Goal: Information Seeking & Learning: Learn about a topic

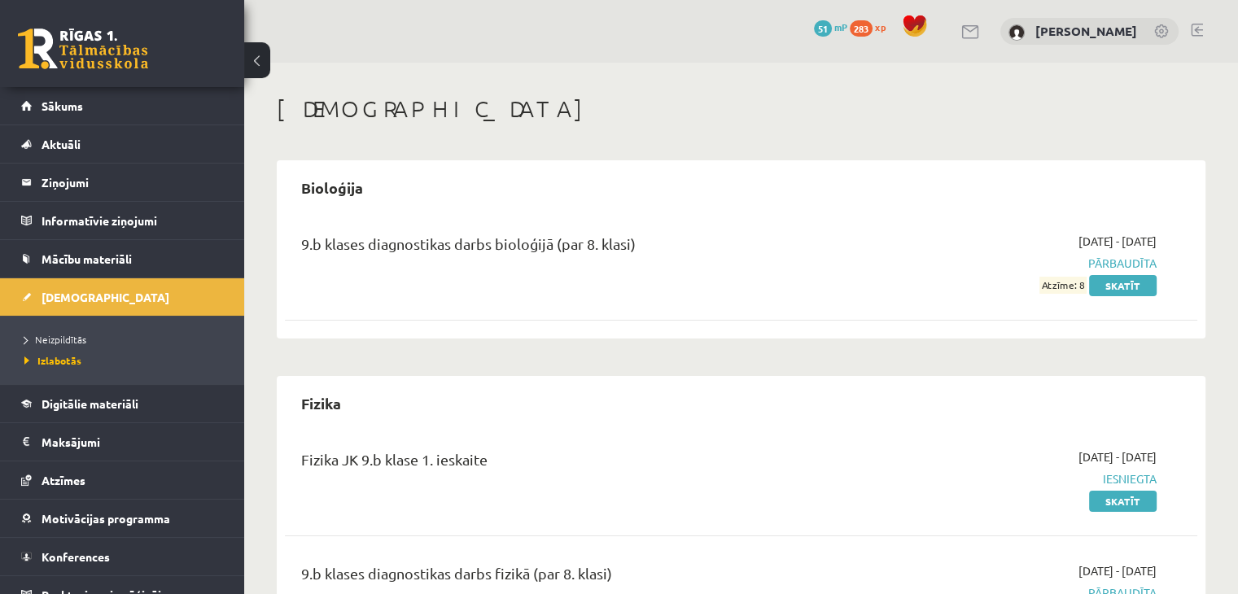
scroll to position [106, 0]
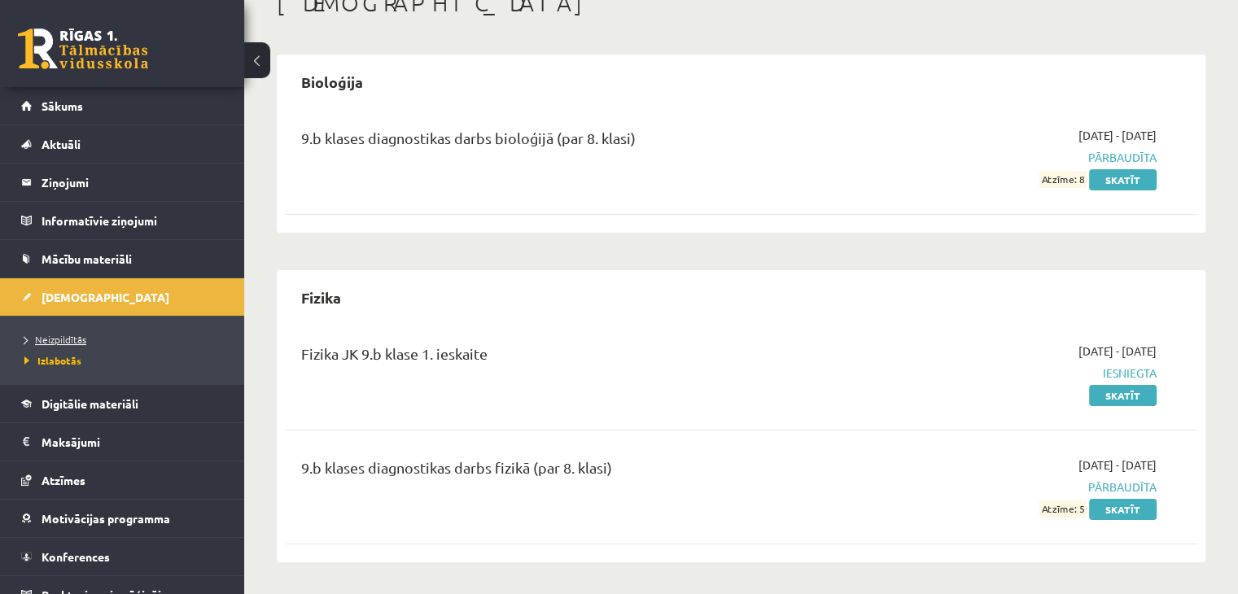
click at [59, 335] on span "Neizpildītās" at bounding box center [55, 339] width 62 height 13
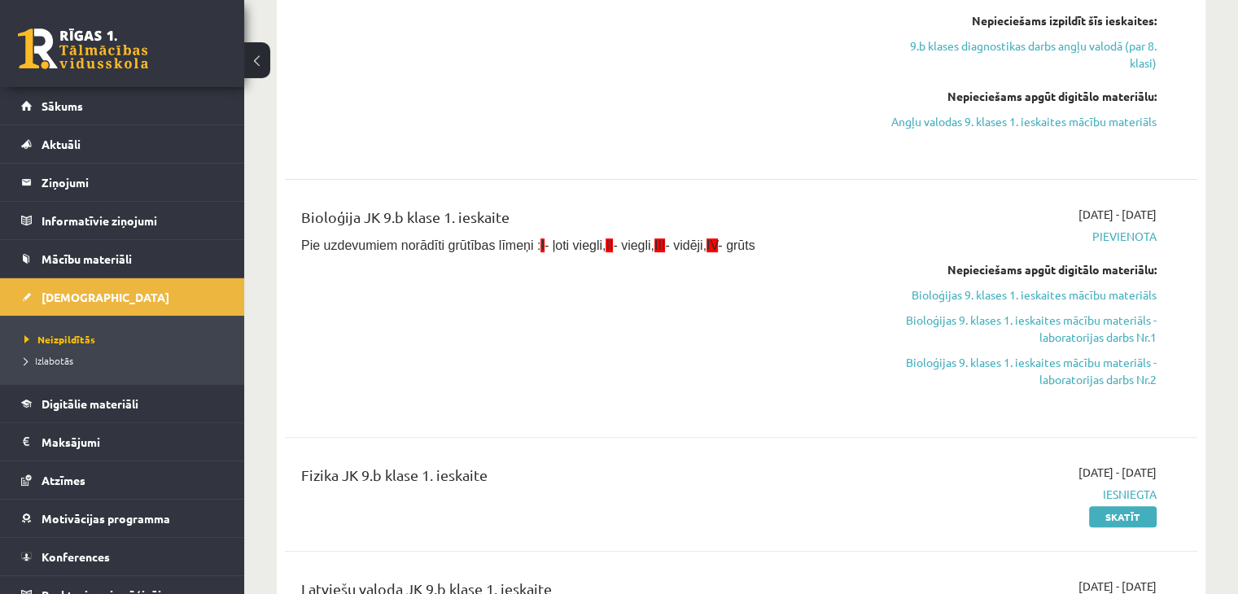
scroll to position [506, 0]
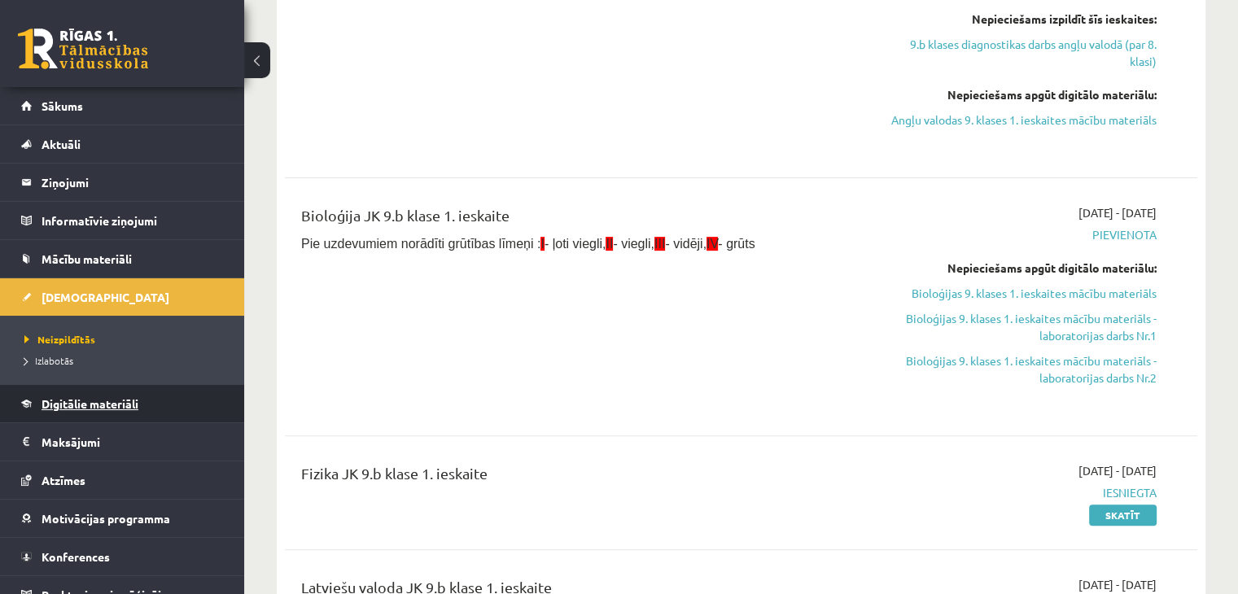
click at [125, 396] on span "Digitālie materiāli" at bounding box center [90, 403] width 97 height 15
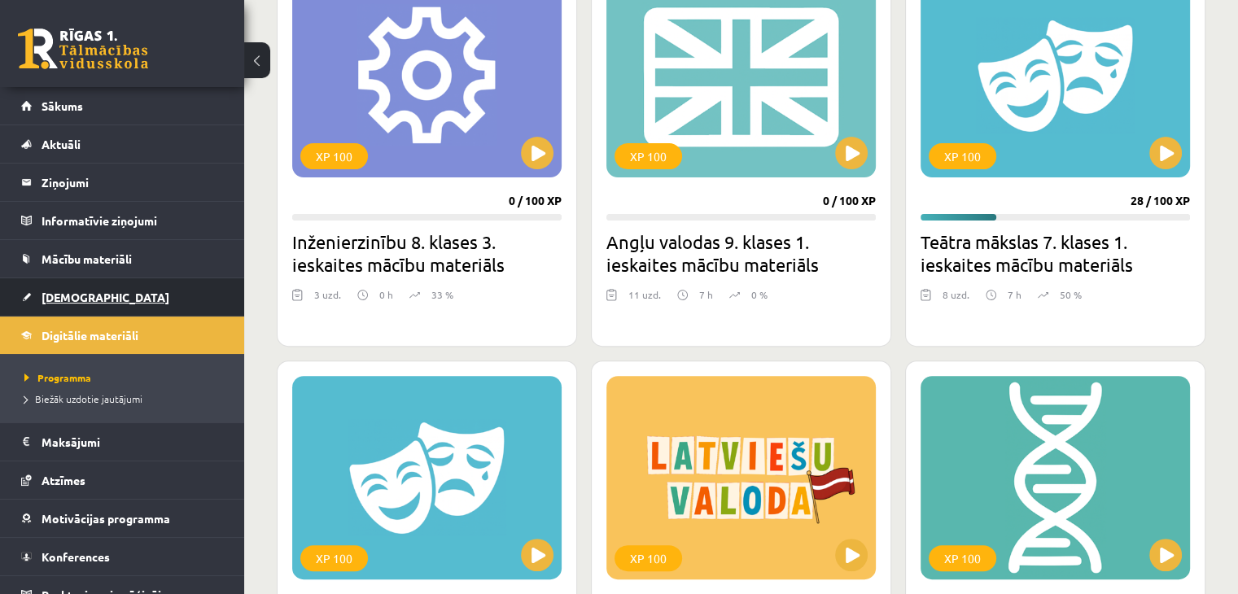
click at [62, 307] on link "[DEMOGRAPHIC_DATA]" at bounding box center [122, 296] width 203 height 37
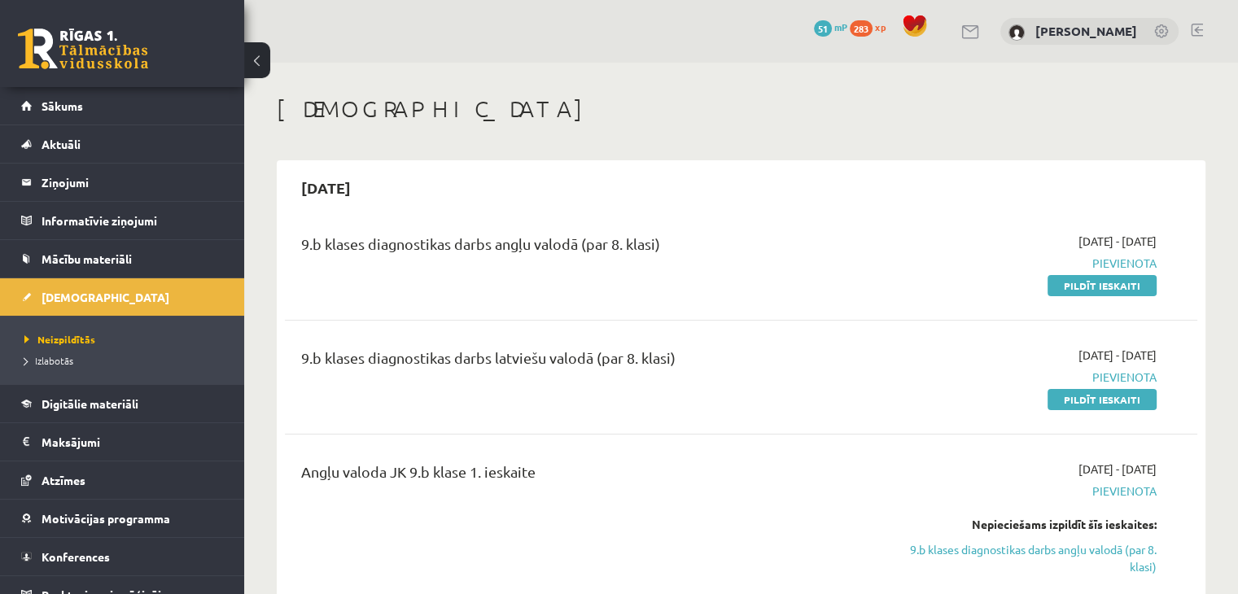
click at [68, 358] on span "Izlabotās" at bounding box center [48, 360] width 49 height 13
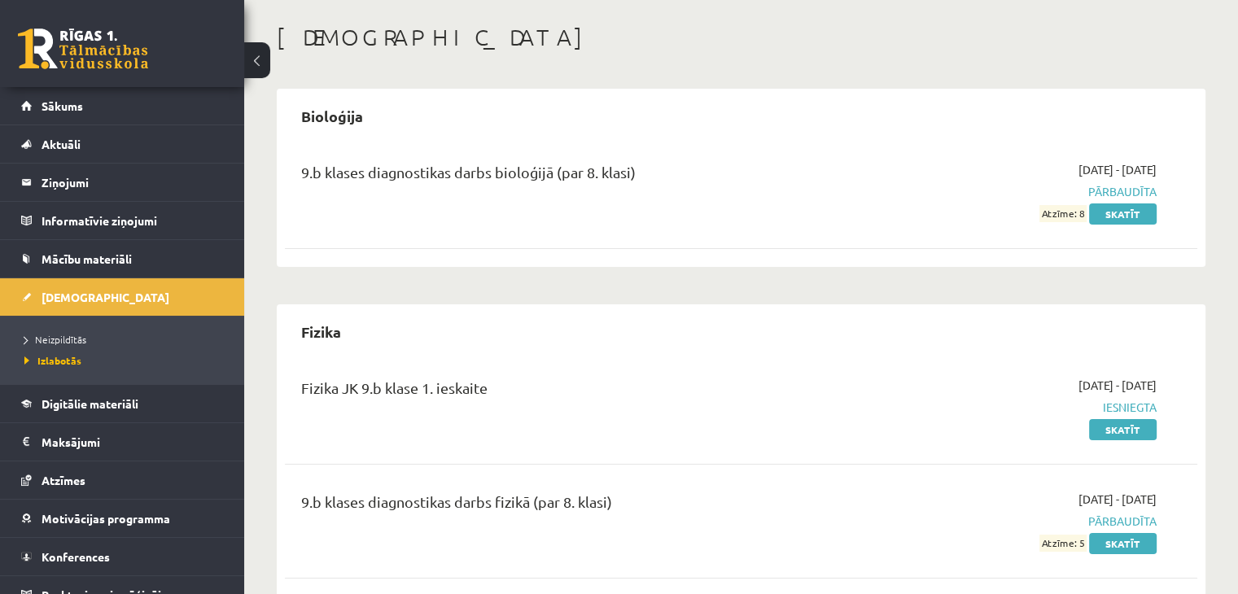
scroll to position [24, 0]
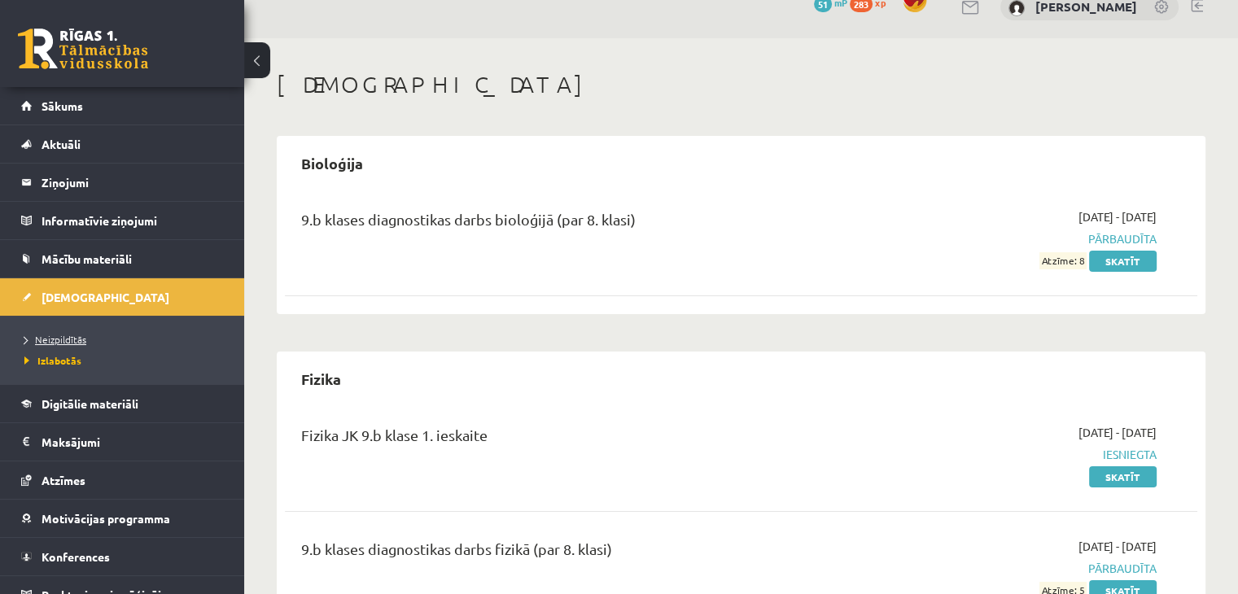
click at [72, 340] on span "Neizpildītās" at bounding box center [55, 339] width 62 height 13
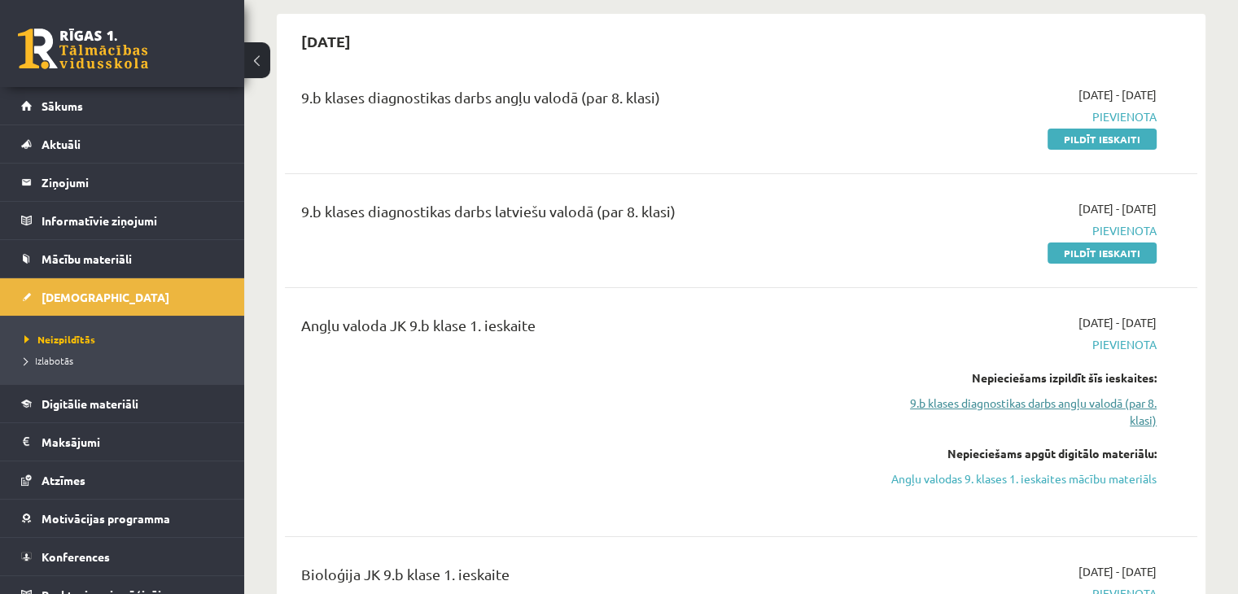
scroll to position [148, 0]
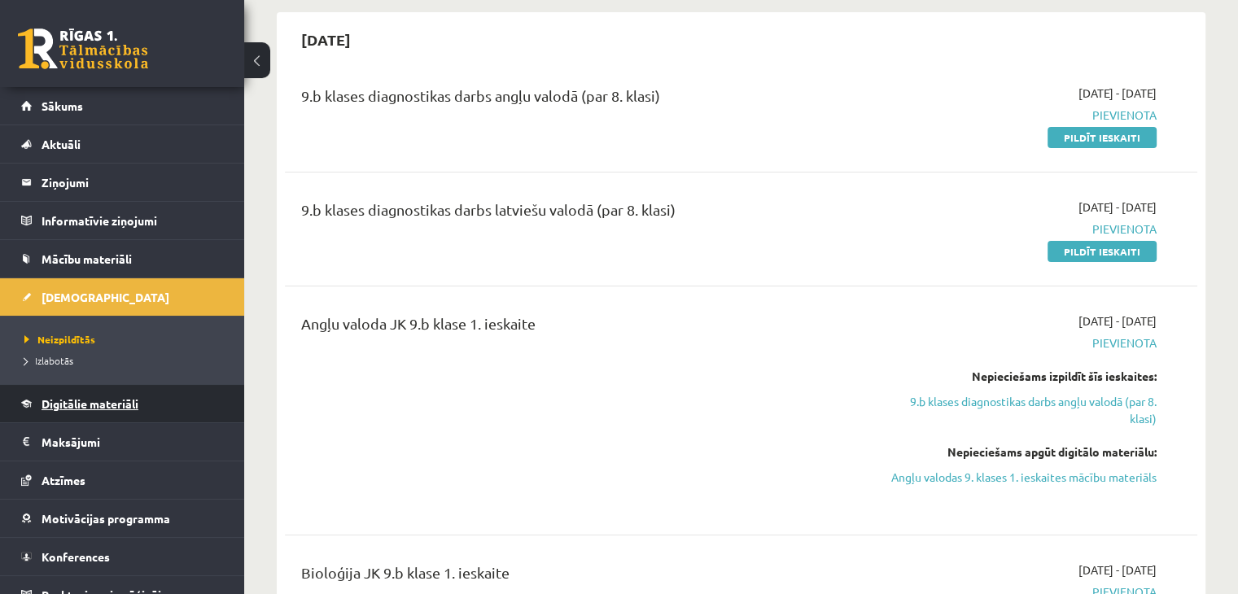
click at [147, 406] on link "Digitālie materiāli" at bounding box center [122, 403] width 203 height 37
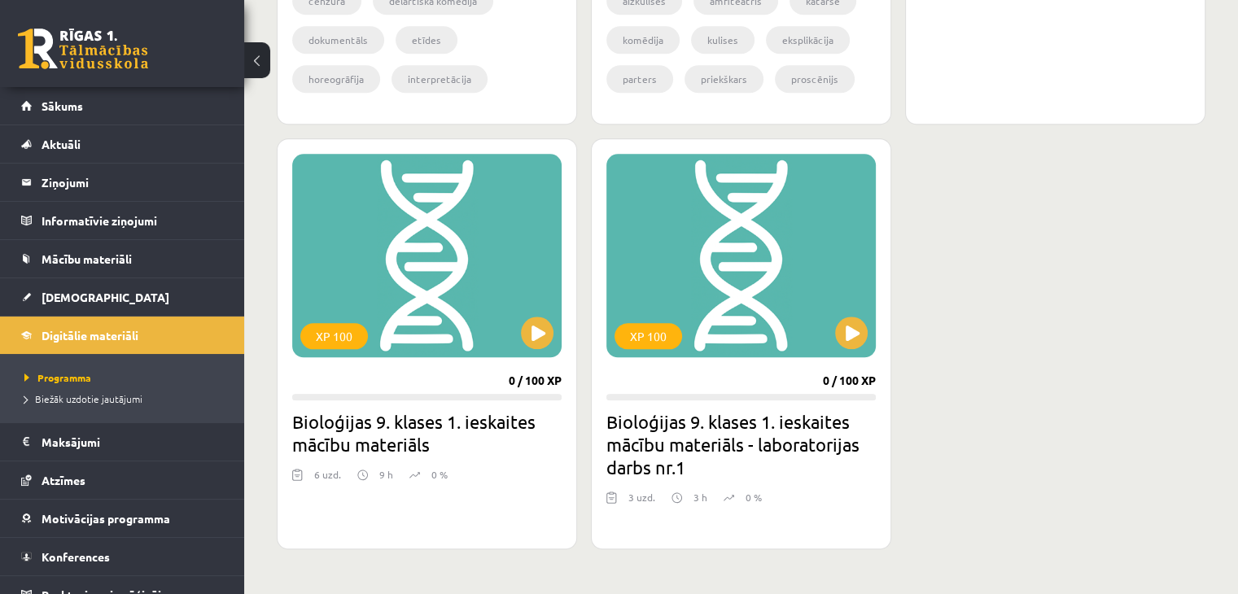
scroll to position [1761, 0]
click at [418, 330] on div "XP 100" at bounding box center [426, 255] width 269 height 204
click at [441, 344] on div "XP 100" at bounding box center [426, 255] width 269 height 204
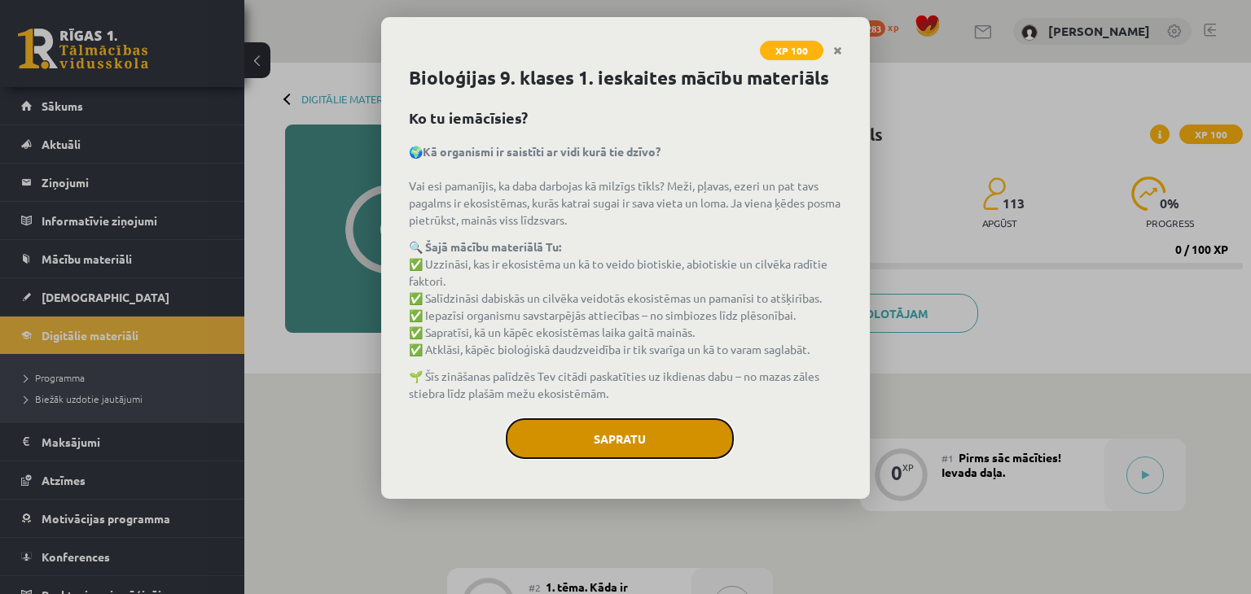
click at [669, 440] on button "Sapratu" at bounding box center [620, 438] width 228 height 41
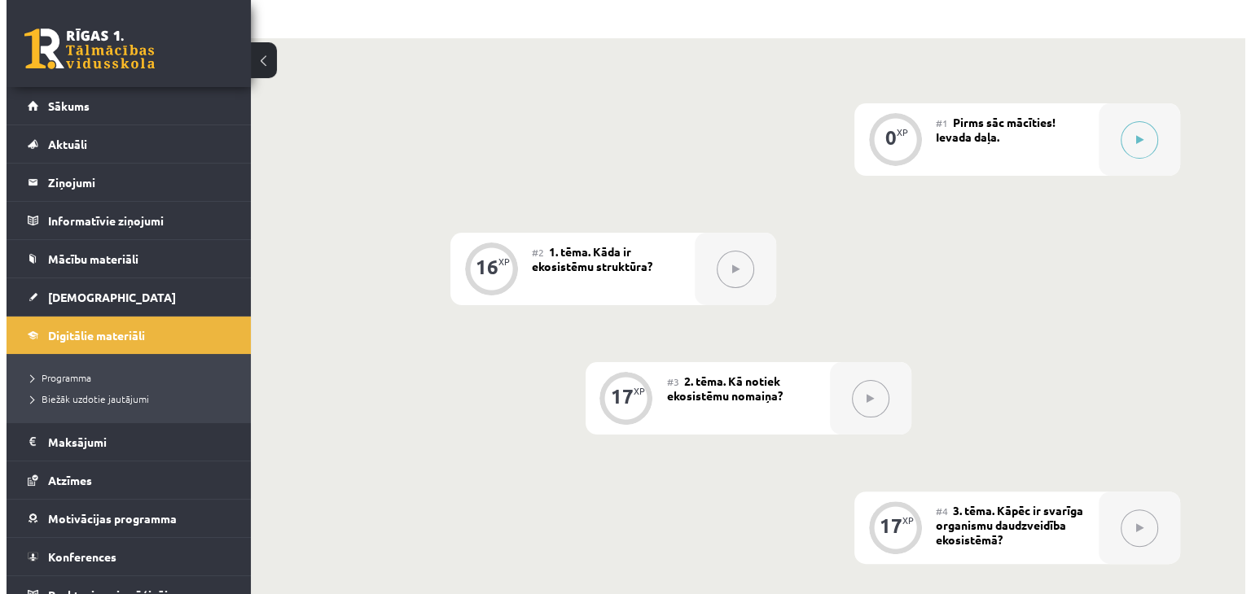
scroll to position [326, 0]
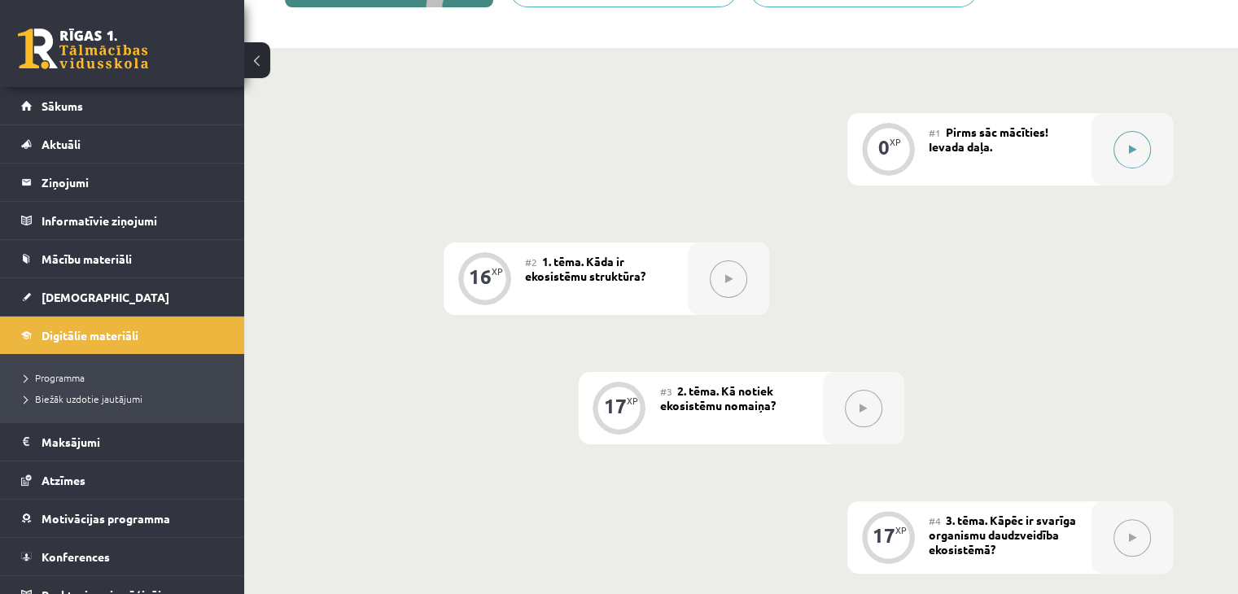
click at [1106, 164] on div at bounding box center [1132, 149] width 81 height 72
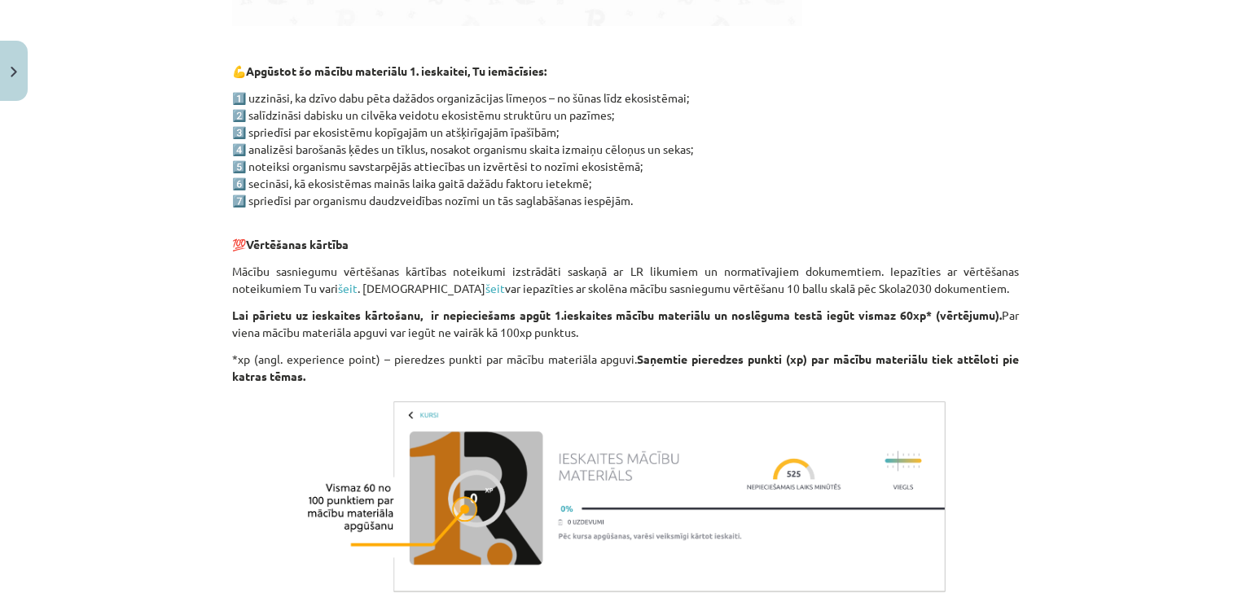
scroll to position [978, 0]
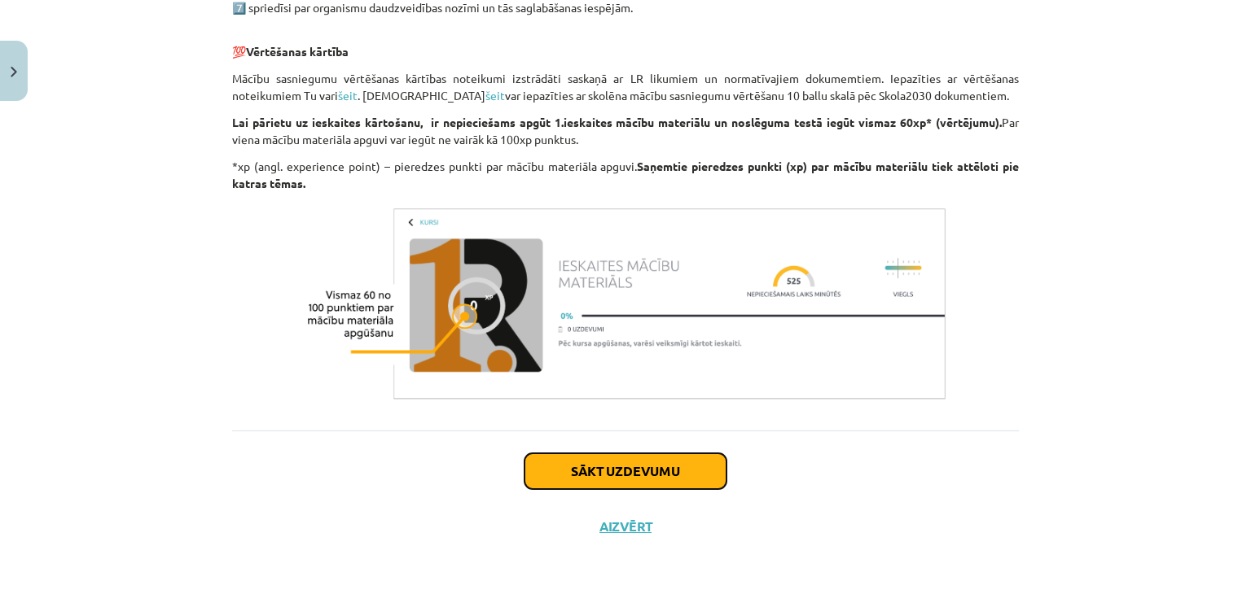
click at [624, 458] on button "Sākt uzdevumu" at bounding box center [625, 471] width 202 height 36
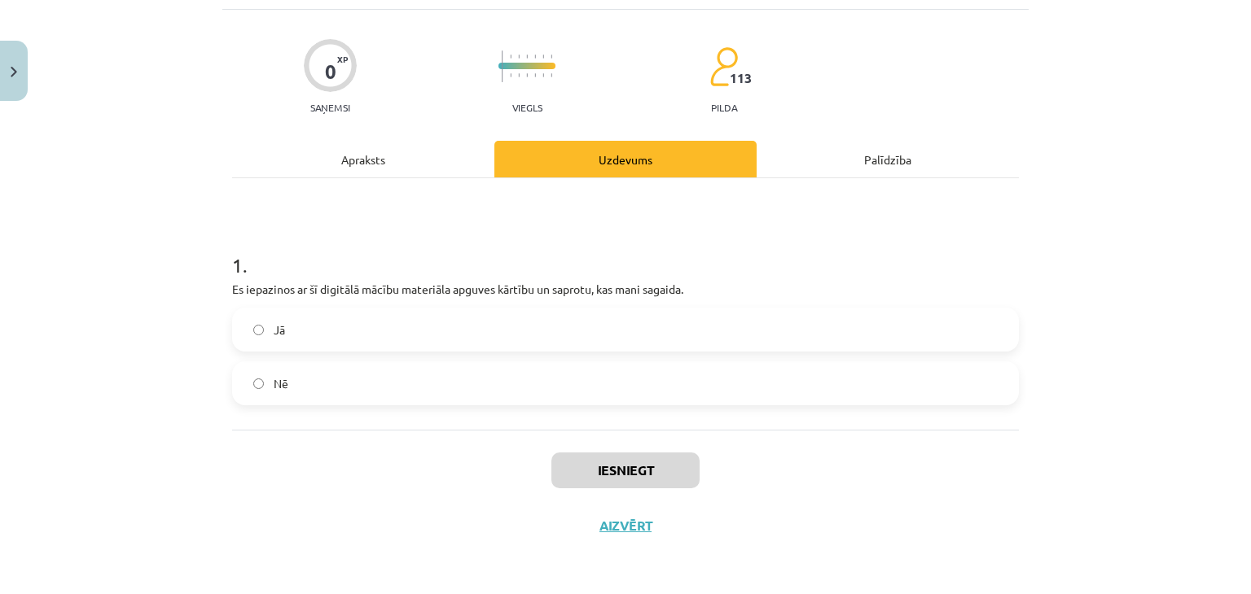
scroll to position [41, 0]
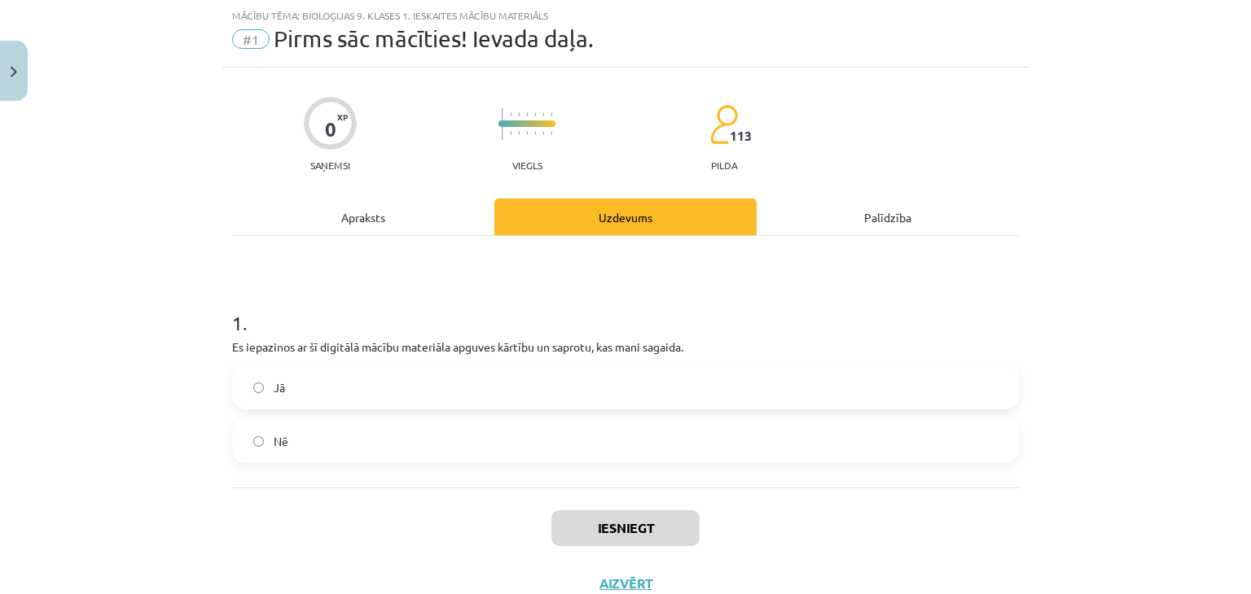
click at [355, 400] on label "Jā" at bounding box center [625, 387] width 783 height 41
click at [376, 208] on div "Apraksts" at bounding box center [363, 217] width 262 height 37
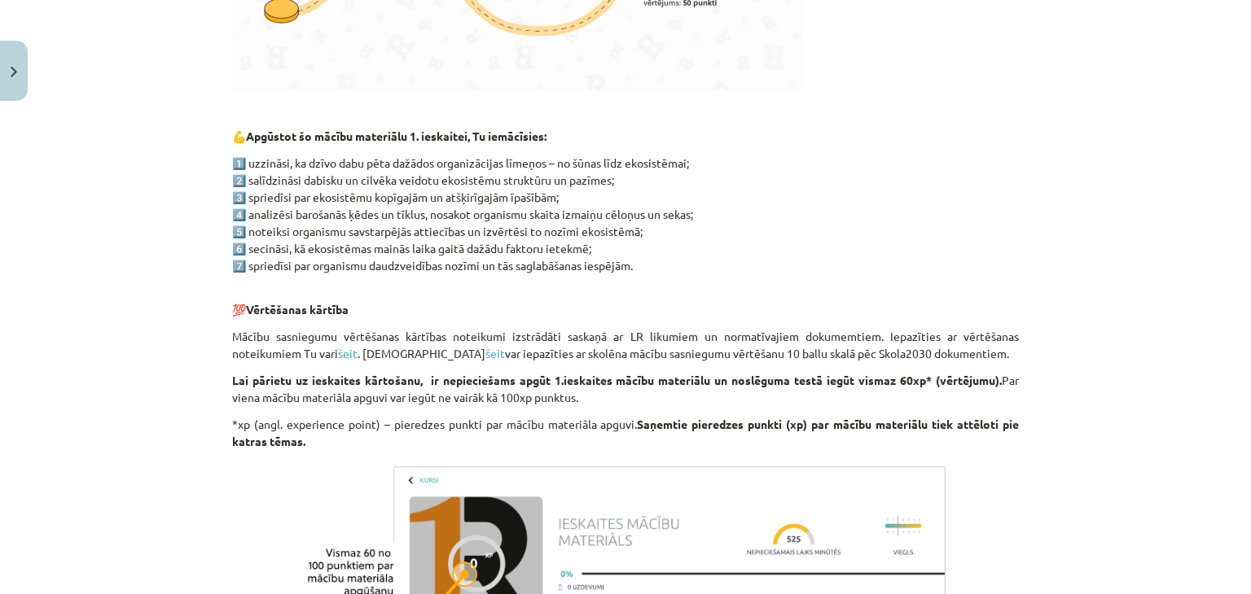
scroll to position [978, 0]
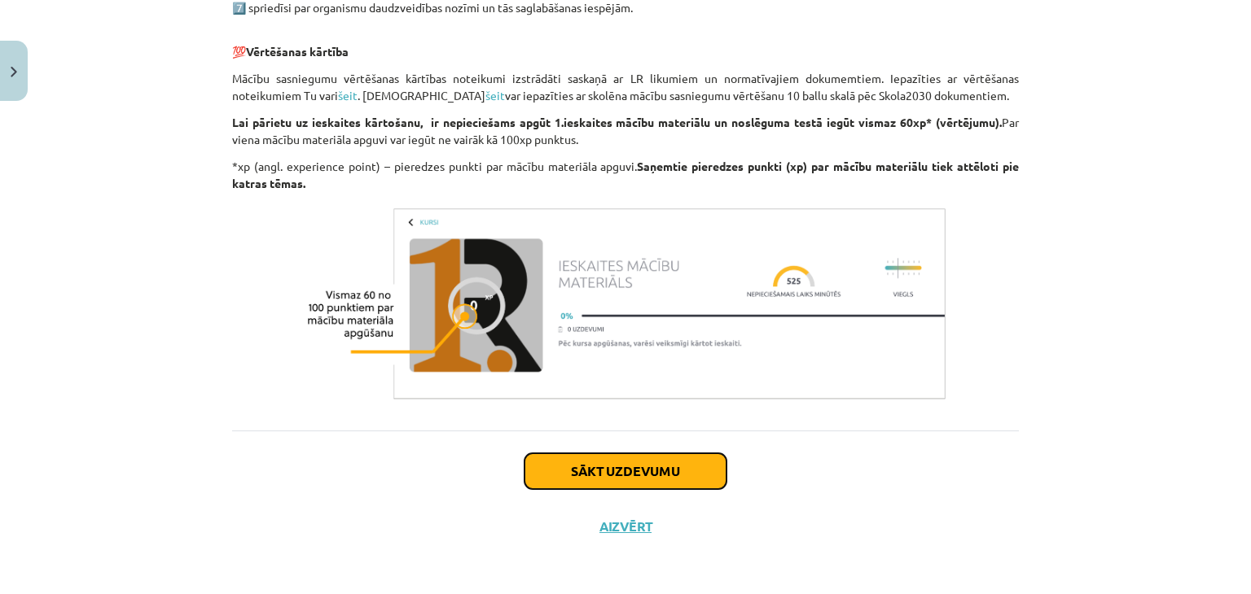
click at [699, 484] on button "Sākt uzdevumu" at bounding box center [625, 471] width 202 height 36
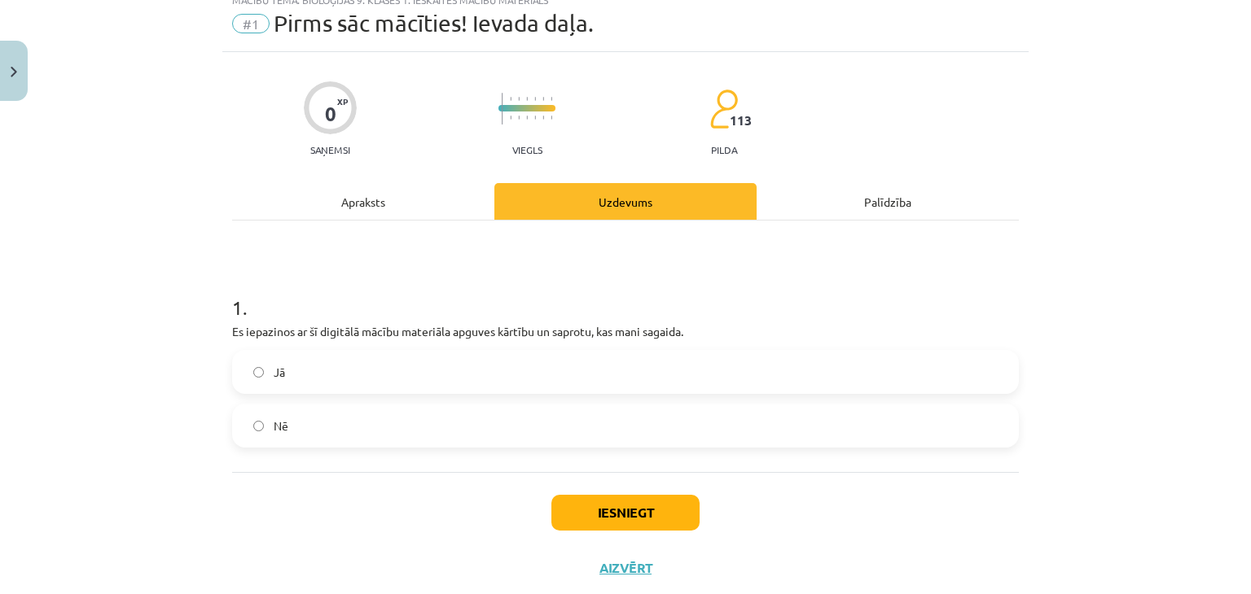
scroll to position [41, 0]
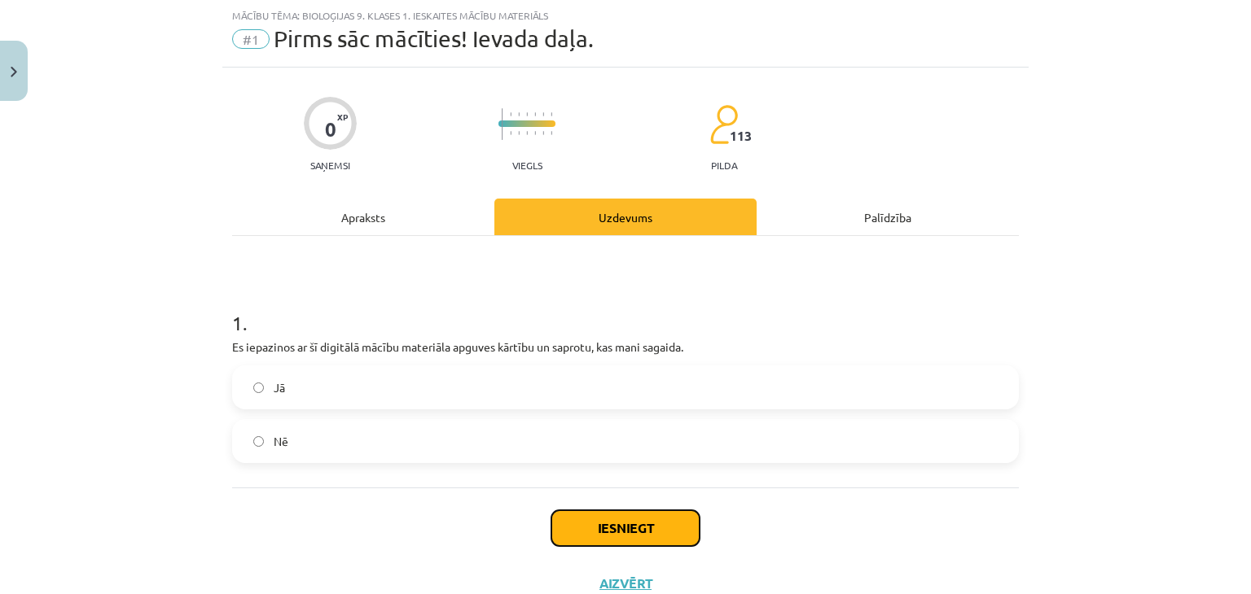
click at [622, 518] on button "Iesniegt" at bounding box center [625, 528] width 148 height 36
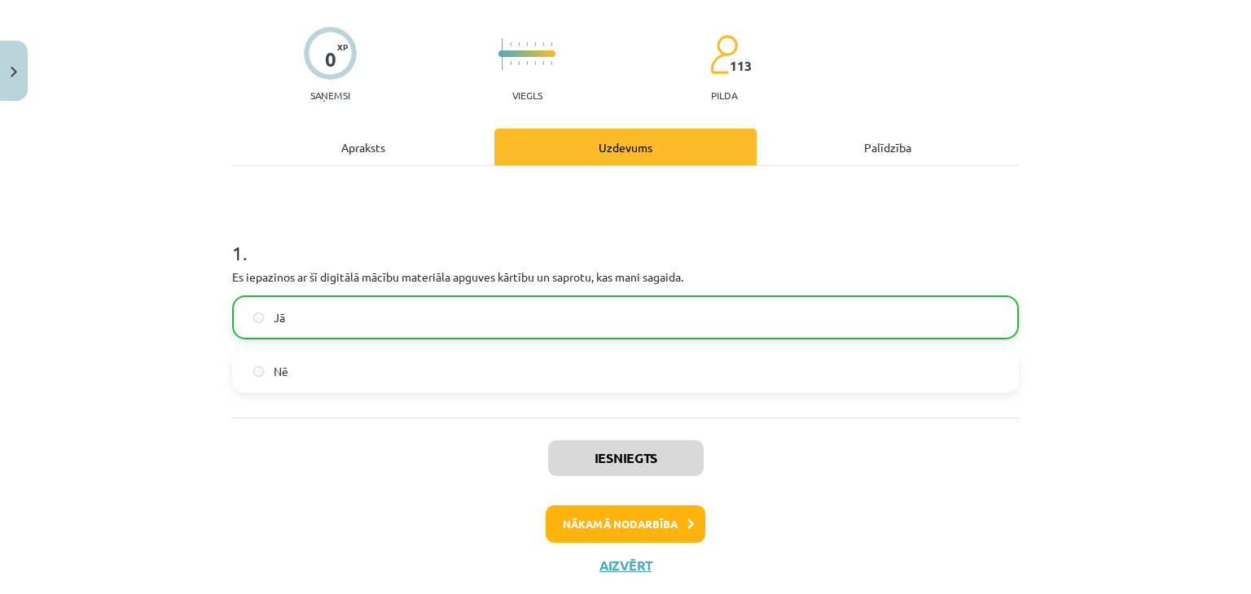
scroll to position [150, 0]
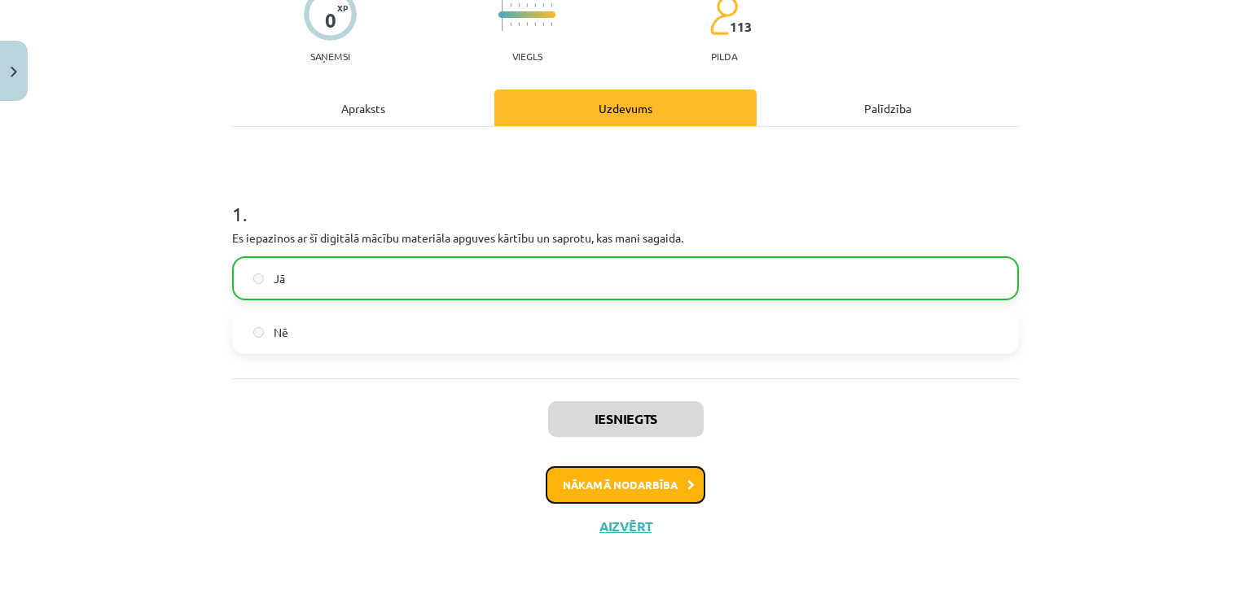
click at [593, 491] on button "Nākamā nodarbība" at bounding box center [625, 485] width 160 height 37
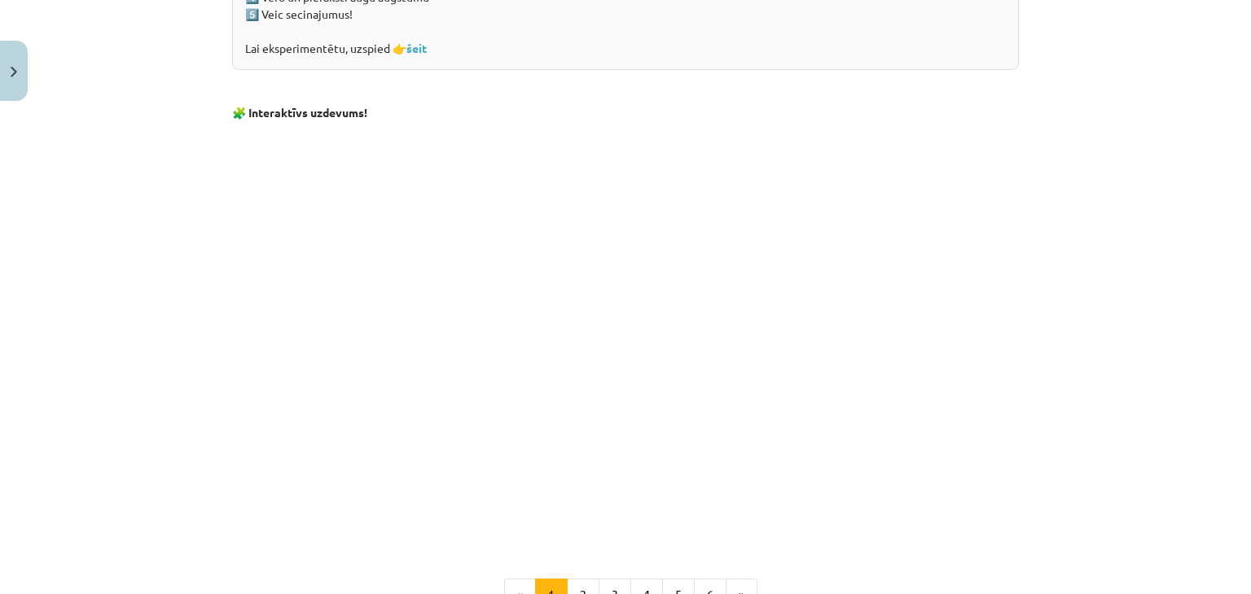
scroll to position [1632, 0]
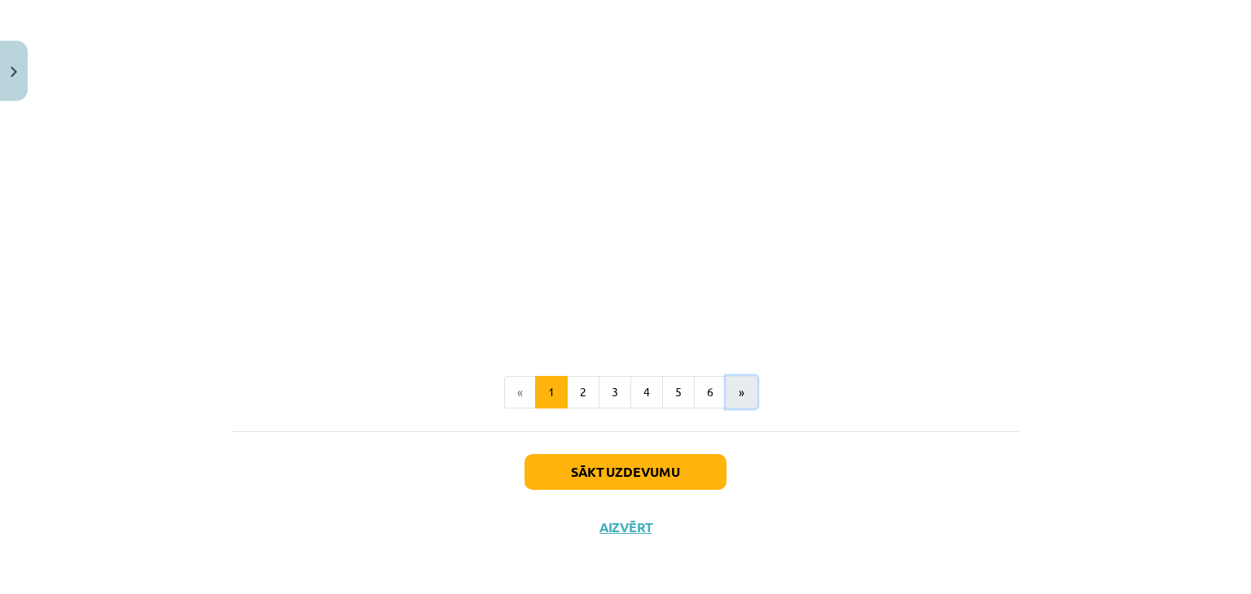
click at [725, 395] on button "»" at bounding box center [741, 392] width 32 height 33
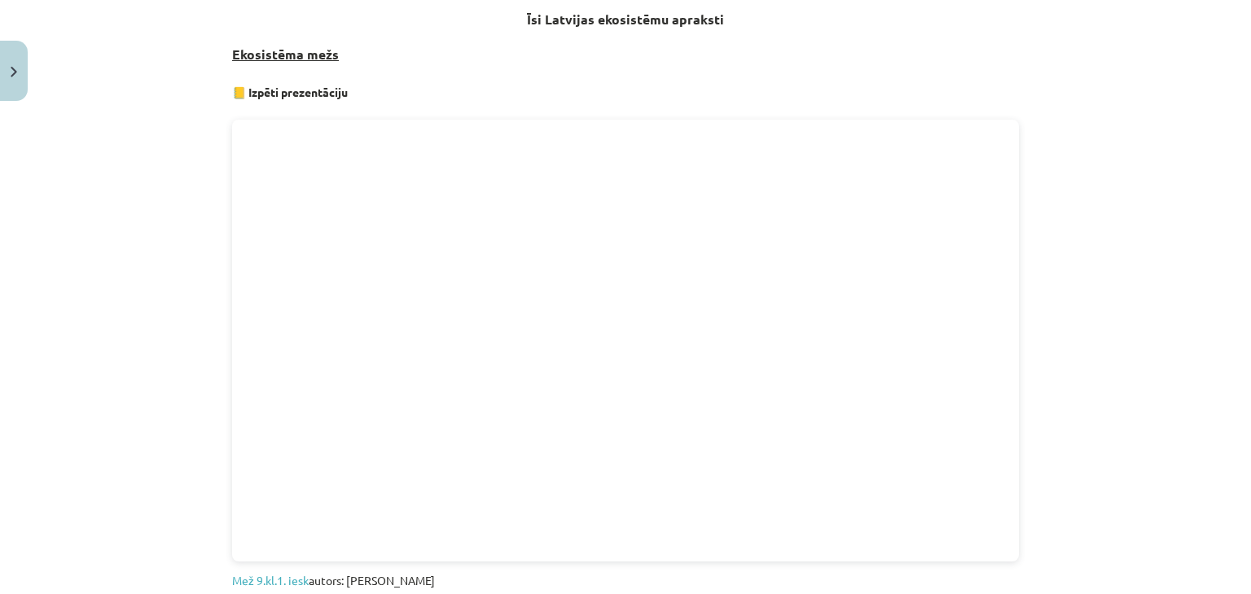
scroll to position [1060, 0]
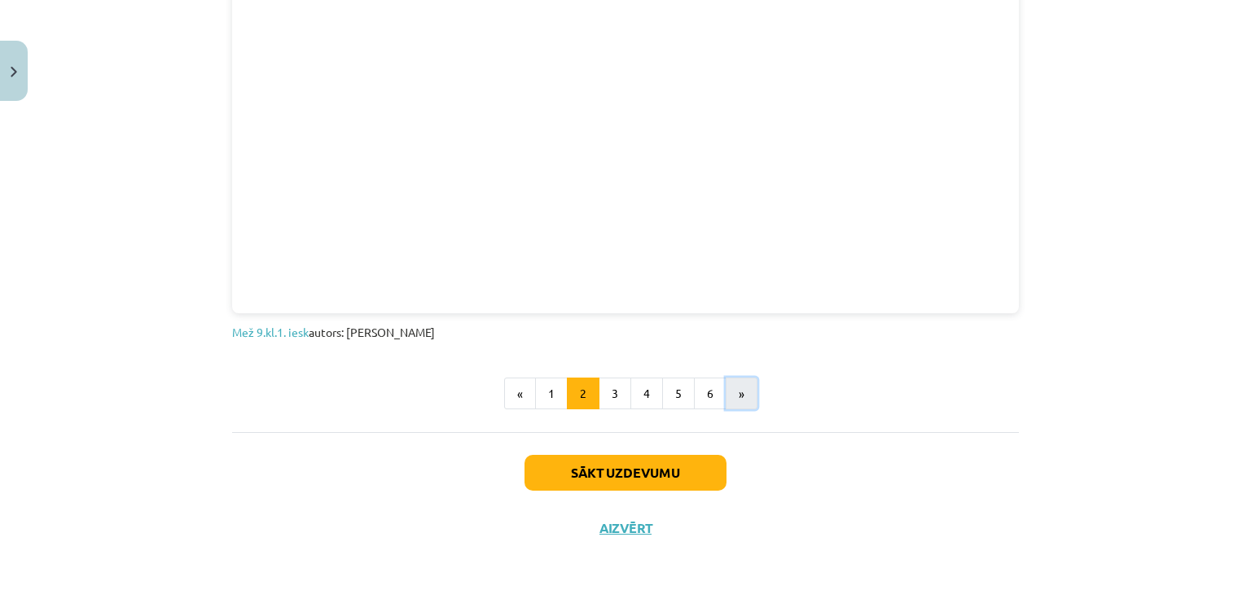
click at [743, 383] on button "»" at bounding box center [741, 394] width 32 height 33
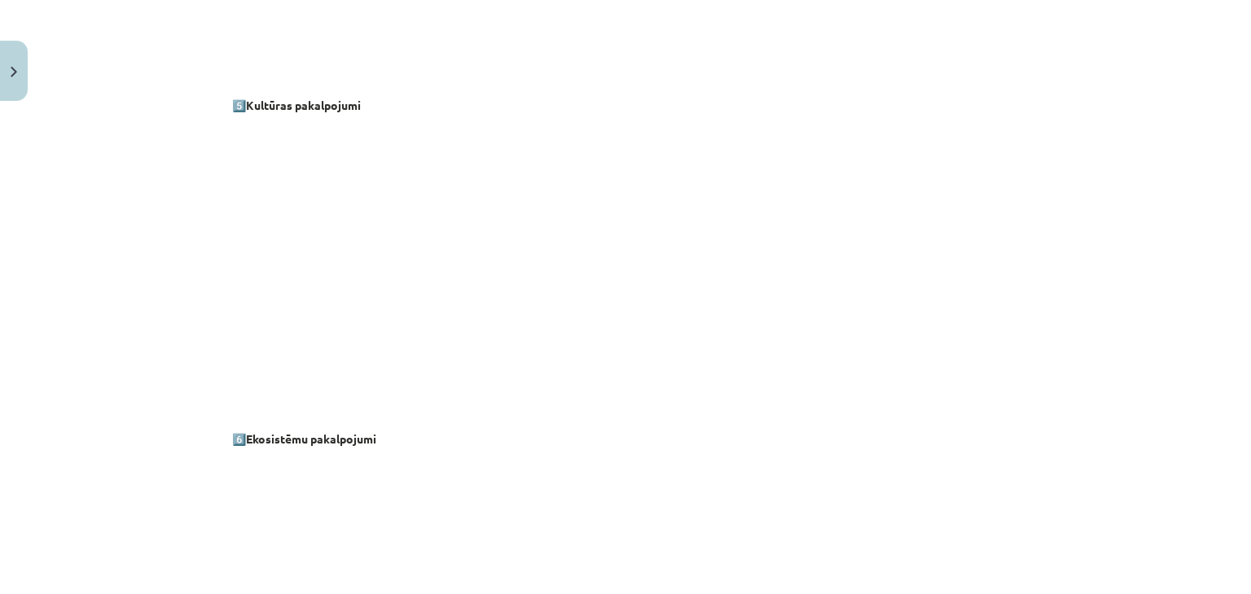
scroll to position [2258, 0]
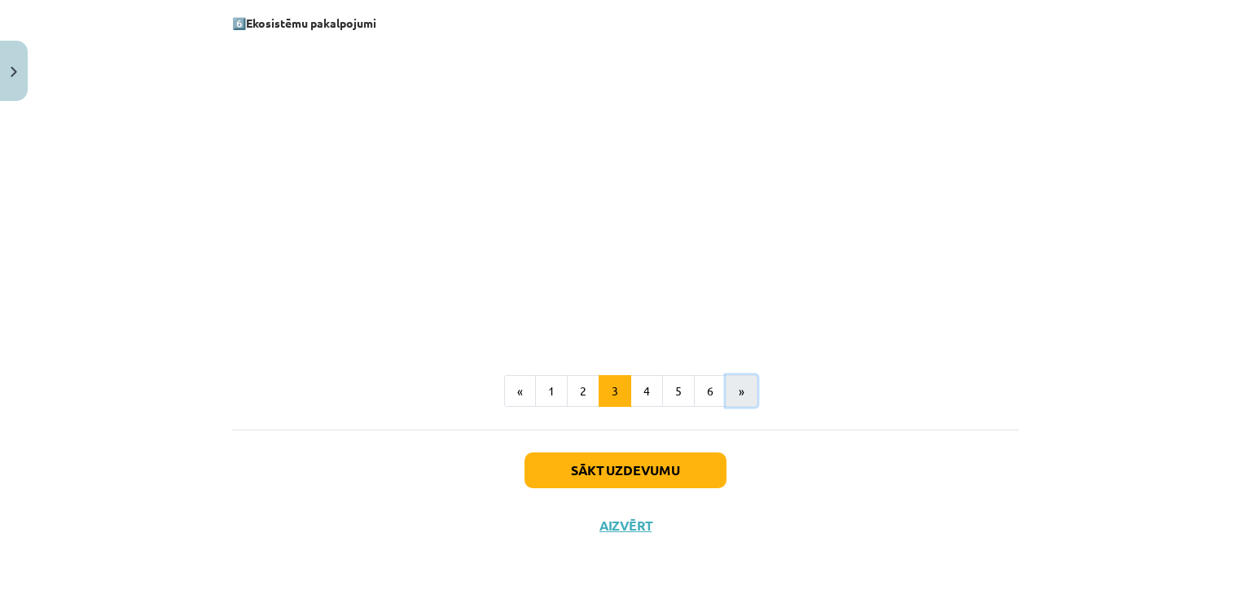
click at [746, 389] on button "»" at bounding box center [741, 391] width 32 height 33
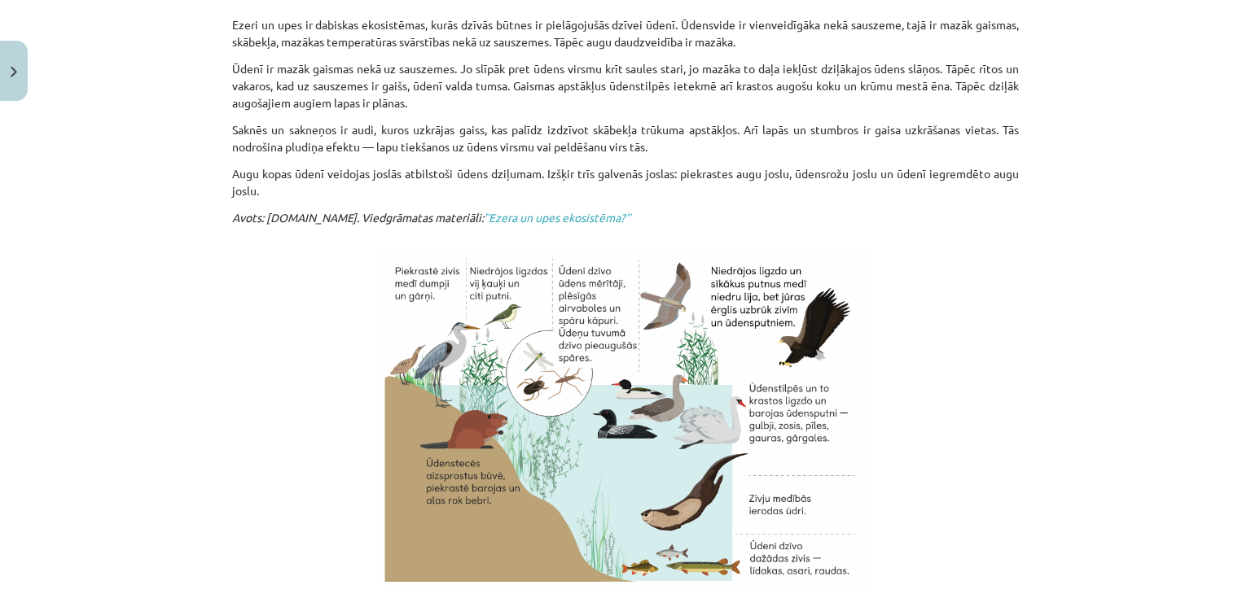
scroll to position [599, 0]
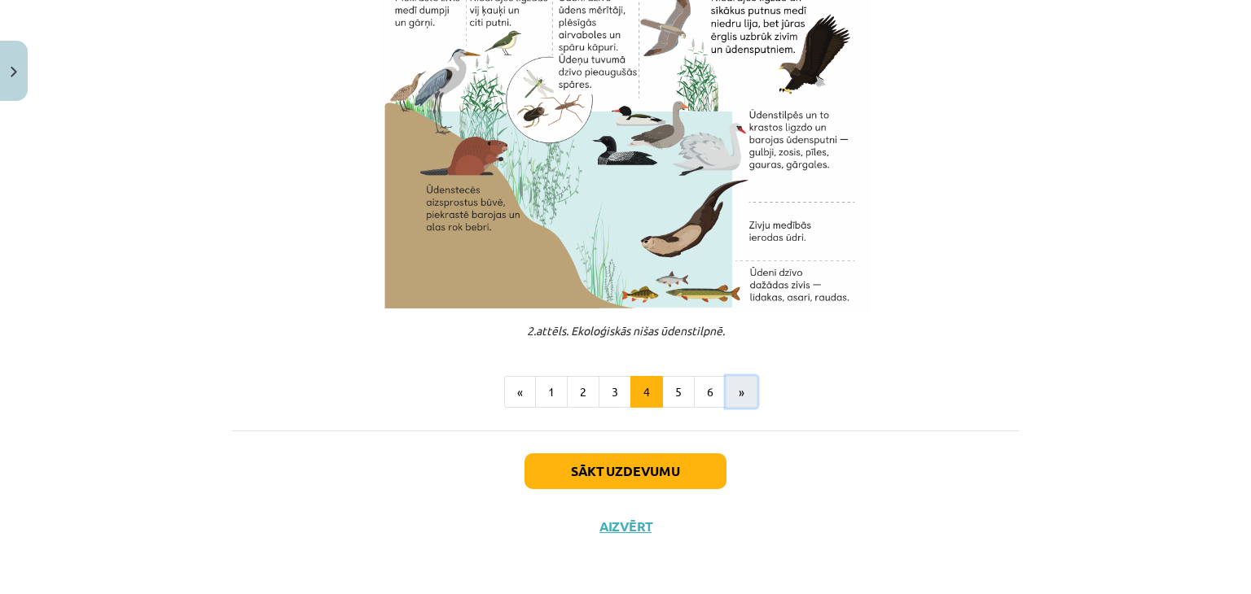
click at [734, 398] on button "»" at bounding box center [741, 392] width 32 height 33
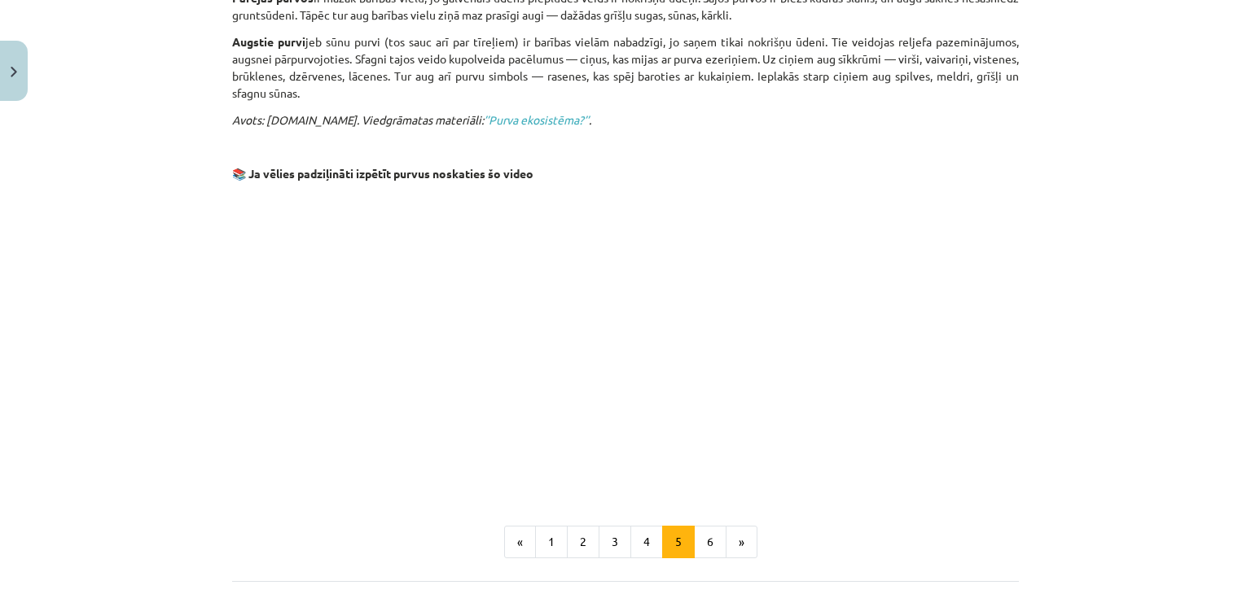
scroll to position [1260, 0]
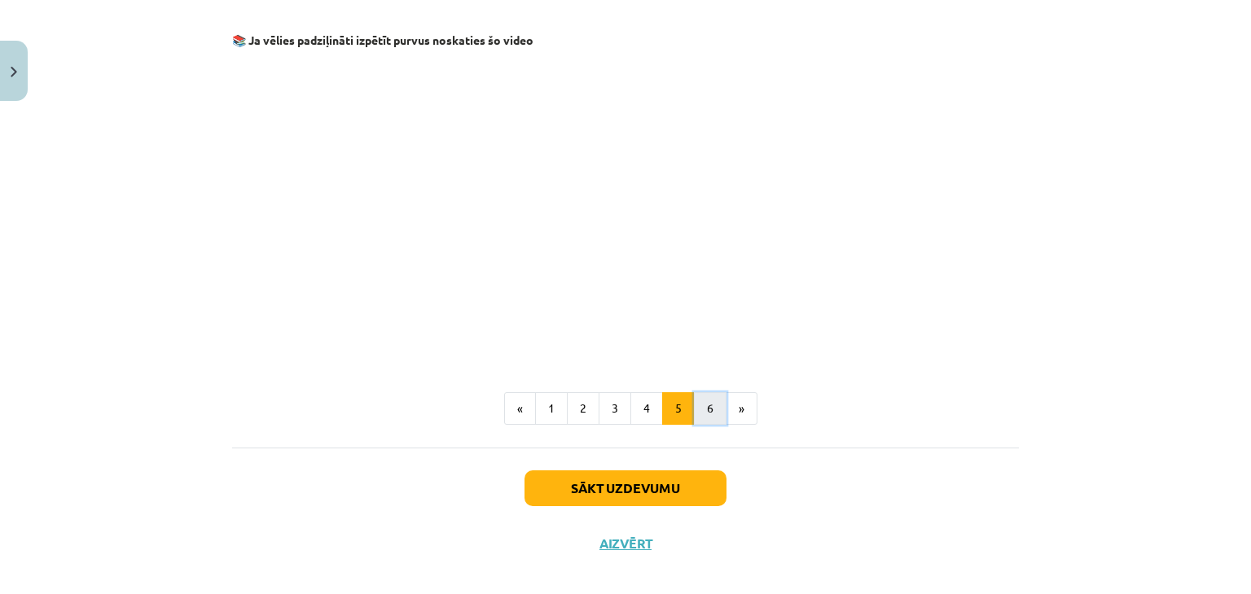
click at [703, 404] on button "6" at bounding box center [710, 408] width 33 height 33
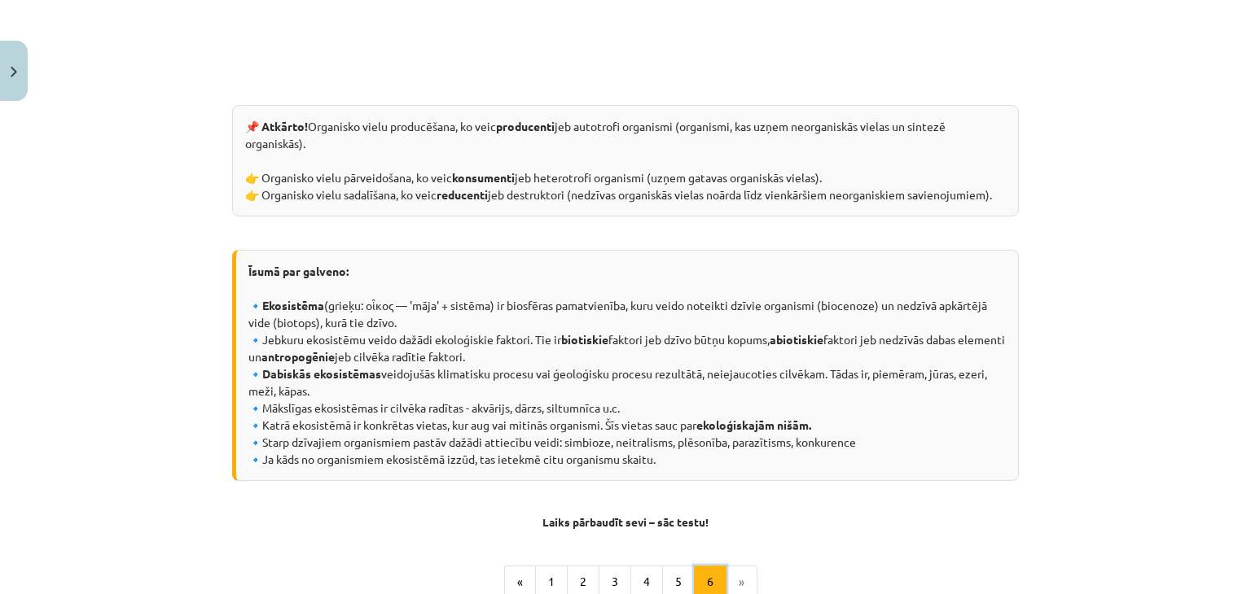
scroll to position [852, 0]
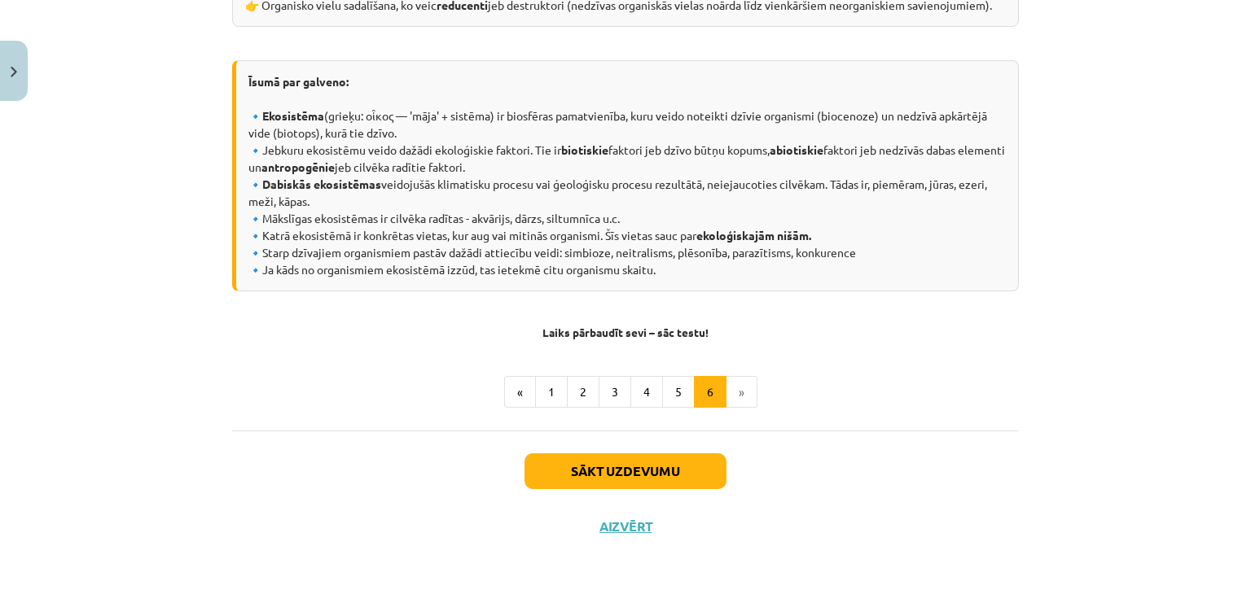
click at [742, 402] on li "»" at bounding box center [741, 392] width 31 height 33
click at [676, 463] on button "Sākt uzdevumu" at bounding box center [625, 471] width 202 height 36
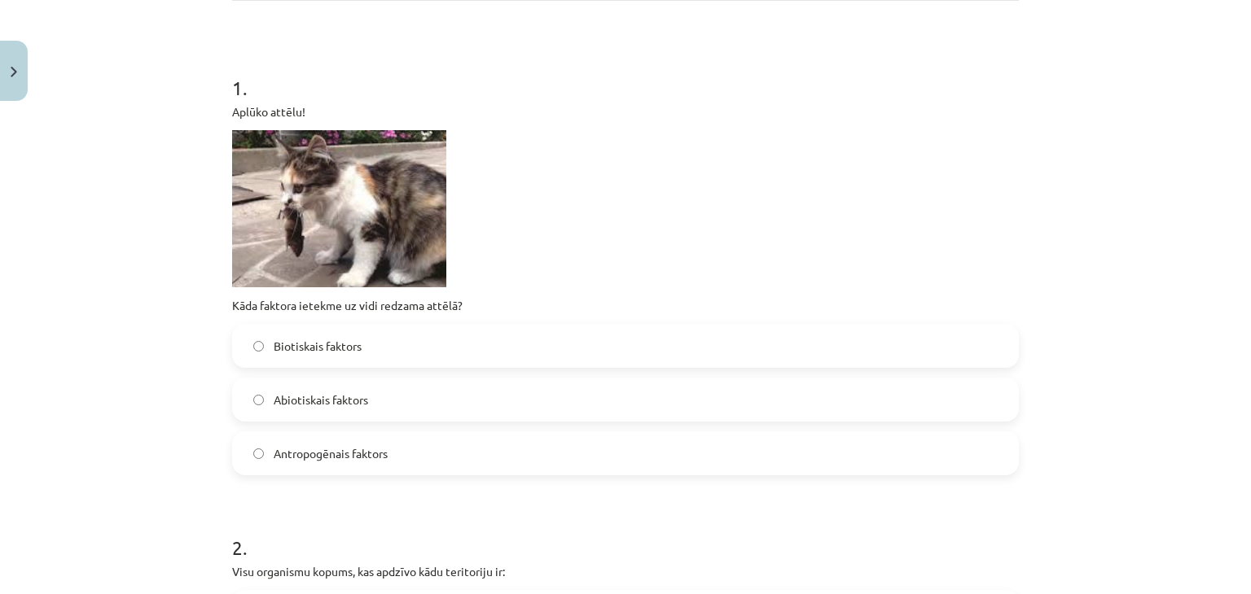
scroll to position [125, 0]
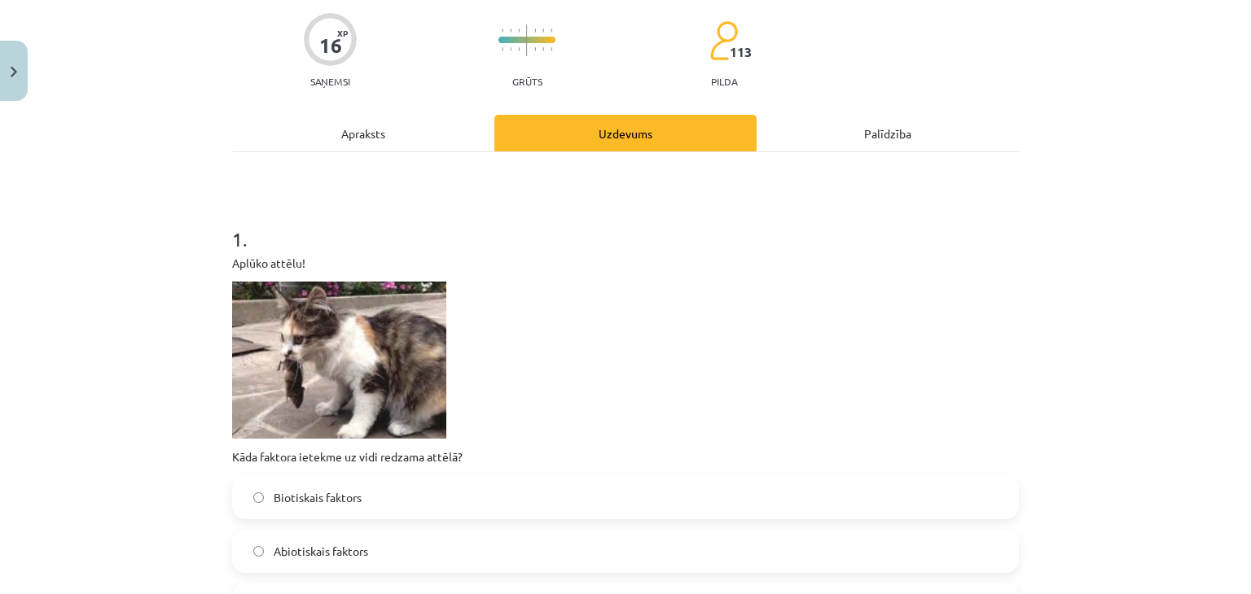
click at [341, 129] on div "Apraksts" at bounding box center [363, 133] width 262 height 37
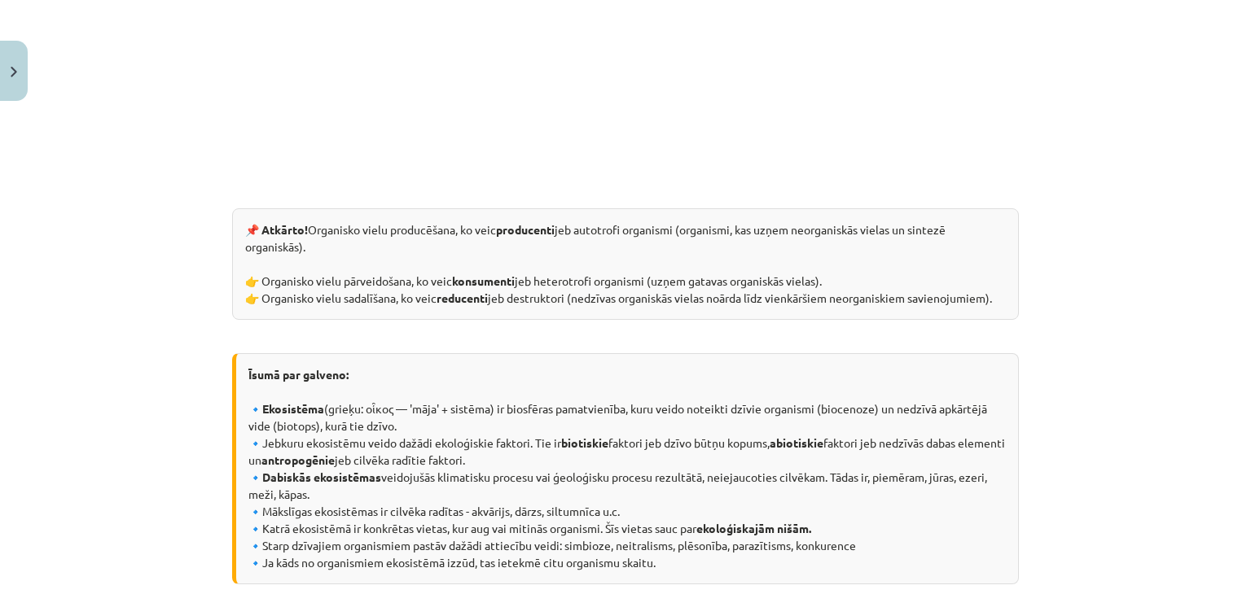
scroll to position [852, 0]
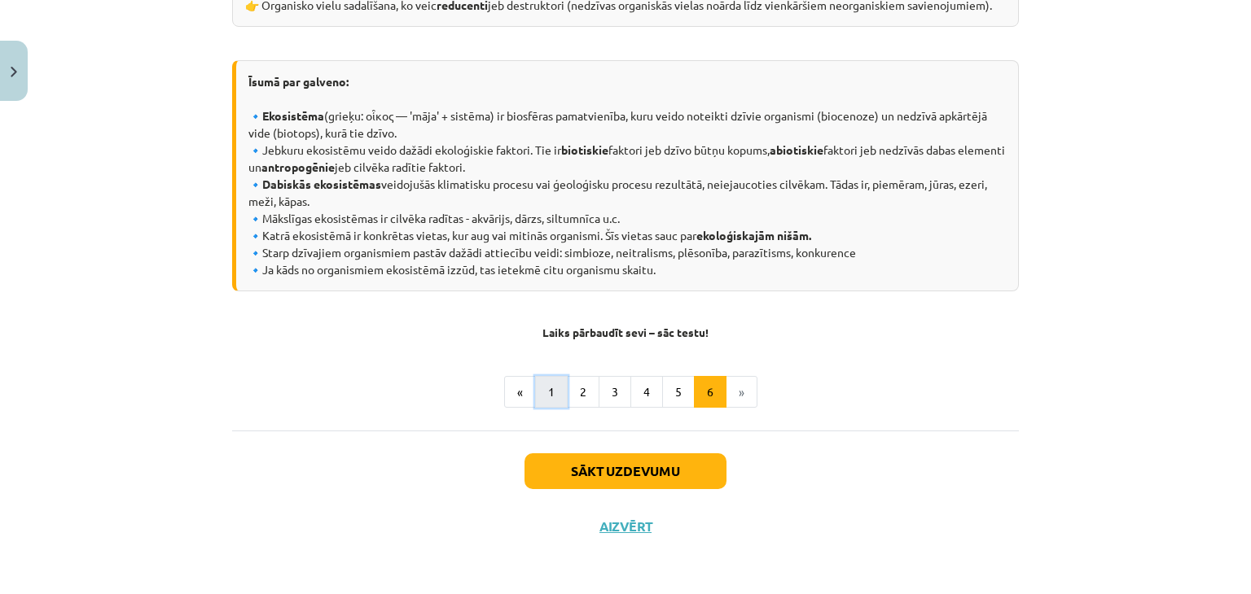
click at [546, 388] on button "1" at bounding box center [551, 392] width 33 height 33
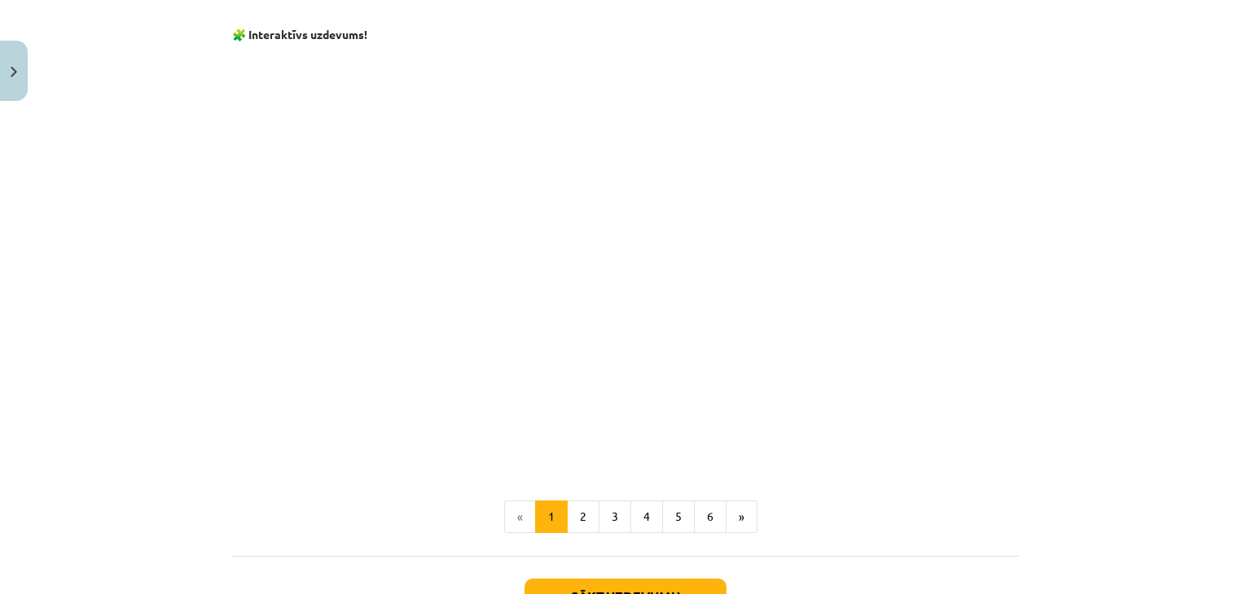
scroll to position [1531, 0]
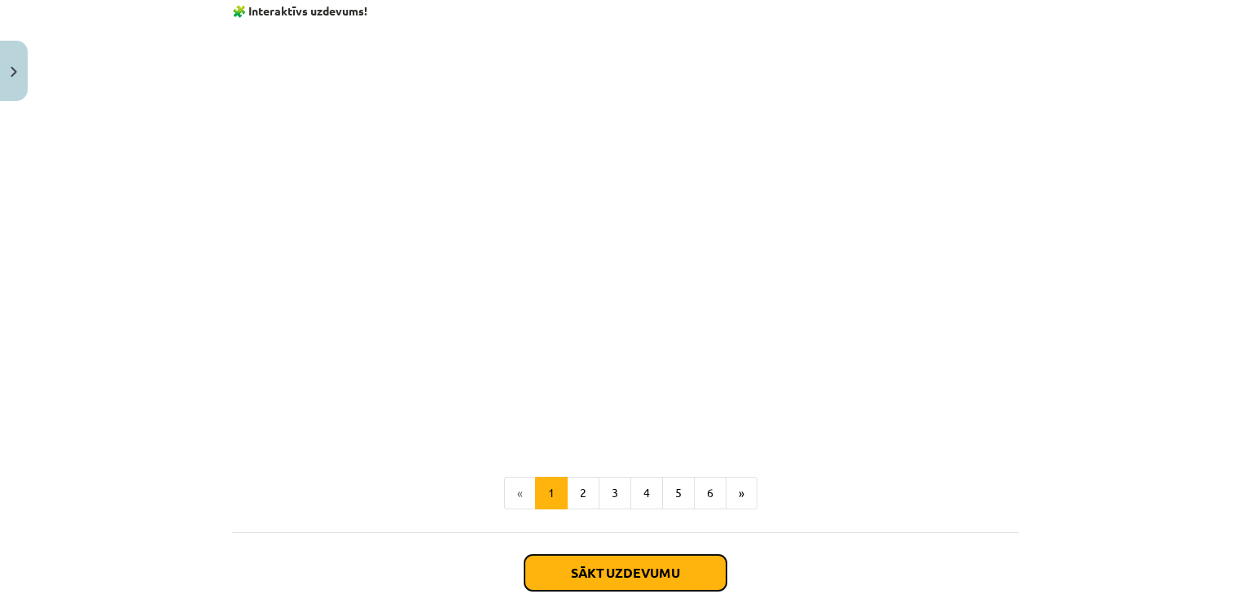
click at [612, 565] on button "Sākt uzdevumu" at bounding box center [625, 573] width 202 height 36
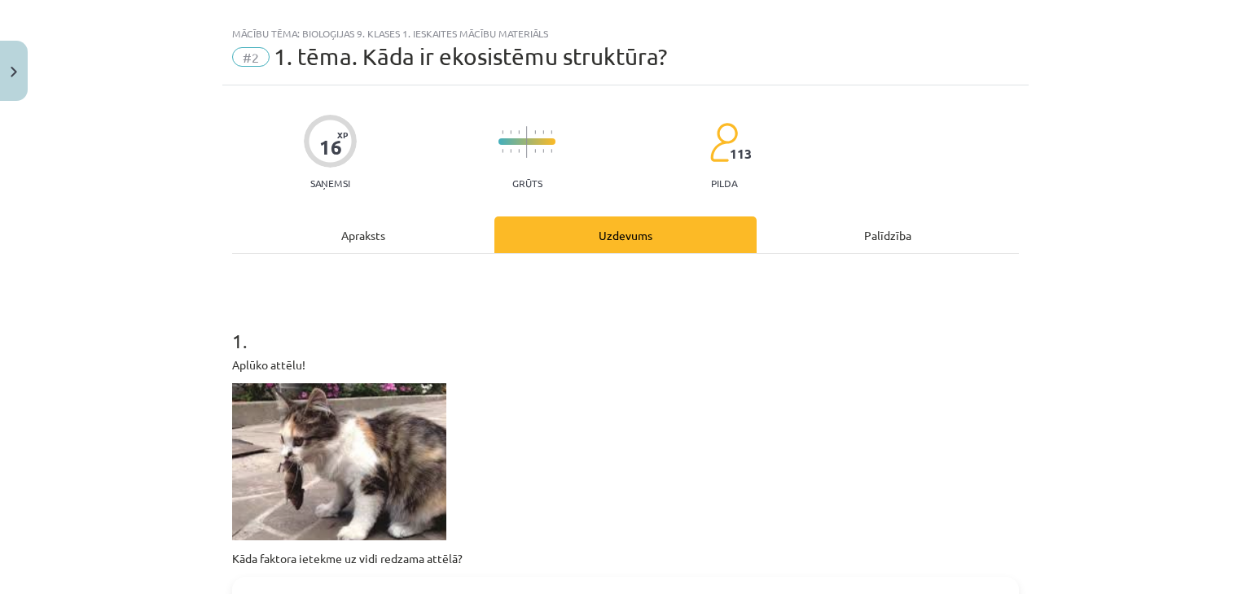
click at [340, 252] on div "Apraksts" at bounding box center [363, 235] width 262 height 37
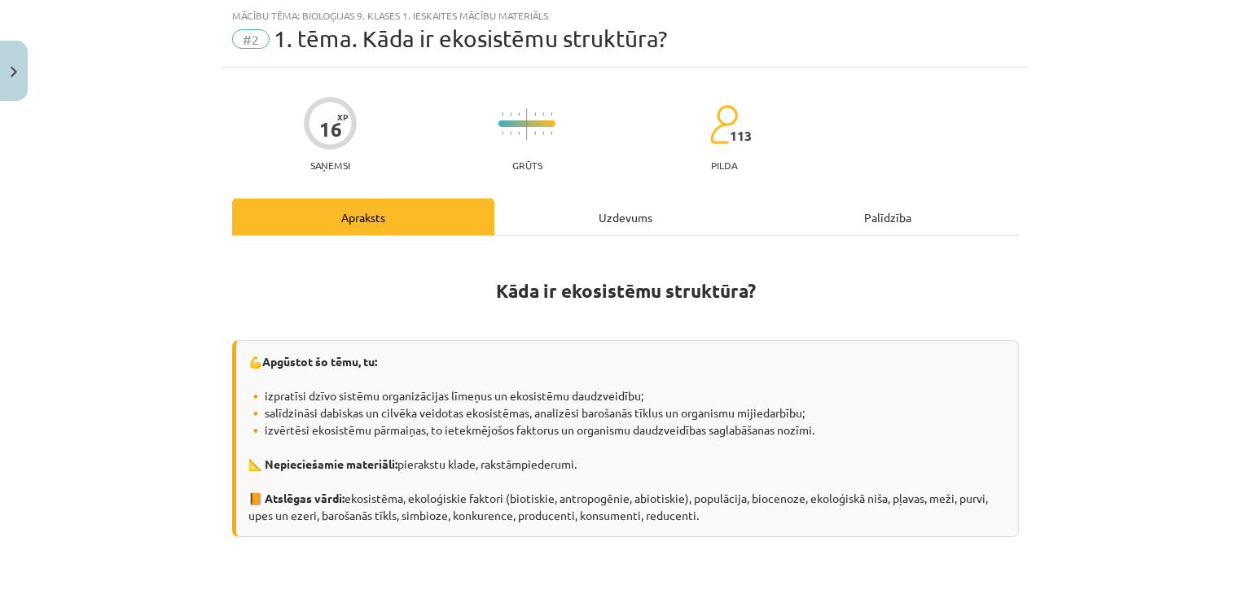
click at [678, 226] on div "Uzdevums" at bounding box center [625, 217] width 262 height 37
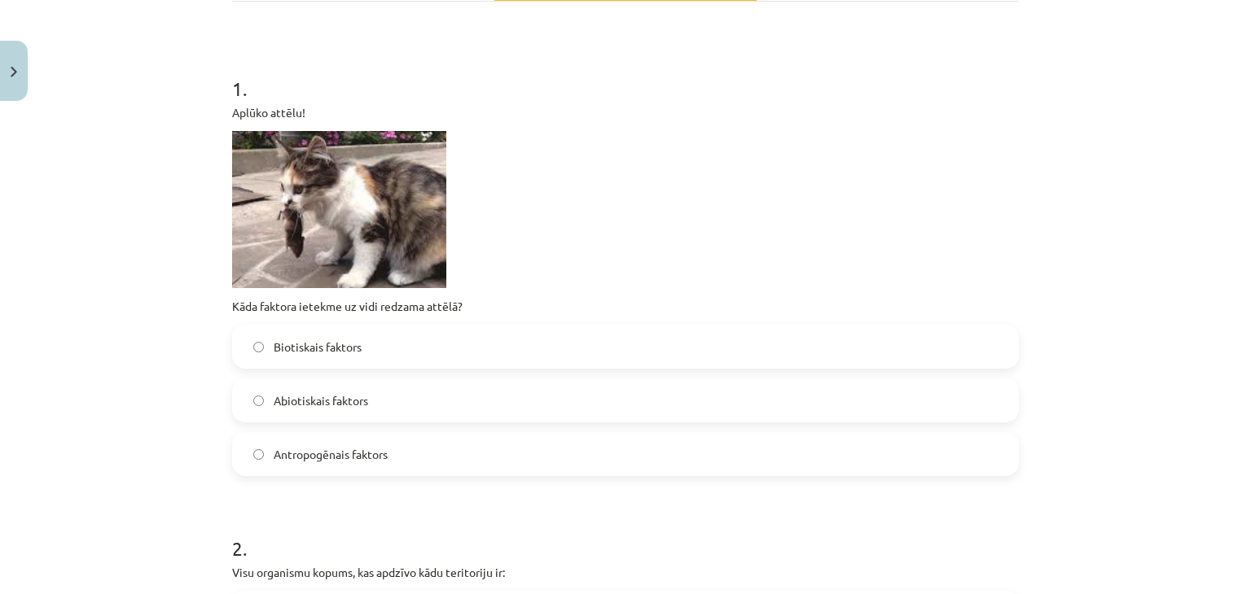
scroll to position [308, 0]
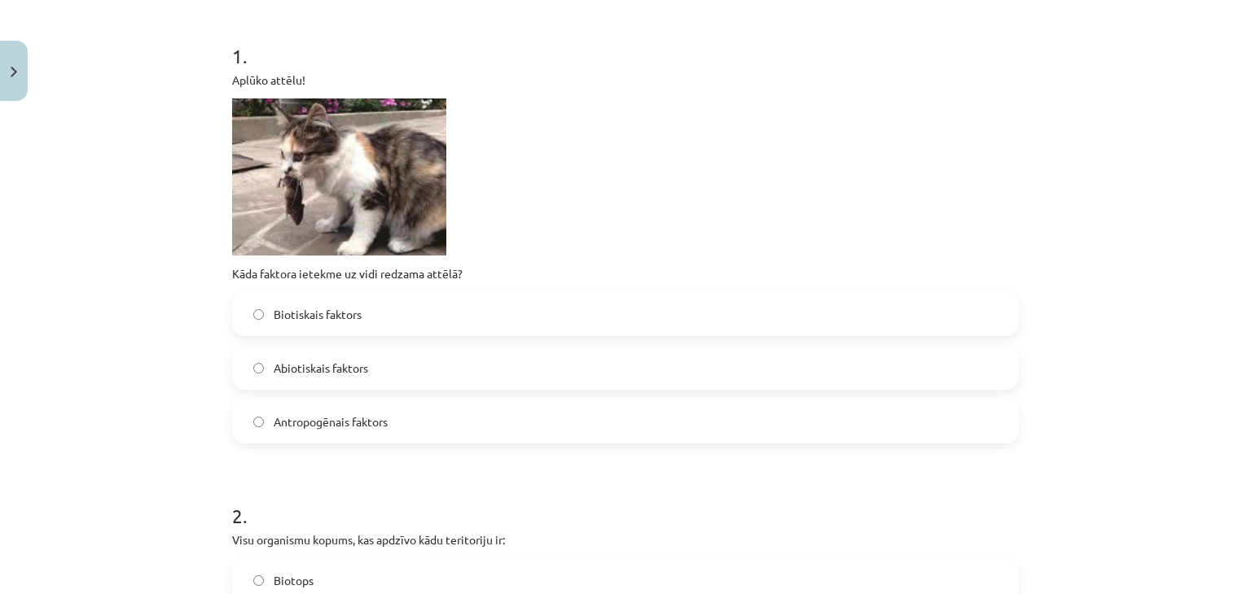
click at [436, 320] on label "Biotiskais faktors" at bounding box center [625, 314] width 783 height 41
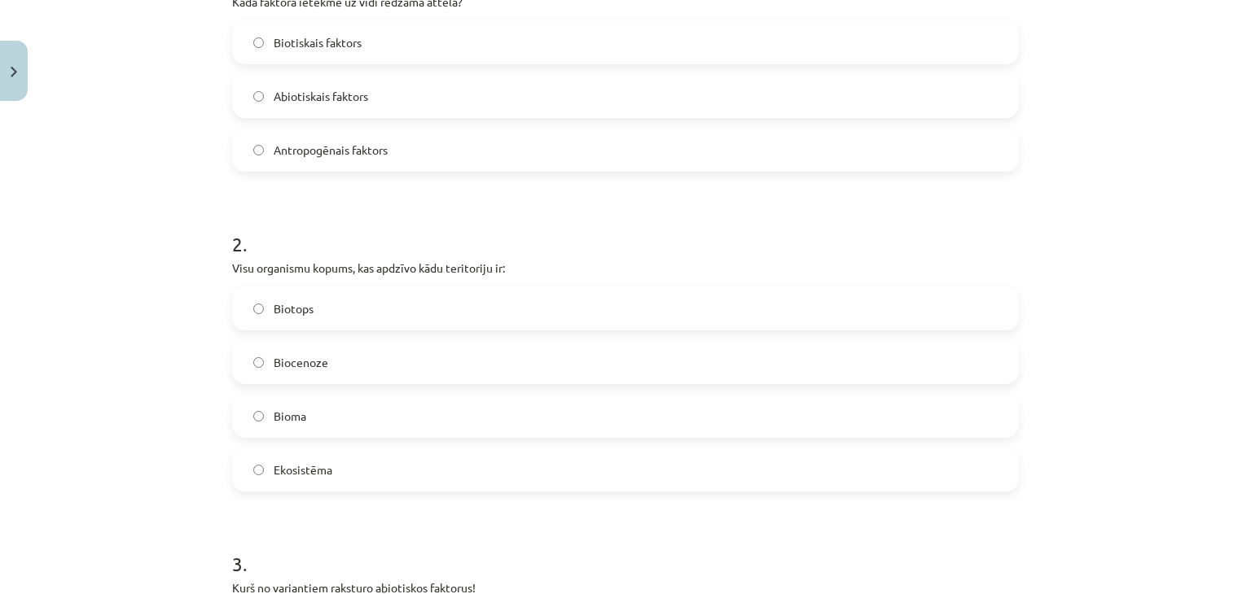
scroll to position [581, 0]
click at [344, 463] on label "Ekosistēma" at bounding box center [625, 468] width 783 height 41
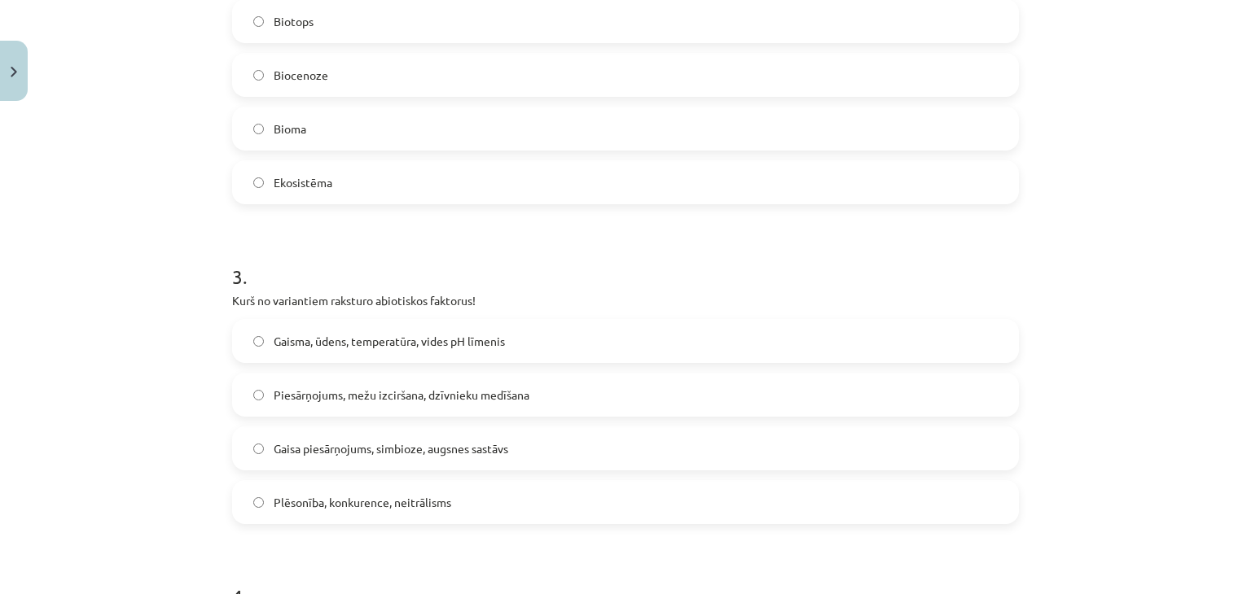
scroll to position [874, 0]
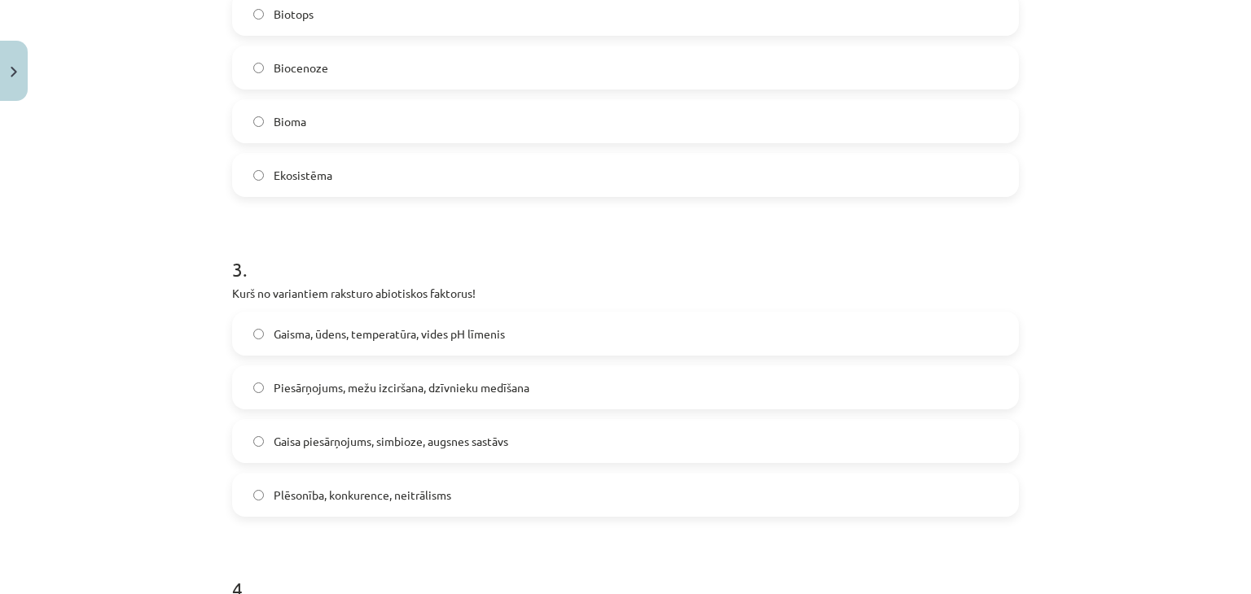
click at [318, 327] on span "Gaisma, ūdens, temperatūra, vides pH līmenis" at bounding box center [389, 334] width 231 height 17
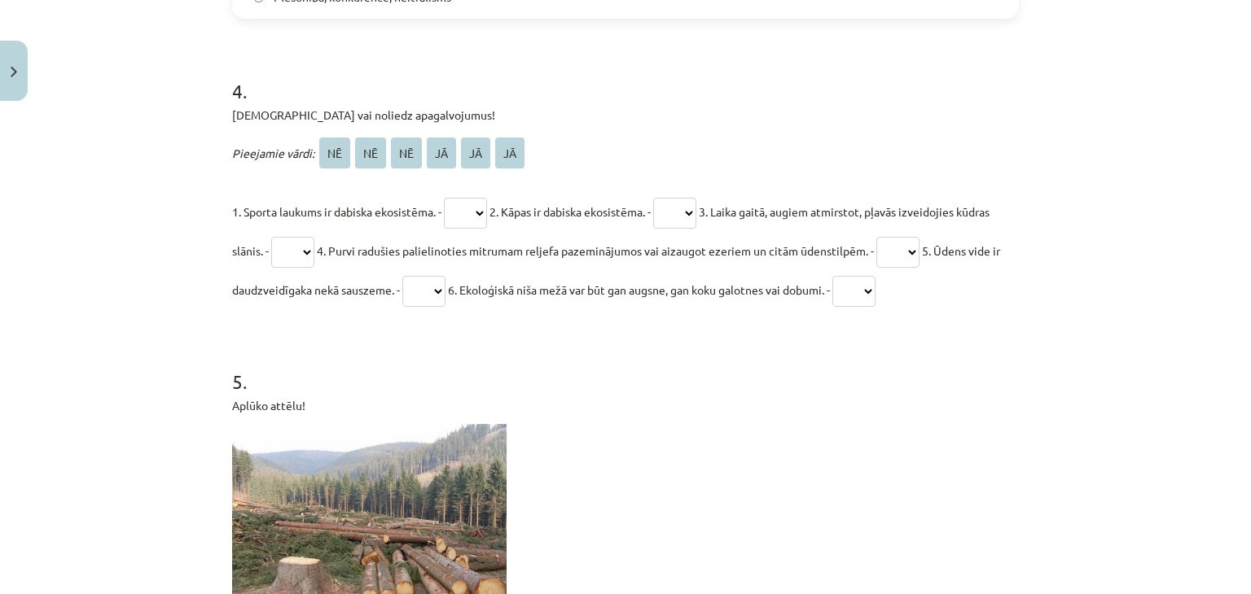
scroll to position [1373, 0]
click at [483, 218] on select "** ** ** ** ** **" at bounding box center [465, 213] width 43 height 31
click at [694, 239] on p "1. Sporta laukums ir dabiska ekosistēma. - ** ** ** ** ** ** 2. Kāpas ir dabisk…" at bounding box center [625, 250] width 786 height 117
click at [469, 199] on select "** ** ** ** ** **" at bounding box center [465, 213] width 43 height 31
click at [651, 83] on h1 "4 ." at bounding box center [625, 76] width 786 height 50
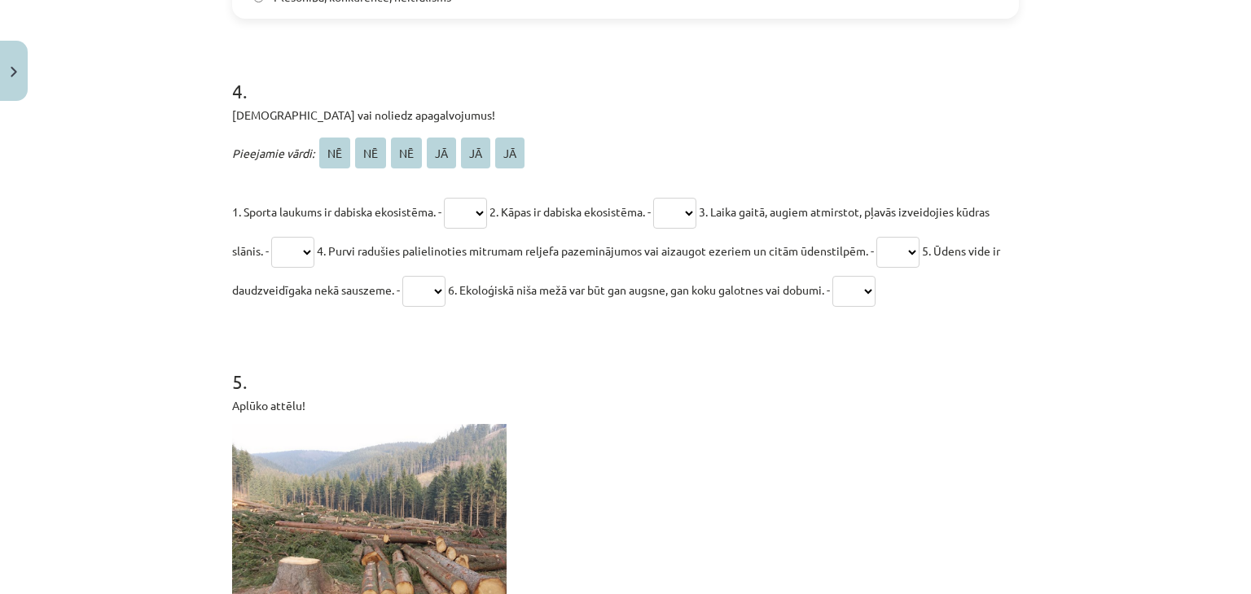
click at [696, 203] on select "** ** ** ** ** **" at bounding box center [674, 213] width 43 height 31
select select "**"
click at [668, 198] on select "** ** ** ** ** **" at bounding box center [674, 213] width 43 height 31
click at [483, 209] on select "** ** ** ** ** **" at bounding box center [465, 213] width 43 height 31
select select "**"
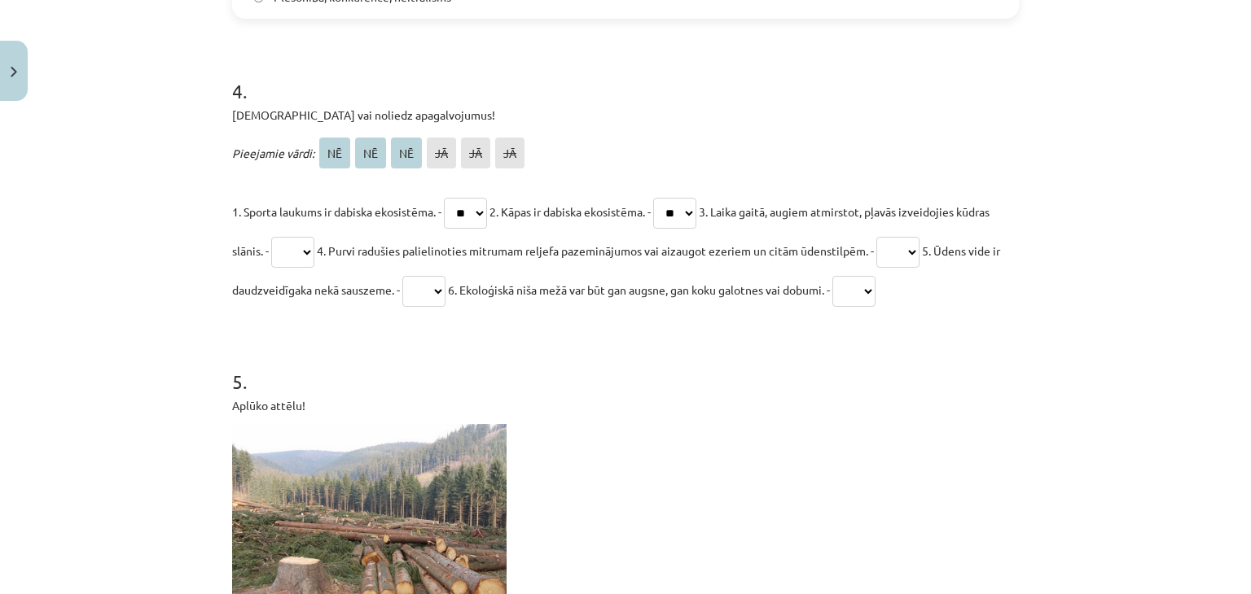
click at [445, 198] on select "** ** ** ** ** **" at bounding box center [465, 213] width 43 height 31
click at [314, 248] on select "** ** ** ** ** **" at bounding box center [292, 252] width 43 height 31
select select "**"
click at [305, 237] on select "** ** ** ** ** **" at bounding box center [292, 252] width 43 height 31
click at [919, 248] on select "** ** ** ** ** **" at bounding box center [897, 252] width 43 height 31
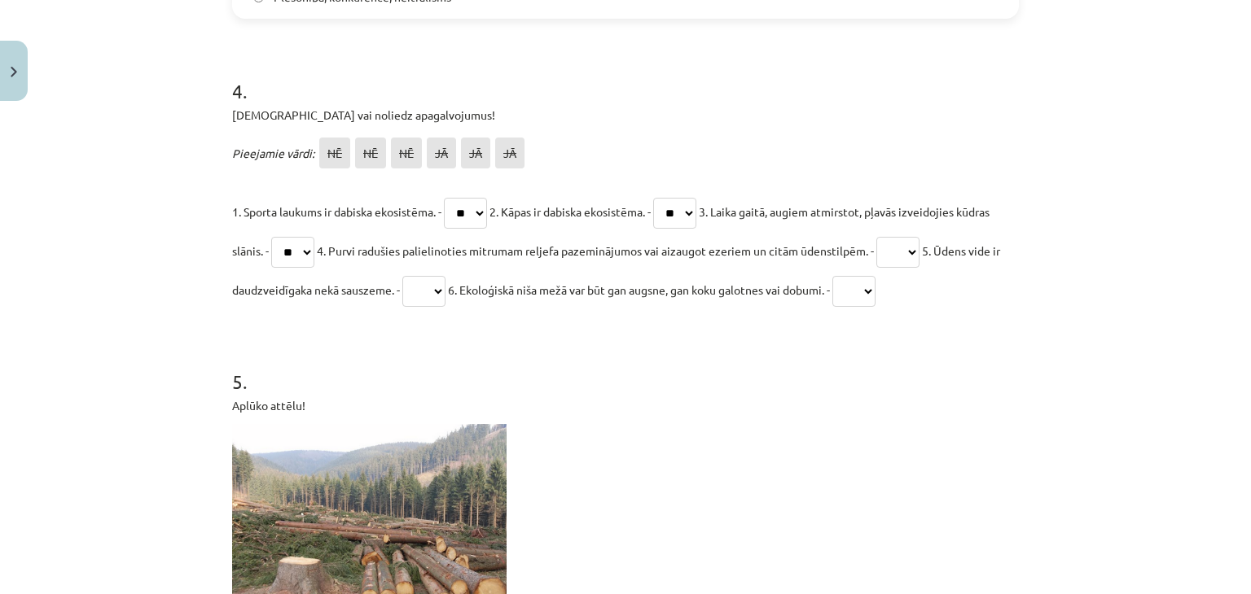
select select "**"
click at [919, 237] on select "** ** ** ** ** **" at bounding box center [897, 252] width 43 height 31
click at [445, 297] on select "** ** ** ** ** **" at bounding box center [423, 291] width 43 height 31
click at [616, 387] on h1 "5 ." at bounding box center [625, 367] width 786 height 50
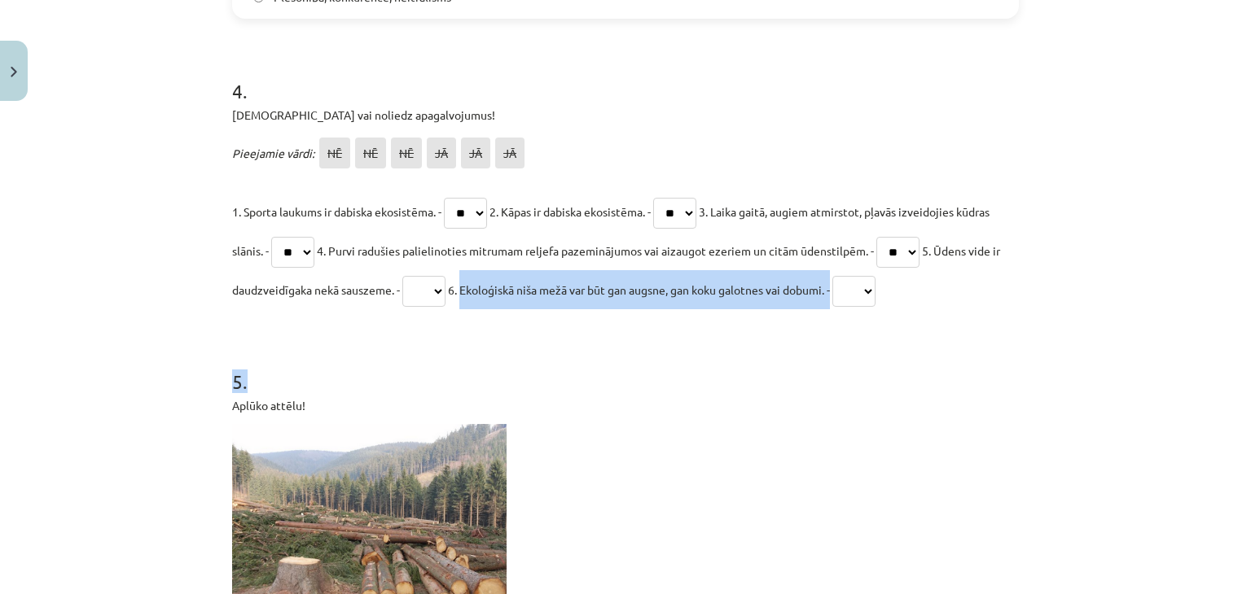
drag, startPoint x: 531, startPoint y: 284, endPoint x: 814, endPoint y: 317, distance: 285.2
click at [814, 317] on form "1 . Aplūko attēlu! Kāda faktora ietekme uz vidi redzama attēlā? Biotiskais fakt…" at bounding box center [625, 8] width 786 height 2114
copy form ". Ekoloģiskā niša mežā var būt gan augsne, gan koku galotnes vai dobumi. - ** *…"
click at [445, 283] on select "** ** ** ** ** **" at bounding box center [423, 291] width 43 height 31
select select "**"
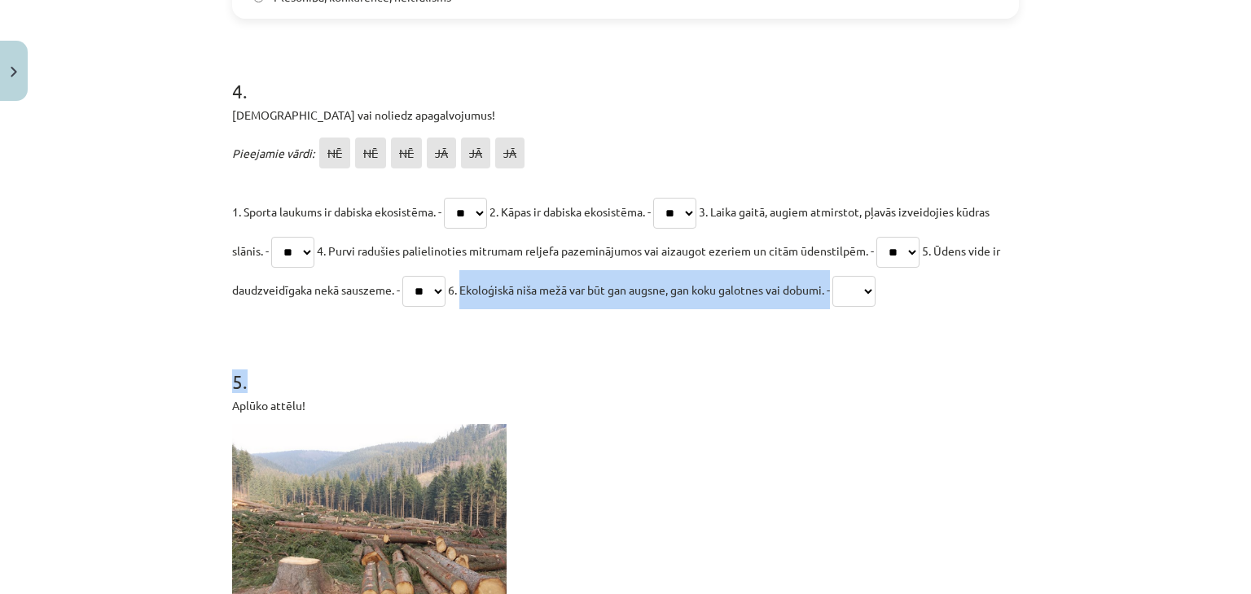
click at [445, 276] on select "** ** ** ** ** **" at bounding box center [423, 291] width 43 height 31
click at [645, 389] on h1 "5 ." at bounding box center [625, 367] width 786 height 50
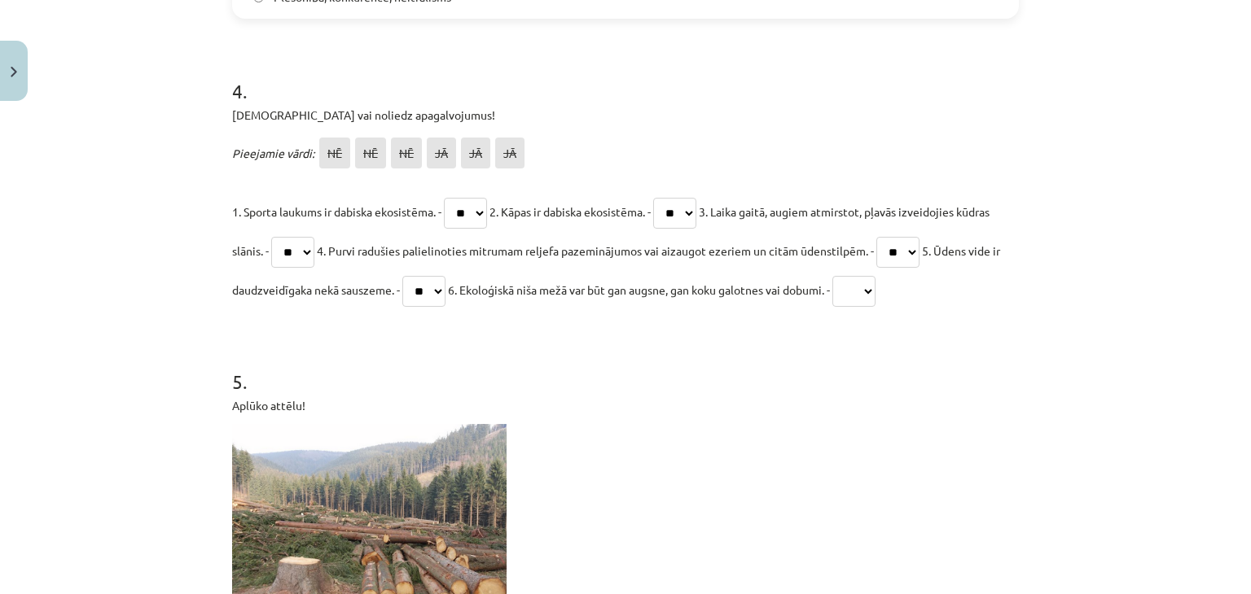
click at [875, 278] on select "** ** ** ** ** **" at bounding box center [853, 291] width 43 height 31
select select "**"
click at [875, 276] on select "** ** ** ** ** **" at bounding box center [853, 291] width 43 height 31
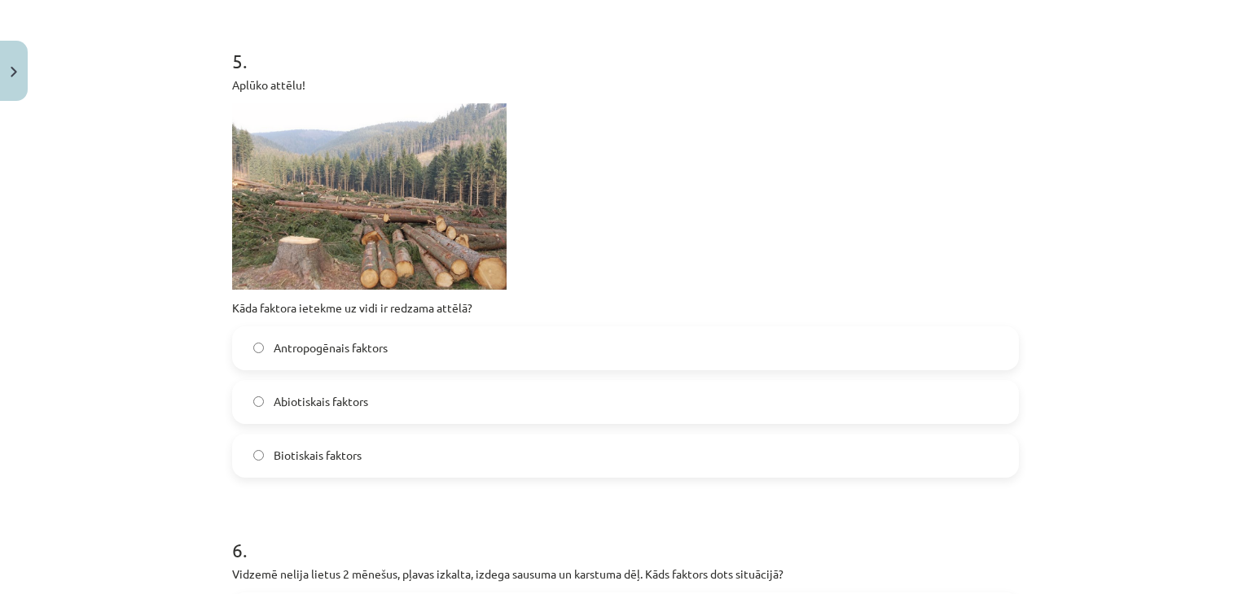
scroll to position [1698, 0]
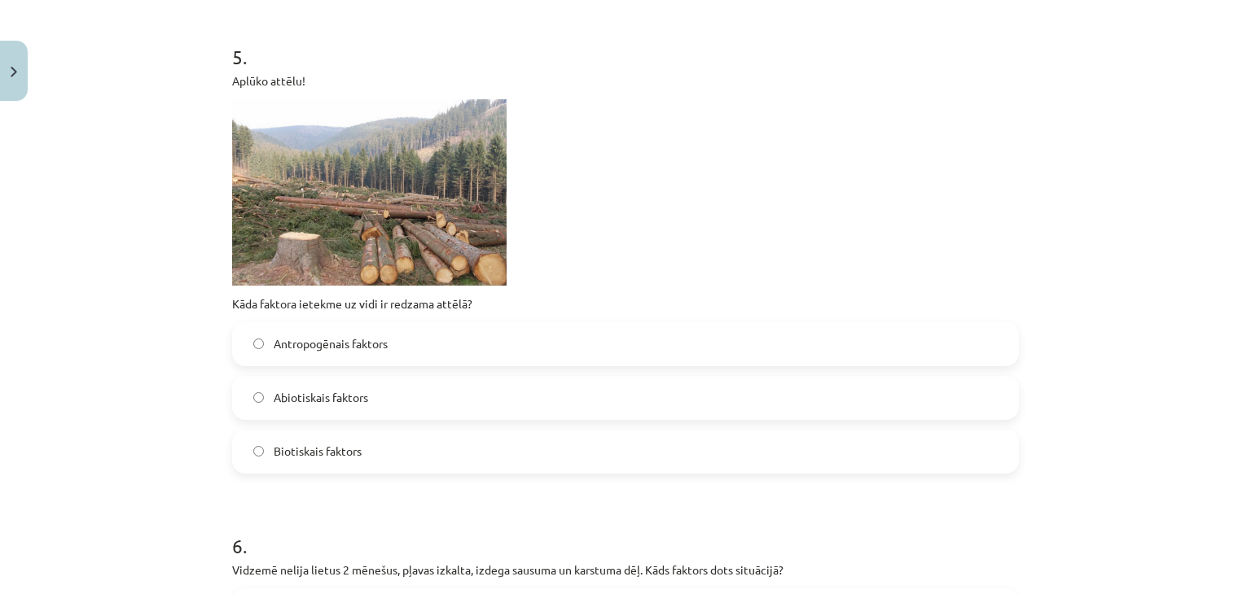
click at [454, 349] on label "Antropogēnais faktors" at bounding box center [625, 344] width 783 height 41
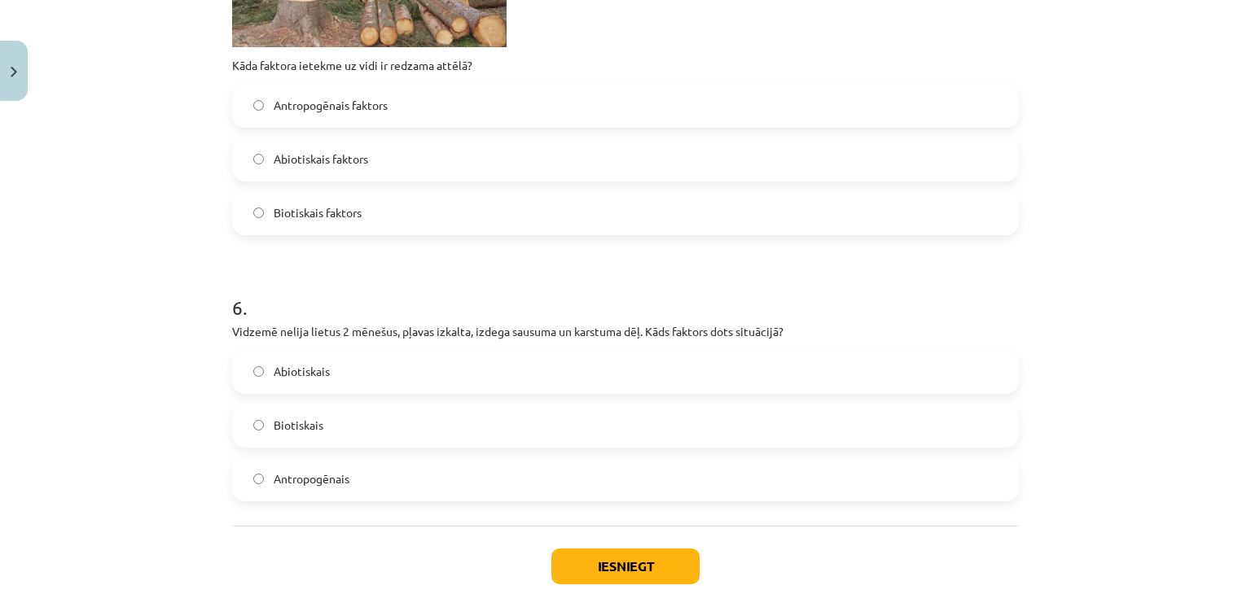
scroll to position [2031, 0]
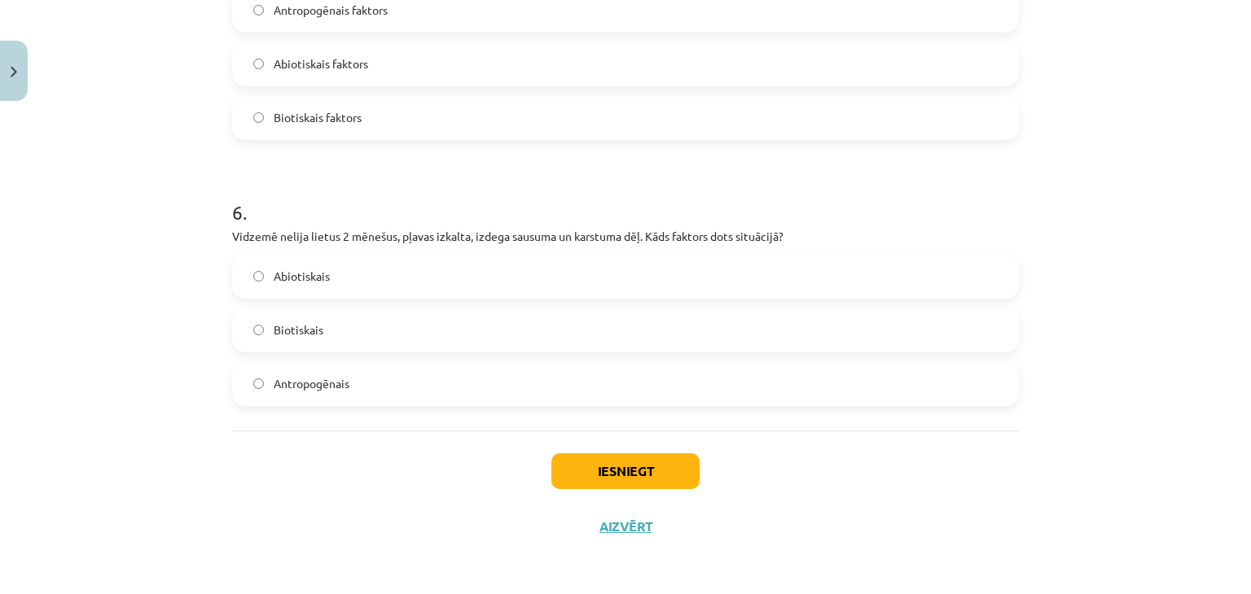
click at [500, 315] on label "Biotiskais" at bounding box center [625, 330] width 783 height 41
click at [583, 484] on button "Iesniegt" at bounding box center [625, 471] width 148 height 36
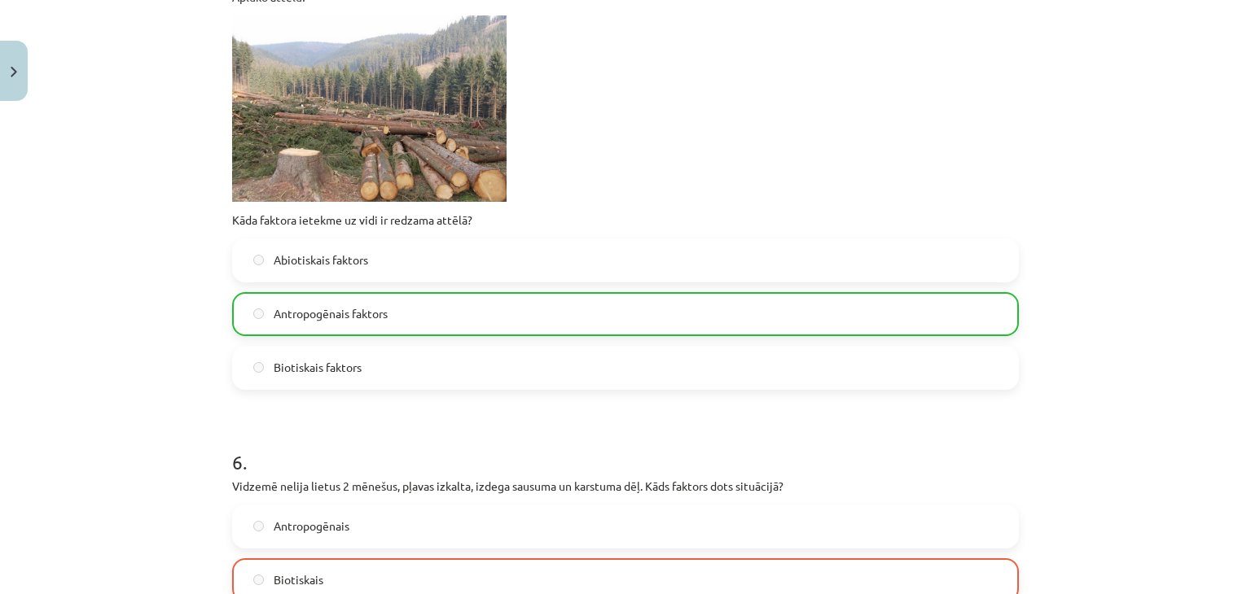
scroll to position [2083, 0]
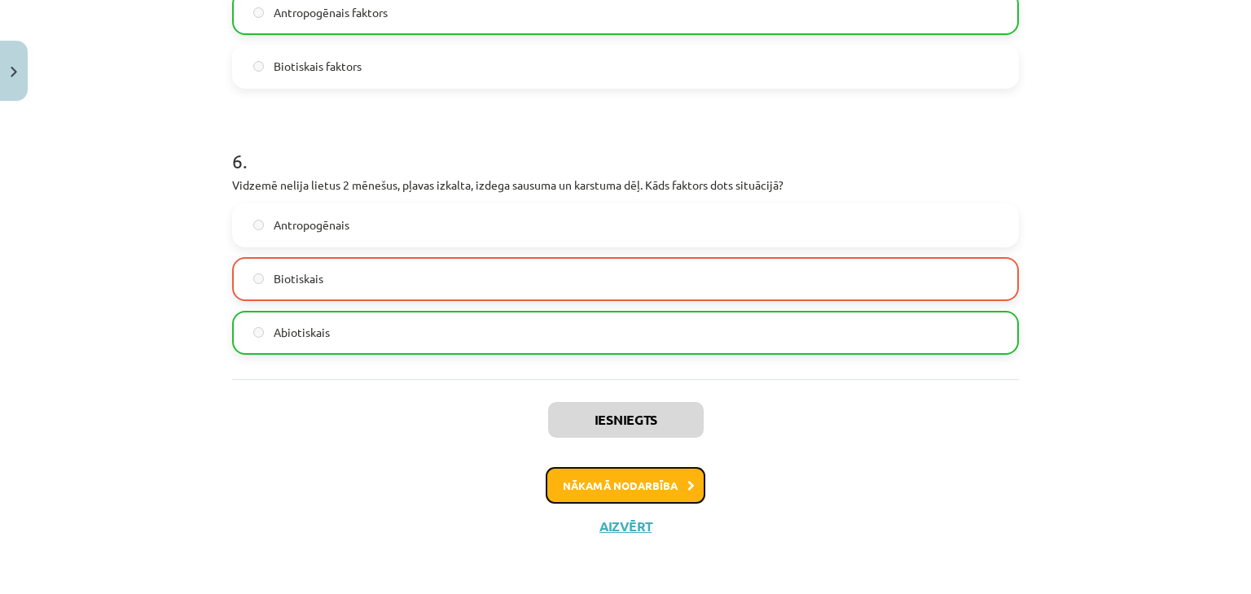
click at [624, 483] on button "Nākamā nodarbība" at bounding box center [625, 485] width 160 height 37
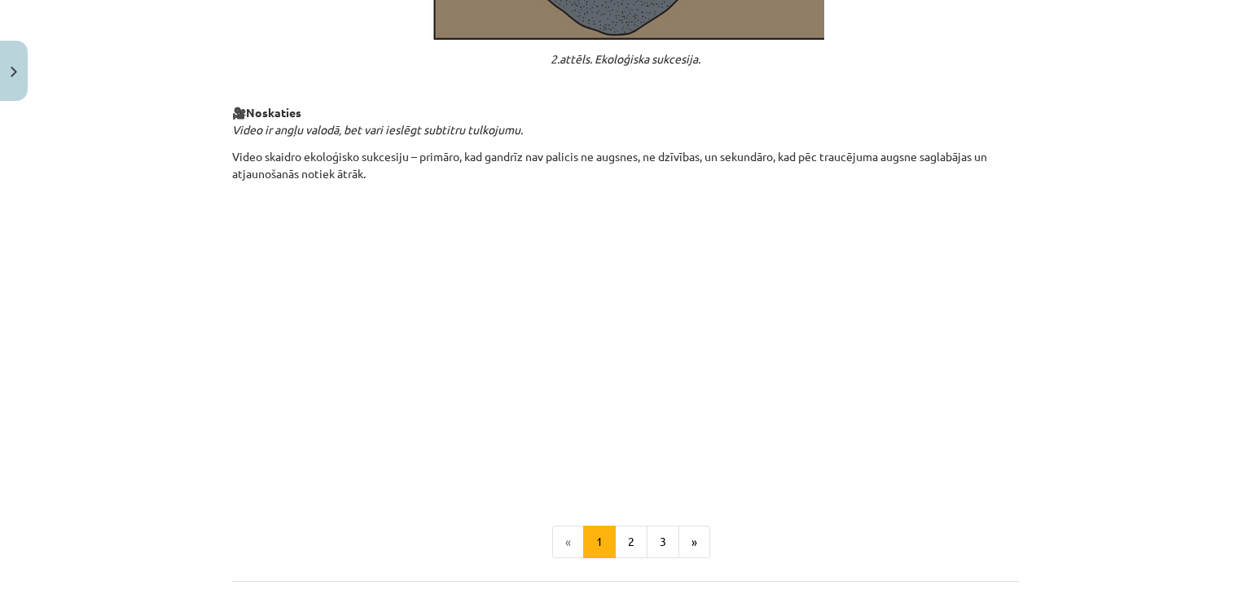
scroll to position [1575, 0]
click at [633, 525] on button "2" at bounding box center [631, 540] width 33 height 33
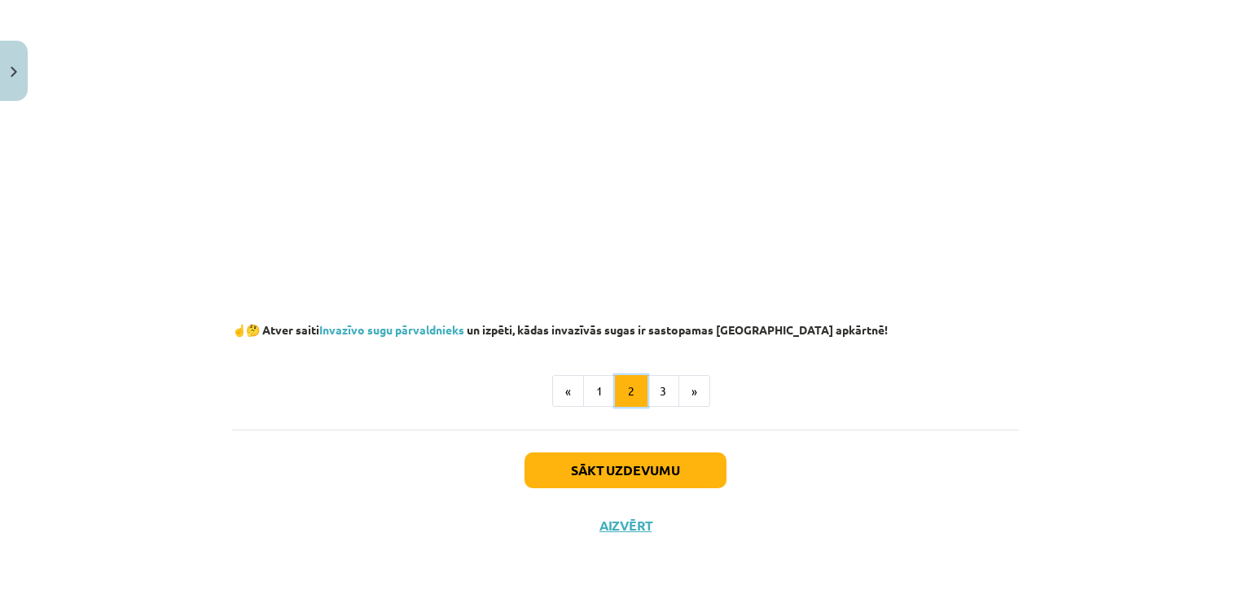
scroll to position [291, 0]
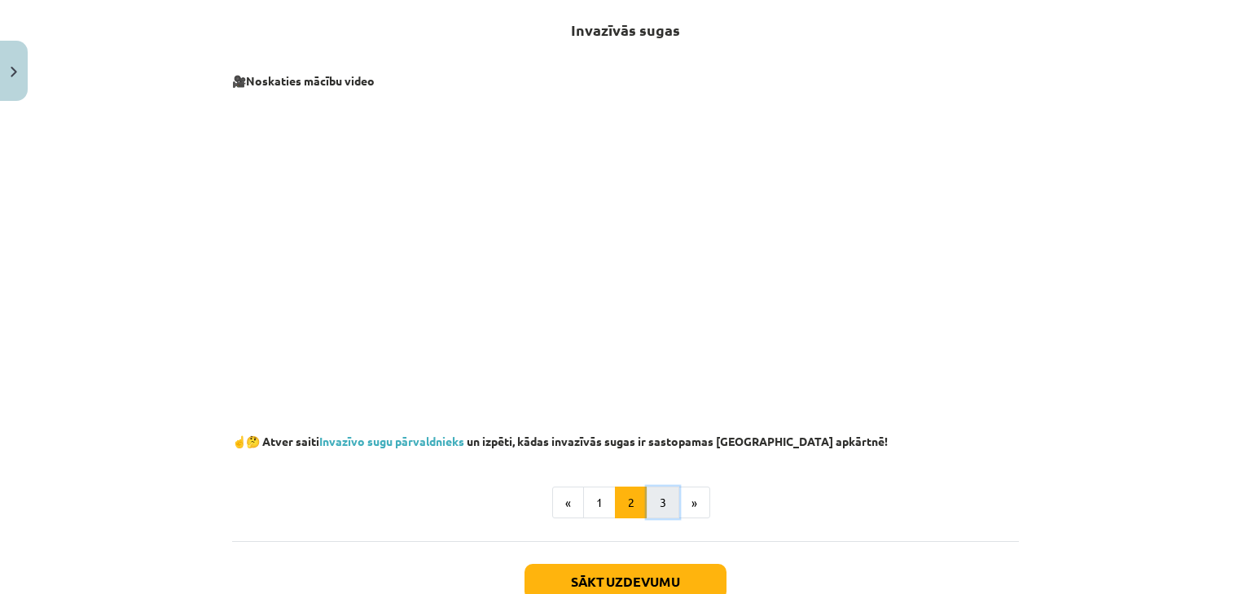
click at [651, 505] on button "3" at bounding box center [662, 503] width 33 height 33
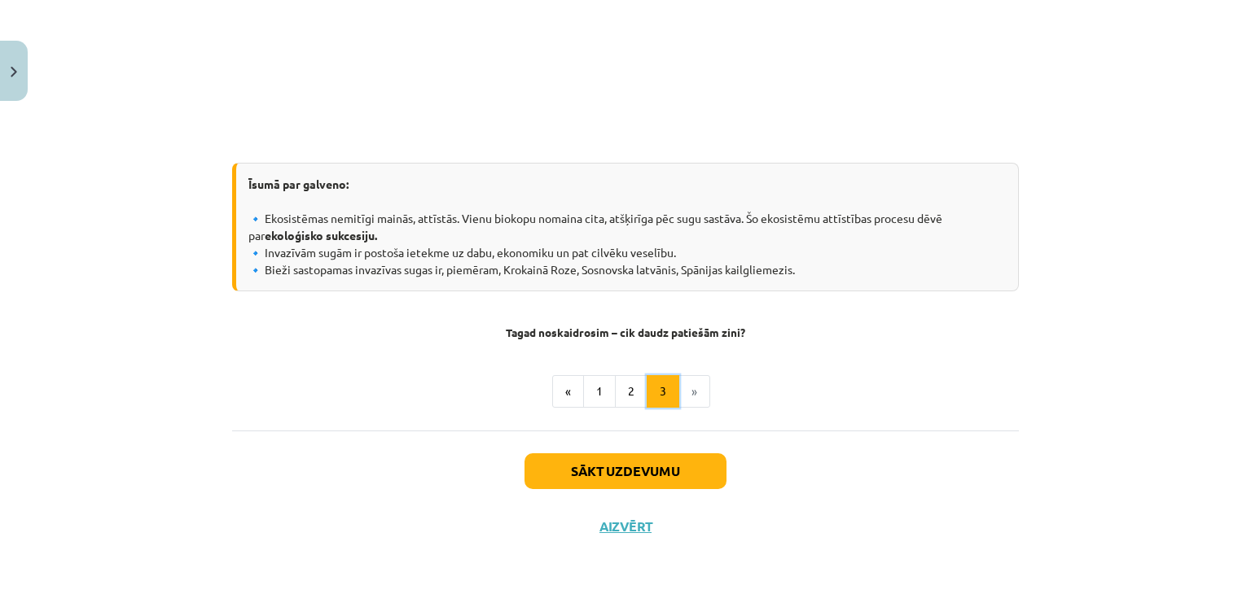
scroll to position [1654, 0]
click at [634, 480] on button "Sākt uzdevumu" at bounding box center [625, 471] width 202 height 36
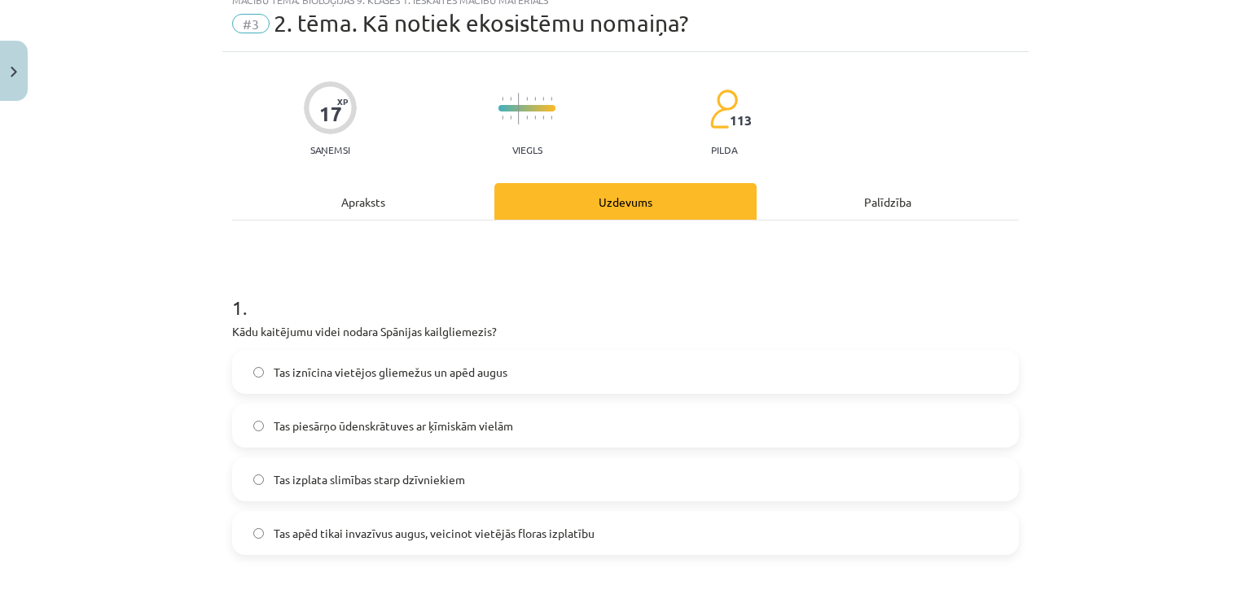
scroll to position [41, 0]
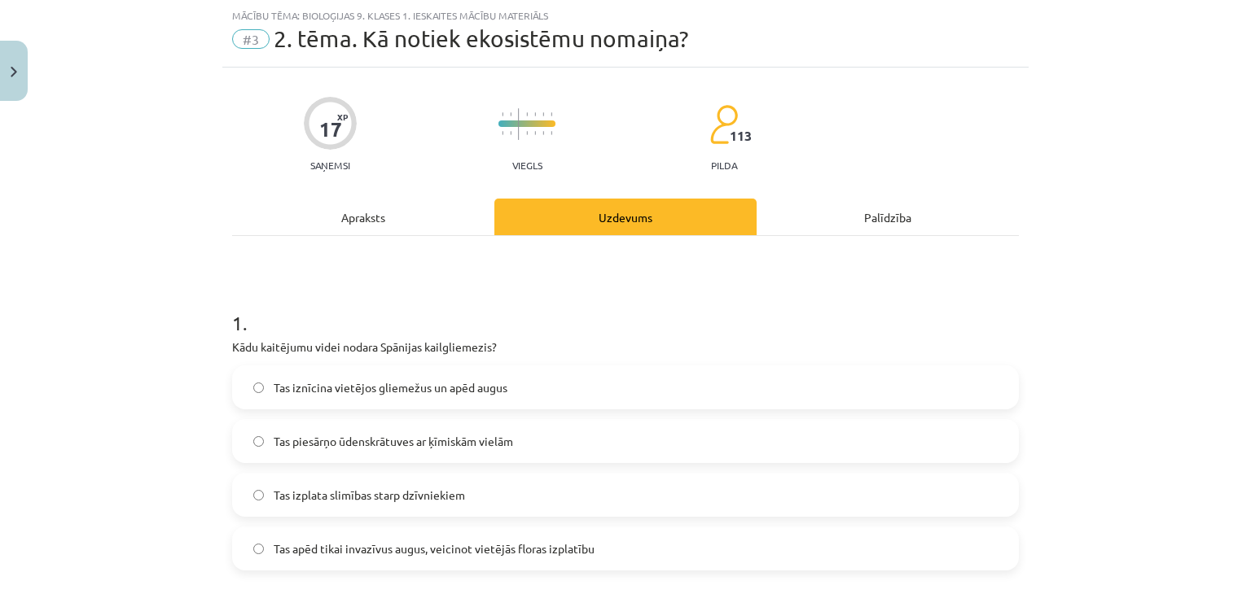
click at [235, 343] on p "Kādu kaitējumu videi nodara Spānijas kailgliemezis?" at bounding box center [625, 347] width 786 height 17
drag, startPoint x: 224, startPoint y: 343, endPoint x: 493, endPoint y: 340, distance: 268.7
click at [471, 347] on p "Kādu kaitējumu videi nodara Spānijas kailgliemezis?" at bounding box center [625, 347] width 786 height 17
drag, startPoint x: 226, startPoint y: 344, endPoint x: 501, endPoint y: 342, distance: 274.4
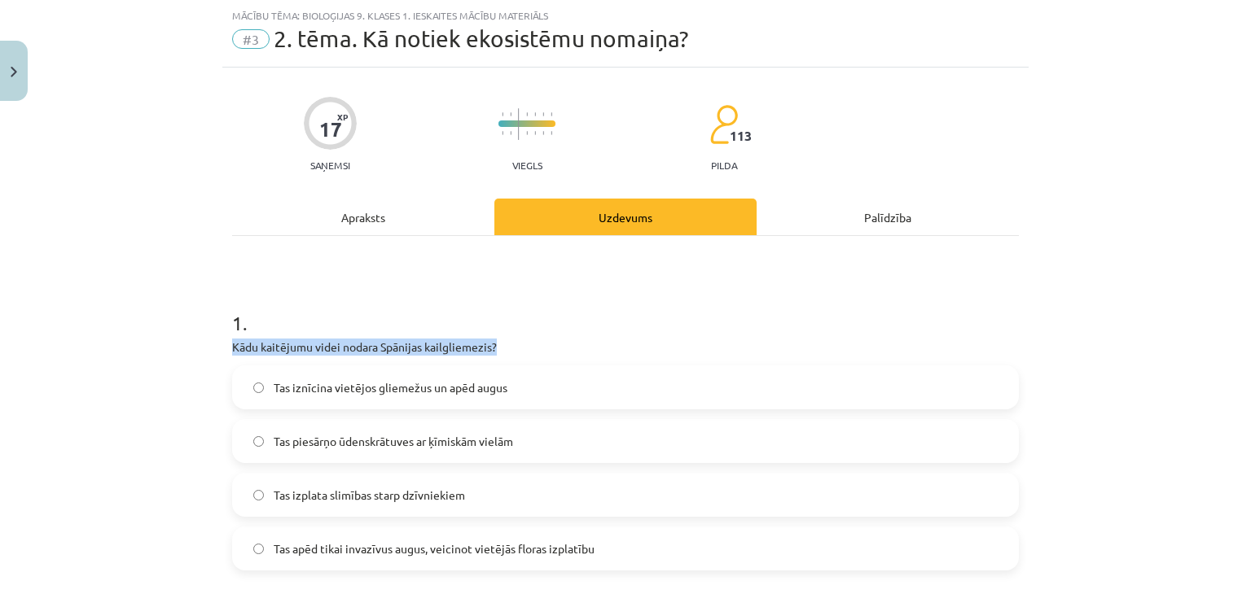
click at [501, 342] on p "Kādu kaitējumu videi nodara Spānijas kailgliemezis?" at bounding box center [625, 347] width 786 height 17
copy p "Kādu kaitējumu videi nodara Spānijas kailgliemezis?"
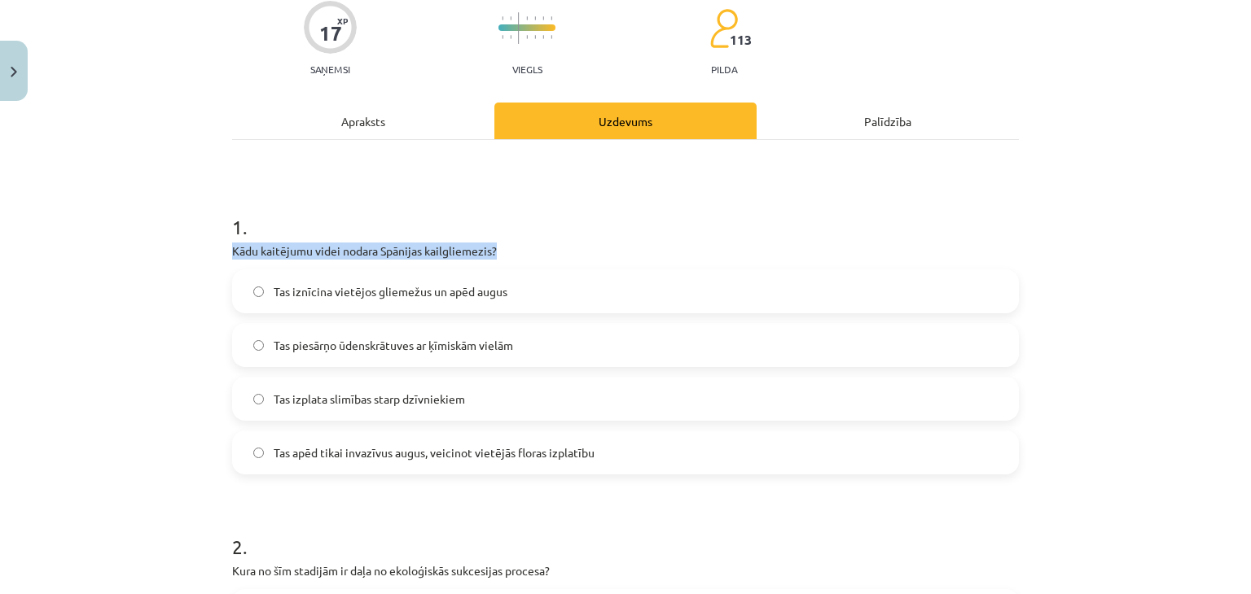
scroll to position [138, 0]
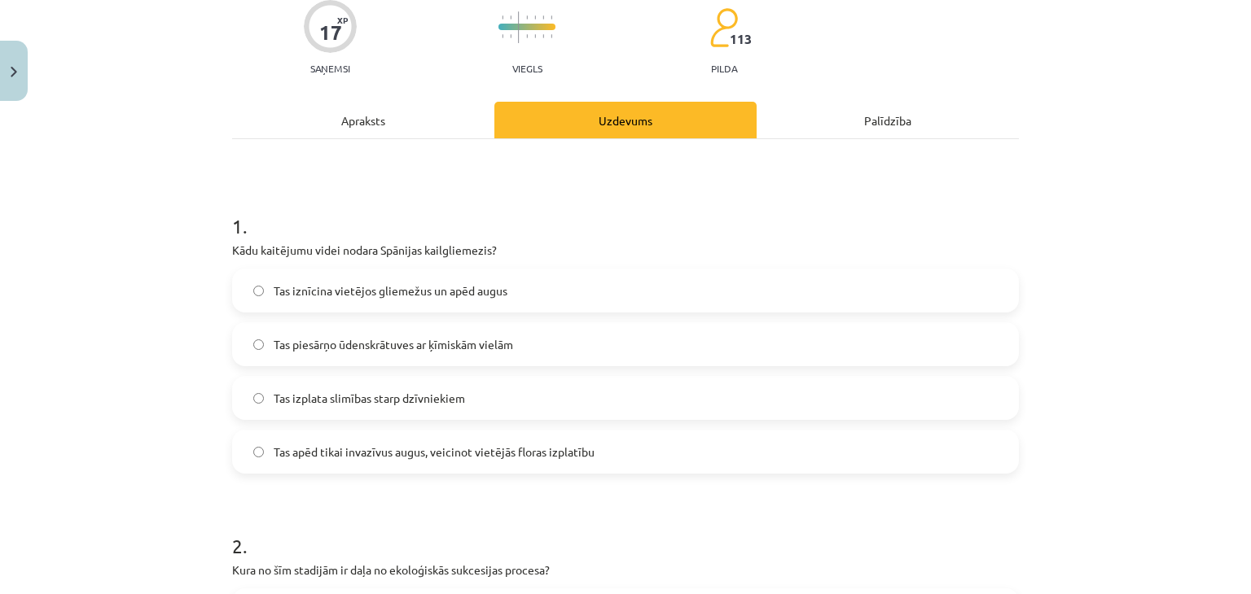
click at [293, 285] on span "Tas iznīcina vietējos gliemežus un apēd augus" at bounding box center [391, 291] width 234 height 17
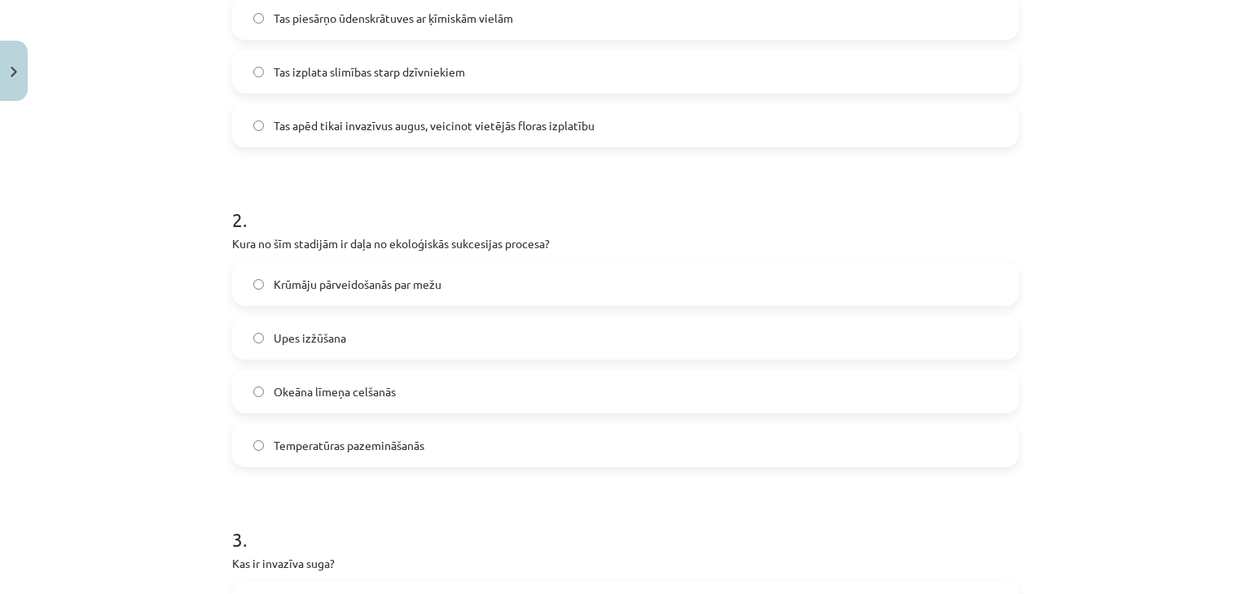
scroll to position [465, 0]
click at [348, 278] on span "Krūmāju pārveidošanās par mežu" at bounding box center [358, 283] width 168 height 17
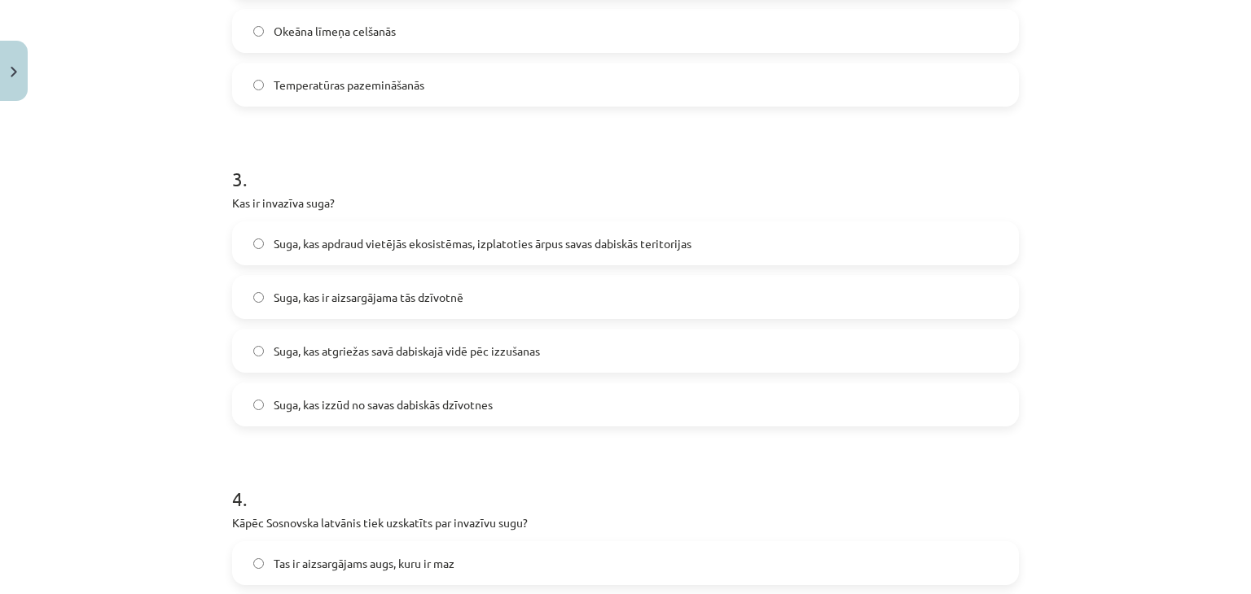
scroll to position [822, 0]
click at [340, 254] on label "Suga, kas apdraud vietējās ekosistēmas, izplatoties ārpus savas dabiskās terito…" at bounding box center [625, 246] width 783 height 41
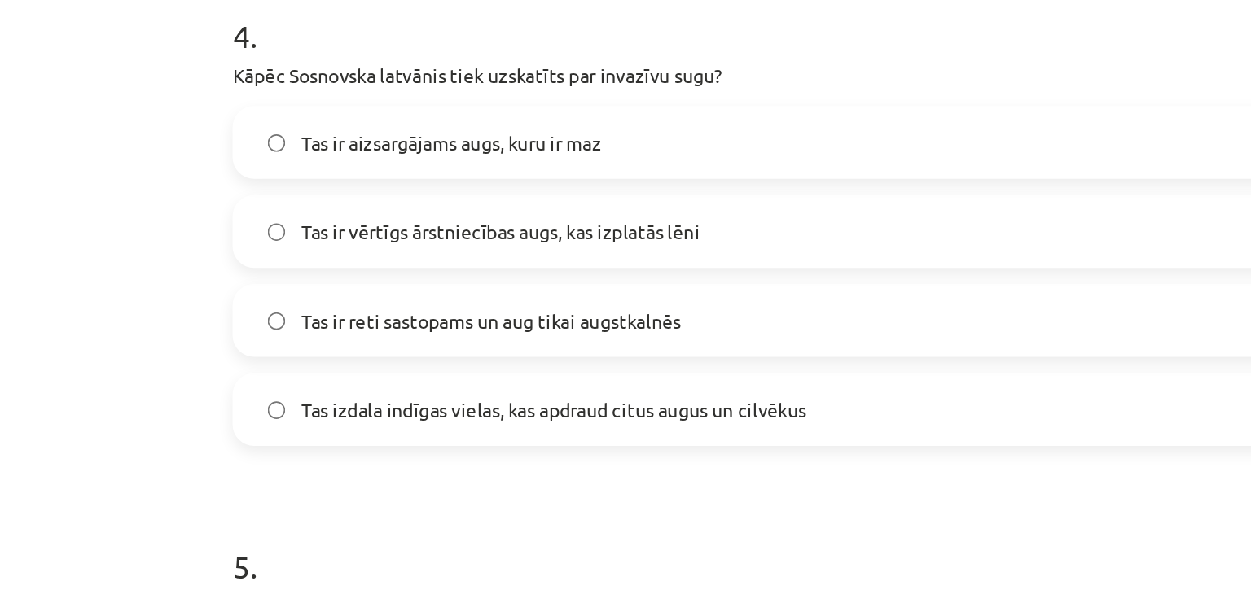
scroll to position [326, 0]
click at [419, 345] on span "Tas izdala indīgas vielas, kas apdraud citus augus un cilvēkus" at bounding box center [426, 348] width 304 height 17
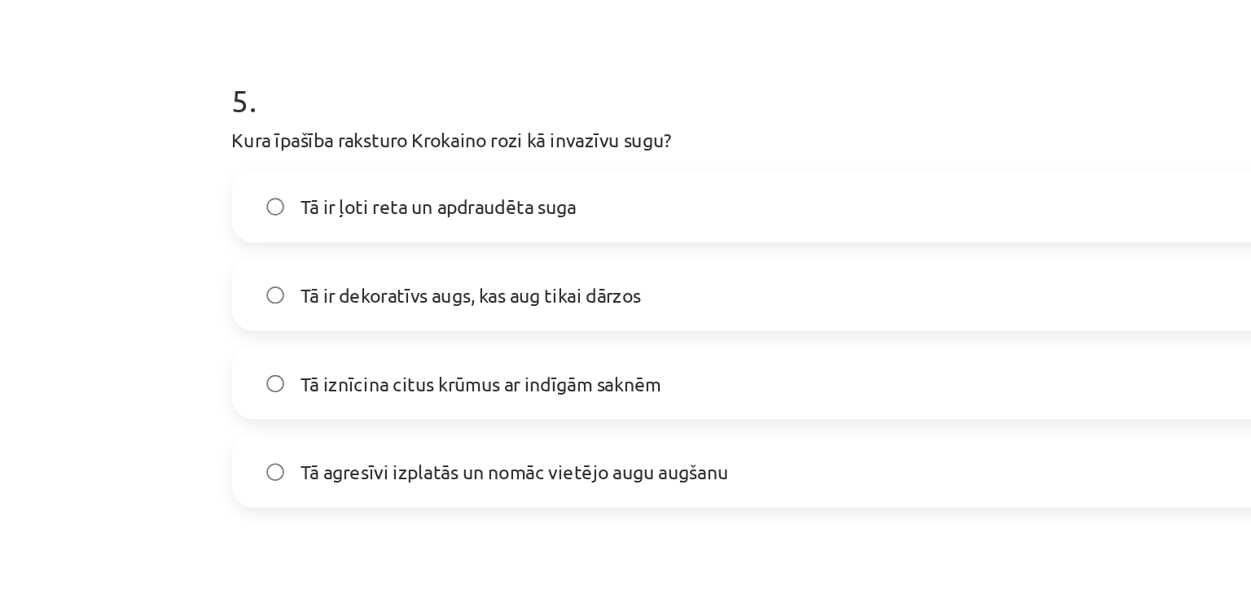
scroll to position [1485, 0]
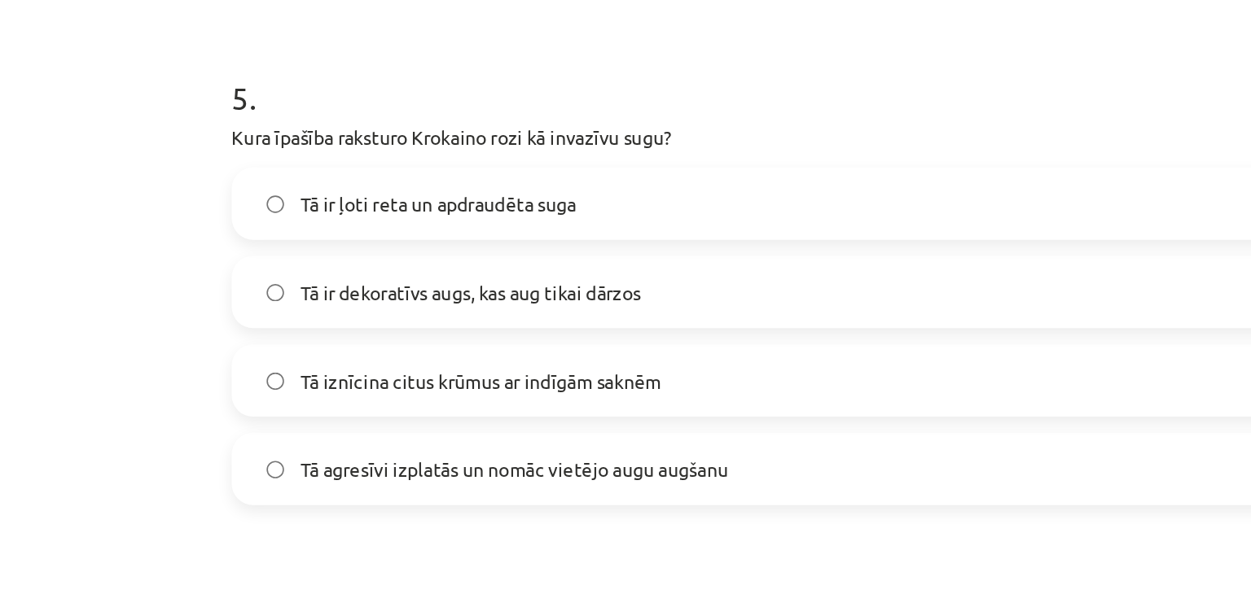
click at [400, 369] on label "Tā agresīvi izplatās un nomāc vietējo augu augšanu" at bounding box center [625, 384] width 783 height 41
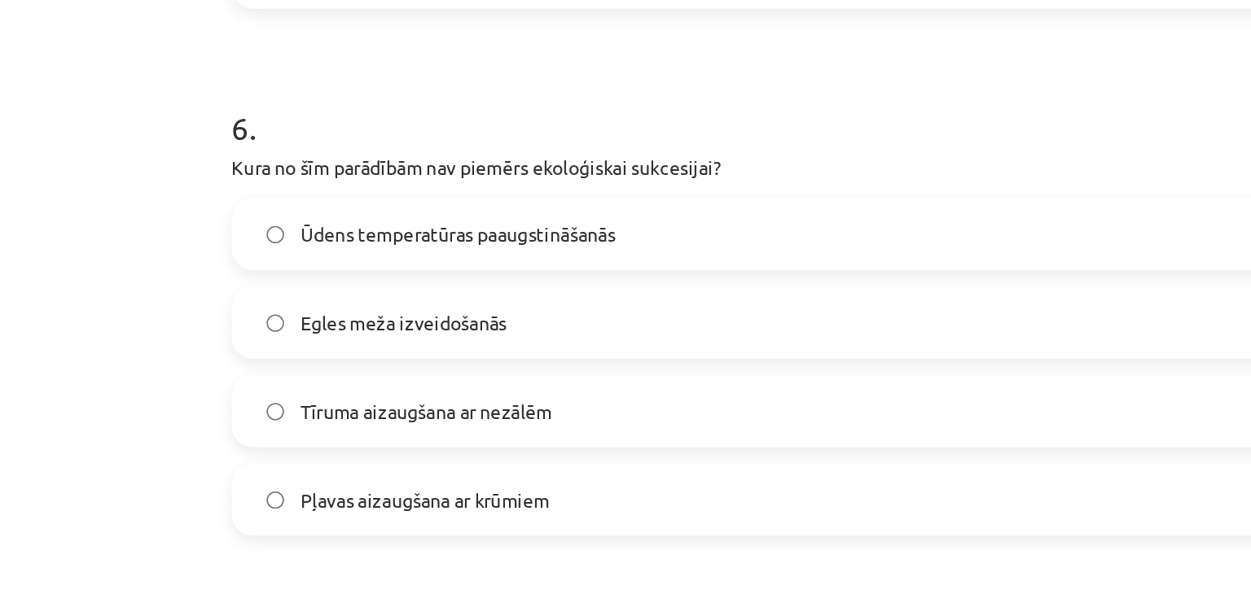
scroll to position [1787, 0]
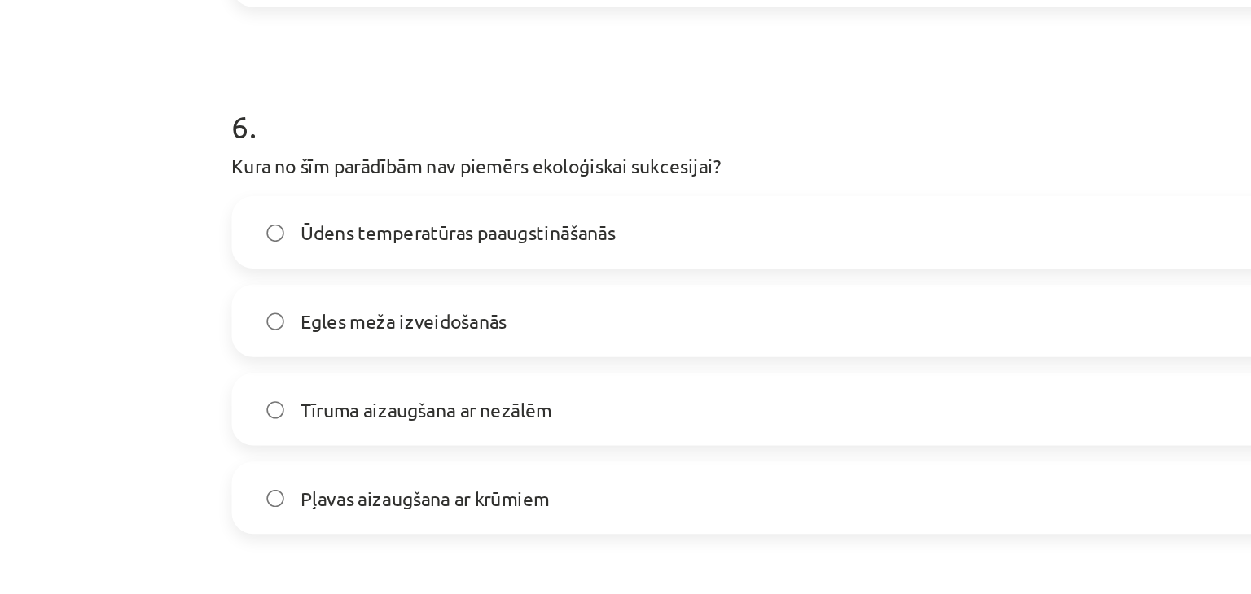
click at [274, 239] on span "Ūdens temperatūras paaugstināšanās" at bounding box center [369, 241] width 191 height 17
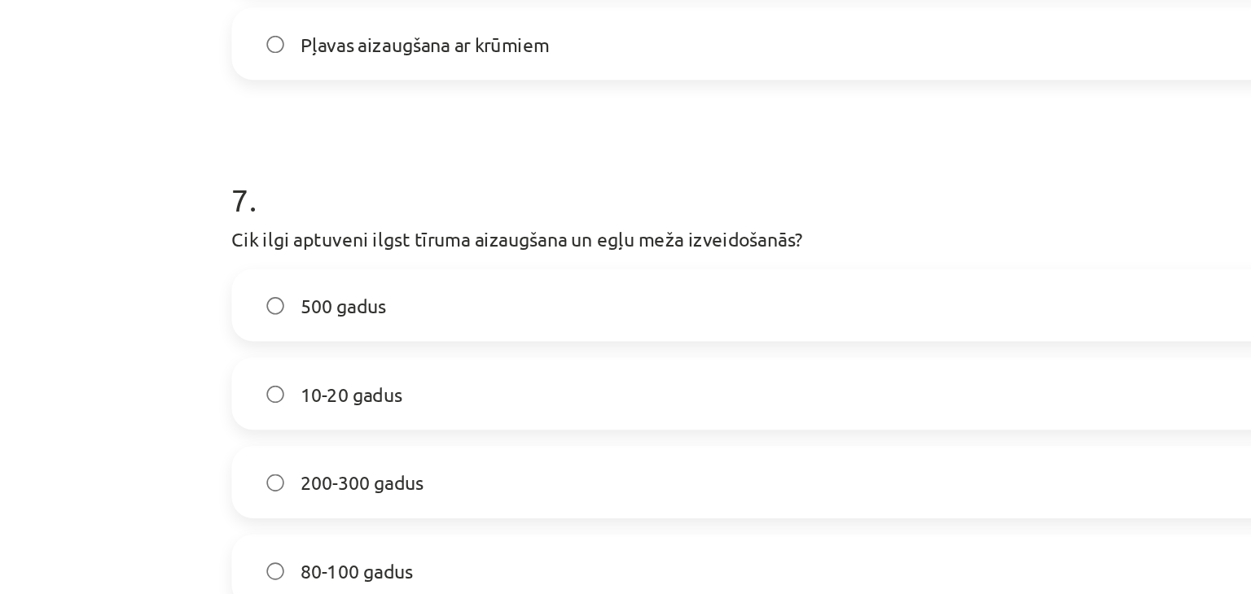
scroll to position [2064, 0]
click at [343, 436] on label "80-100 gadus" at bounding box center [625, 445] width 783 height 41
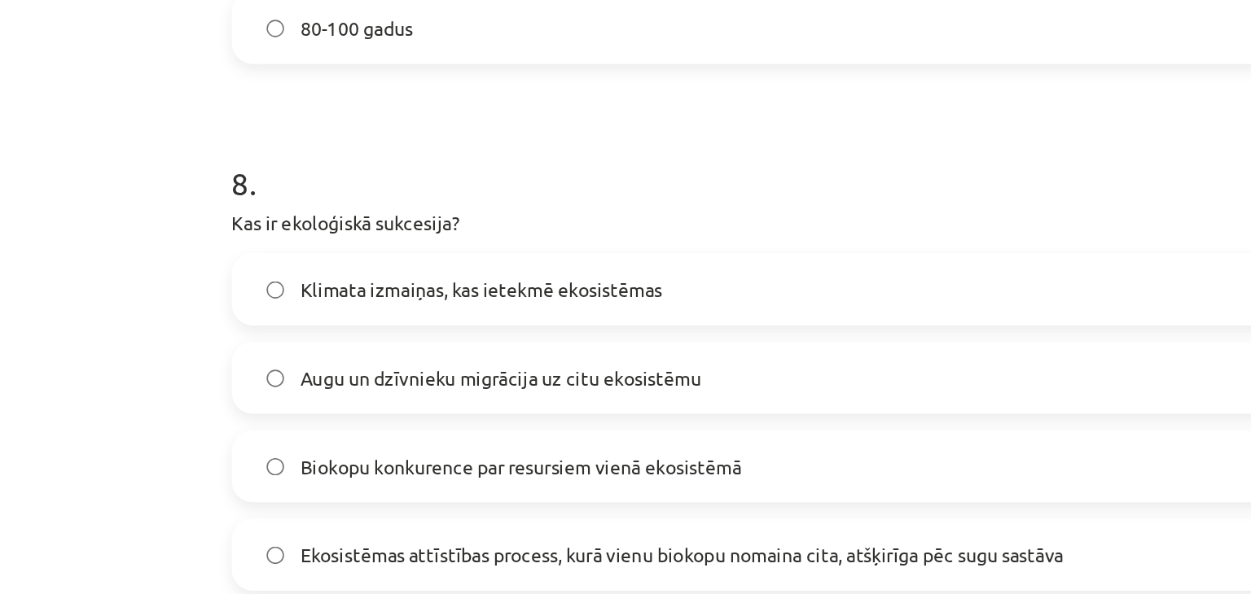
scroll to position [2394, 0]
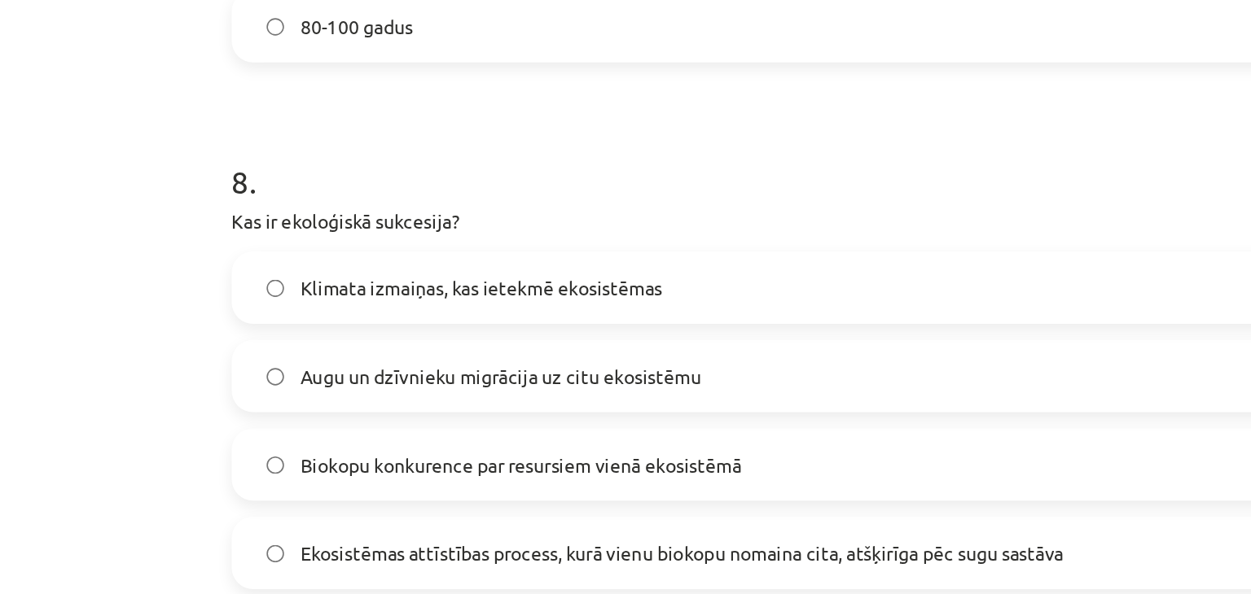
click at [247, 442] on label "Ekosistēmas attīstības process, kurā vienu biokopu nomaina cita, atšķirīga pēc …" at bounding box center [625, 435] width 783 height 41
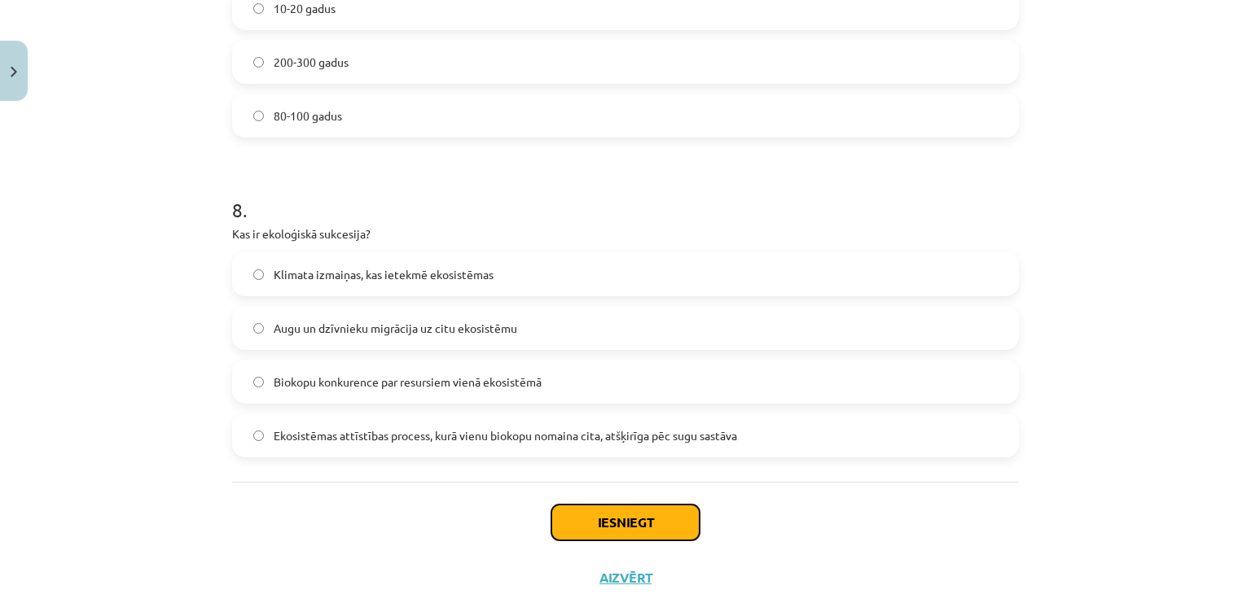
click at [572, 519] on button "Iesniegt" at bounding box center [625, 523] width 148 height 36
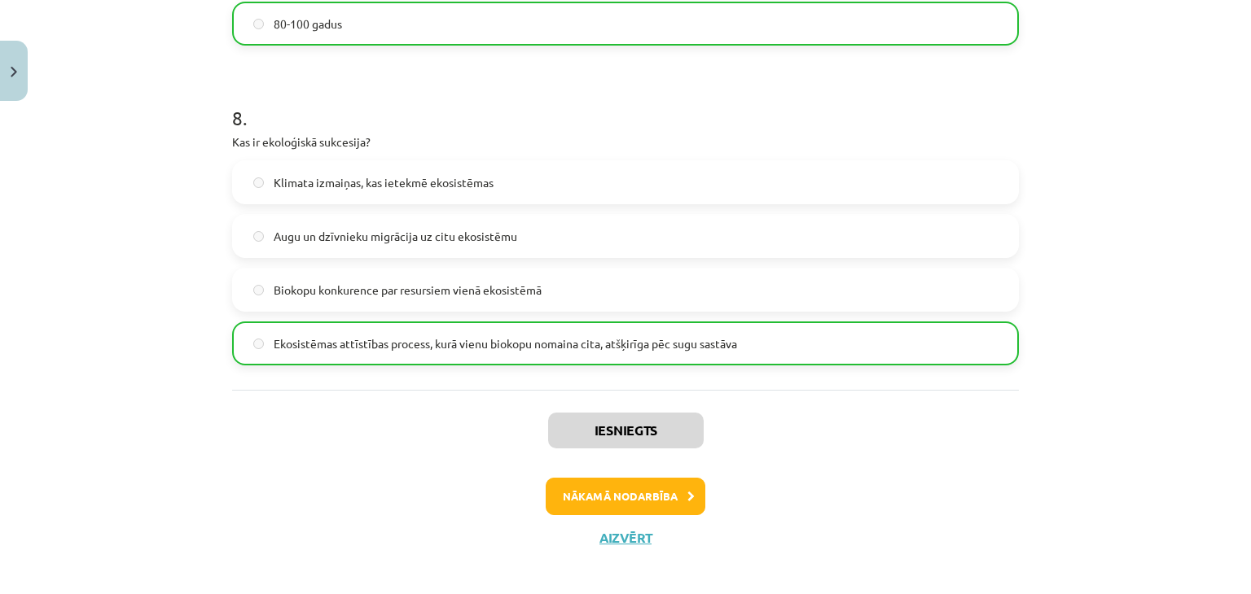
scroll to position [2497, 0]
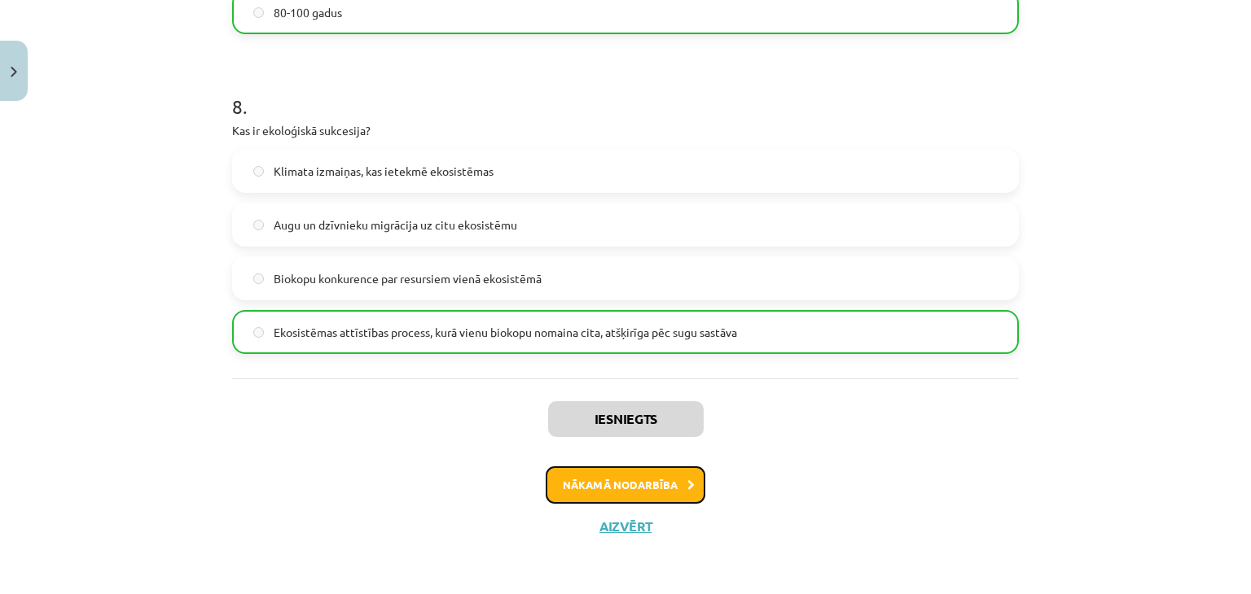
click at [623, 476] on button "Nākamā nodarbība" at bounding box center [625, 485] width 160 height 37
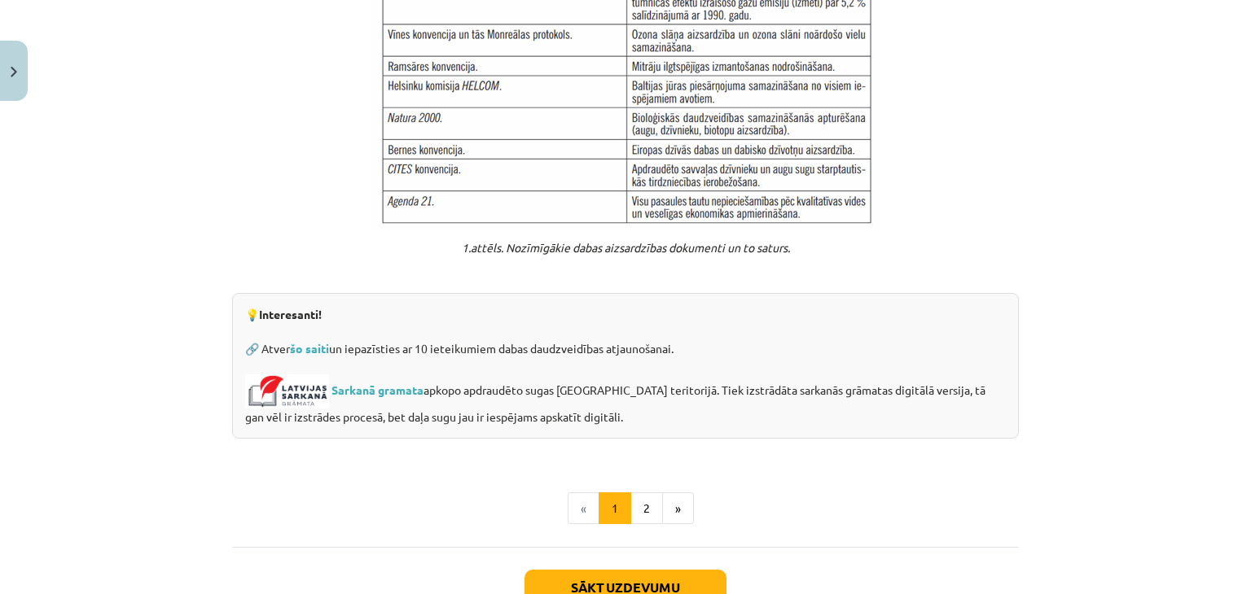
scroll to position [1316, 0]
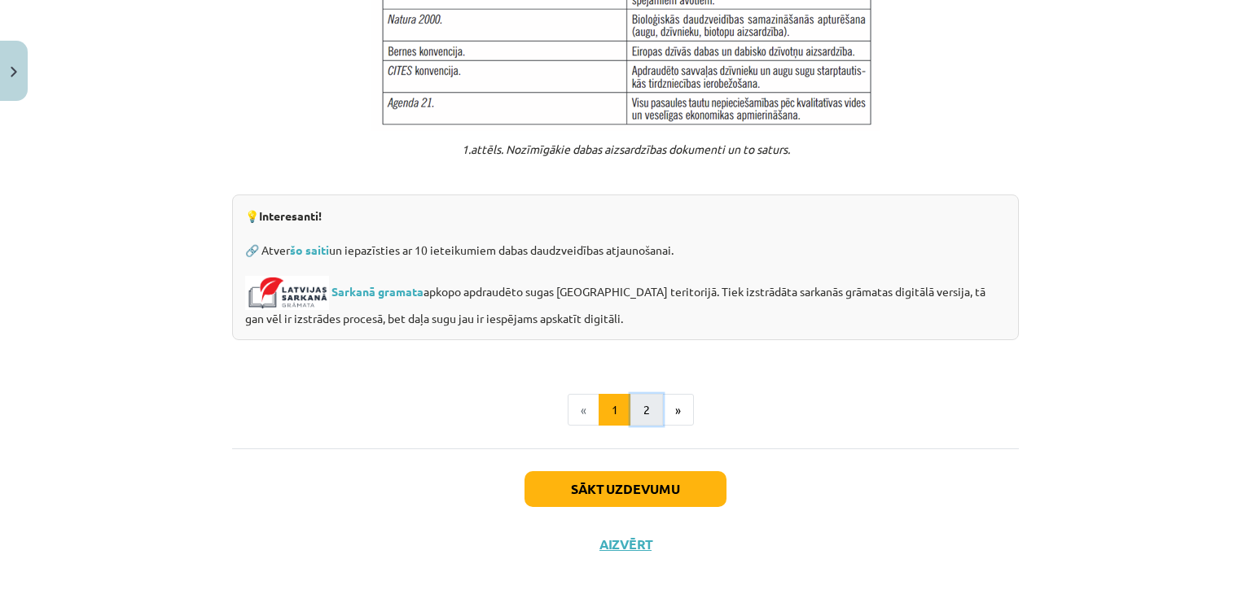
click at [635, 394] on button "2" at bounding box center [646, 410] width 33 height 33
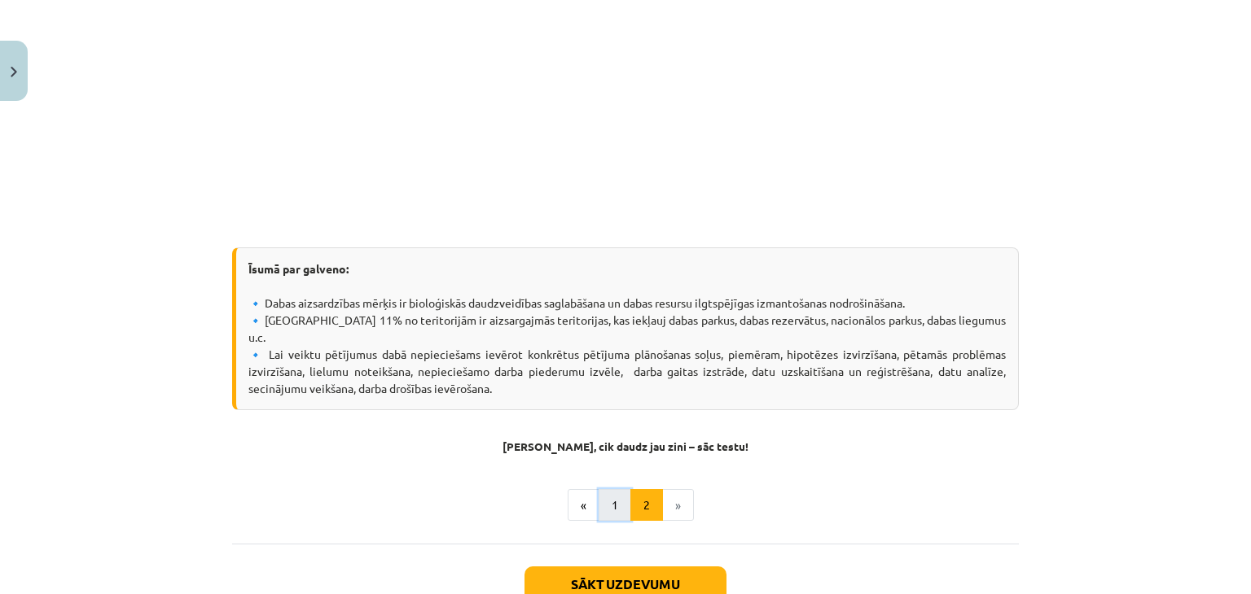
click at [603, 489] on button "1" at bounding box center [614, 505] width 33 height 33
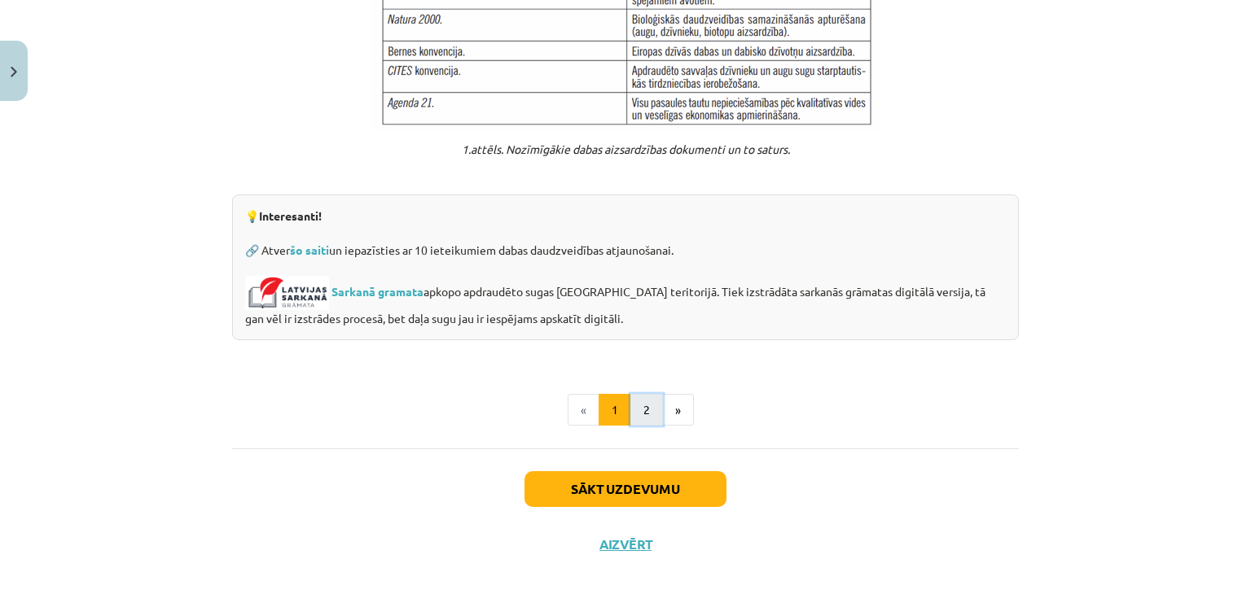
click at [645, 394] on button "2" at bounding box center [646, 410] width 33 height 33
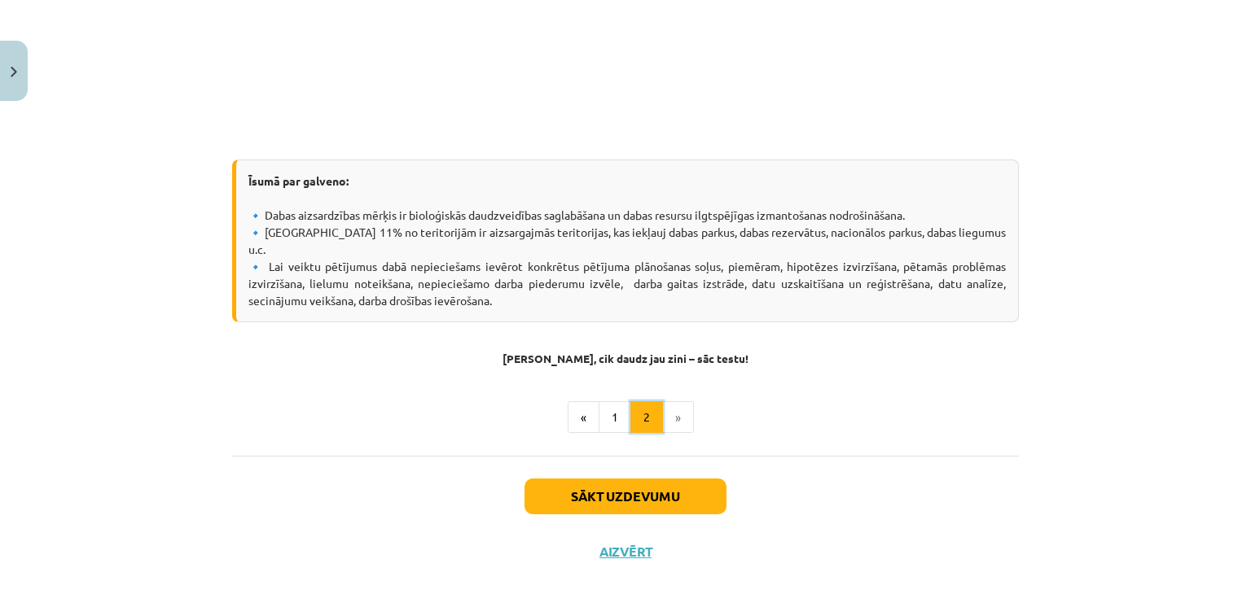
scroll to position [597, 0]
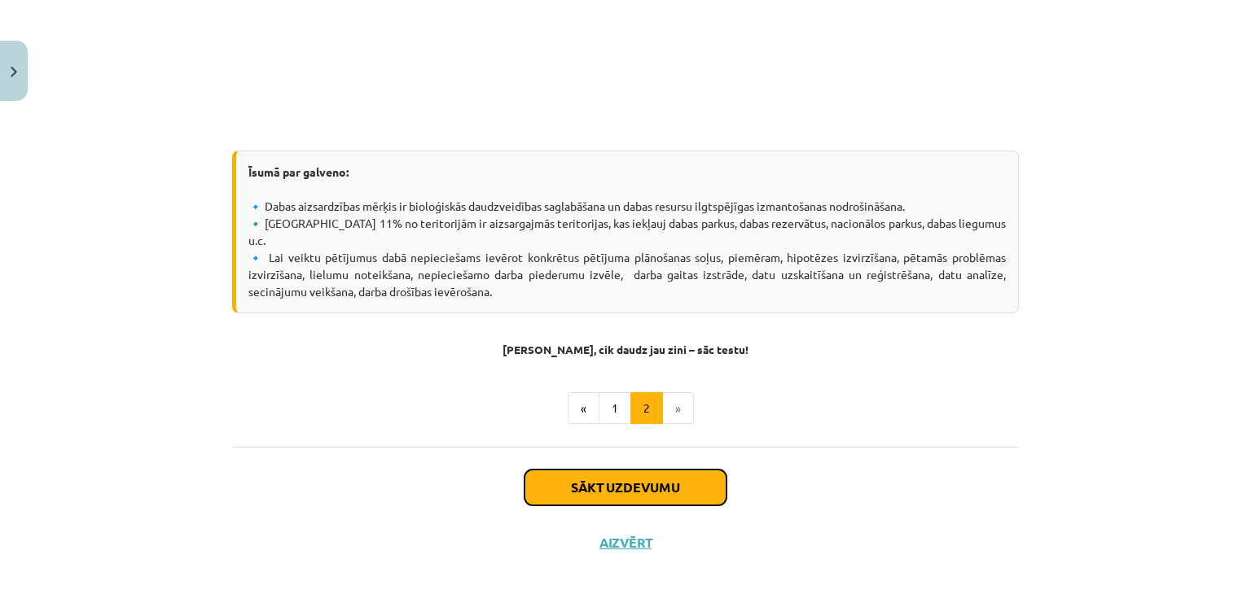
click at [655, 470] on button "Sākt uzdevumu" at bounding box center [625, 488] width 202 height 36
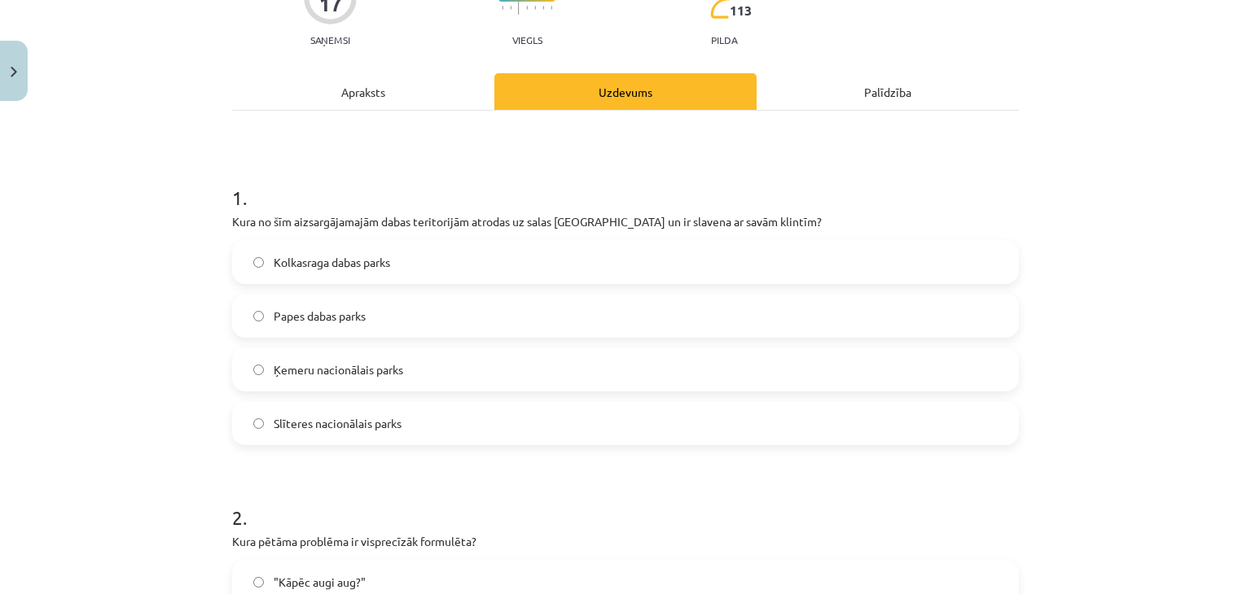
scroll to position [41, 0]
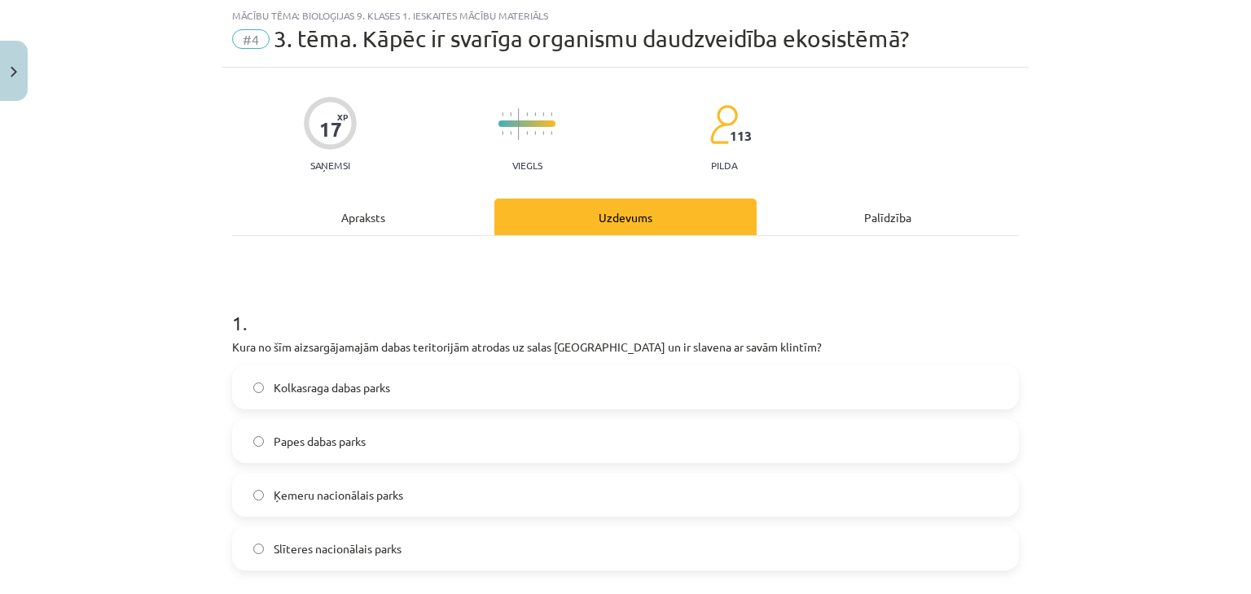
click at [348, 221] on div "Apraksts" at bounding box center [363, 217] width 262 height 37
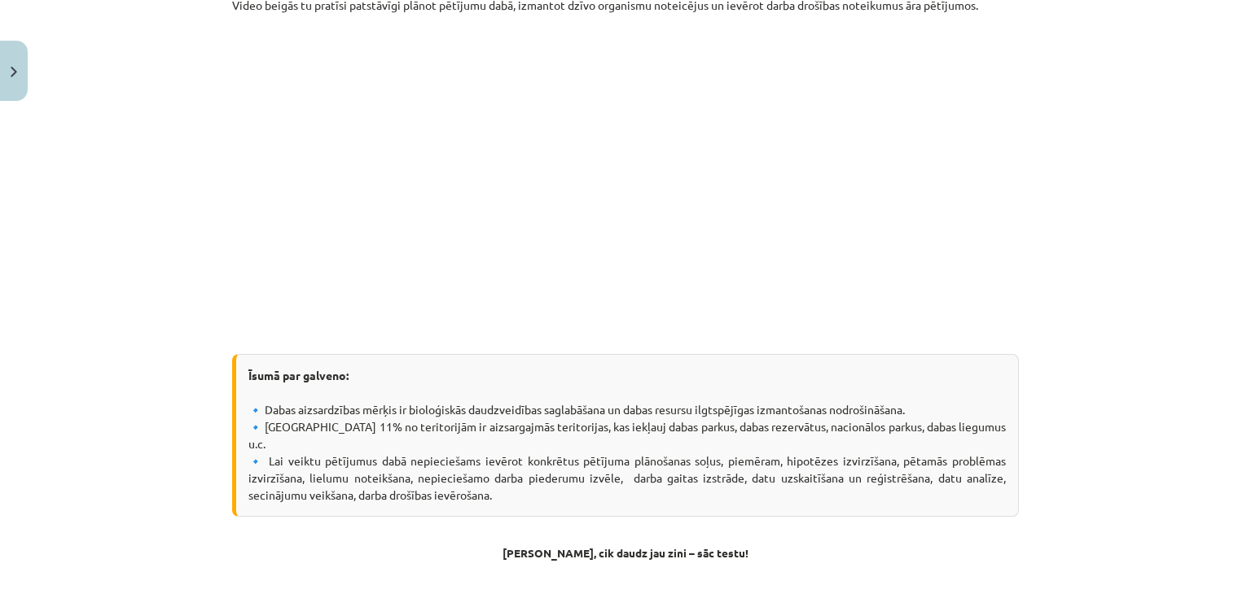
scroll to position [597, 0]
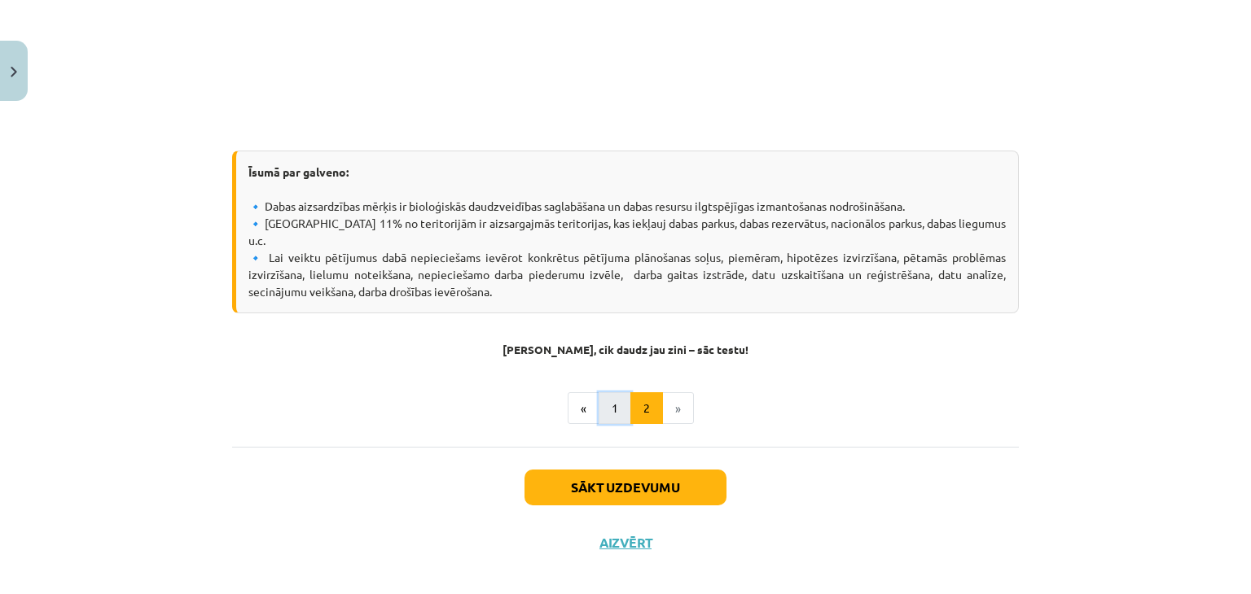
click at [603, 392] on button "1" at bounding box center [614, 408] width 33 height 33
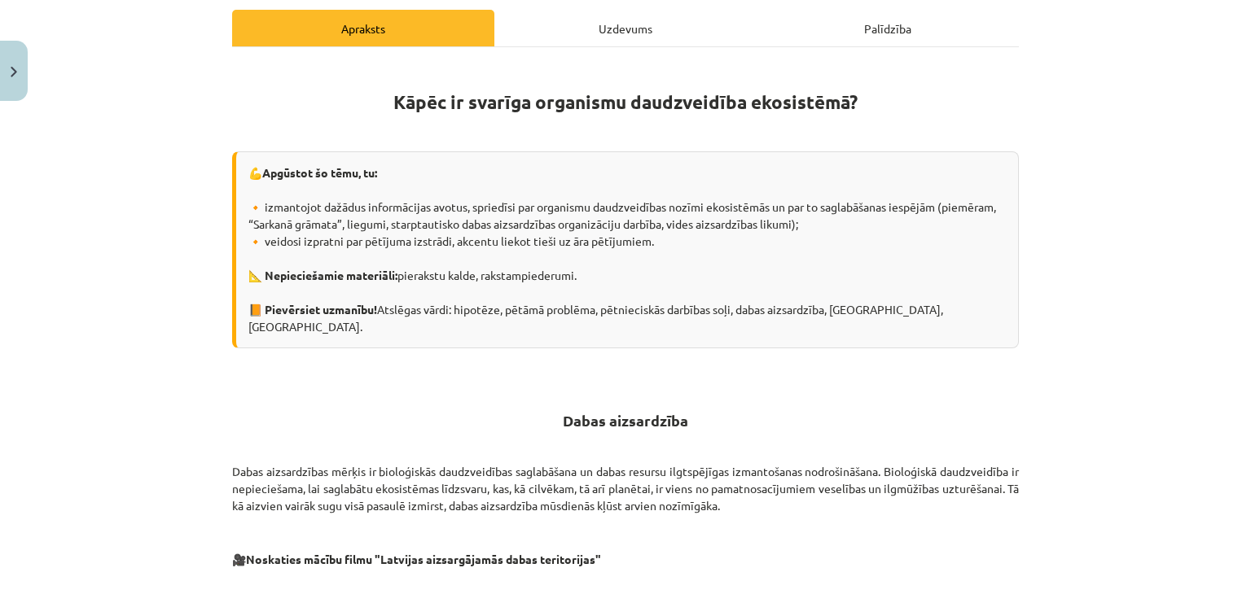
scroll to position [230, 0]
click at [561, 32] on div "Uzdevums" at bounding box center [625, 28] width 262 height 37
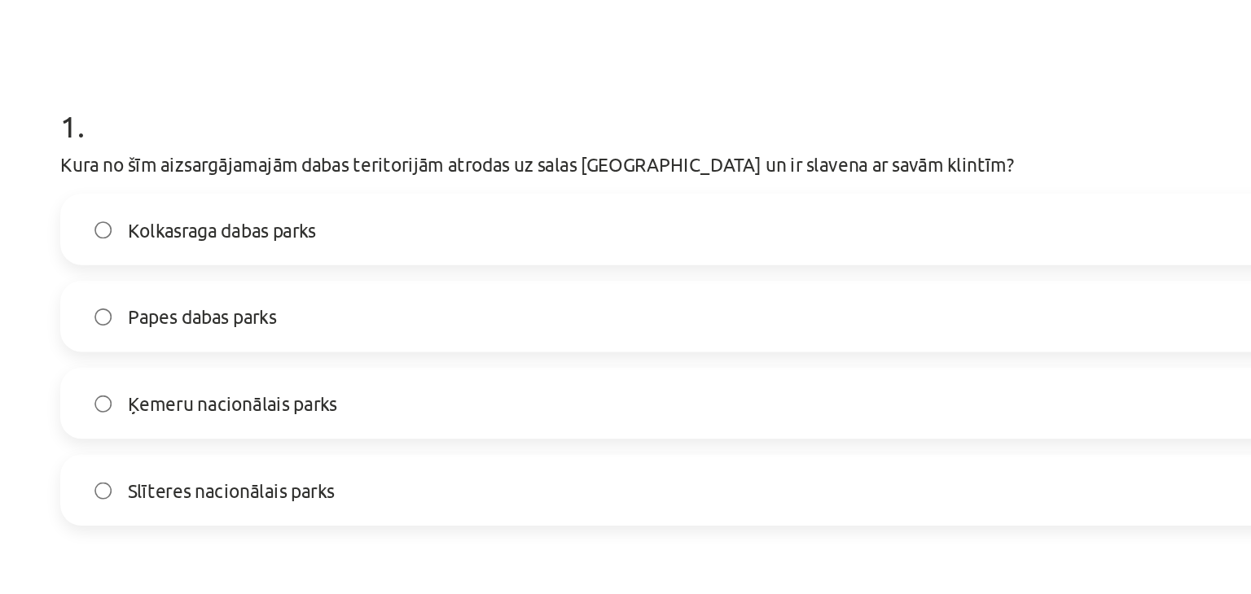
scroll to position [287, 0]
click at [531, 292] on label "Slīteres nacionālais parks" at bounding box center [625, 302] width 783 height 41
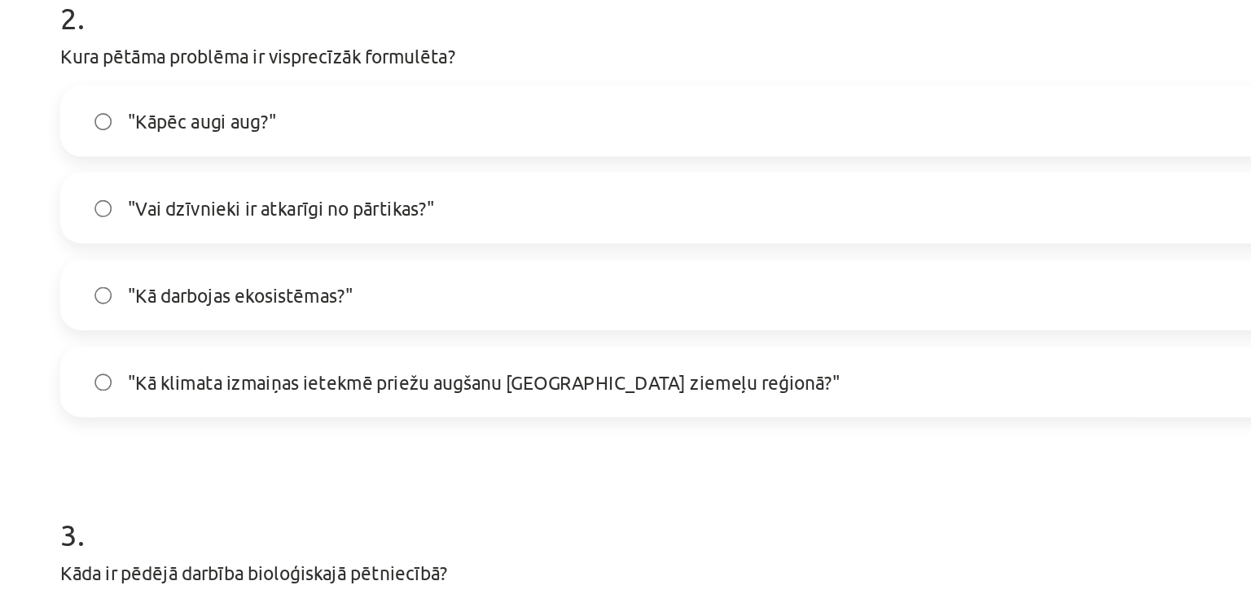
scroll to position [664, 0]
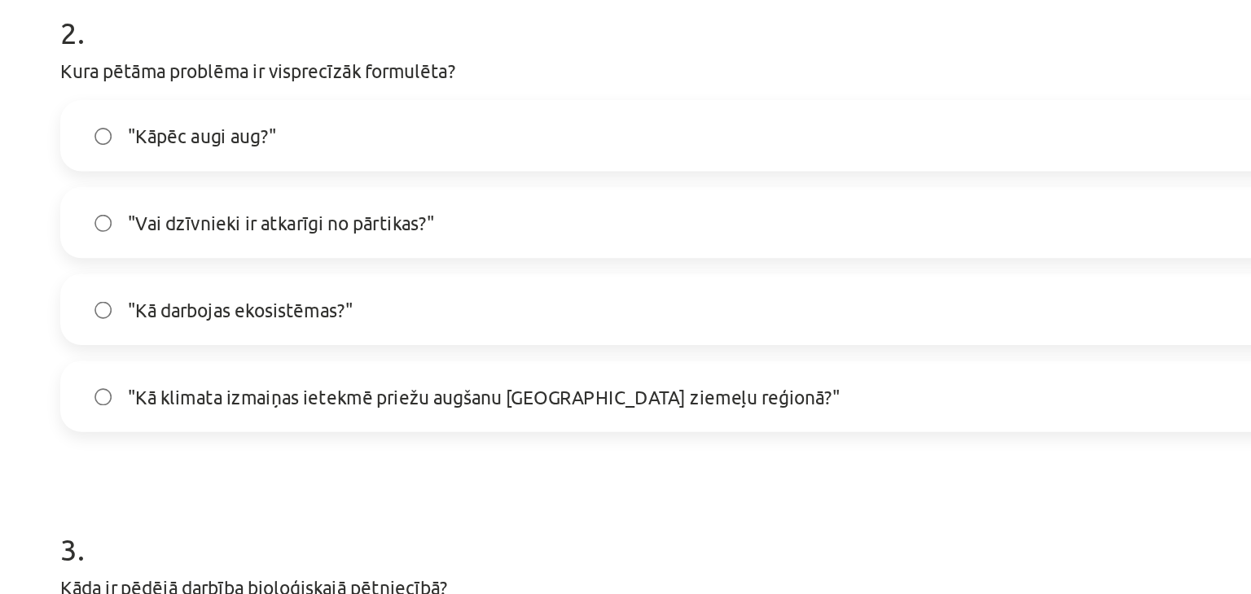
click at [506, 258] on label ""Kā klimata izmaiņas ietekmē priežu augšanu Latvijas ziemeļu reģionā?"" at bounding box center [625, 245] width 783 height 41
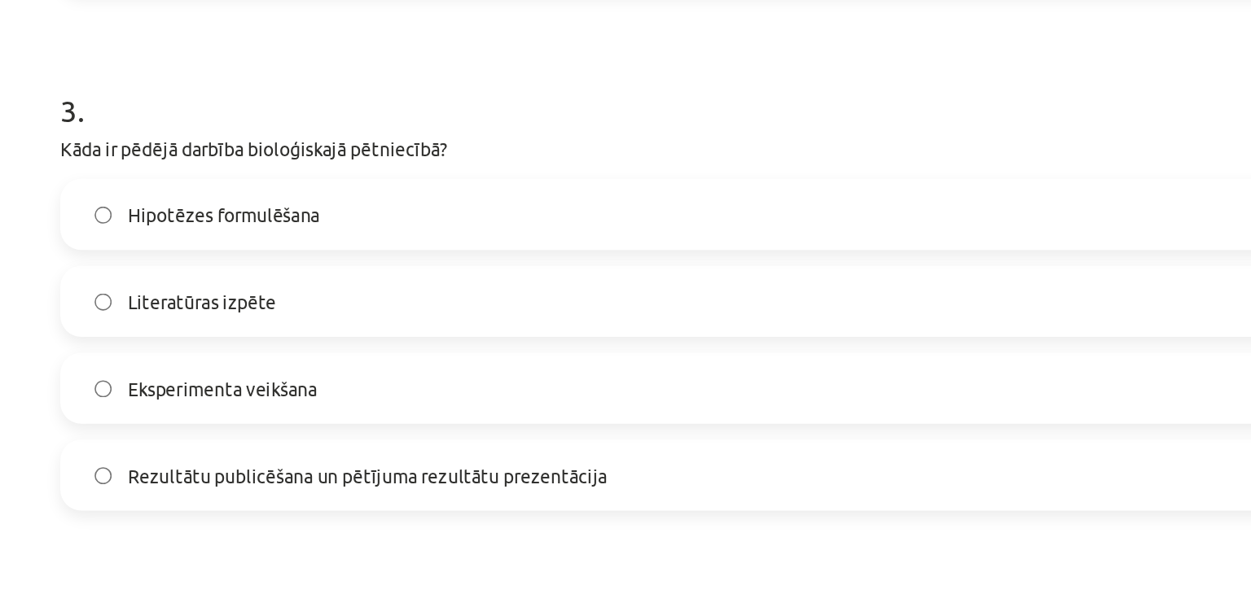
scroll to position [935, 0]
click at [507, 247] on label "Eksperimenta veikšana" at bounding box center [625, 241] width 783 height 41
click at [499, 156] on div "Hipotēzes formulēšana Literatūras izpēte Eksperimenta veikšana Rezultātu public…" at bounding box center [625, 214] width 786 height 205
click at [500, 138] on label "Hipotēzes formulēšana" at bounding box center [625, 133] width 783 height 41
click at [558, 287] on span "Rezultātu publicēšana un pētījuma rezultātu prezentācija" at bounding box center [422, 295] width 296 height 17
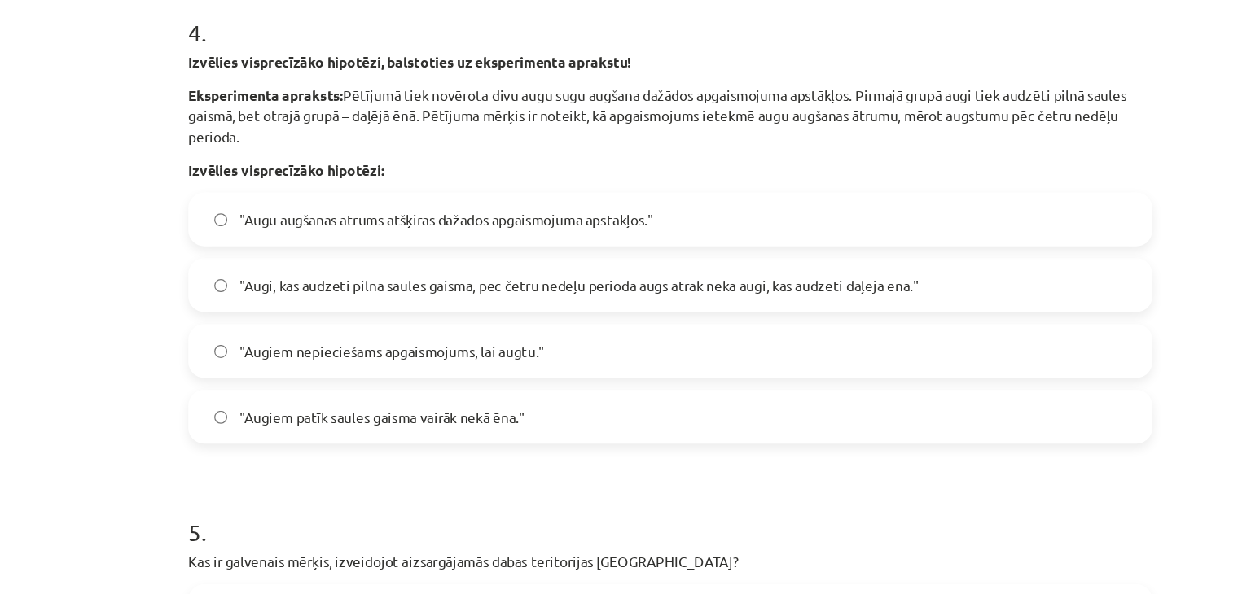
scroll to position [325, 0]
click at [602, 228] on span ""Augi, kas audzēti pilnā saules gaismā, pēc četru nedēļu perioda augs ātrāk nek…" at bounding box center [551, 233] width 554 height 17
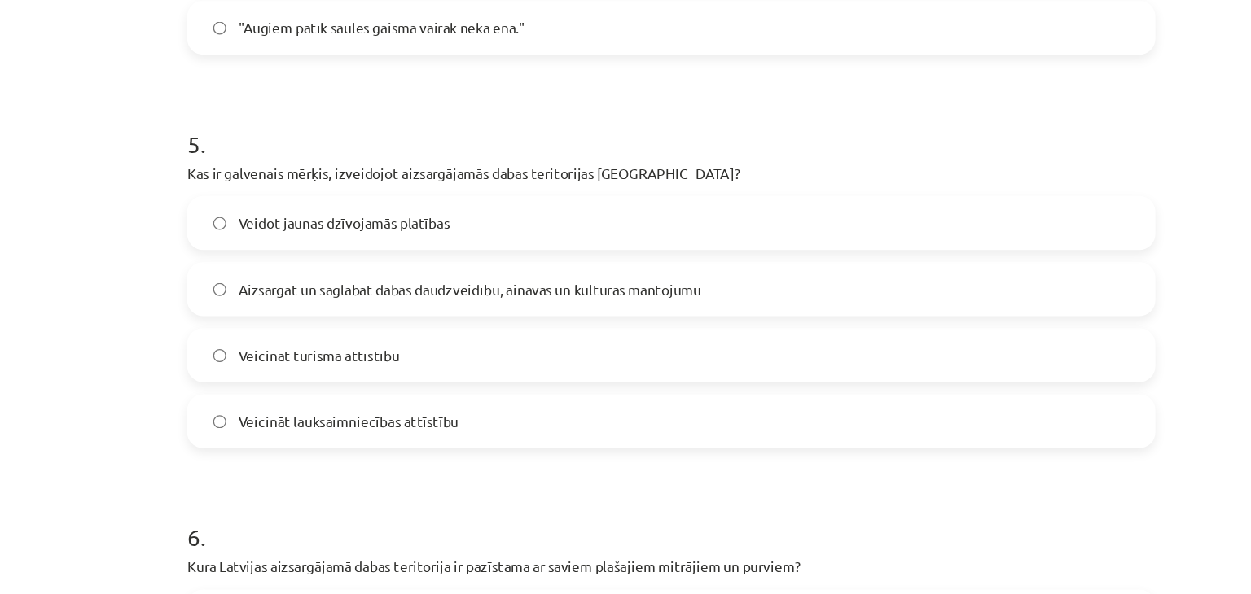
scroll to position [1612, 0]
click at [593, 232] on span "Aizsargāt un saglabāt dabas daudzveidību, ainavas un kultūras mantojumu" at bounding box center [462, 238] width 376 height 17
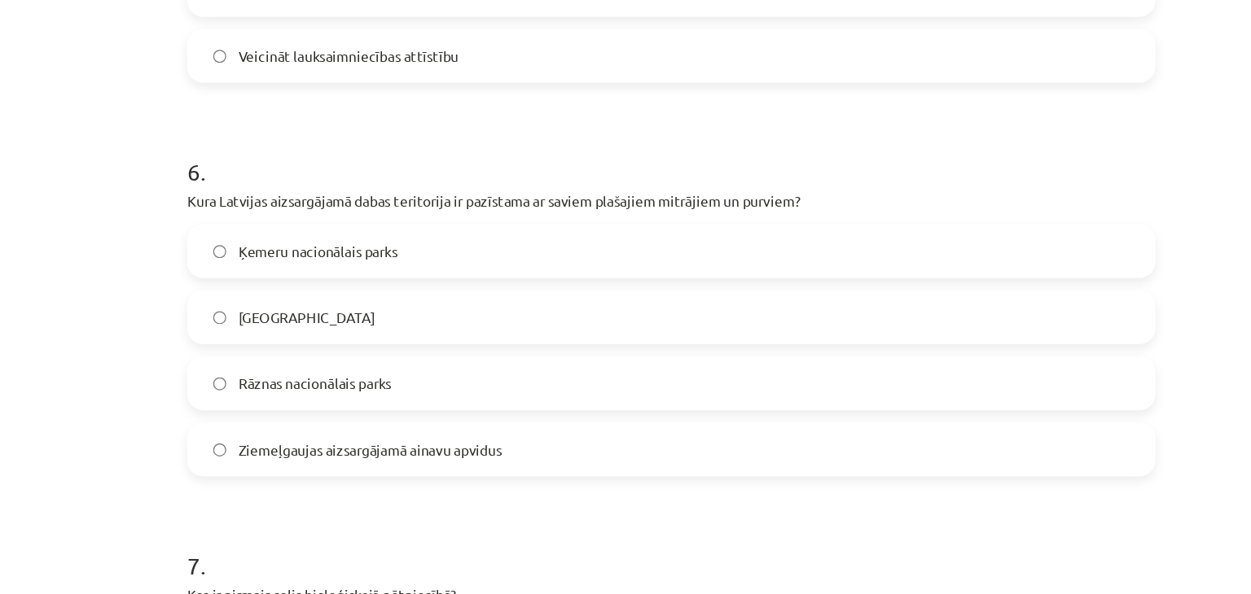
scroll to position [1911, 0]
click at [529, 204] on label "Ķemeru nacionālais parks" at bounding box center [625, 205] width 783 height 41
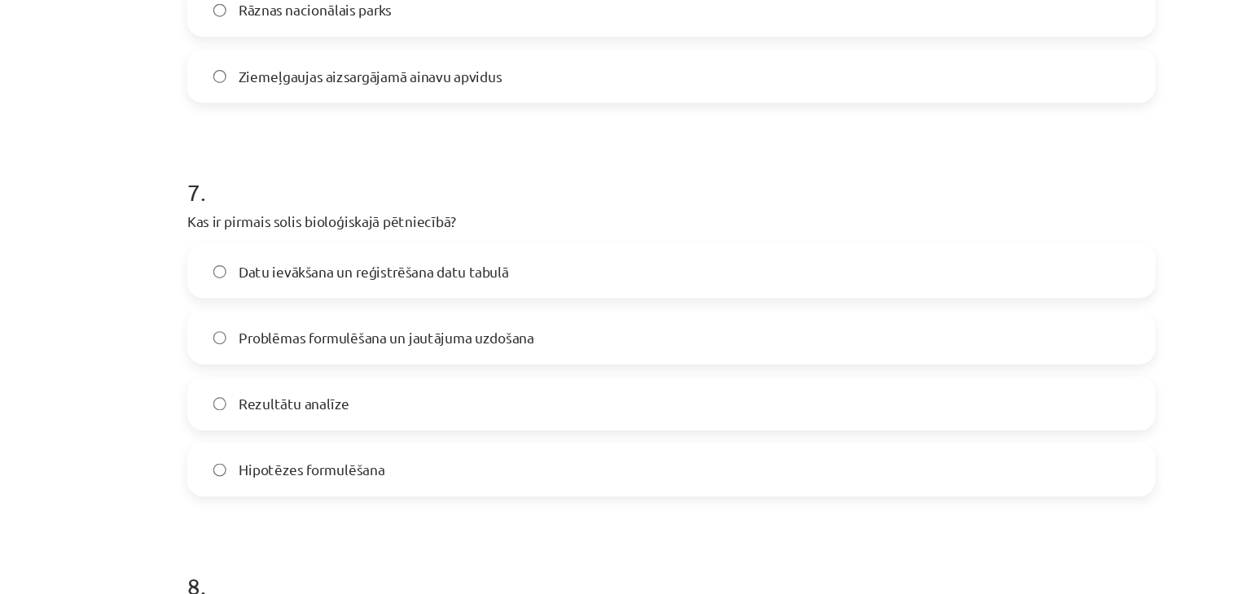
scroll to position [2215, 0]
click at [578, 216] on label "Datu ievākšana un reģistrēšana datu tabulā" at bounding box center [625, 221] width 783 height 41
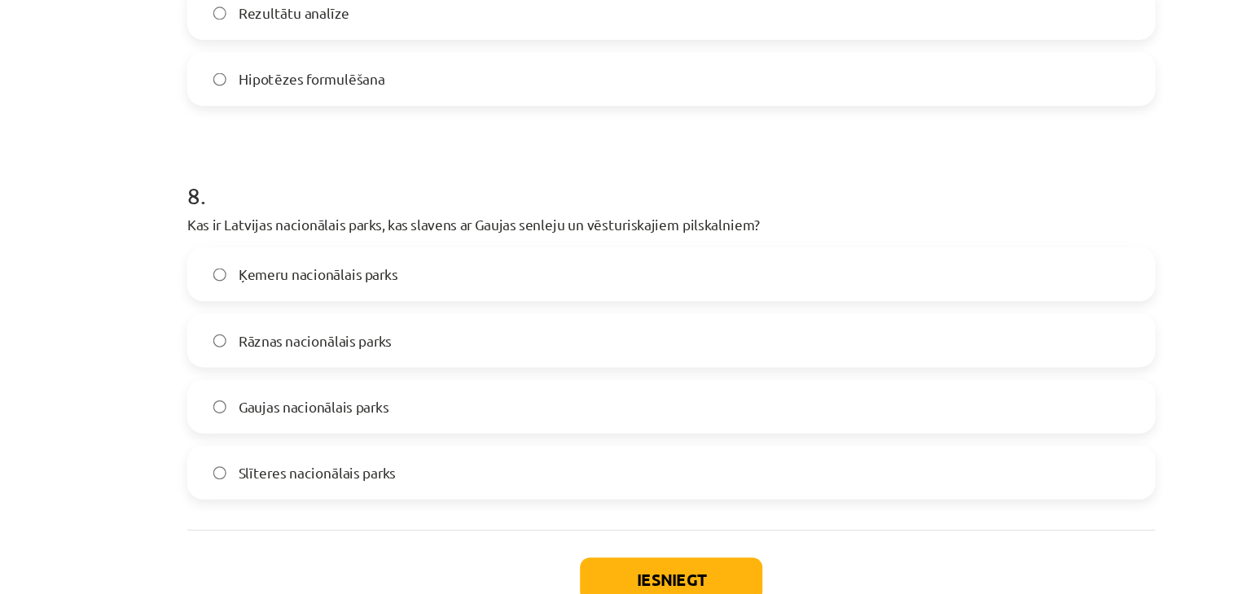
scroll to position [2534, 0]
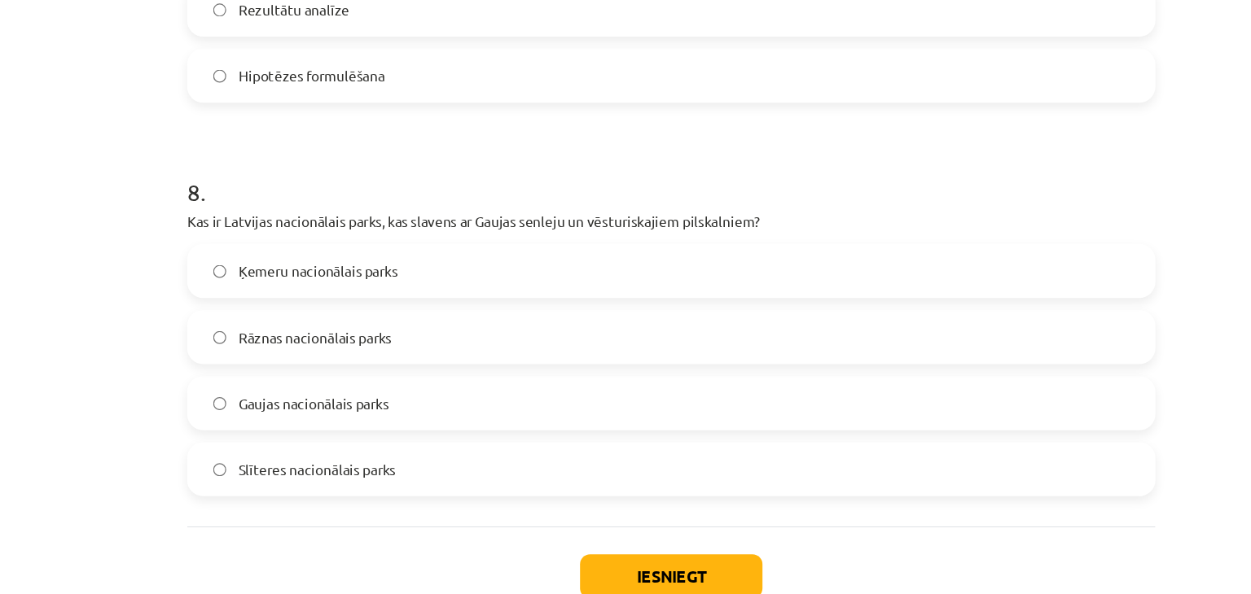
click at [647, 341] on label "Gaujas nacionālais parks" at bounding box center [625, 329] width 783 height 41
click at [646, 471] on button "Iesniegt" at bounding box center [625, 471] width 148 height 36
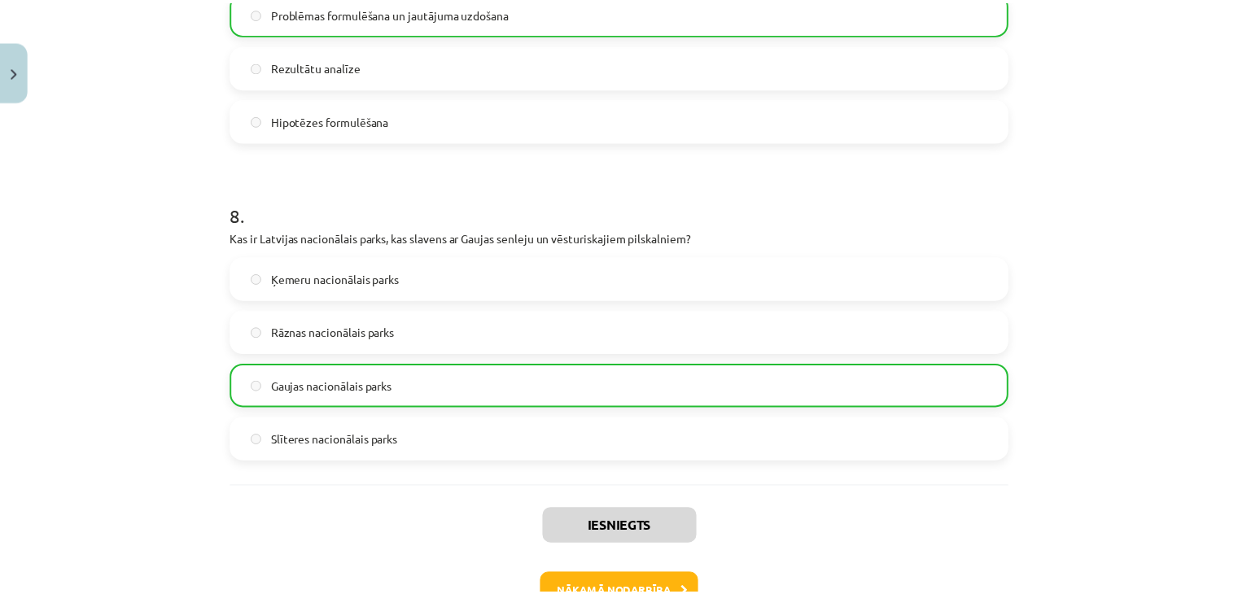
scroll to position [2585, 0]
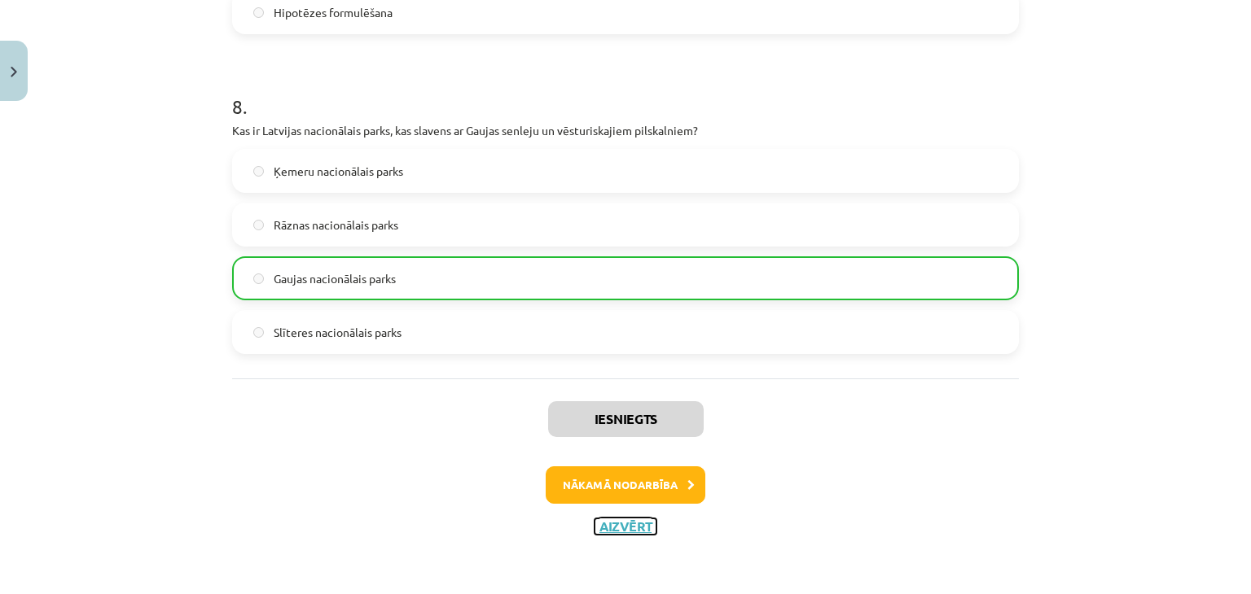
click at [629, 528] on button "Aizvērt" at bounding box center [625, 527] width 62 height 16
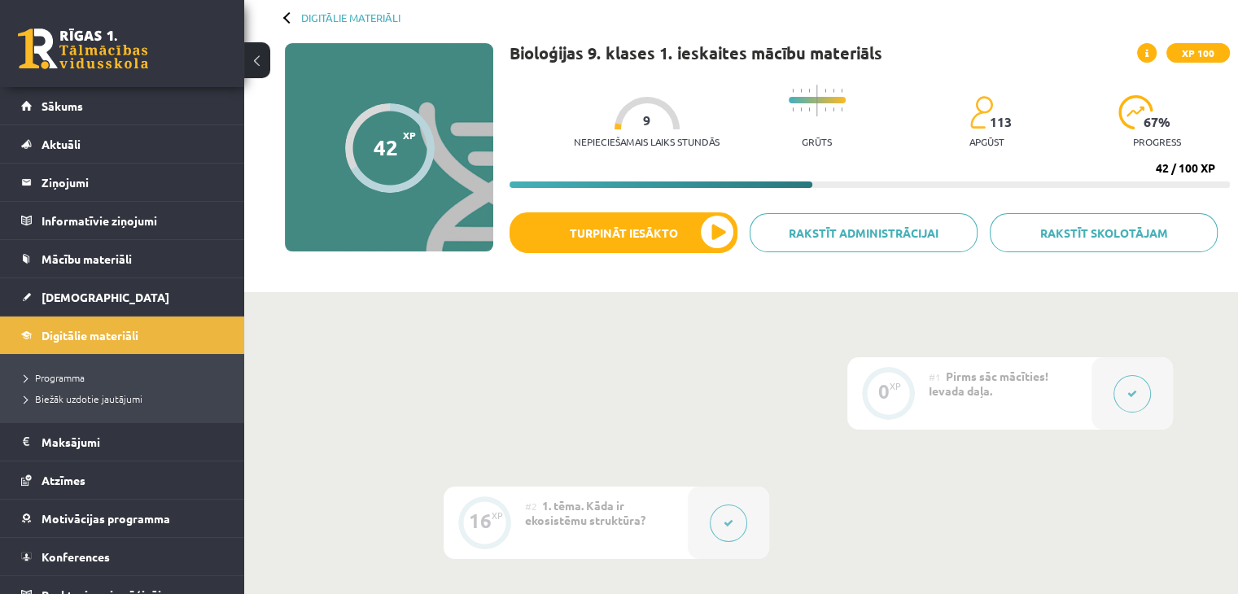
scroll to position [0, 0]
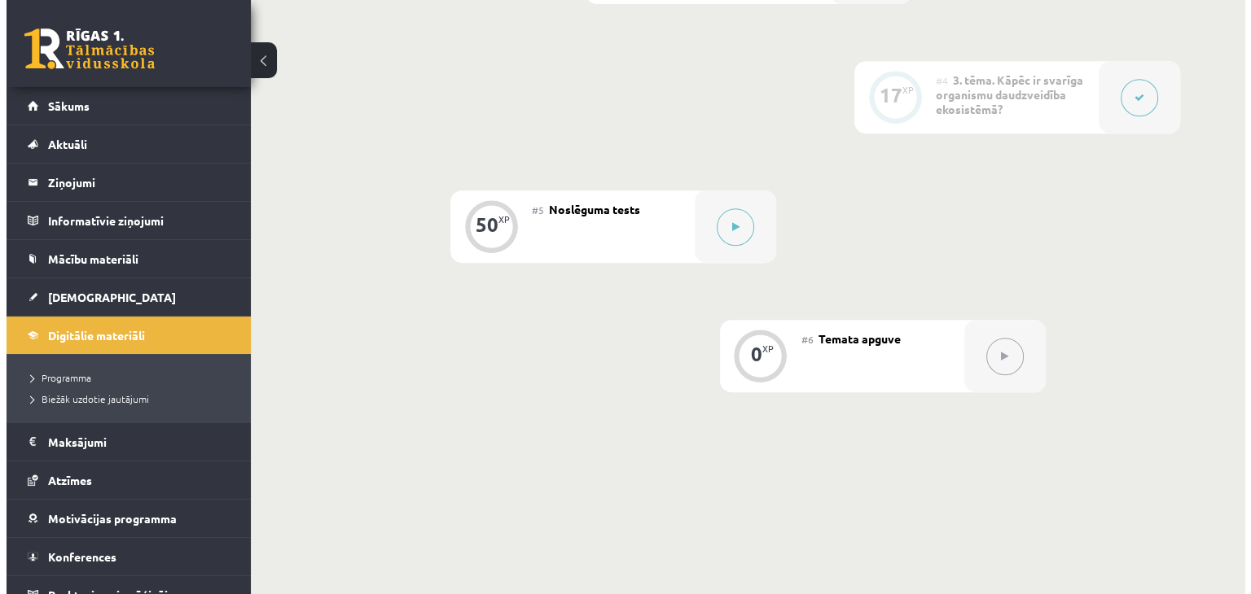
scroll to position [761, 0]
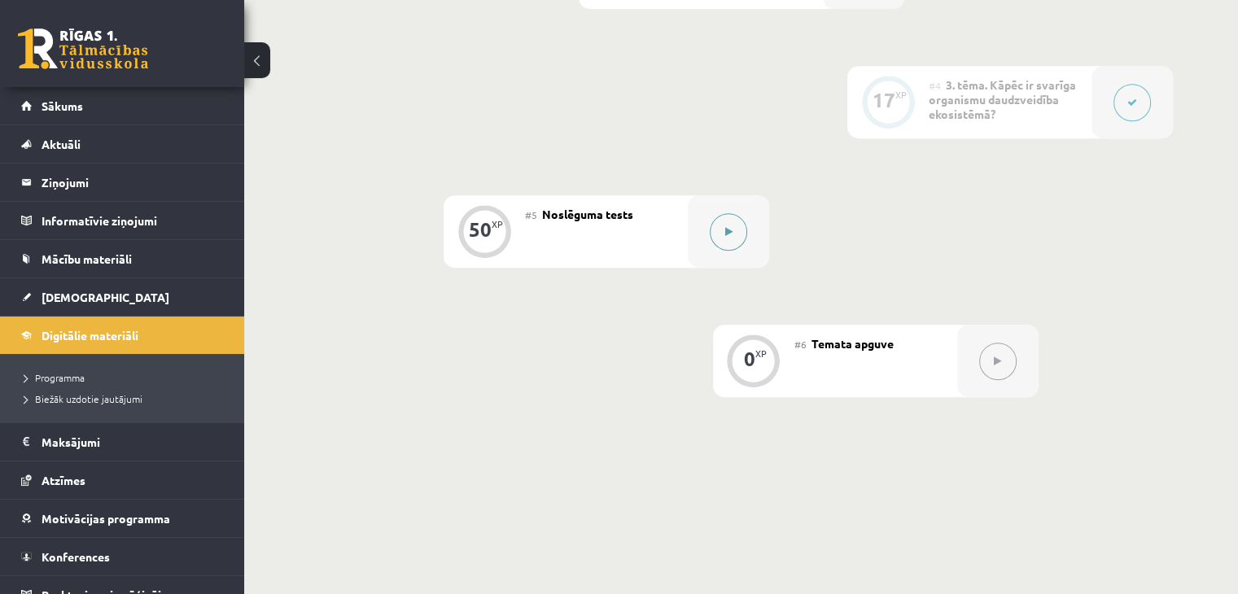
click at [744, 242] on div at bounding box center [728, 231] width 81 height 72
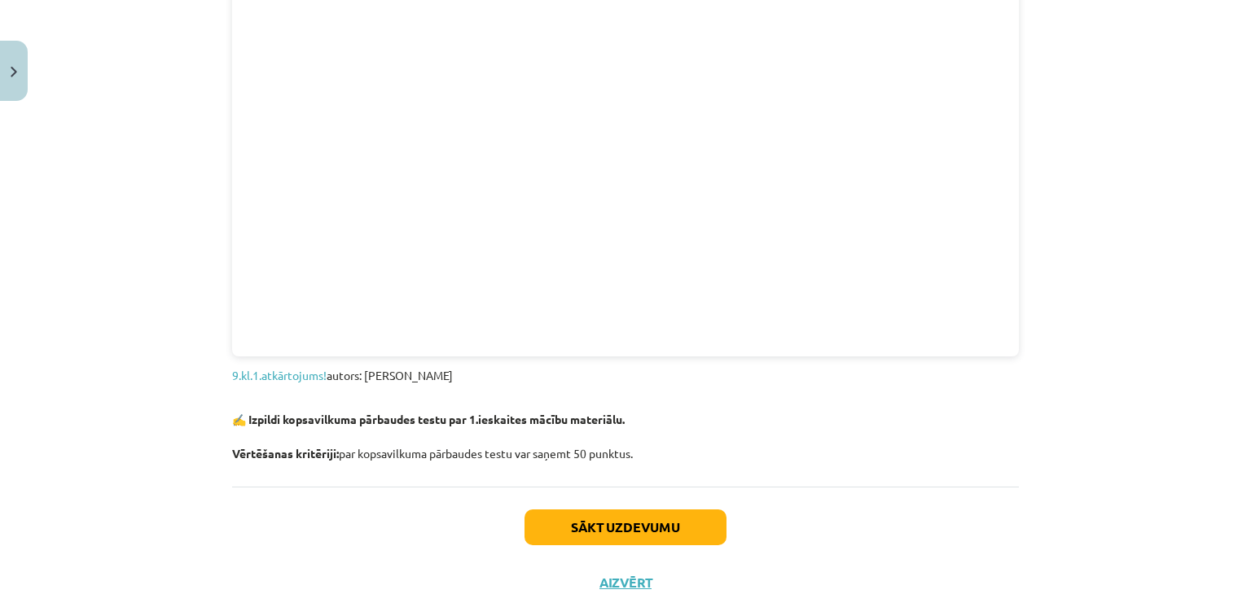
scroll to position [1782, 0]
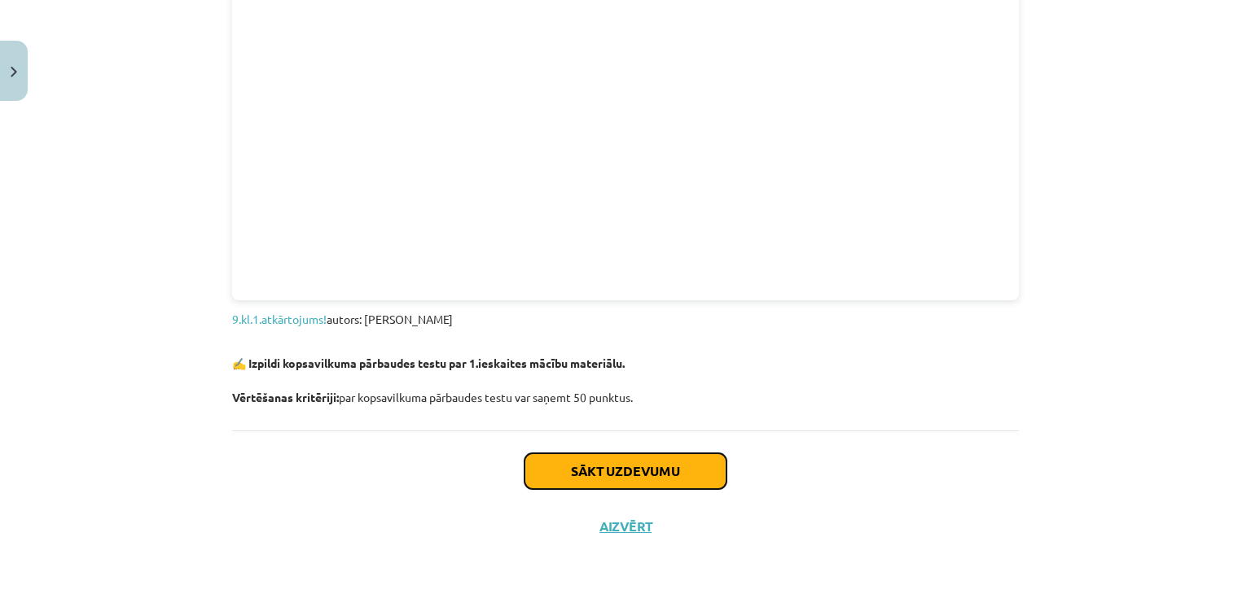
click at [651, 479] on button "Sākt uzdevumu" at bounding box center [625, 471] width 202 height 36
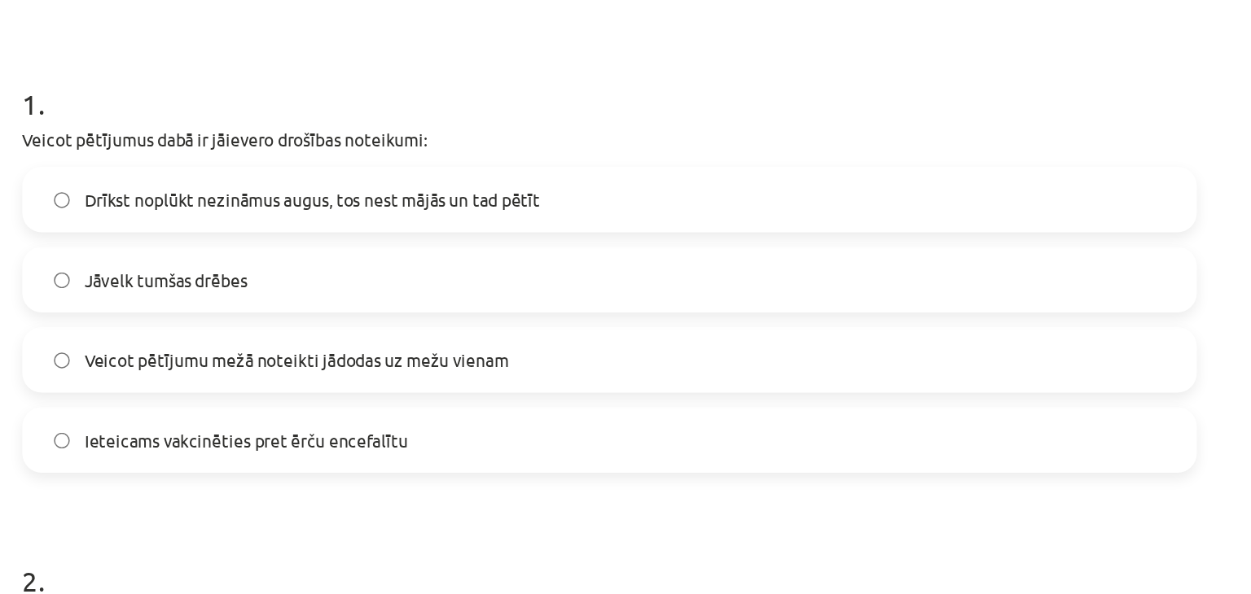
scroll to position [761, 0]
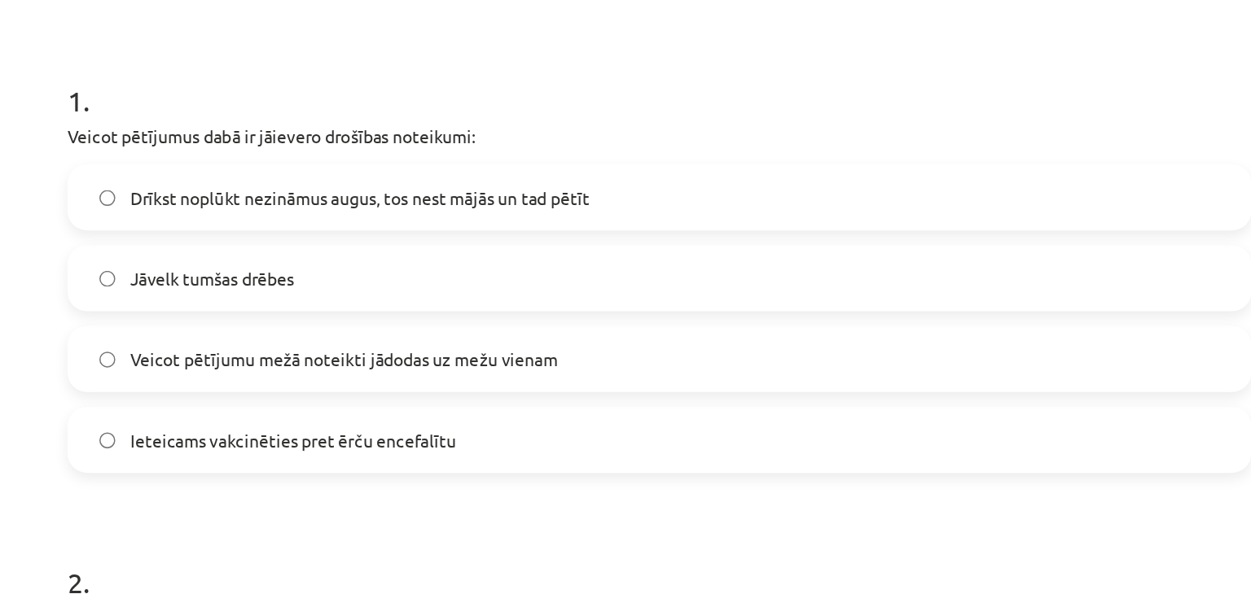
click at [624, 448] on label "Ieteicams vakcinēties pret ērču encefalītu" at bounding box center [625, 443] width 783 height 41
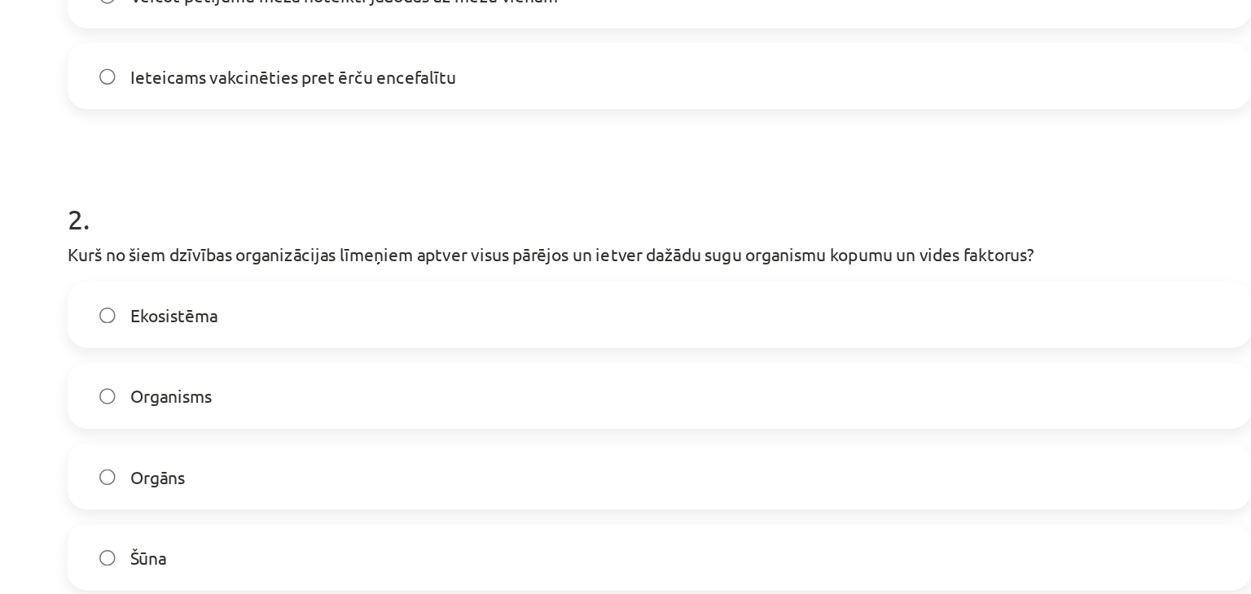
scroll to position [389, 0]
click at [548, 361] on label "Ekosistēma" at bounding box center [625, 359] width 783 height 41
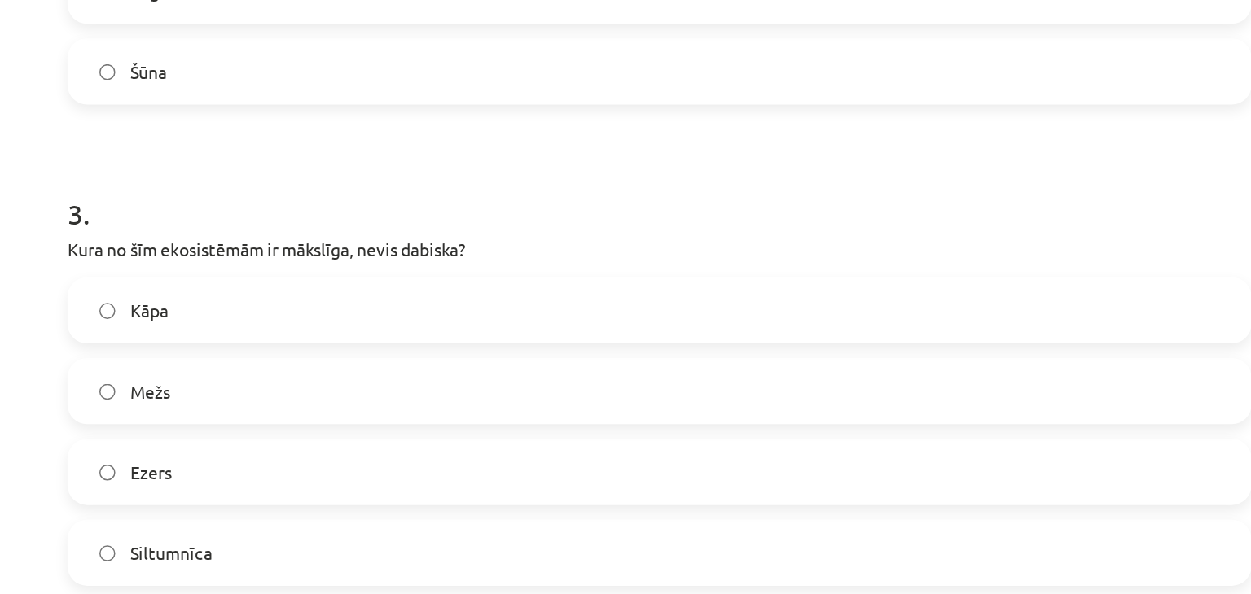
scroll to position [723, 0]
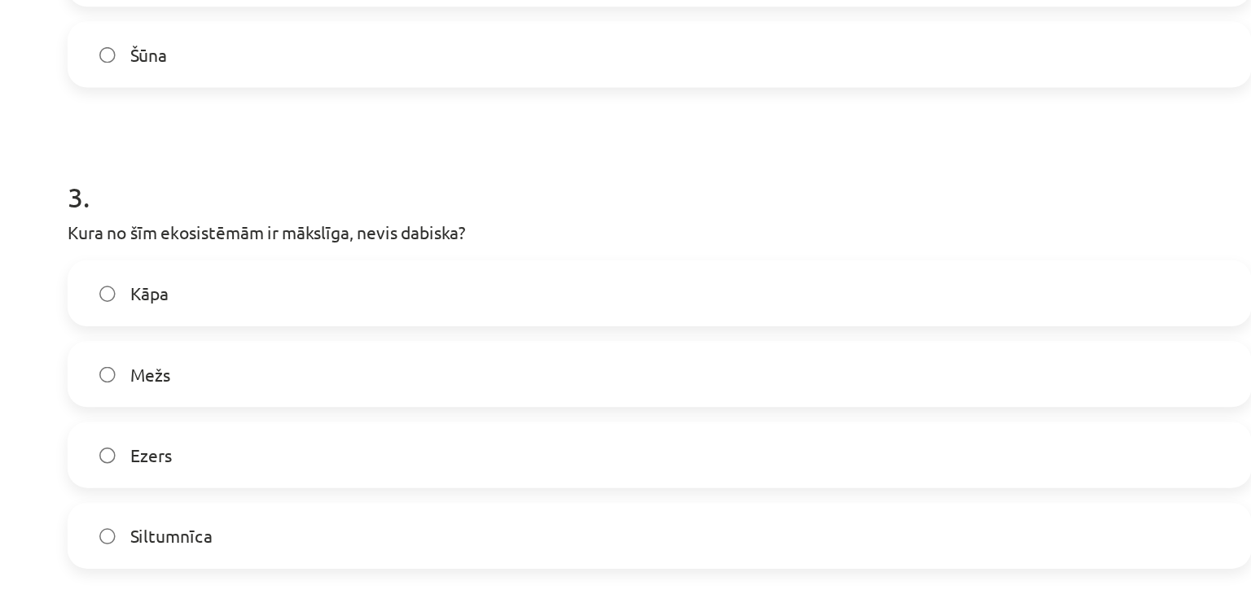
click at [574, 506] on label "Siltumnīca" at bounding box center [625, 506] width 783 height 41
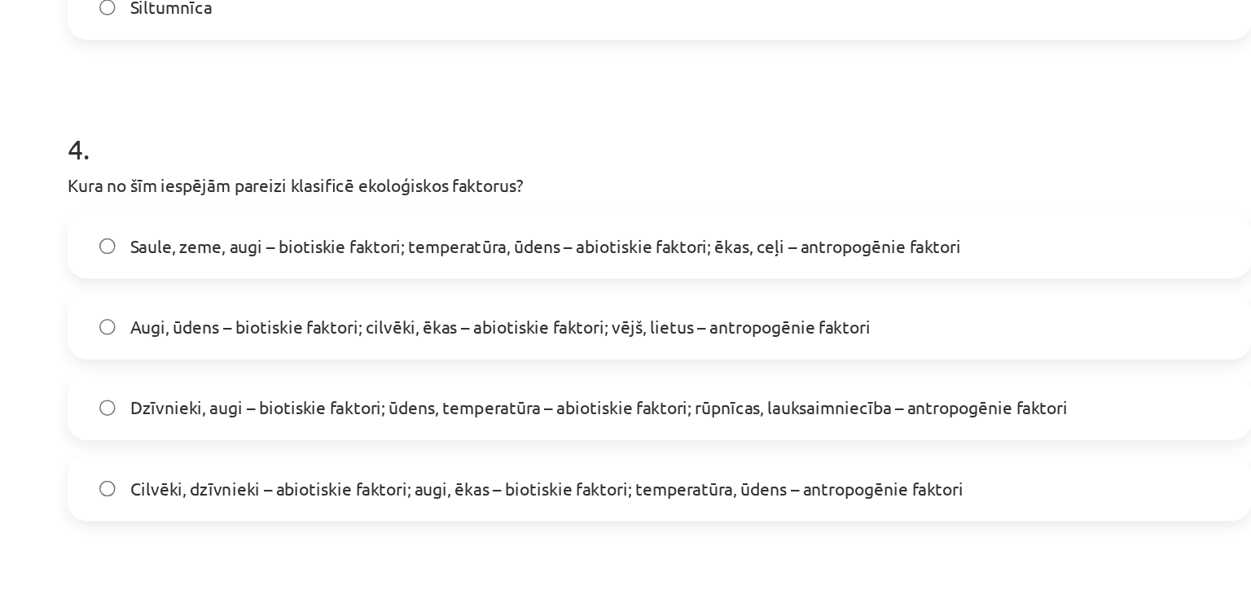
scroll to position [1072, 0]
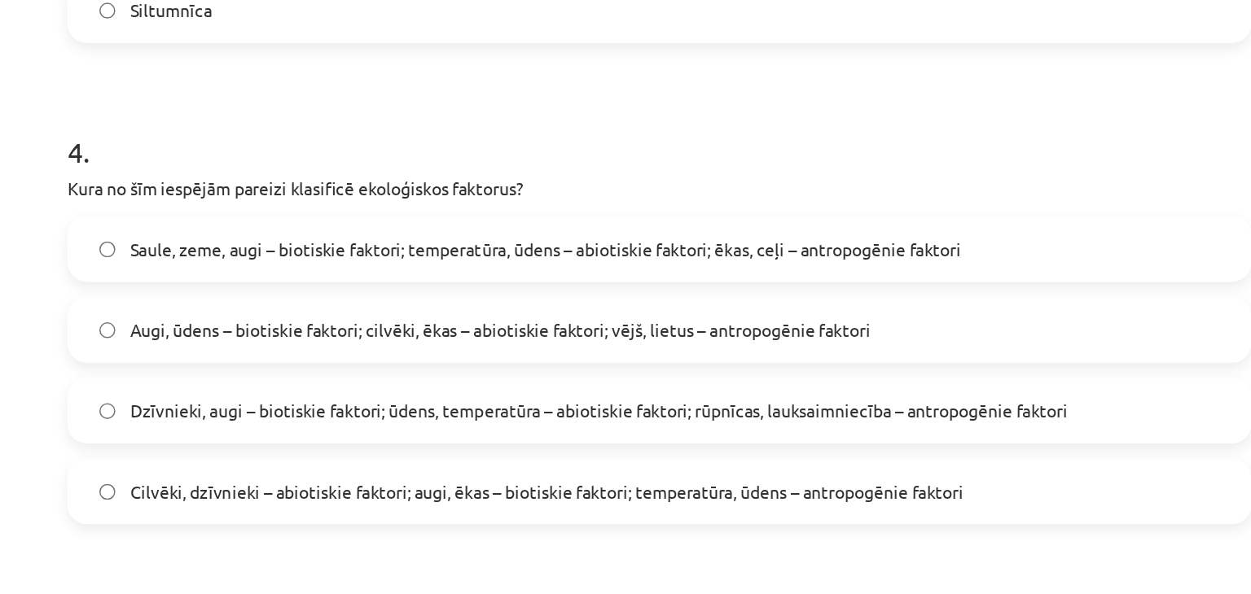
click at [642, 323] on label "Saule, zeme, augi – biotiskie faktori; temperatūra, ūdens – abiotiskie faktori;…" at bounding box center [625, 316] width 783 height 41
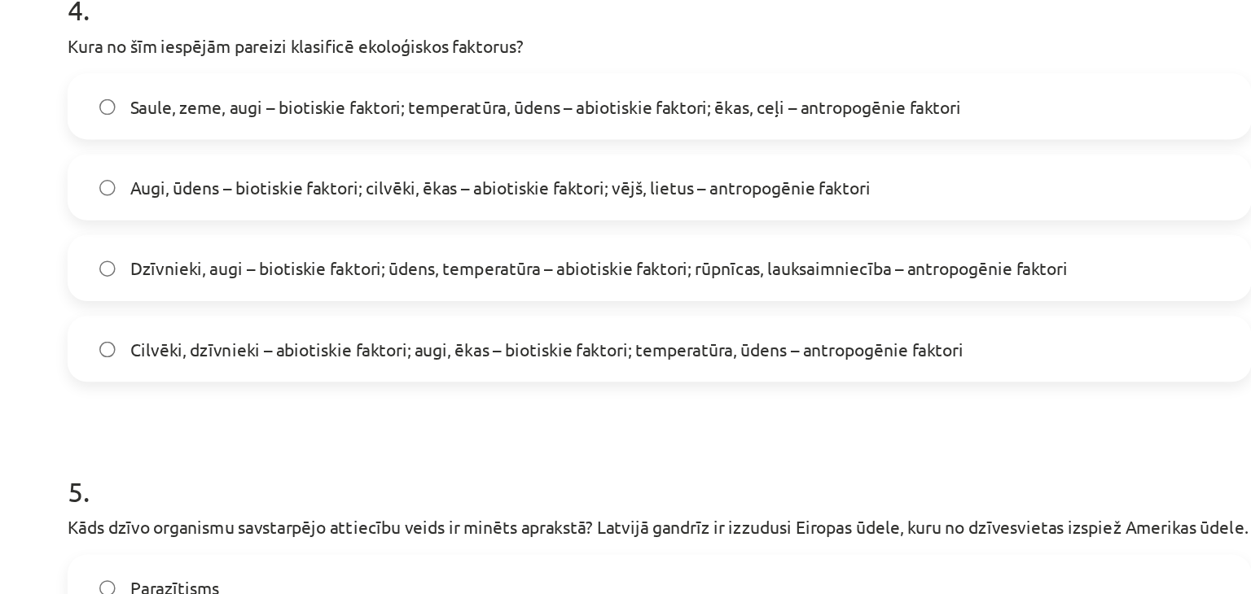
scroll to position [1167, 0]
click at [725, 353] on div "Saule, zeme, augi – biotiskie faktori; temperatūra, ūdens – abiotiskie faktori;…" at bounding box center [625, 301] width 786 height 205
click at [732, 346] on label "Dzīvnieki, augi – biotiskie faktori; ūdens, temperatūra – abiotiskie faktori; r…" at bounding box center [625, 328] width 783 height 41
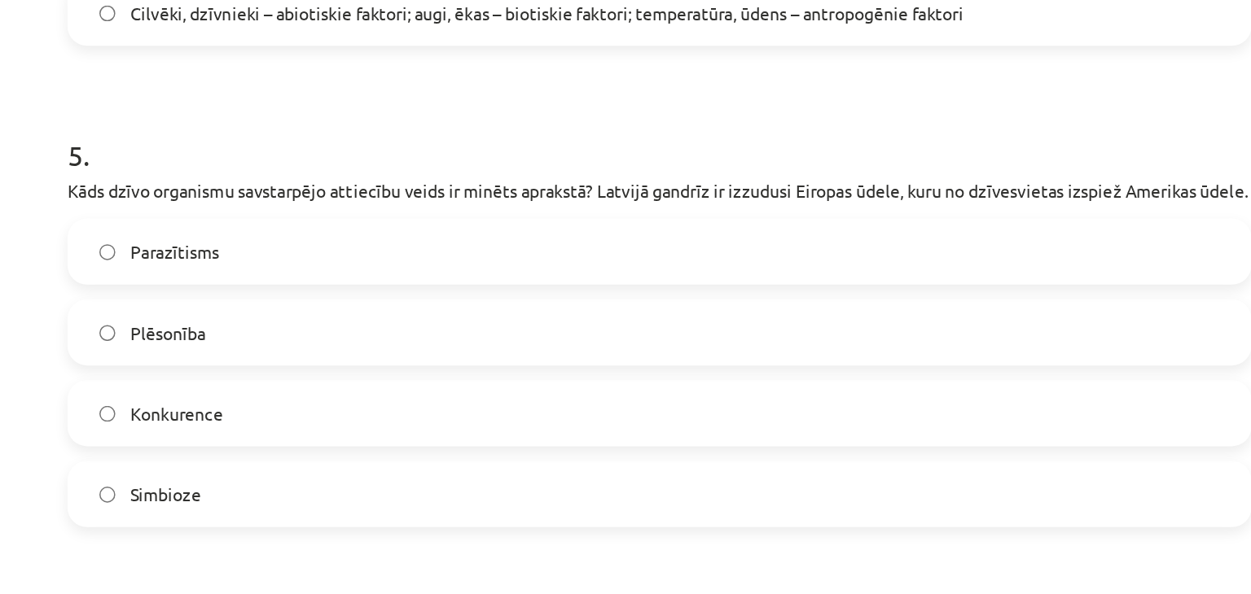
scroll to position [1391, 0]
click at [709, 383] on label "Plēsonība" at bounding box center [625, 371] width 783 height 41
click at [639, 499] on label "Simbioze" at bounding box center [625, 478] width 783 height 41
click at [633, 423] on label "Konkurence" at bounding box center [625, 425] width 783 height 41
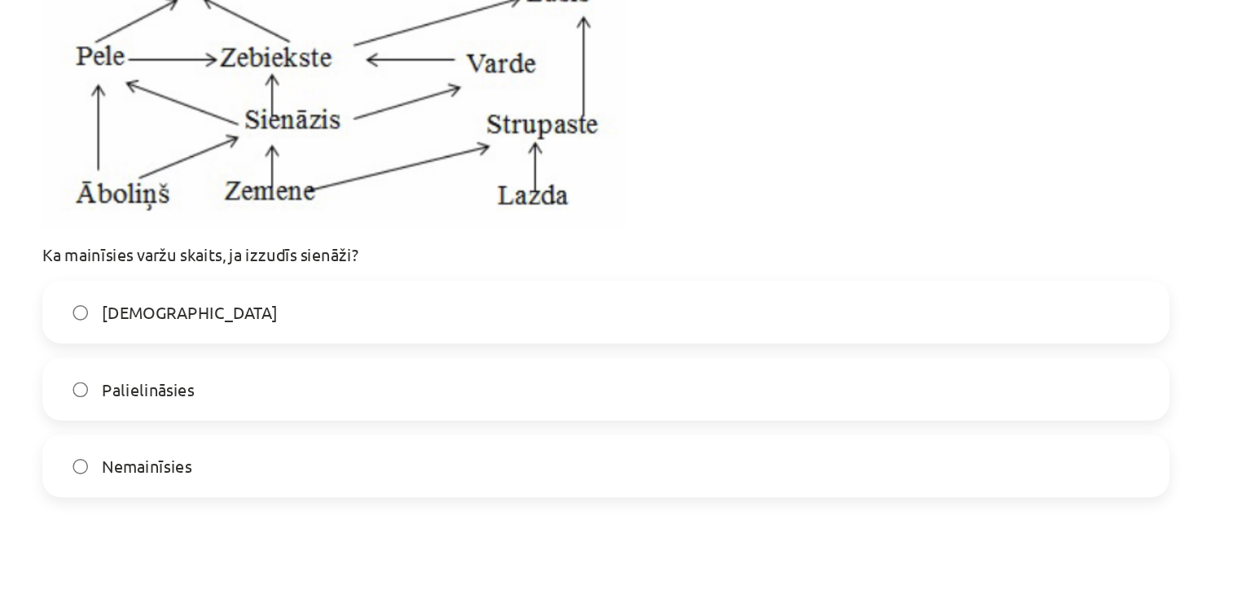
scroll to position [1884, 0]
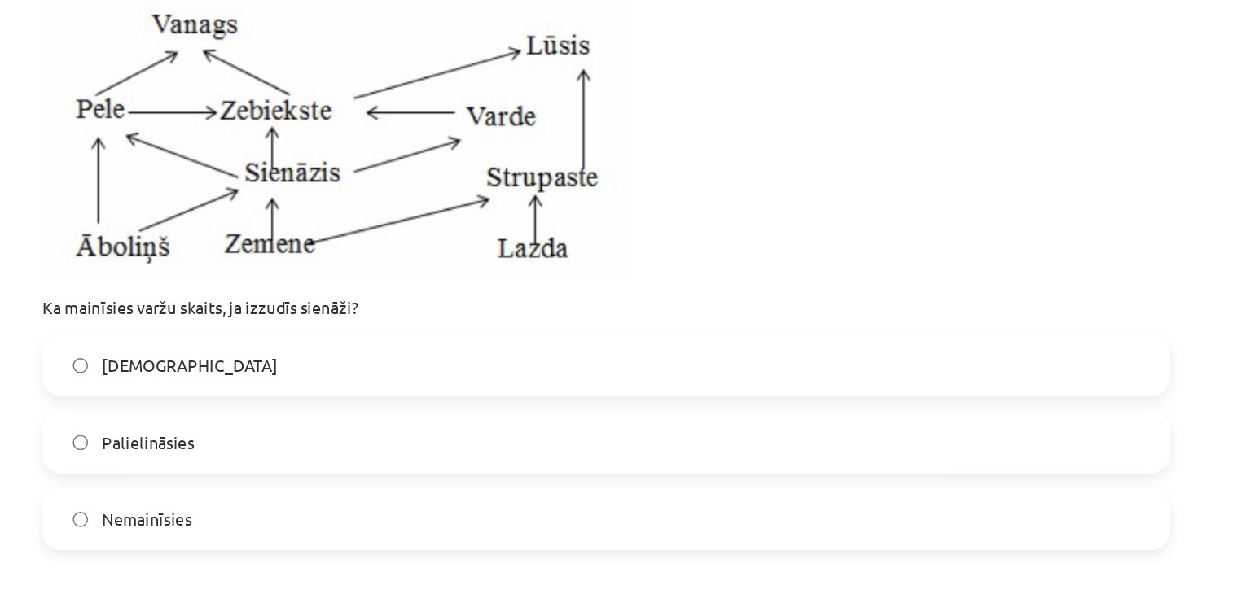
click at [541, 459] on label "Palielināsies" at bounding box center [625, 438] width 783 height 41
click at [446, 513] on label "Nemainīsies" at bounding box center [625, 492] width 783 height 41
click at [545, 405] on label "Samazināsies" at bounding box center [625, 385] width 783 height 41
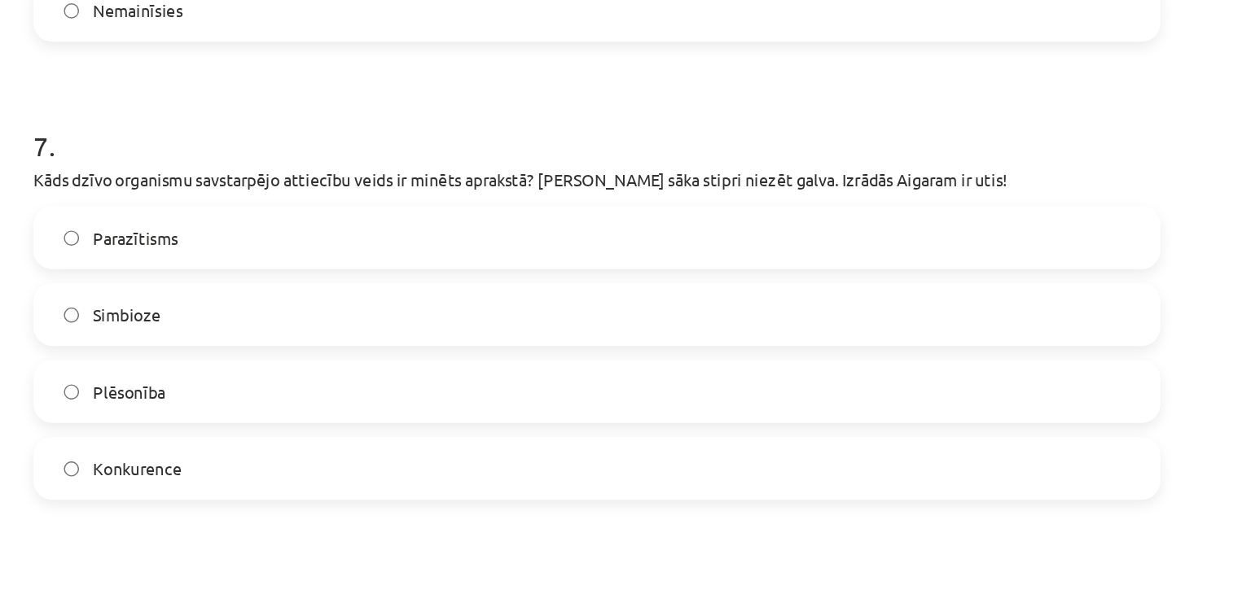
scroll to position [2241, 0]
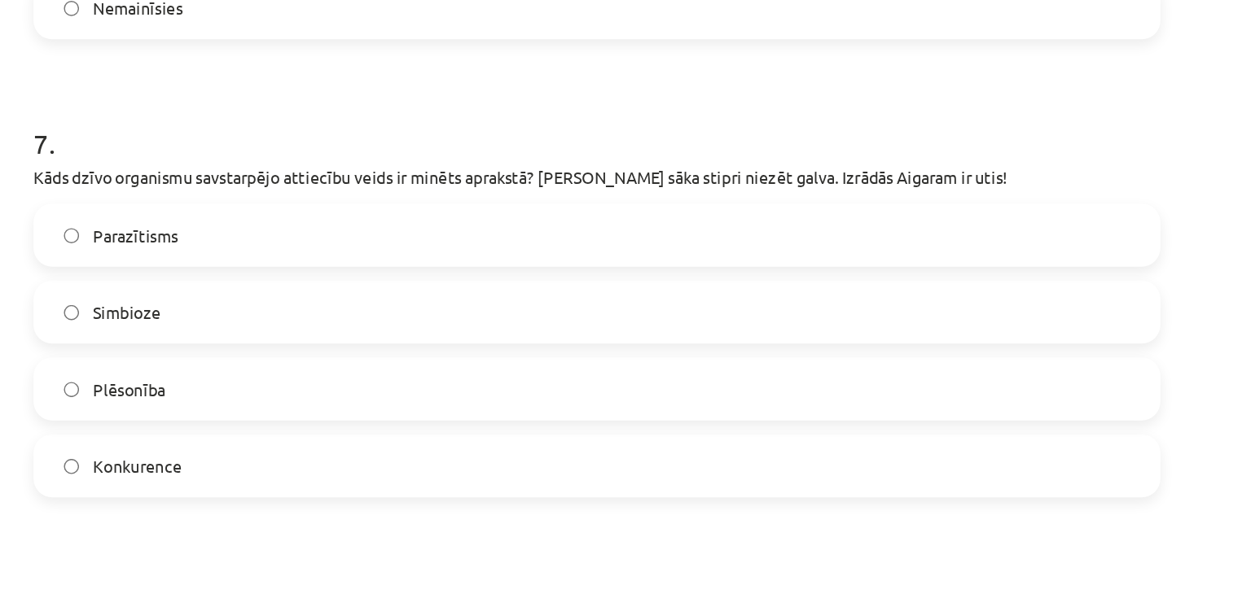
click at [545, 315] on label "Parazītisms" at bounding box center [625, 294] width 783 height 41
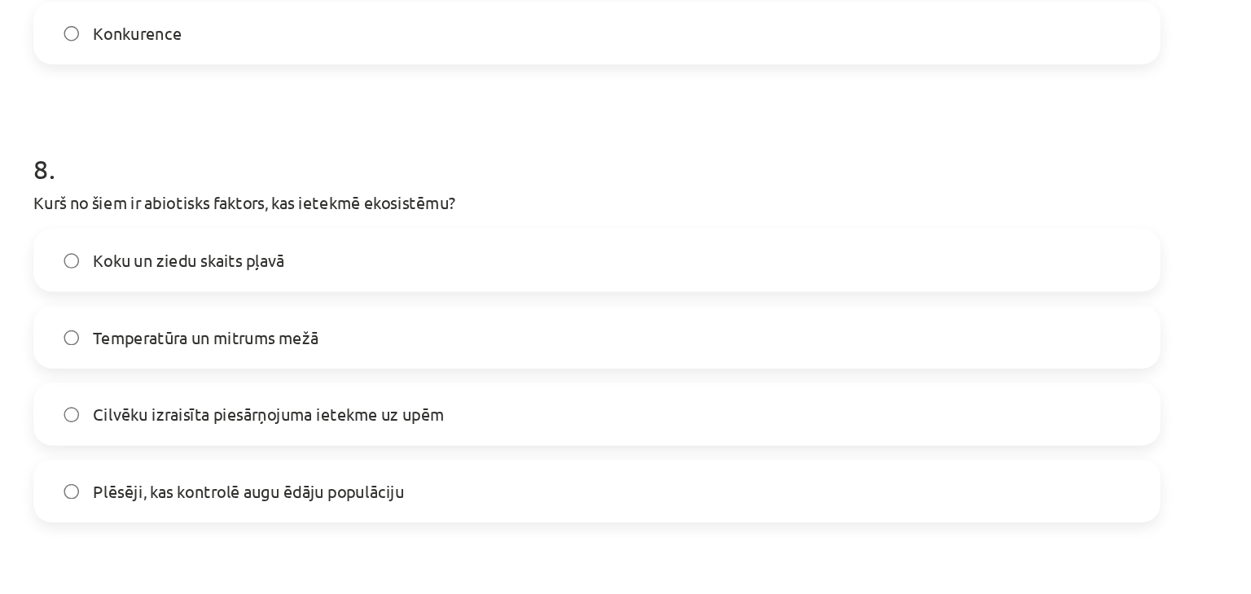
scroll to position [2543, 0]
click at [452, 383] on label "Temperatūra un mitrums mežā" at bounding box center [625, 366] width 783 height 41
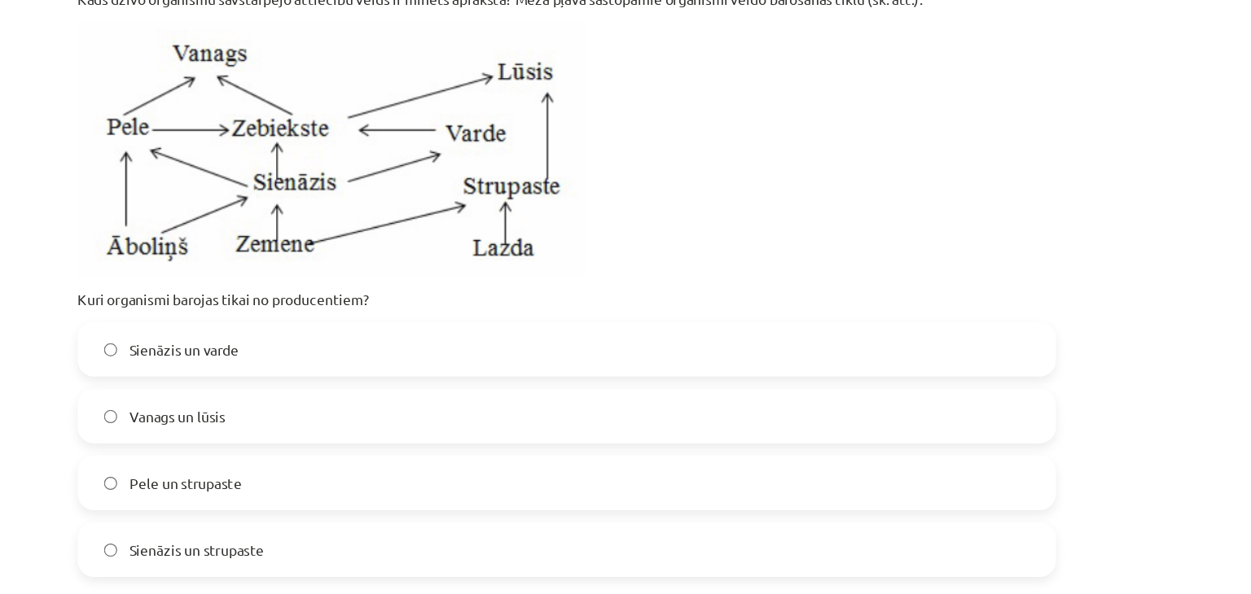
scroll to position [760, 0]
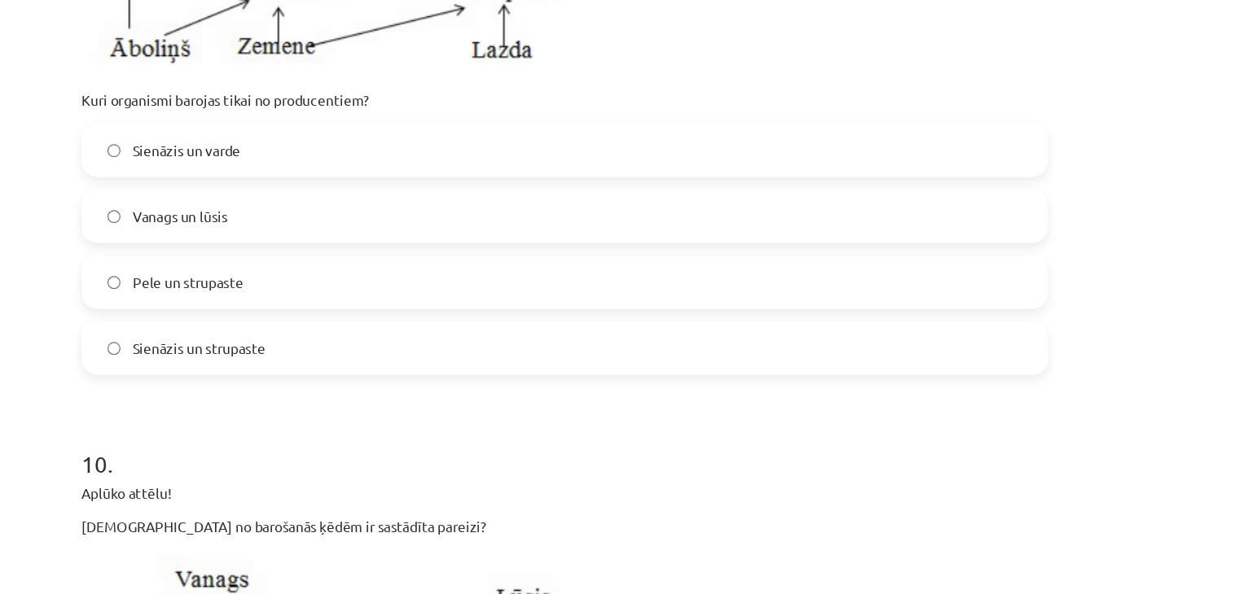
click at [466, 388] on label "Sienāzis un strupaste" at bounding box center [625, 371] width 783 height 41
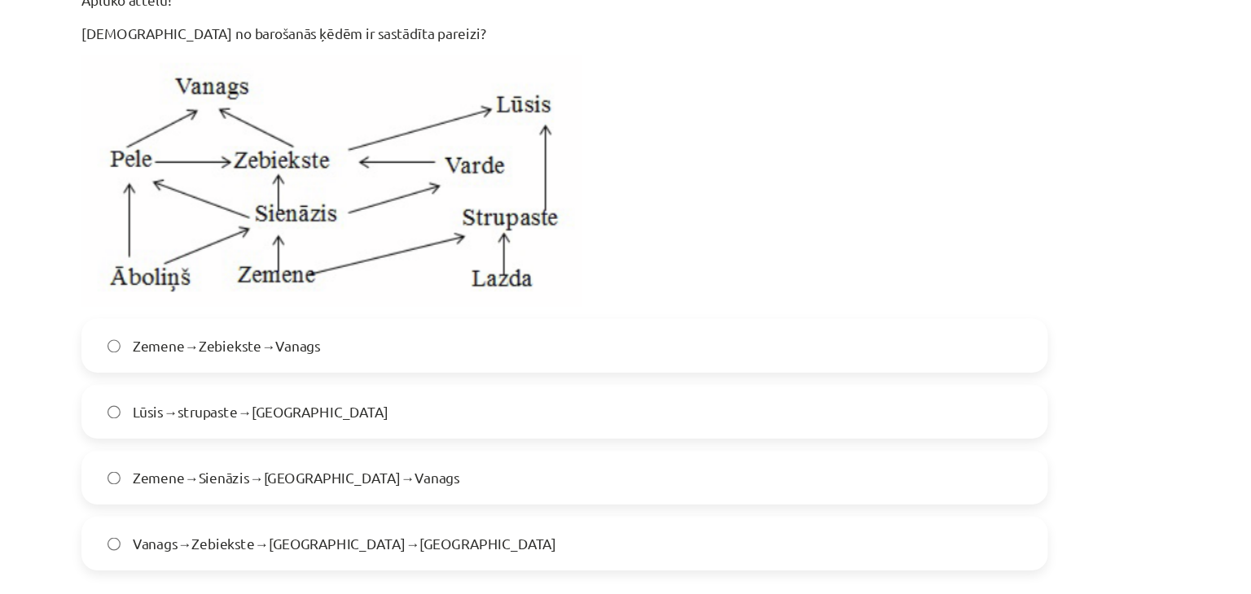
scroll to position [3608, 0]
click at [386, 477] on label "Zemene→Sienāzis→Zebiekste→Vanags" at bounding box center [625, 476] width 783 height 41
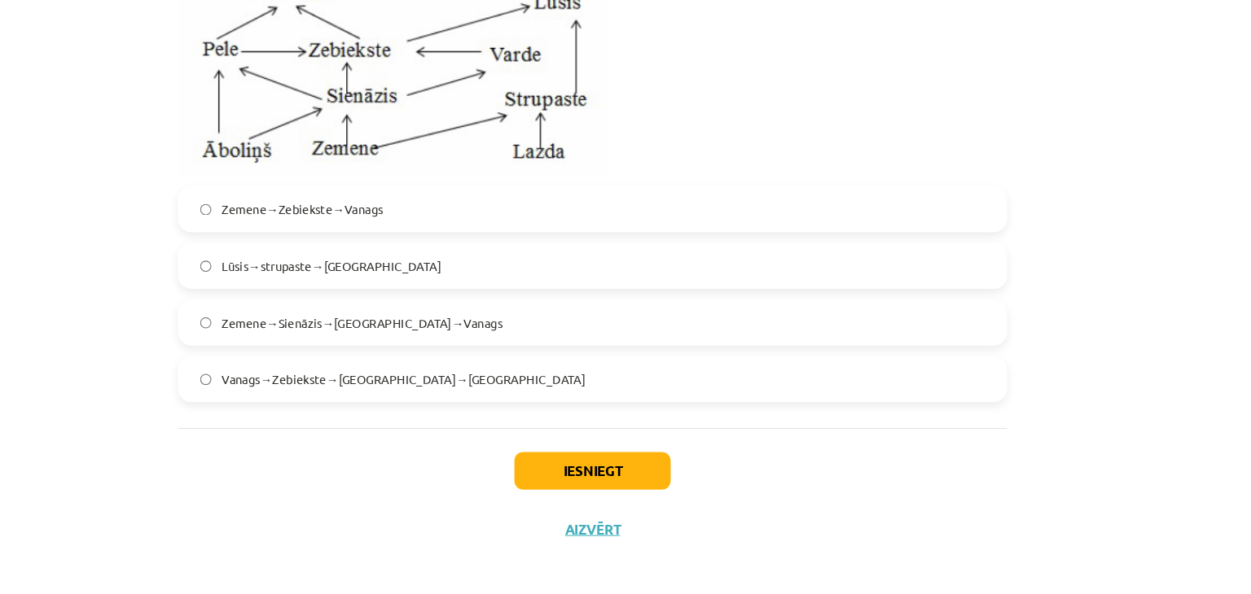
scroll to position [760, 0]
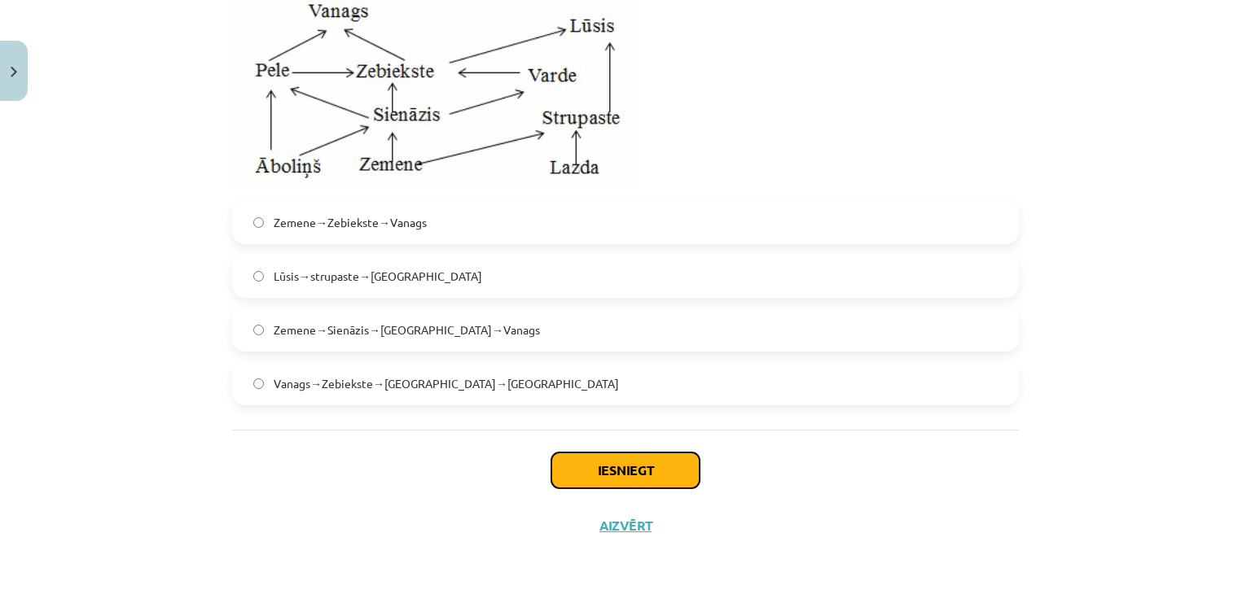
click at [563, 463] on button "Iesniegt" at bounding box center [625, 471] width 148 height 36
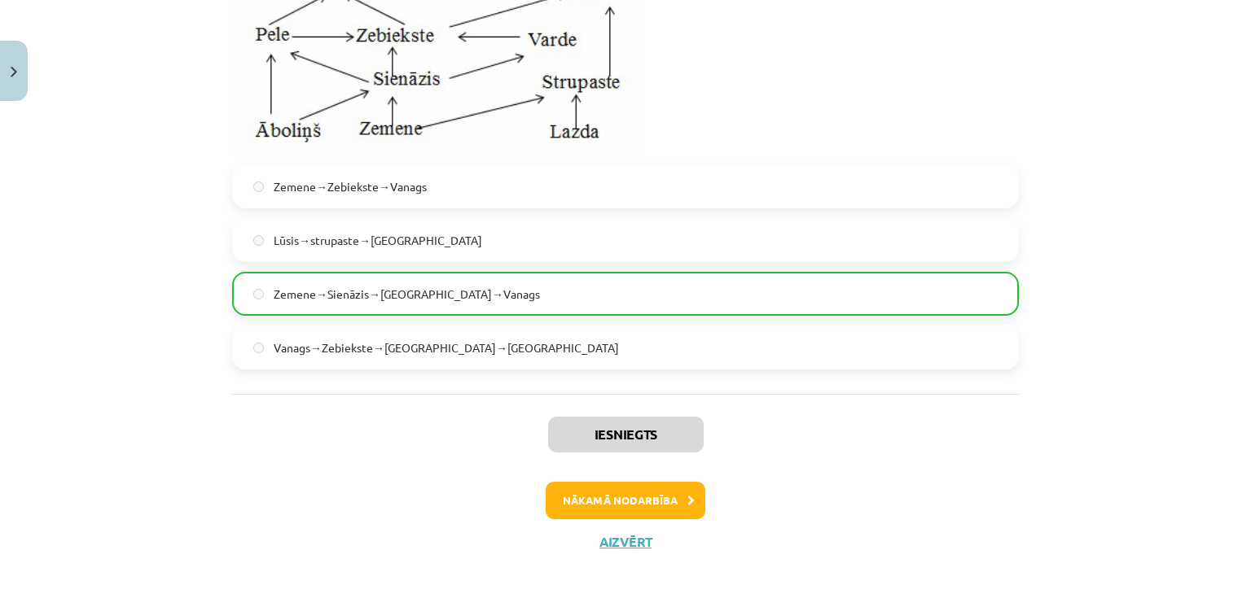
scroll to position [3823, 0]
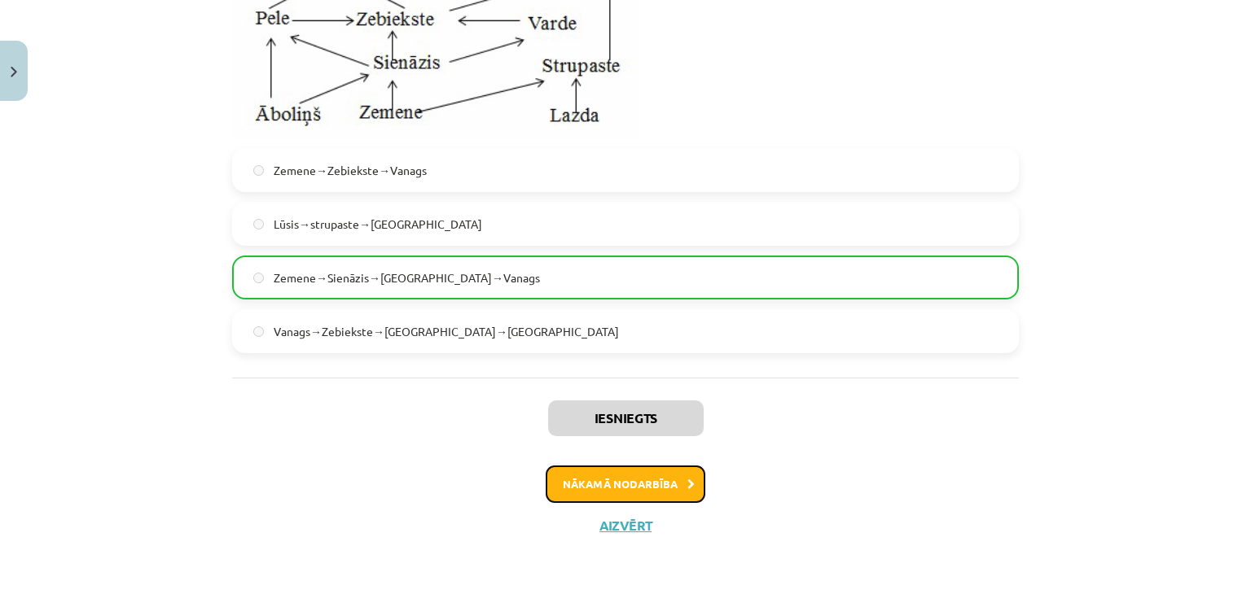
click at [649, 489] on button "Nākamā nodarbība" at bounding box center [625, 484] width 160 height 37
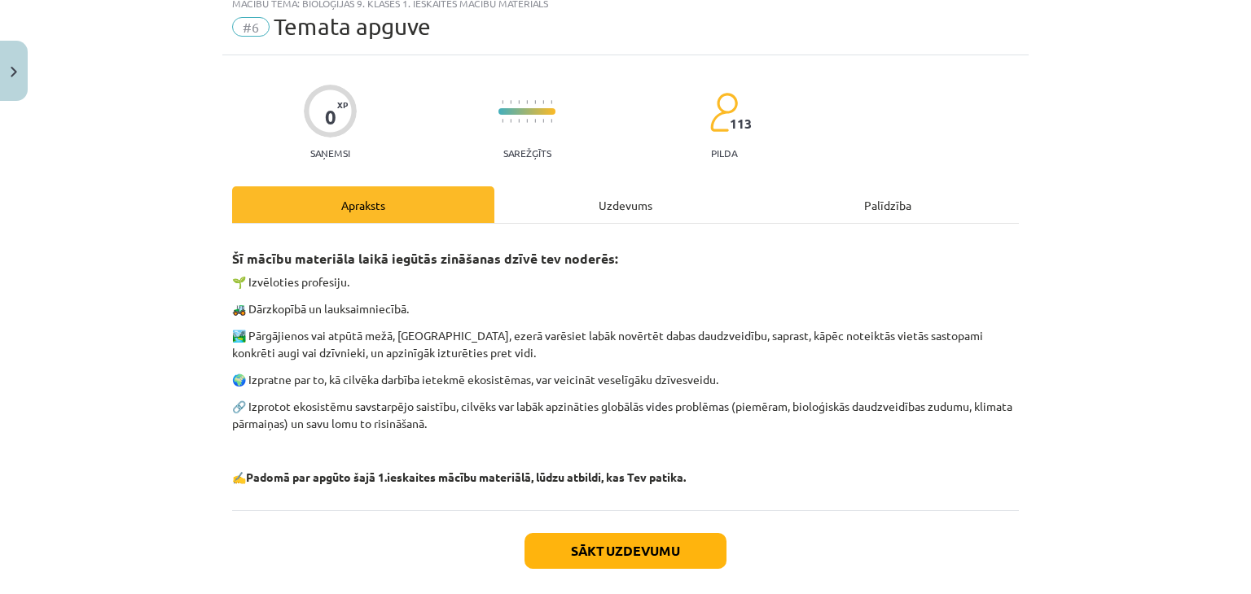
scroll to position [41, 0]
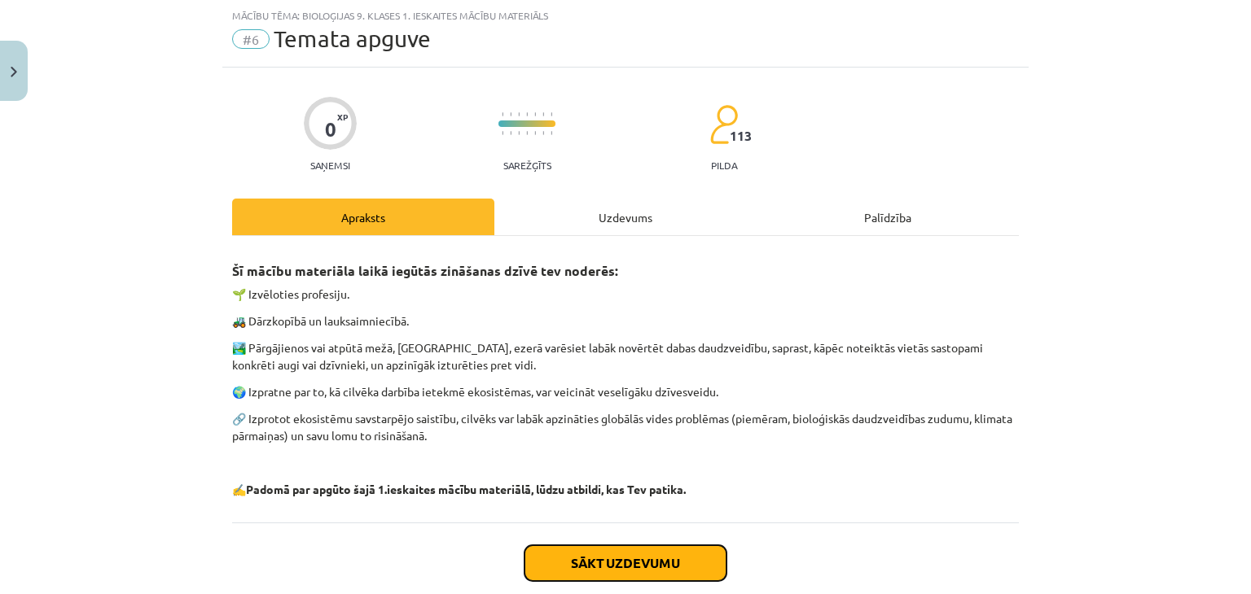
click at [642, 571] on button "Sākt uzdevumu" at bounding box center [625, 563] width 202 height 36
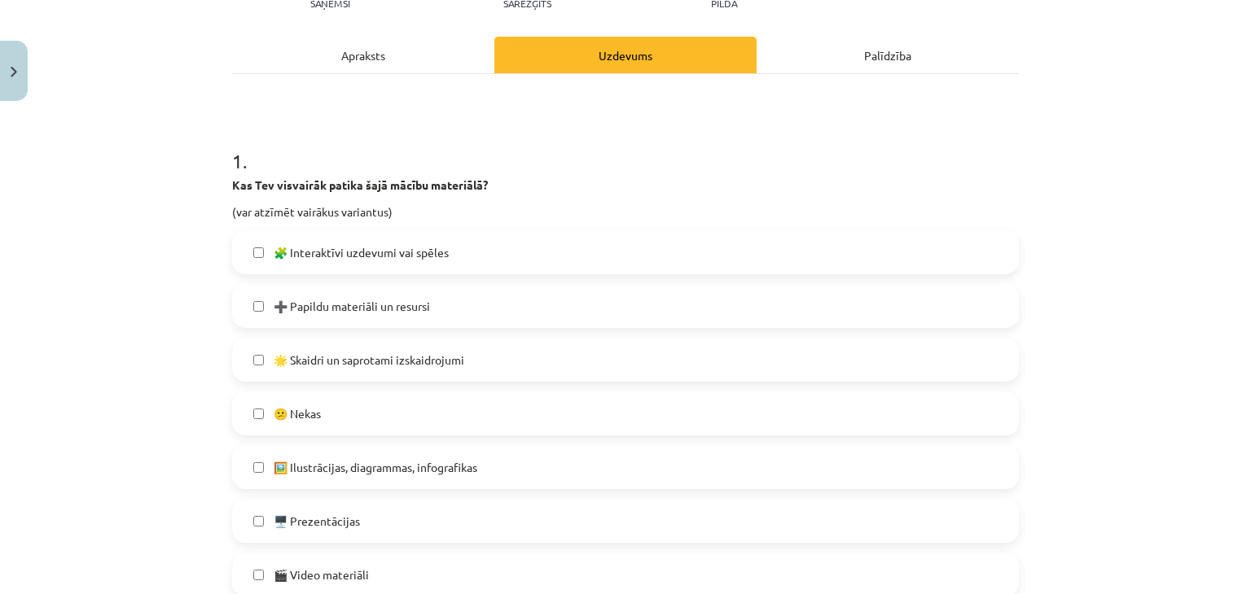
scroll to position [207, 0]
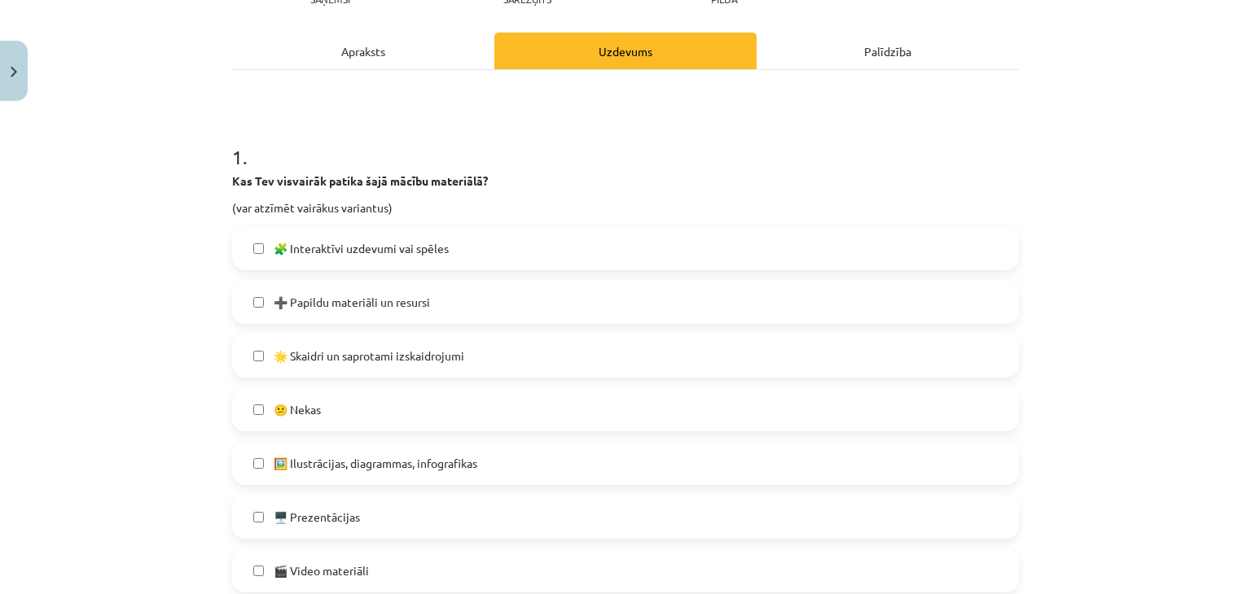
click at [465, 238] on label "🧩 Interaktīvi uzdevumi vai spēles" at bounding box center [625, 248] width 783 height 41
click at [489, 282] on label "➕ Papildu materiāli un resursi" at bounding box center [625, 302] width 783 height 41
click at [551, 506] on label "🖥️ Prezentācijas" at bounding box center [625, 517] width 783 height 41
click at [629, 441] on div "🖼️ Ilustrācijas, diagrammas, infografikas" at bounding box center [625, 463] width 786 height 44
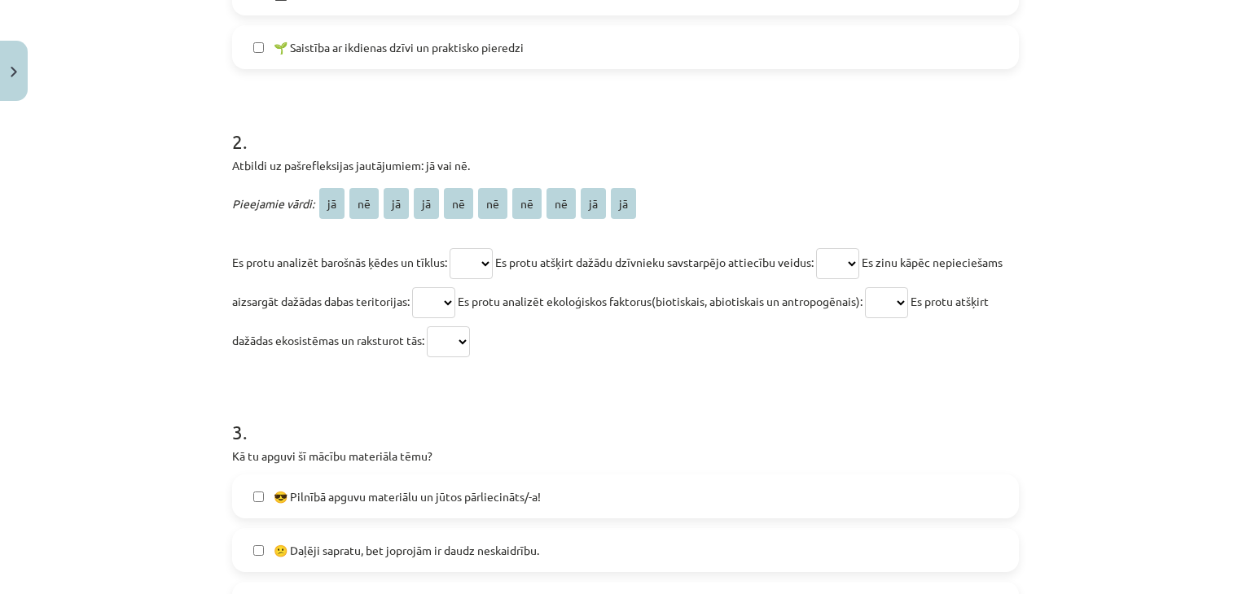
scroll to position [786, 0]
click at [482, 258] on select "** ** ** ** ** ** ** ** ** **" at bounding box center [470, 262] width 43 height 31
click at [495, 381] on form "1 . Kas Tev visvairāk patika šajā mācību materiālā? (var atzīmēt vairākus varia…" at bounding box center [625, 161] width 786 height 1247
click at [437, 269] on p "Es protu analizēt barošnās ķēdes un tīklus: ** ** ** ** ** ** ** ** ** ** Es pr…" at bounding box center [625, 299] width 786 height 117
click at [467, 261] on select "** ** ** ** ** ** ** ** ** **" at bounding box center [470, 262] width 43 height 31
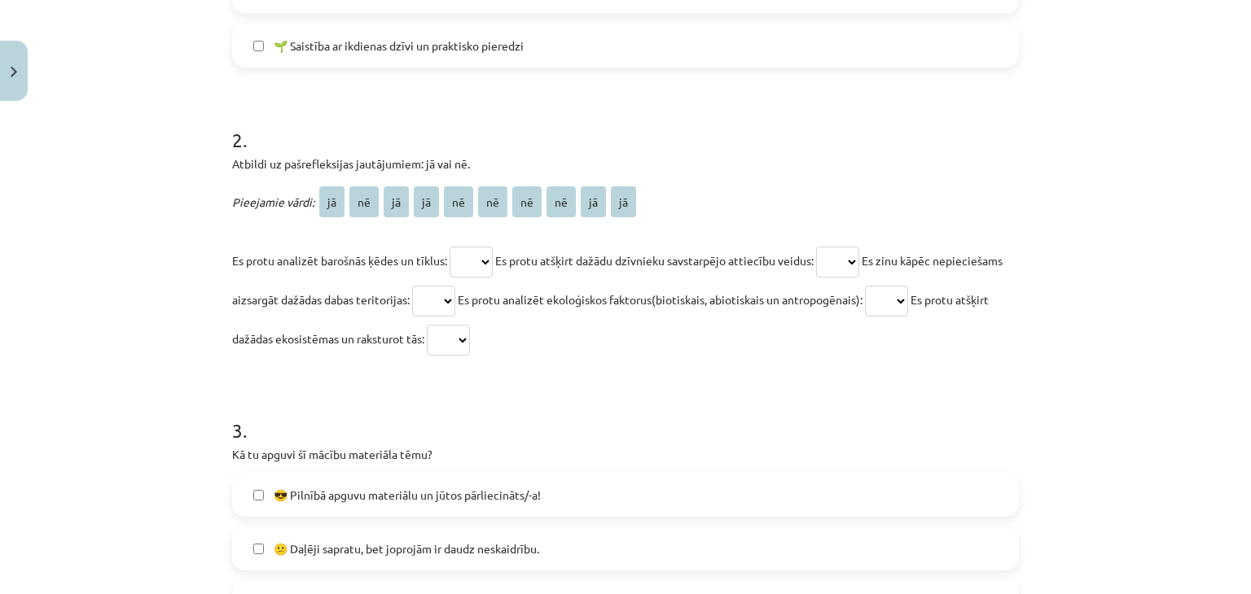
select select "**"
click at [449, 247] on select "** ** ** ** ** ** ** ** ** **" at bounding box center [470, 262] width 43 height 31
click at [455, 299] on select "** ** ** ** ** ** ** ** ** **" at bounding box center [433, 301] width 43 height 31
select select "**"
click at [455, 286] on select "** ** ** ** ** ** ** ** ** **" at bounding box center [433, 301] width 43 height 31
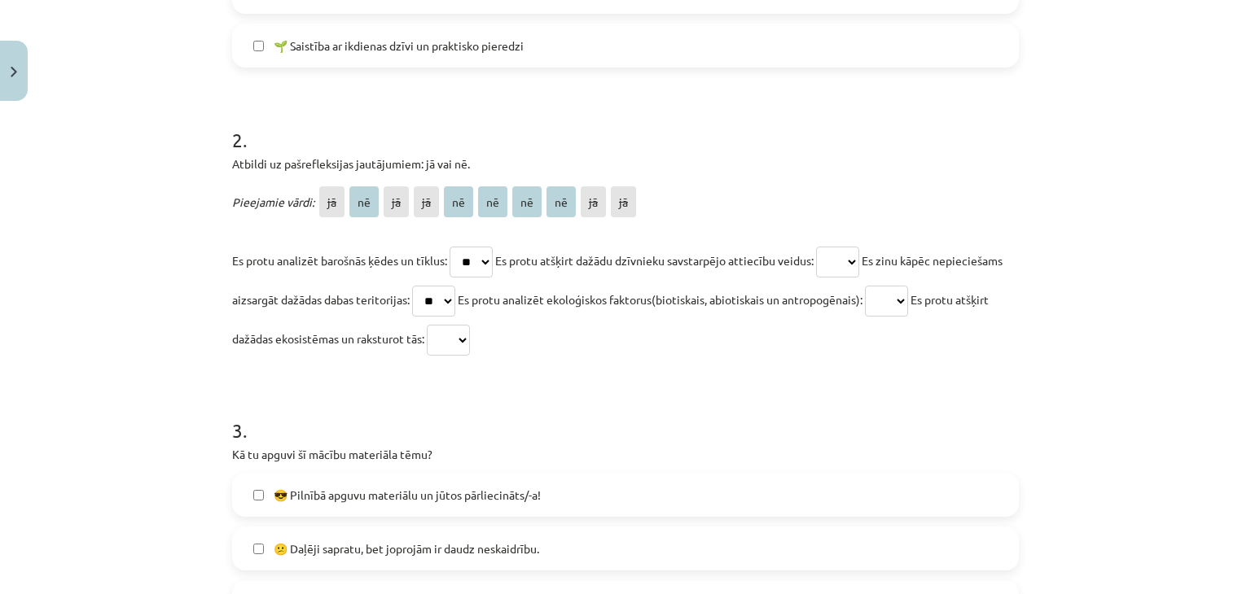
click at [470, 346] on select "** ** ** ** ** ** ** ** ** **" at bounding box center [448, 340] width 43 height 31
select select "**"
click at [470, 325] on select "** ** ** ** ** ** ** ** ** **" at bounding box center [448, 340] width 43 height 31
click at [845, 261] on select "** ** ** ** ** ** ** ** ** **" at bounding box center [837, 262] width 43 height 31
select select "**"
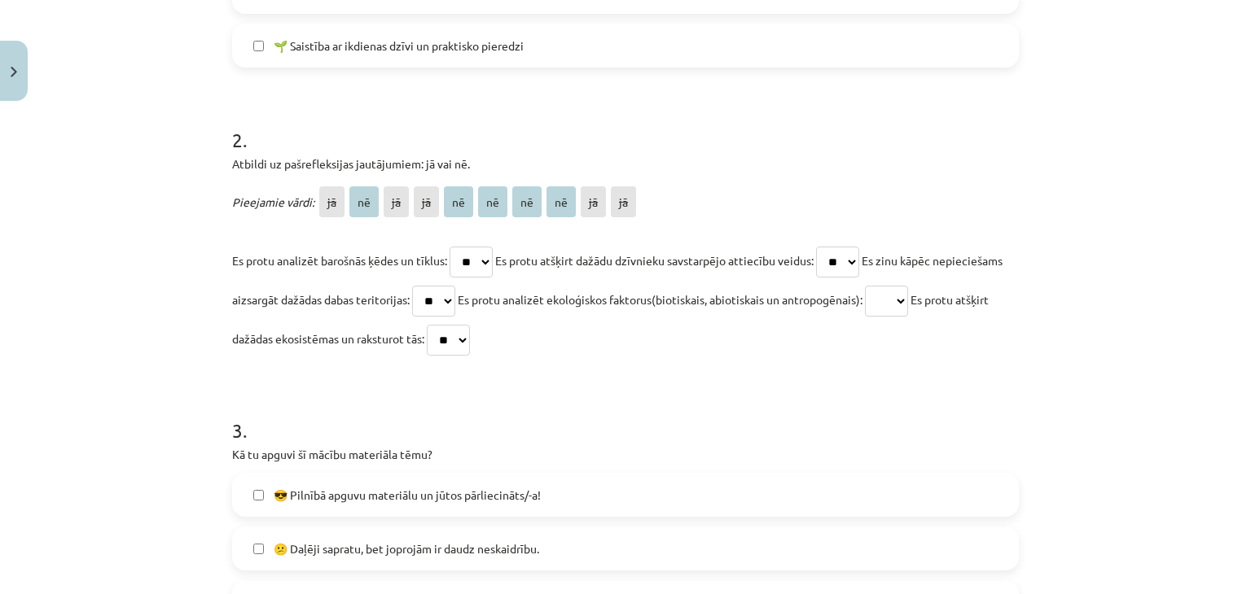
click at [825, 247] on select "** ** ** ** ** ** ** ** ** **" at bounding box center [837, 262] width 43 height 31
click at [908, 307] on select "** ** ** ** ** ** ** ** ** **" at bounding box center [886, 301] width 43 height 31
select select "**"
click at [908, 286] on select "** ** ** ** ** ** ** ** ** **" at bounding box center [886, 301] width 43 height 31
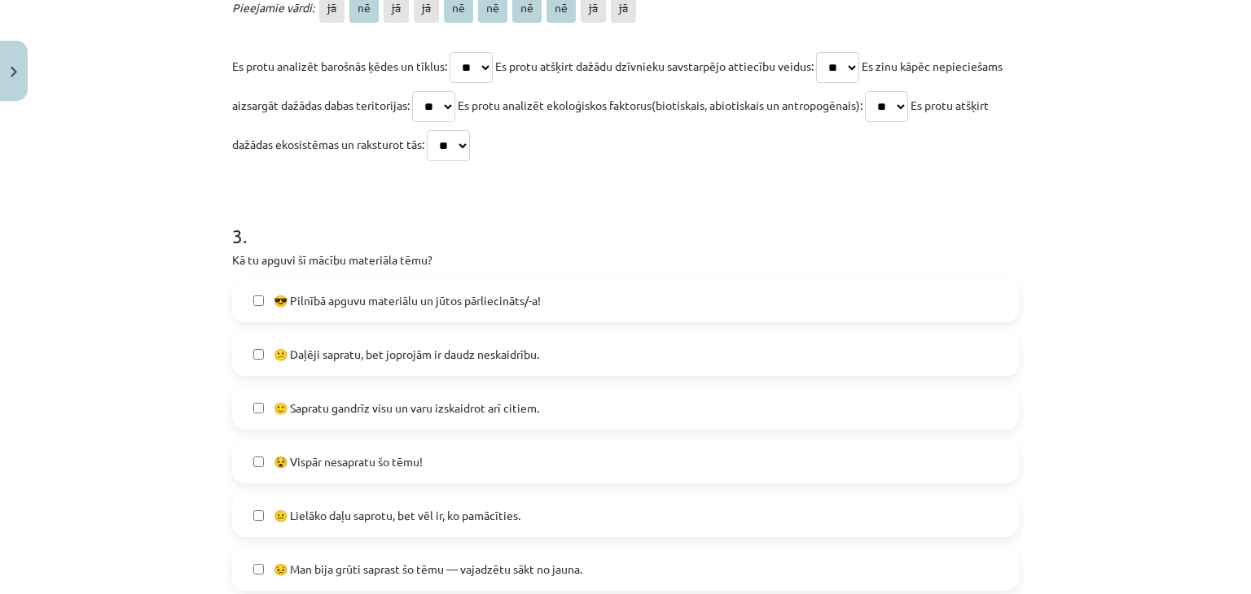
scroll to position [981, 0]
click at [582, 303] on label "😎 Pilnībā apguvu materiālu un jūtos pārliecināts/-a!" at bounding box center [625, 299] width 783 height 41
click at [603, 336] on label "😕 Daļēji sapratu, bet joprojām ir daudz neskaidrību." at bounding box center [625, 353] width 783 height 41
click at [600, 353] on label "😕 Daļēji sapratu, bet joprojām ir daudz neskaidrību." at bounding box center [625, 353] width 783 height 41
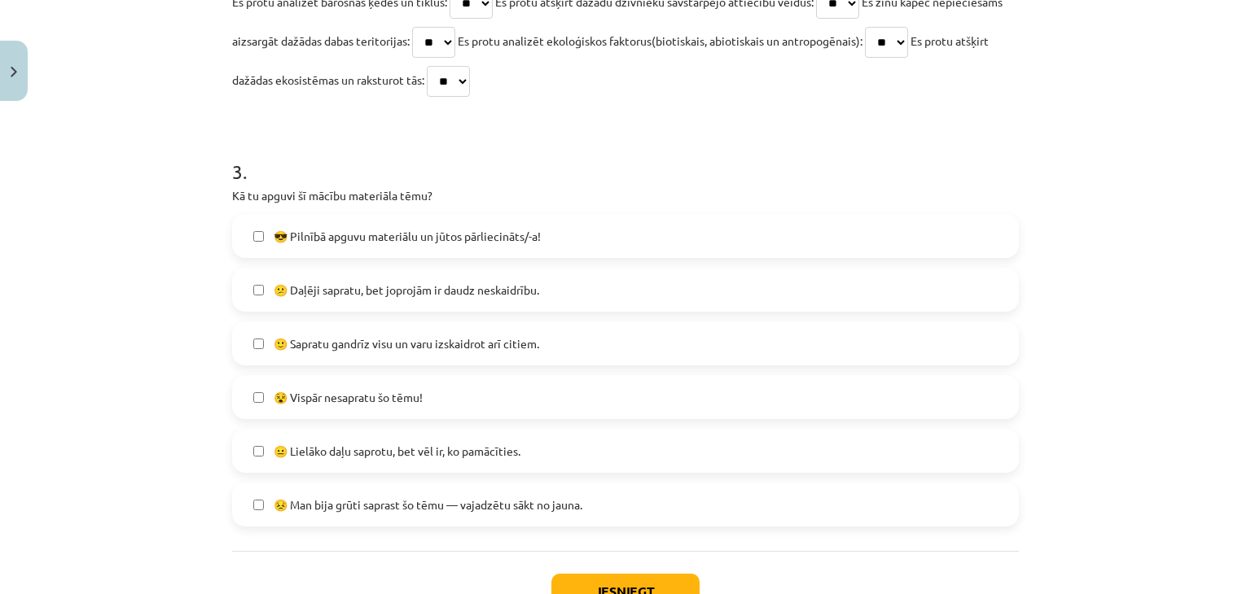
scroll to position [1166, 0]
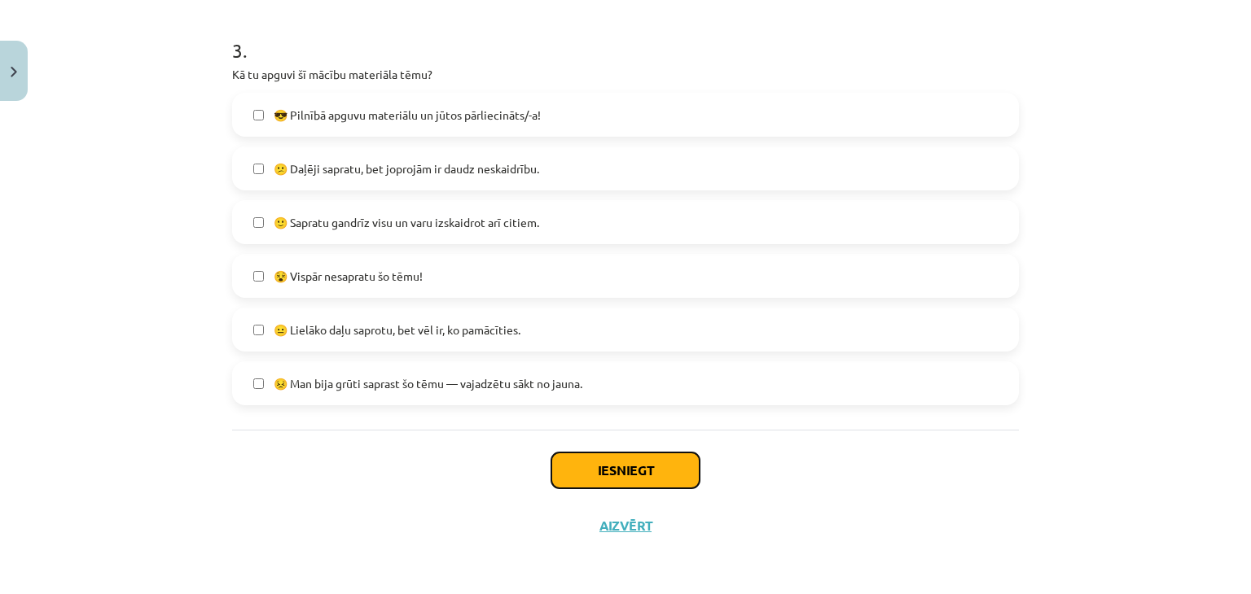
click at [599, 461] on button "Iesniegt" at bounding box center [625, 471] width 148 height 36
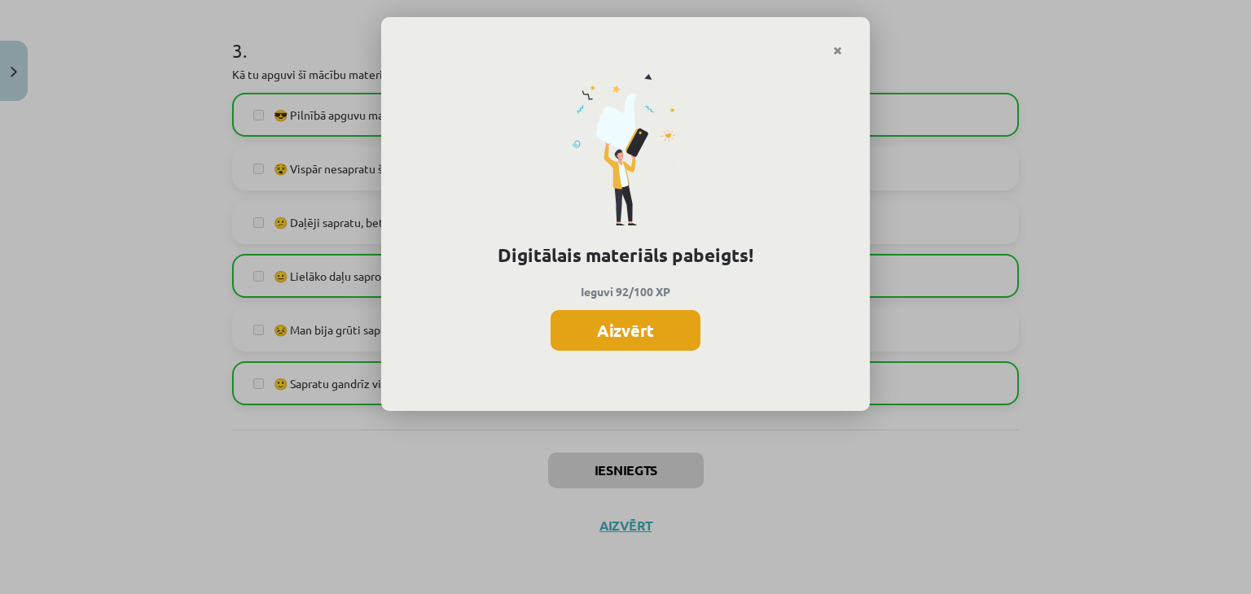
click at [663, 323] on button "Aizvērt" at bounding box center [625, 330] width 150 height 41
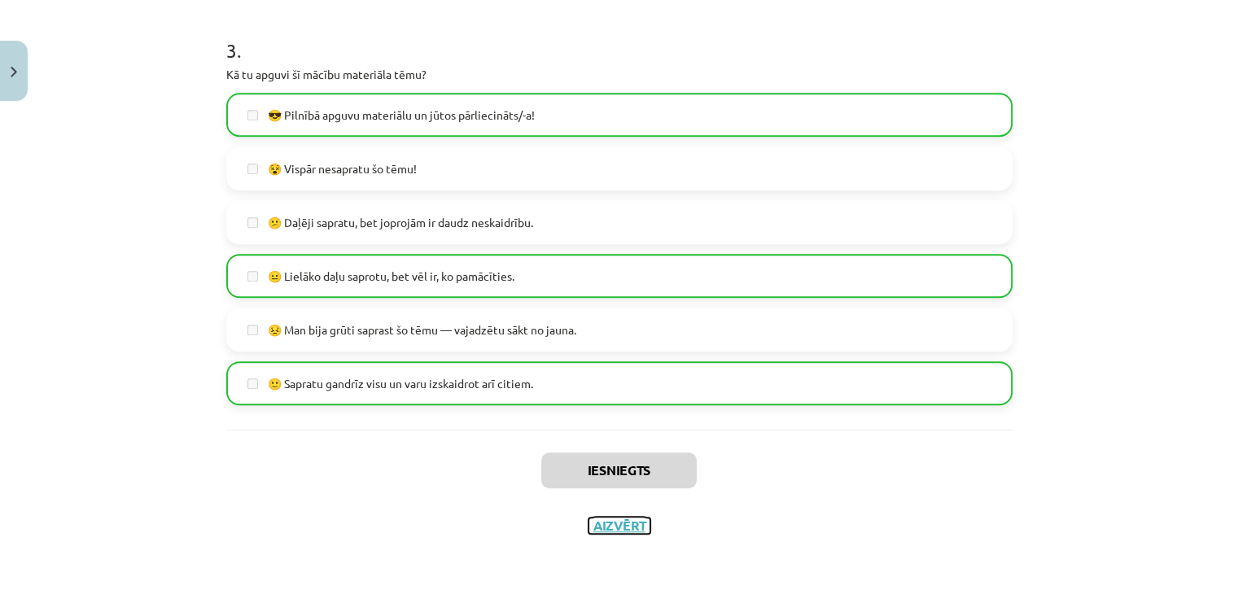
click at [627, 528] on button "Aizvērt" at bounding box center [620, 526] width 62 height 16
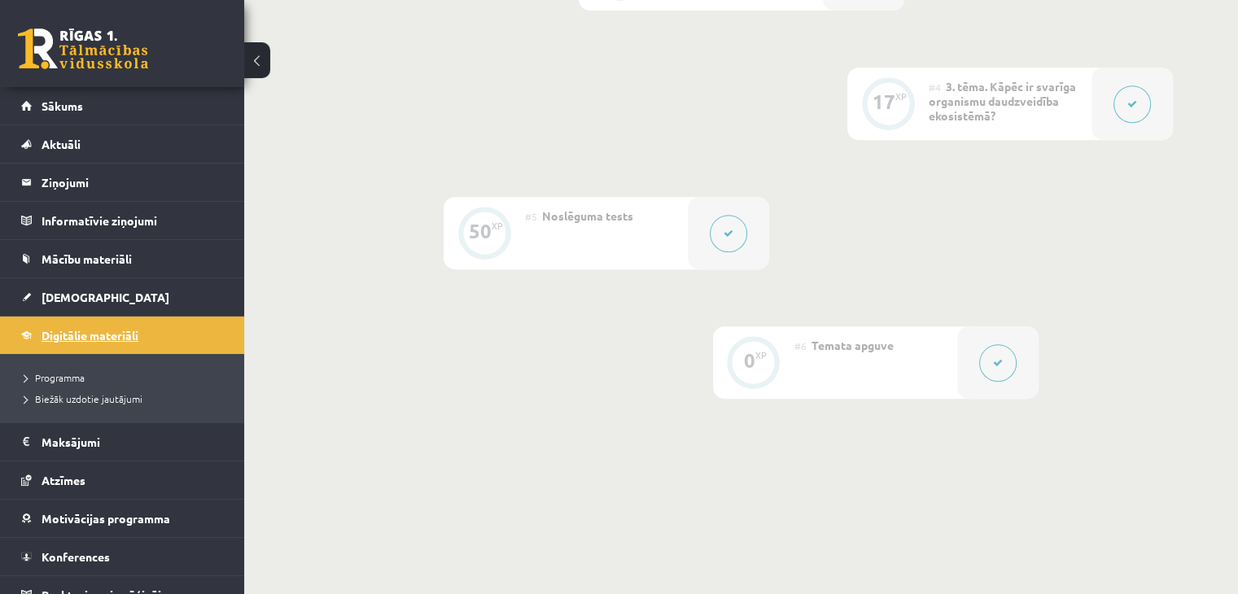
click at [81, 330] on span "Digitālie materiāli" at bounding box center [90, 335] width 97 height 15
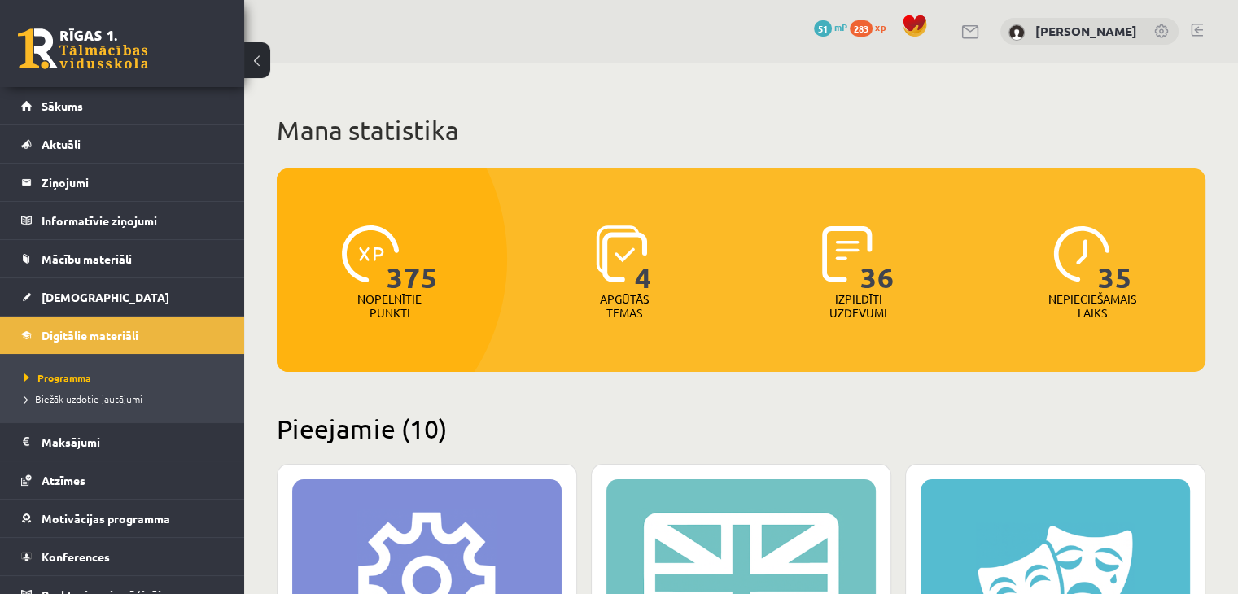
click at [873, 32] on span "283" at bounding box center [861, 28] width 23 height 16
click at [873, 29] on span "375" at bounding box center [861, 28] width 23 height 16
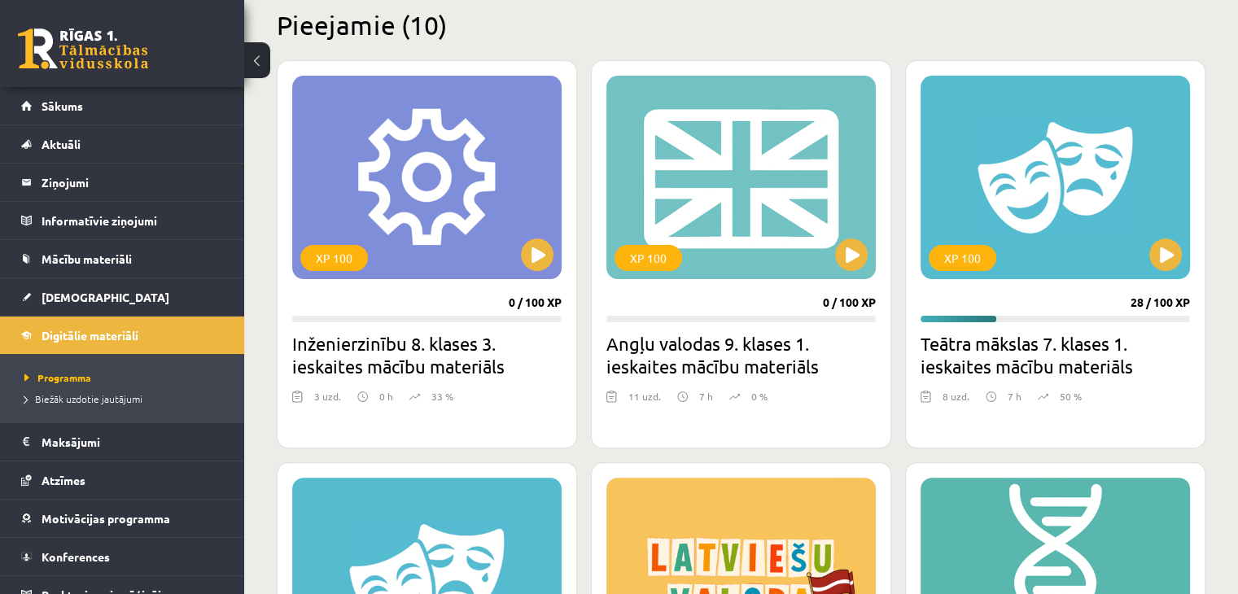
scroll to position [18, 0]
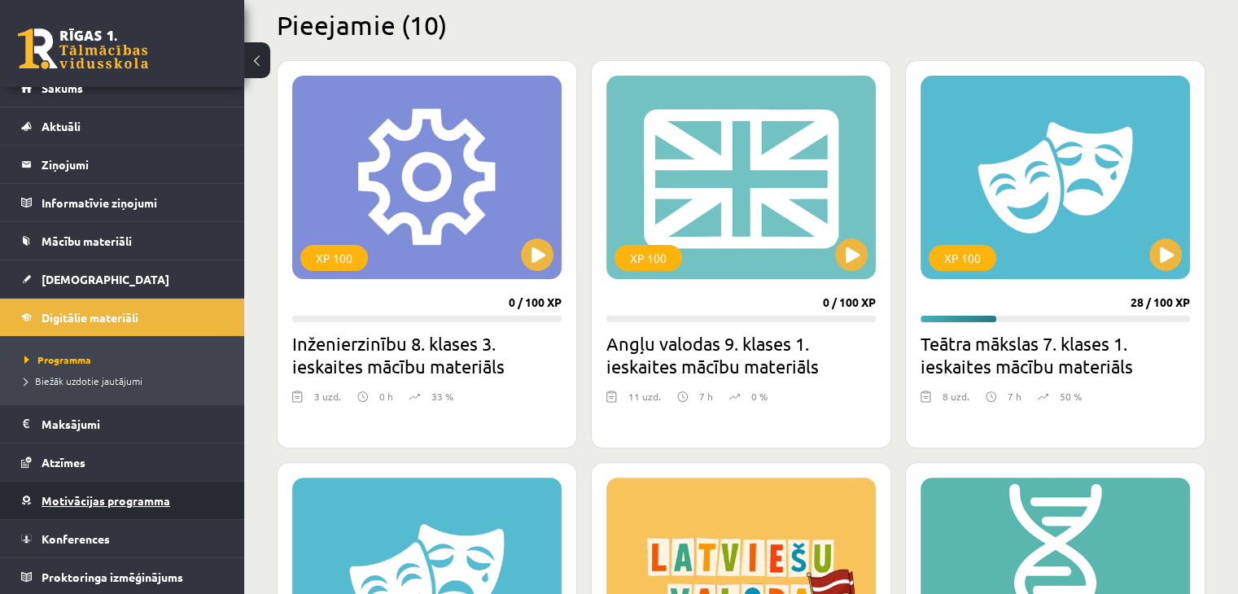
click at [116, 491] on link "Motivācijas programma" at bounding box center [122, 500] width 203 height 37
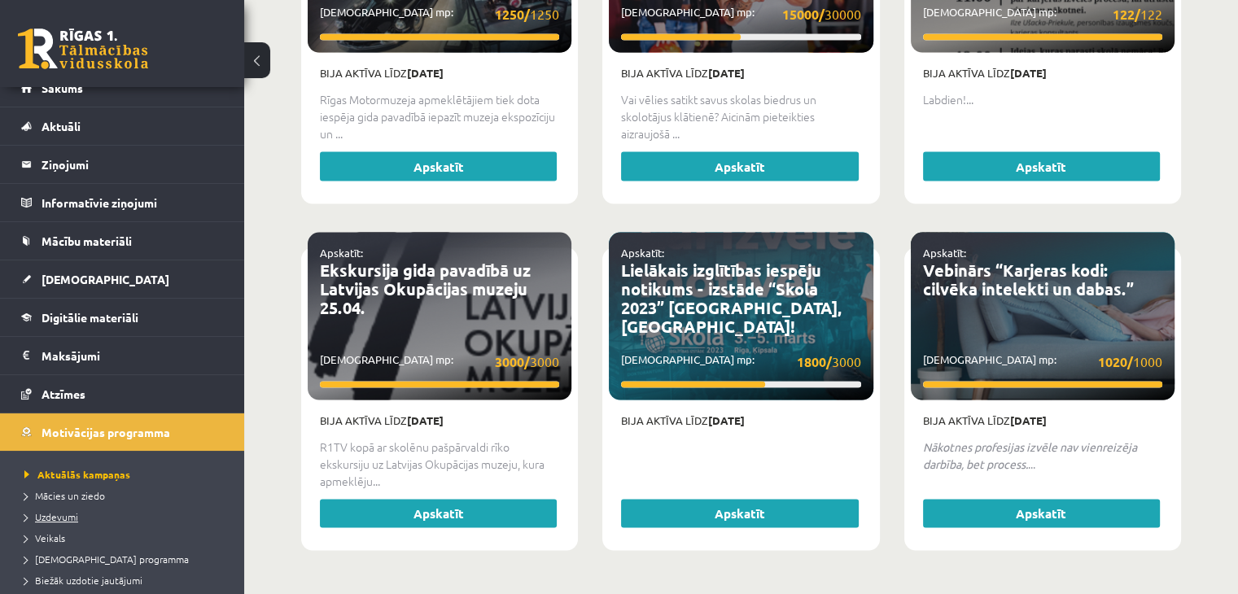
scroll to position [124, 0]
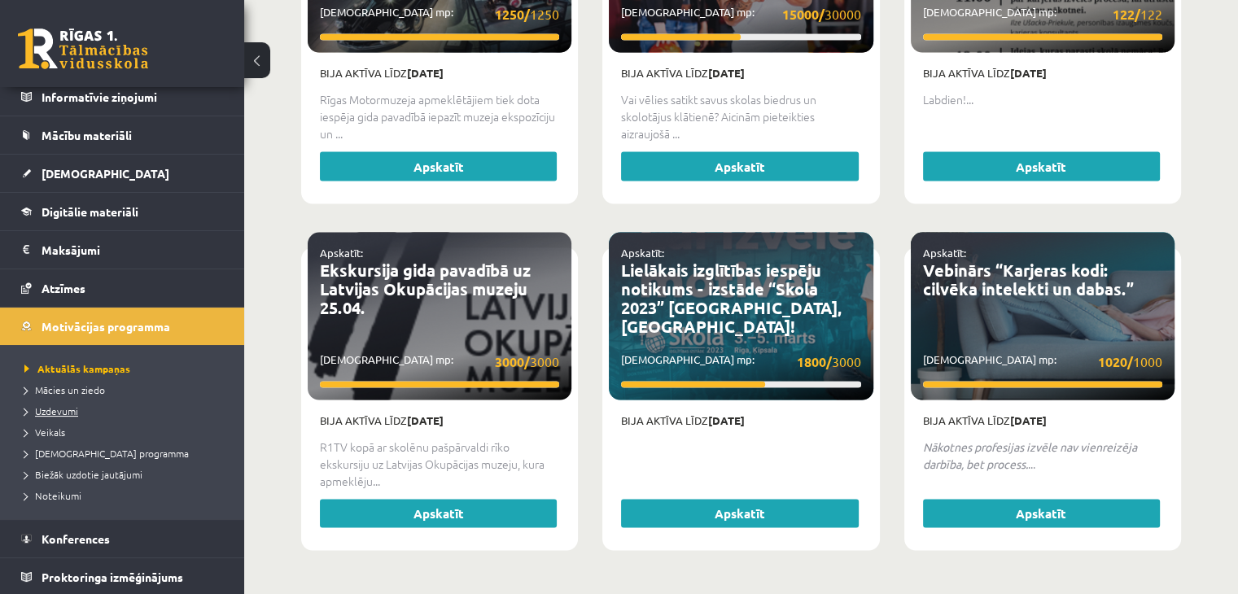
click at [62, 406] on span "Uzdevumi" at bounding box center [51, 411] width 54 height 13
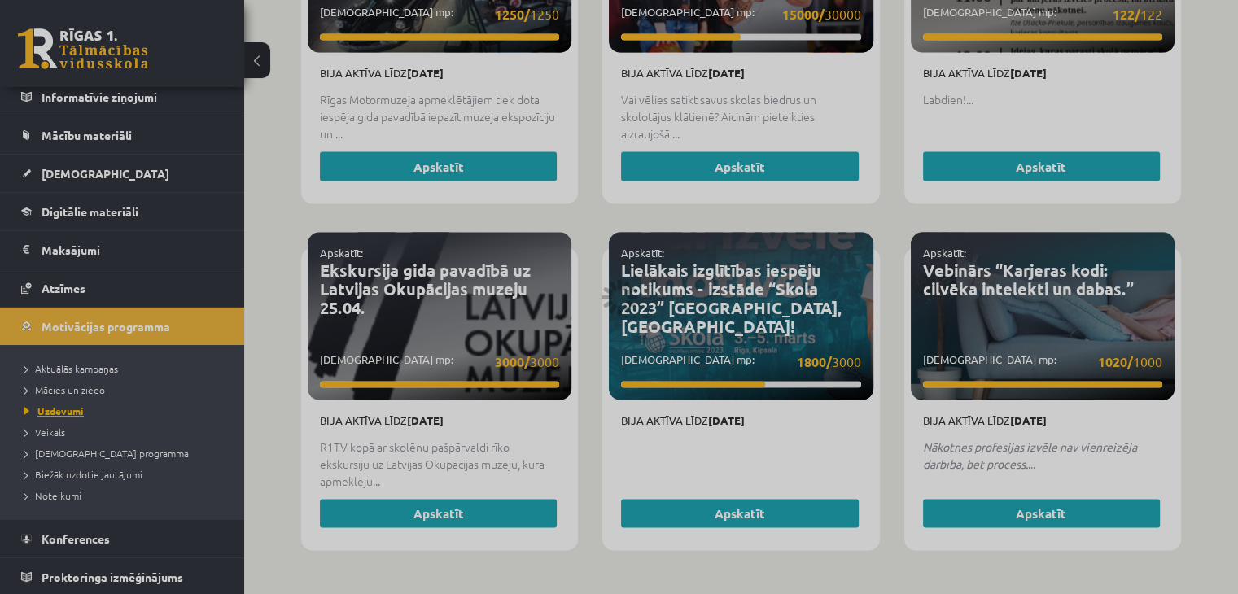
scroll to position [593, 0]
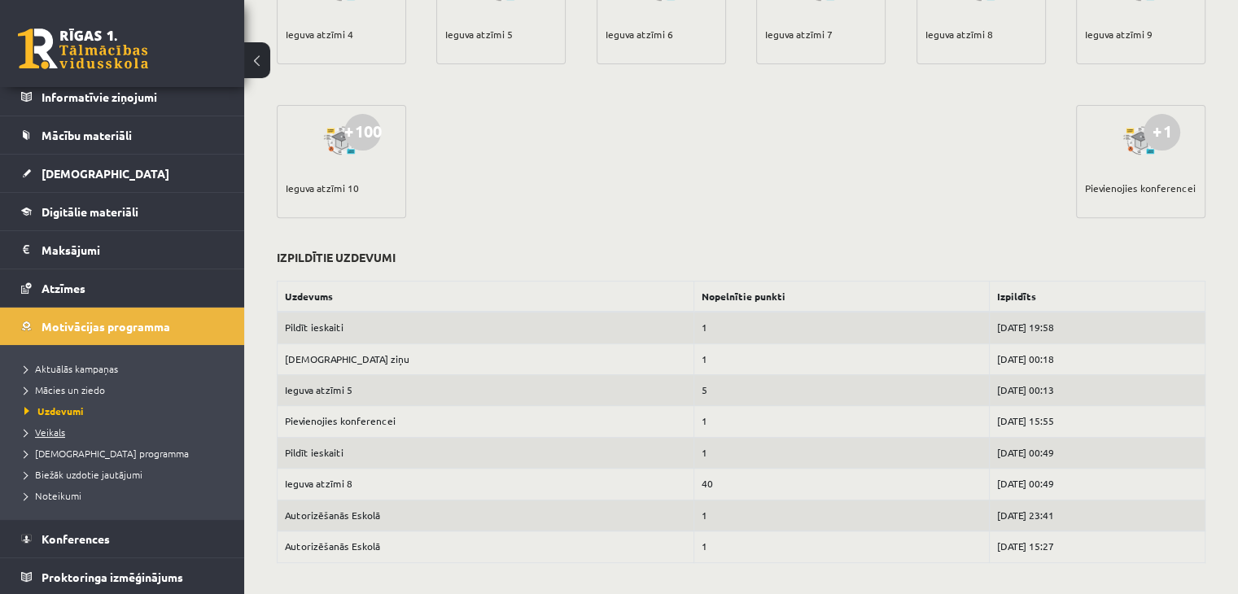
click at [53, 427] on span "Veikals" at bounding box center [44, 432] width 41 height 13
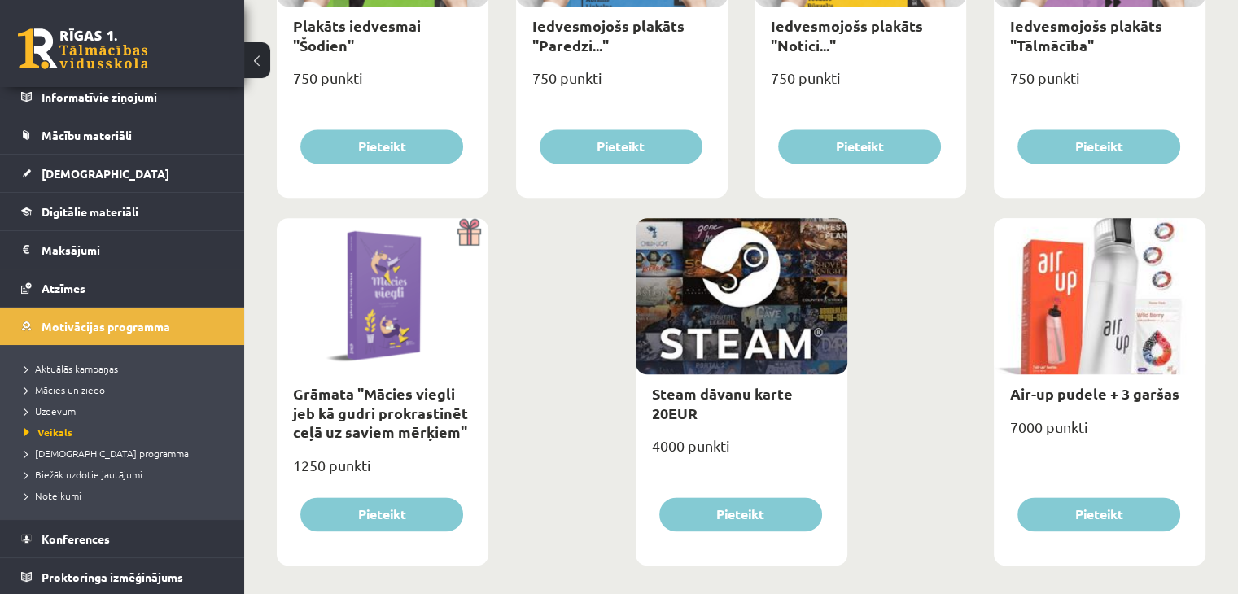
scroll to position [1908, 0]
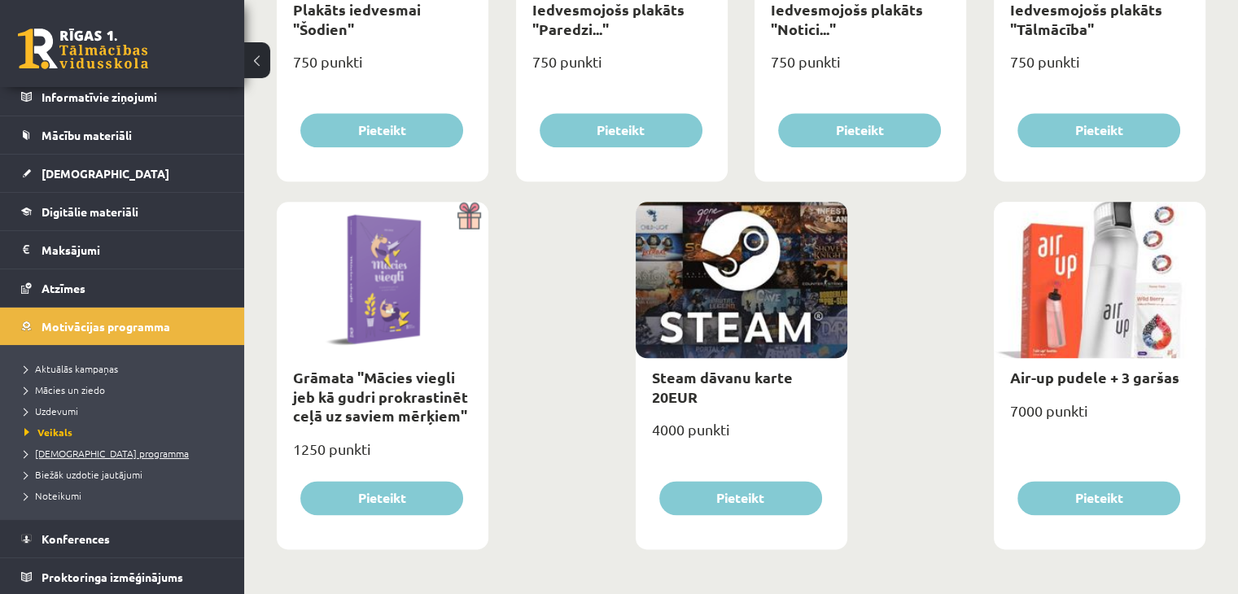
click at [79, 447] on span "[DEMOGRAPHIC_DATA] programma" at bounding box center [106, 453] width 164 height 13
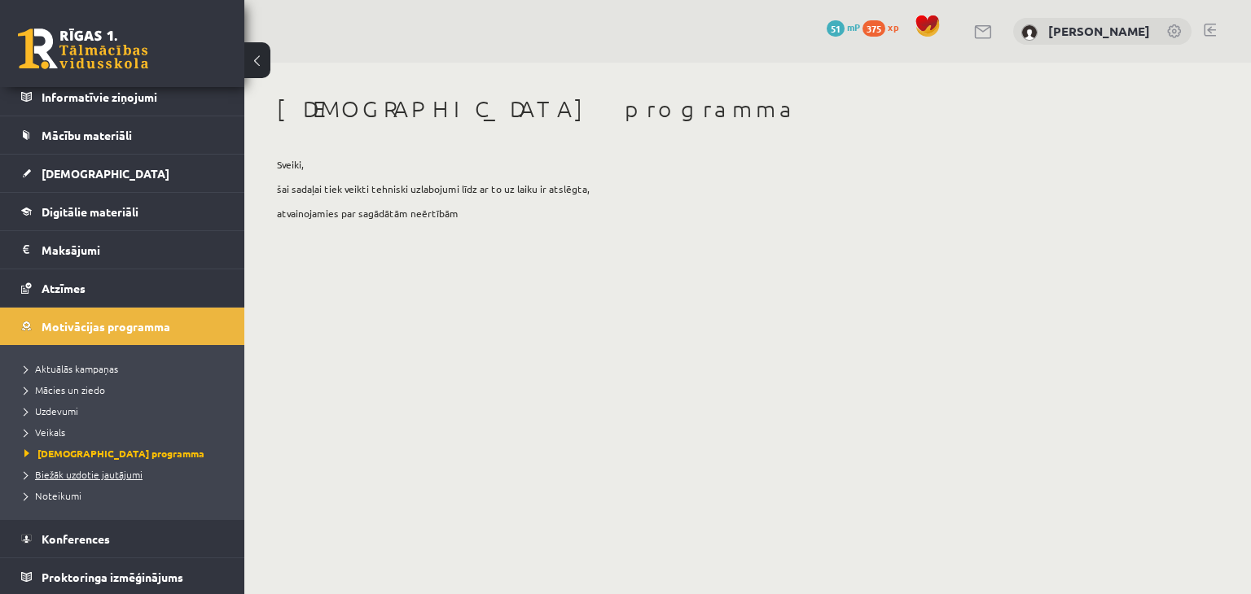
click at [96, 471] on span "Biežāk uzdotie jautājumi" at bounding box center [83, 474] width 118 height 13
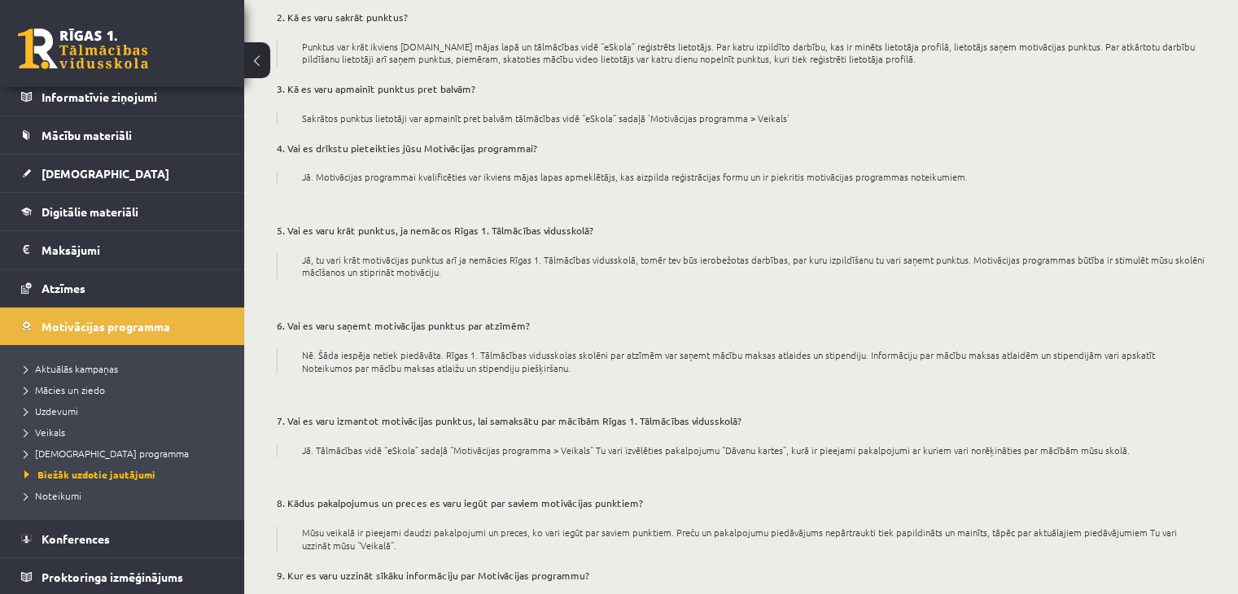
scroll to position [378, 0]
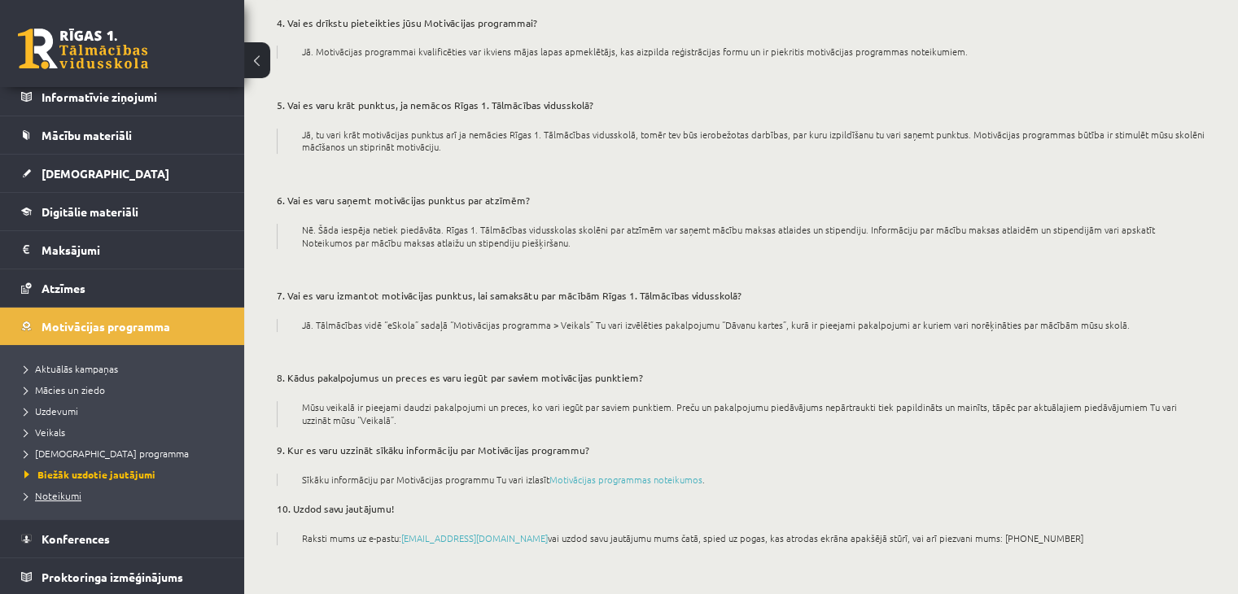
click at [68, 497] on span "Noteikumi" at bounding box center [52, 495] width 57 height 13
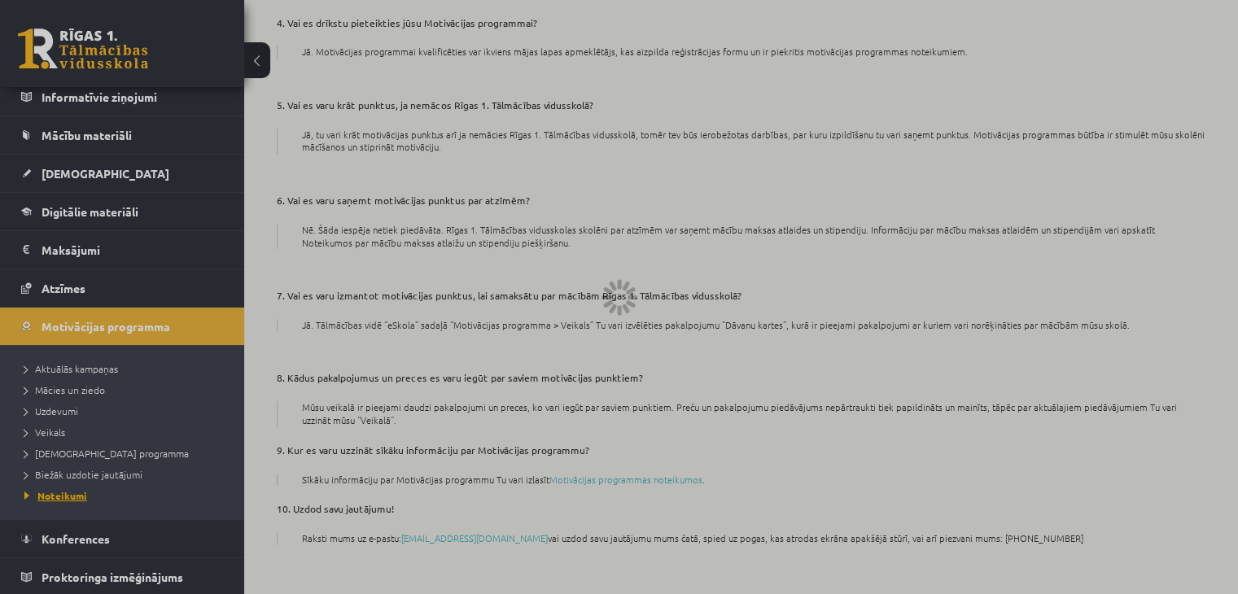
scroll to position [29, 0]
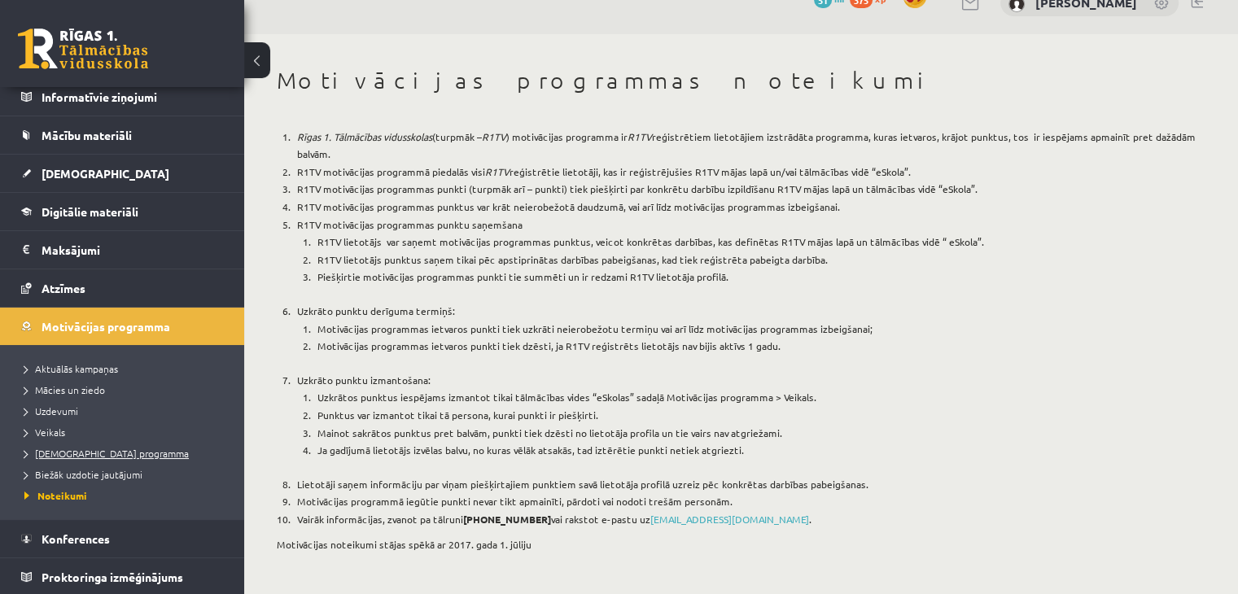
click at [89, 446] on link "[DEMOGRAPHIC_DATA] programma" at bounding box center [126, 453] width 204 height 15
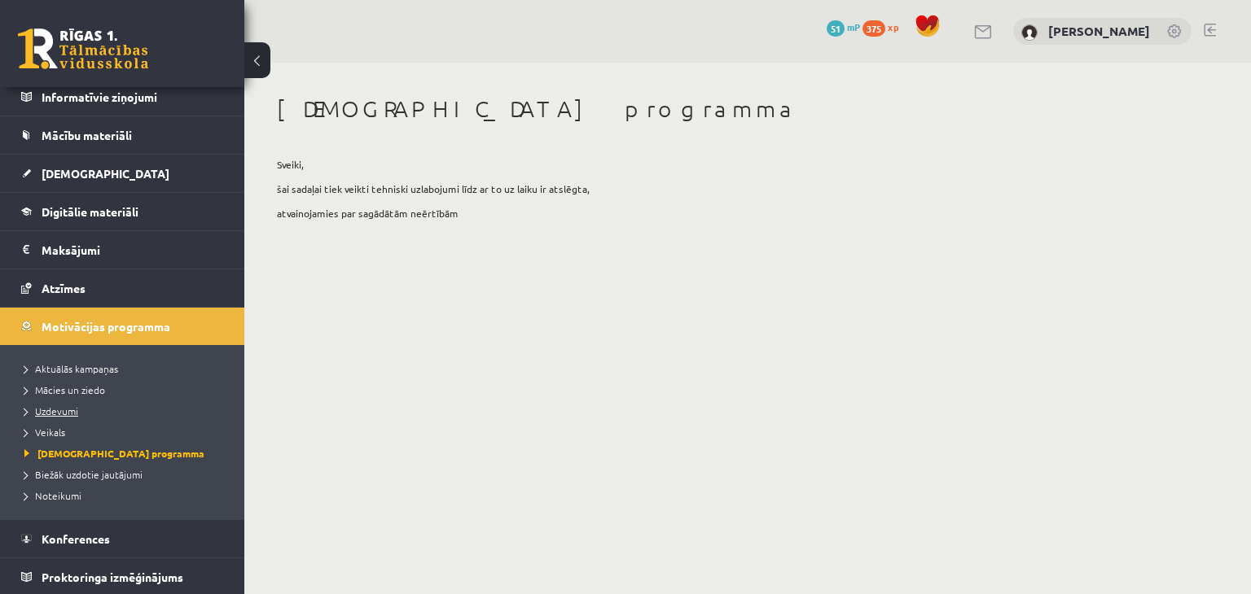
click at [59, 408] on span "Uzdevumi" at bounding box center [51, 411] width 54 height 13
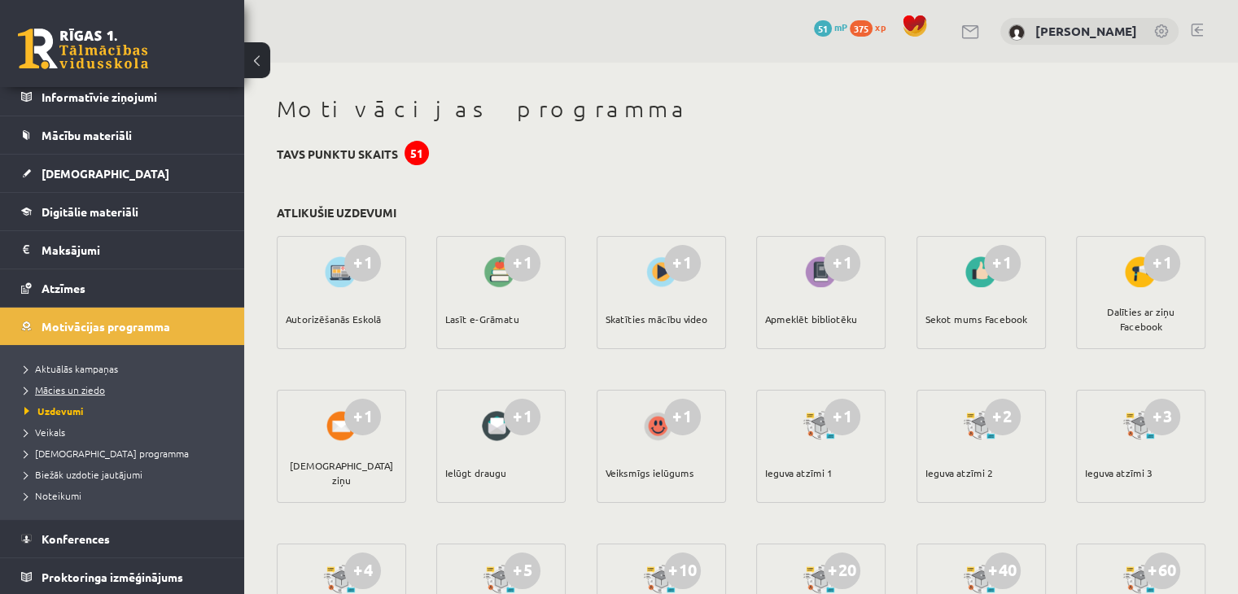
click at [67, 388] on span "Mācies un ziedo" at bounding box center [64, 389] width 81 height 13
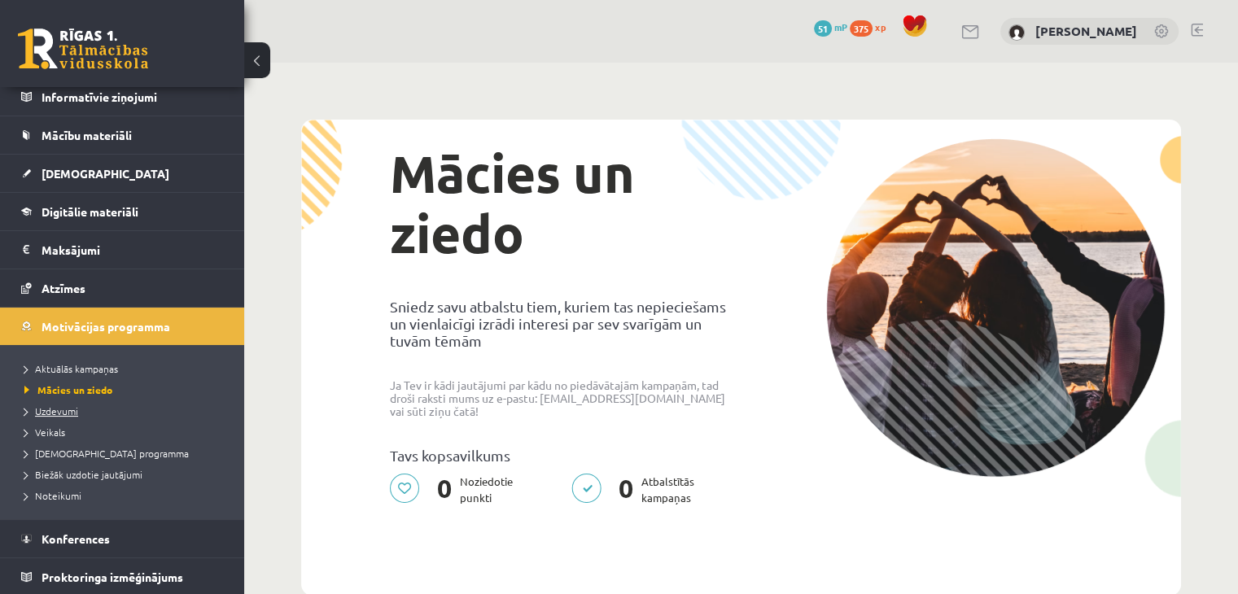
click at [68, 405] on span "Uzdevumi" at bounding box center [51, 411] width 54 height 13
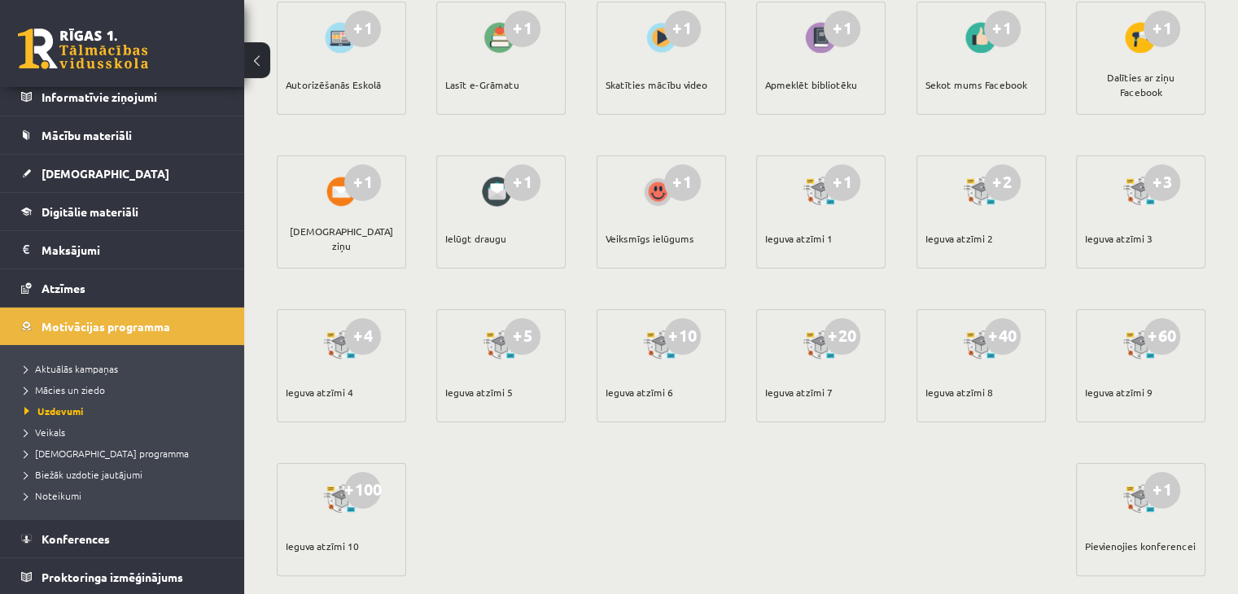
scroll to position [237, 0]
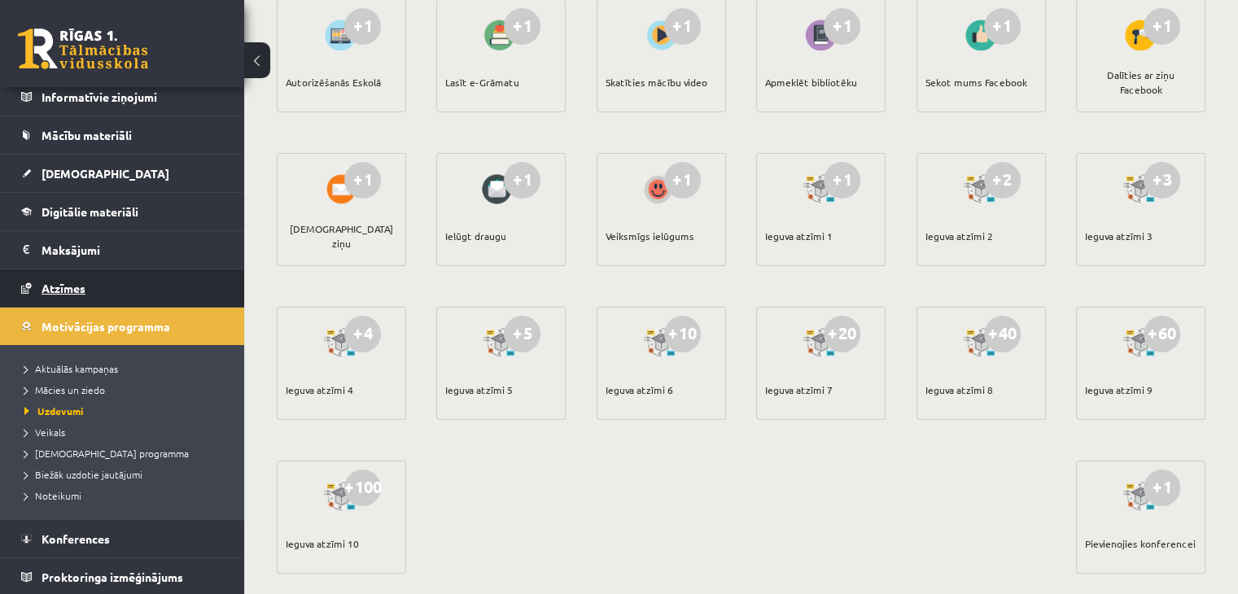
click at [69, 295] on link "Atzīmes" at bounding box center [122, 287] width 203 height 37
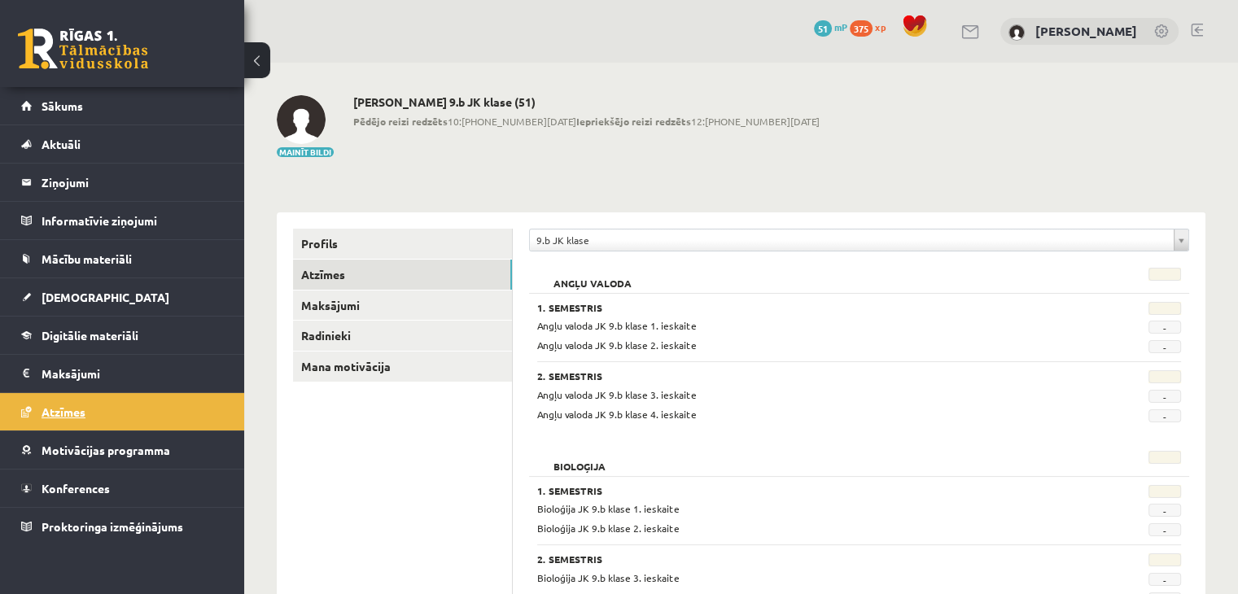
click at [101, 396] on link "Atzīmes" at bounding box center [122, 411] width 203 height 37
click at [325, 278] on link "Atzīmes" at bounding box center [402, 275] width 219 height 30
click at [111, 410] on link "Atzīmes" at bounding box center [122, 411] width 203 height 37
click at [22, 405] on link "Atzīmes" at bounding box center [122, 411] width 203 height 37
click at [346, 273] on link "Atzīmes" at bounding box center [402, 275] width 219 height 30
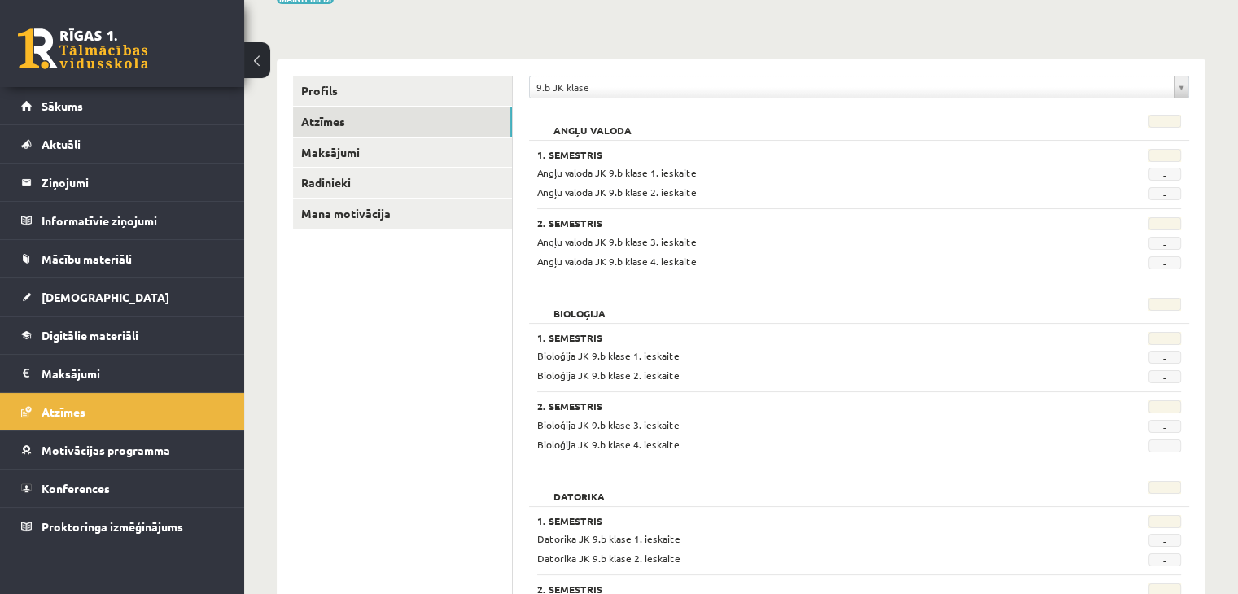
scroll to position [153, 0]
click at [331, 83] on link "Profils" at bounding box center [402, 91] width 219 height 30
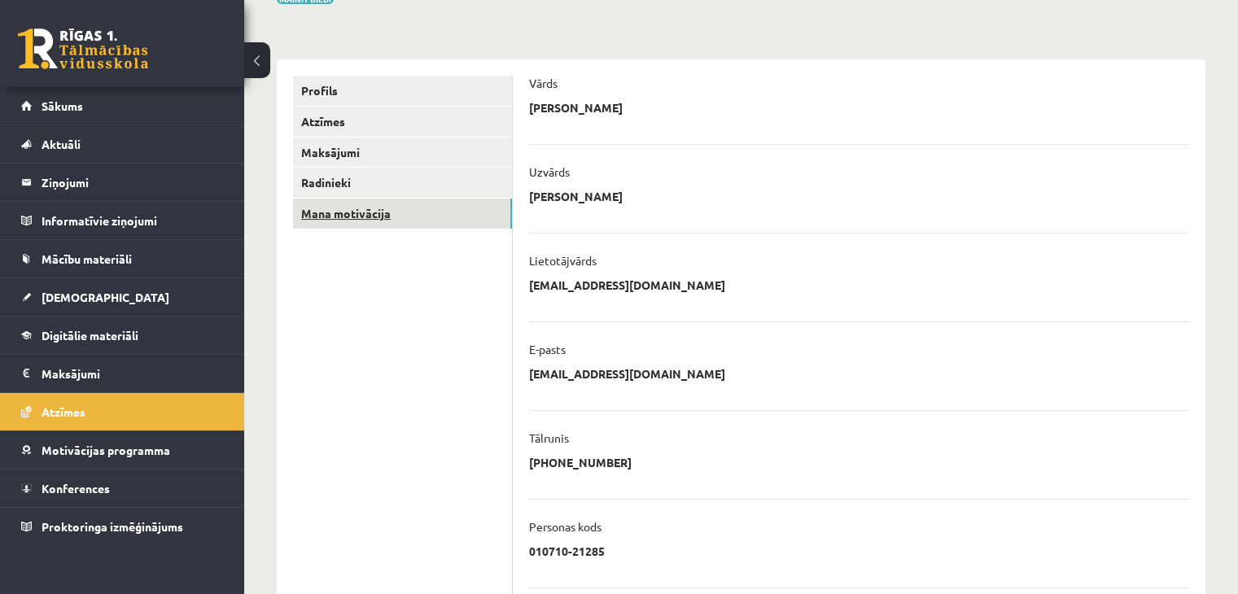
click at [365, 226] on link "Mana motivācija" at bounding box center [402, 214] width 219 height 30
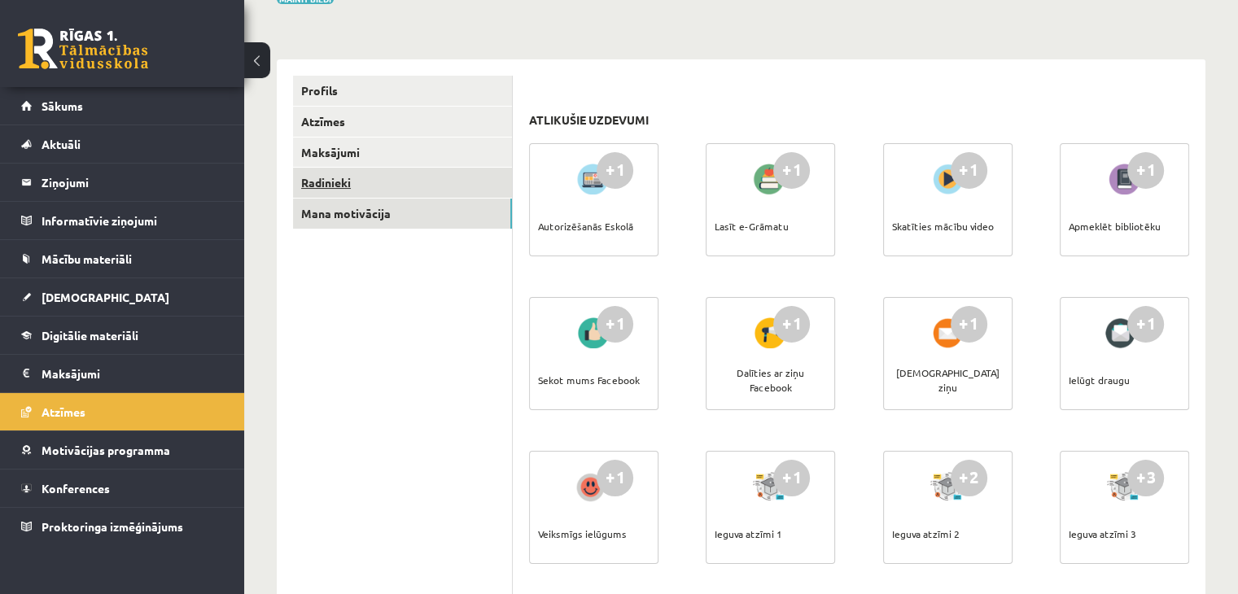
click at [326, 186] on link "Radinieki" at bounding box center [402, 183] width 219 height 30
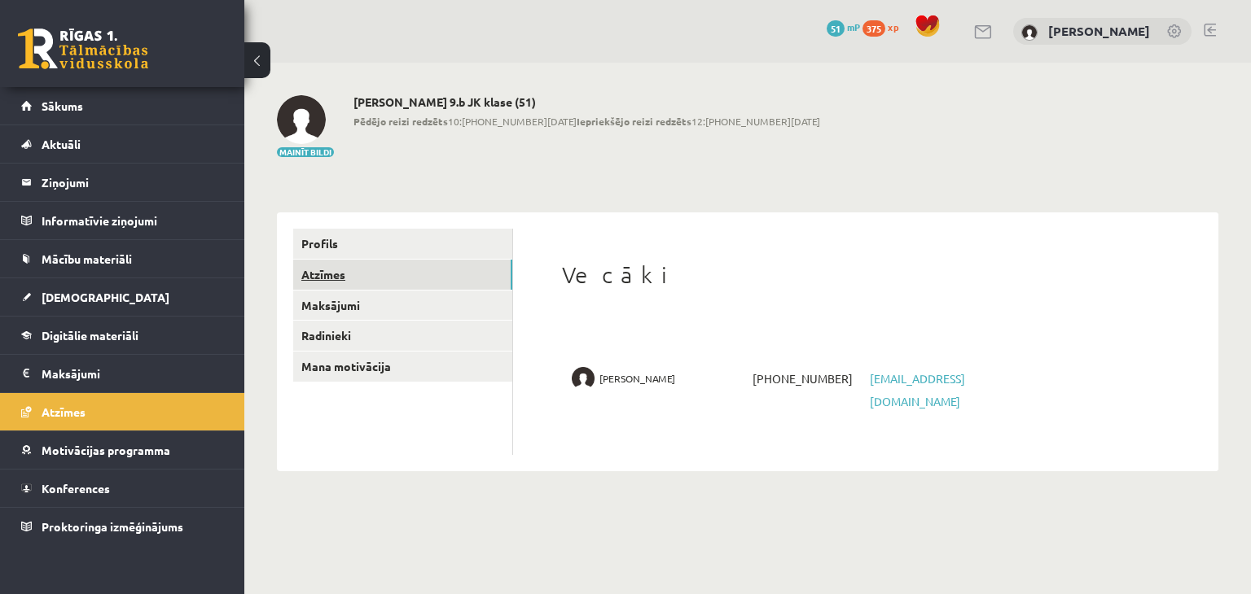
click at [316, 278] on link "Atzīmes" at bounding box center [402, 275] width 219 height 30
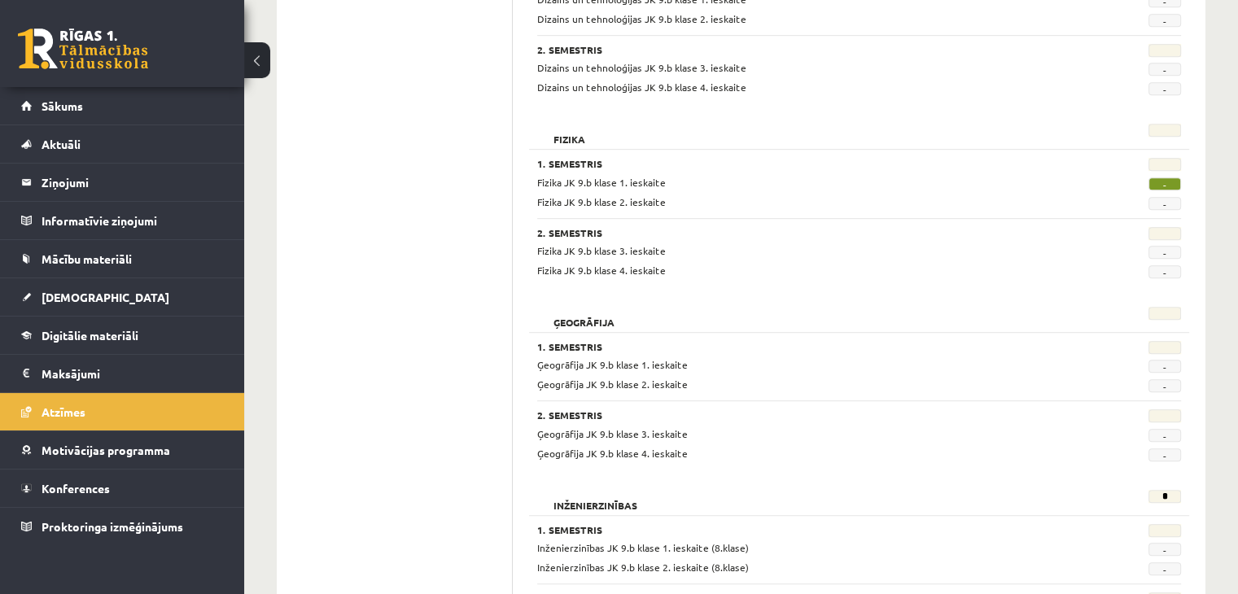
scroll to position [881, 0]
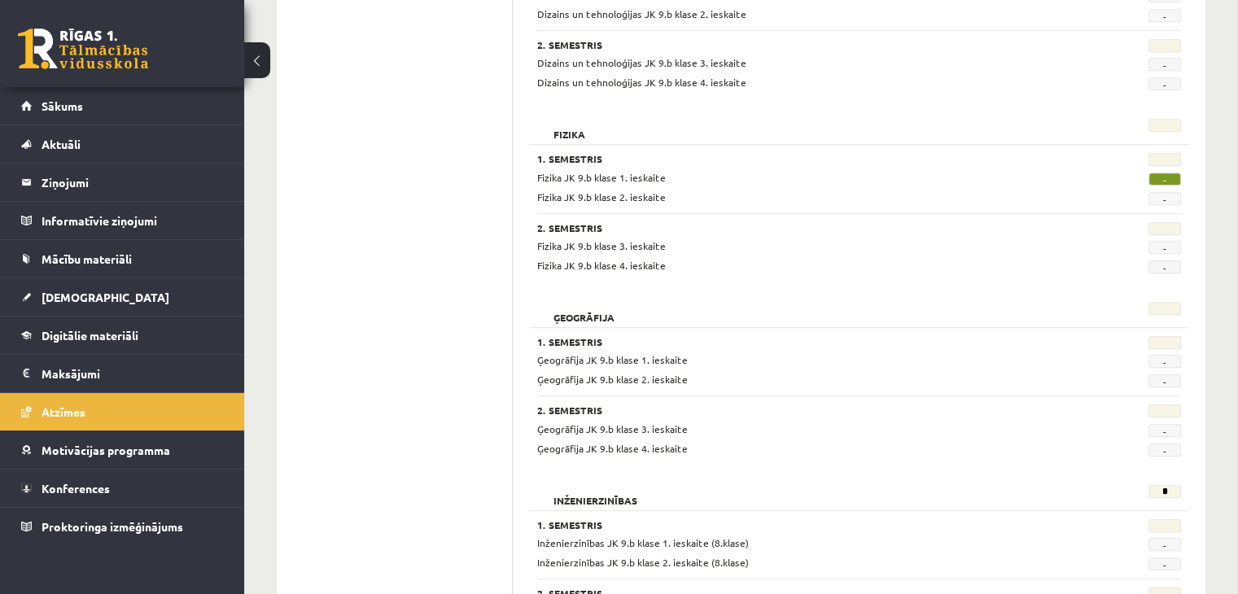
click at [1167, 175] on span "-" at bounding box center [1165, 179] width 33 height 13
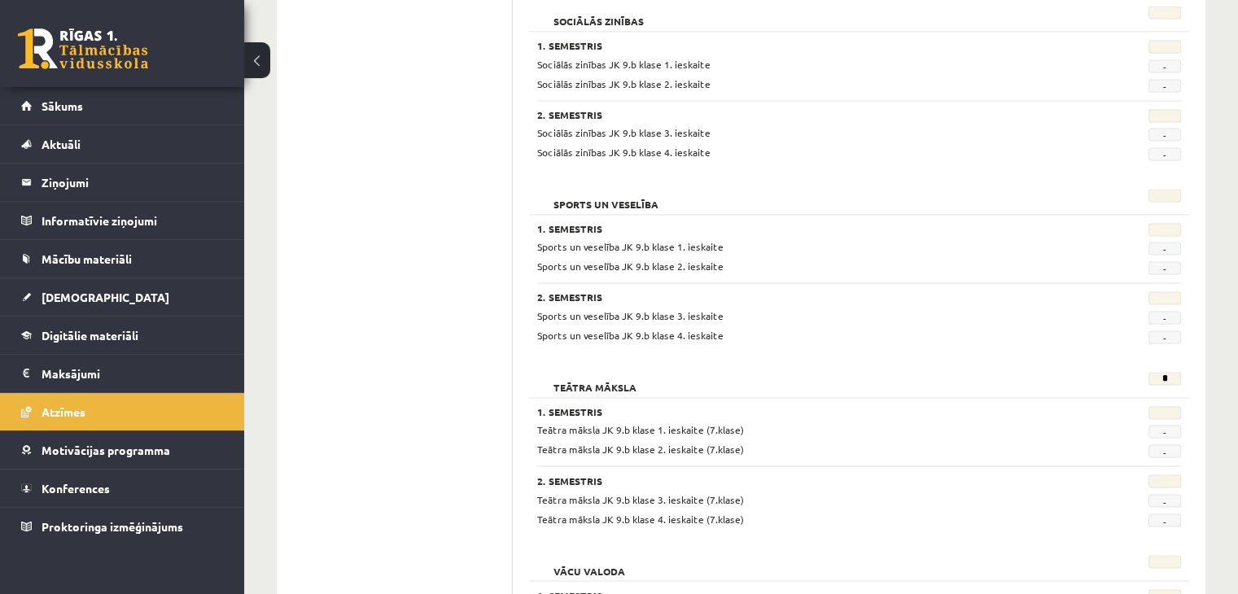
scroll to position [2643, 0]
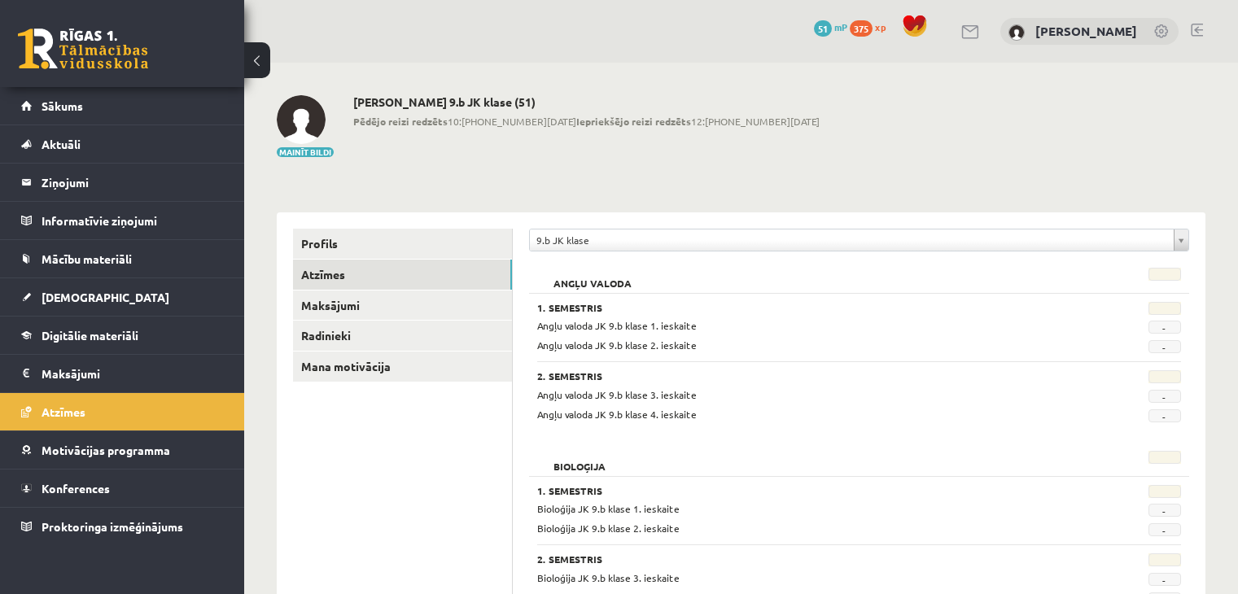
scroll to position [2643, 0]
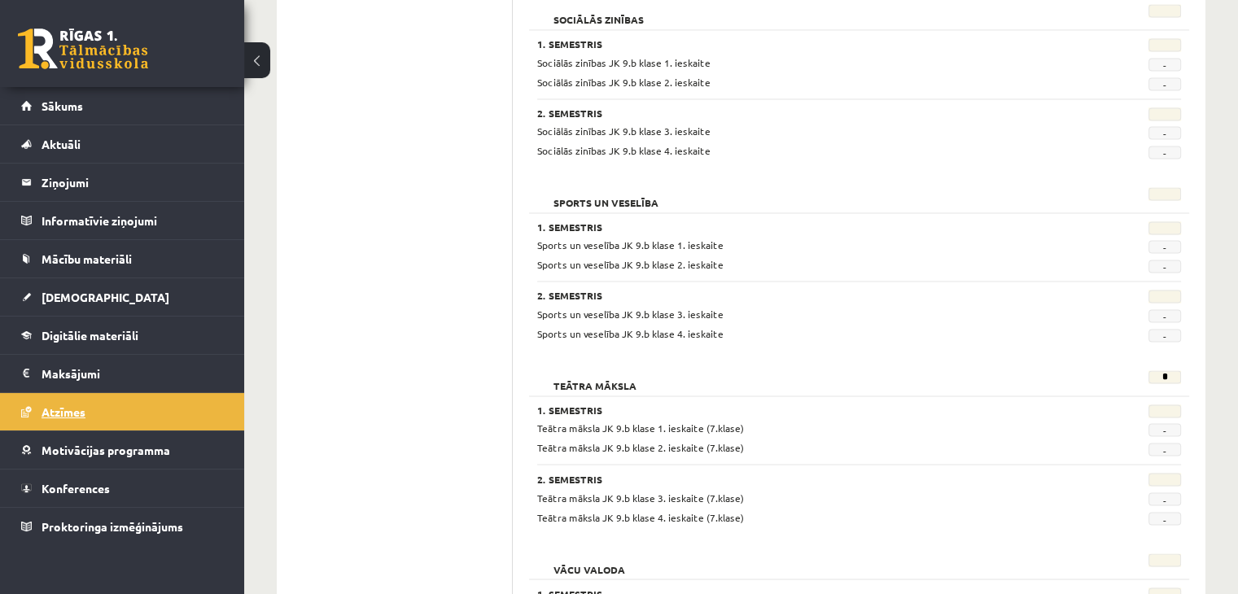
click at [83, 414] on span "Atzīmes" at bounding box center [64, 412] width 44 height 15
click at [70, 290] on span "[DEMOGRAPHIC_DATA]" at bounding box center [106, 297] width 128 height 15
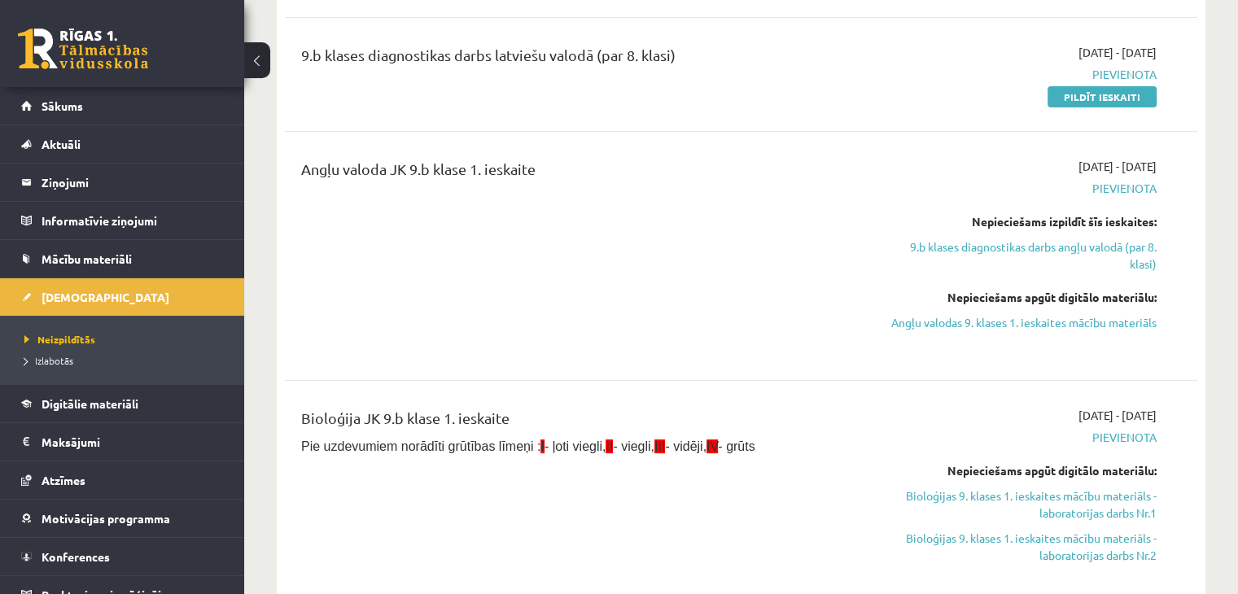
scroll to position [302, 0]
click at [95, 102] on link "Sākums" at bounding box center [122, 105] width 203 height 37
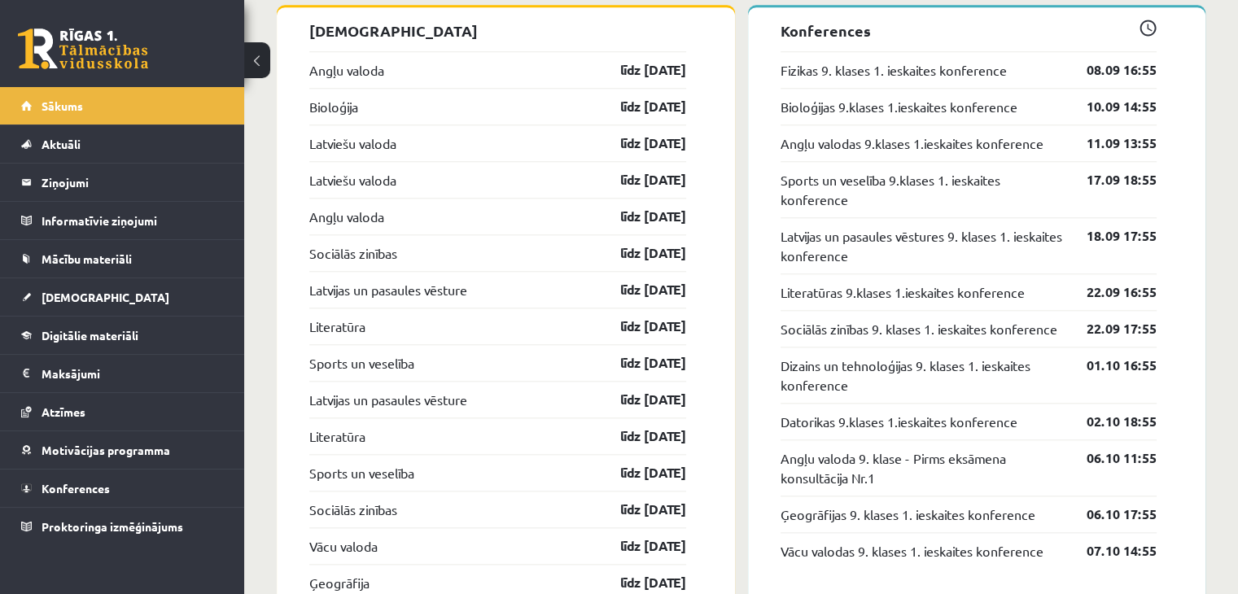
scroll to position [1645, 0]
click at [78, 299] on span "[DEMOGRAPHIC_DATA]" at bounding box center [106, 297] width 128 height 15
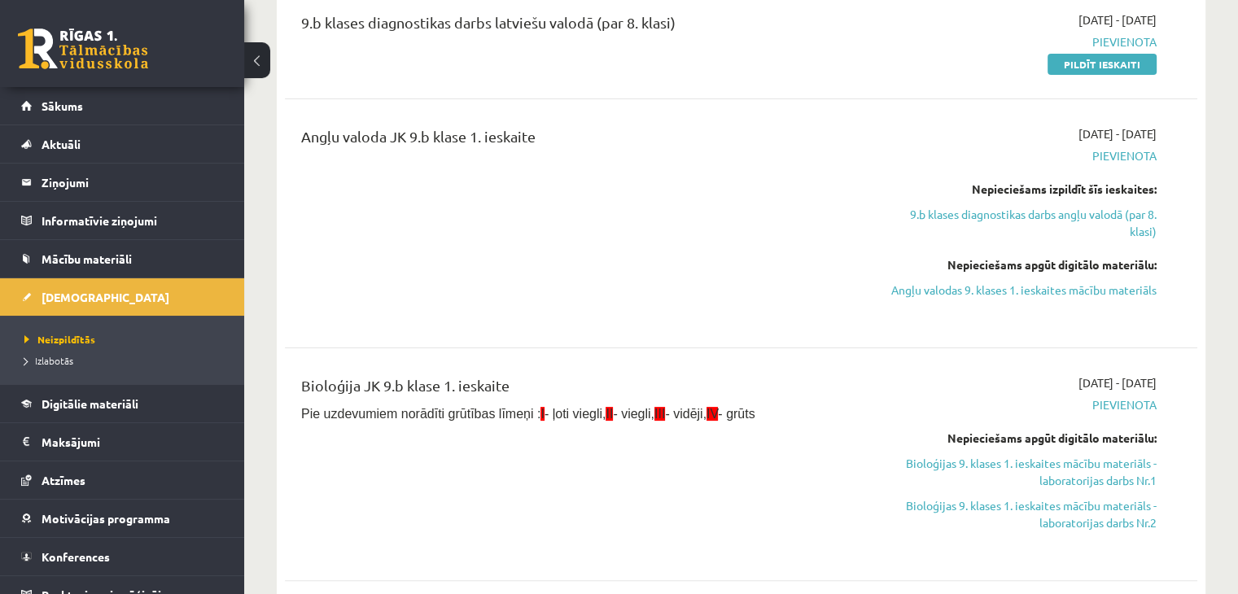
scroll to position [337, 0]
